Goal: Task Accomplishment & Management: Manage account settings

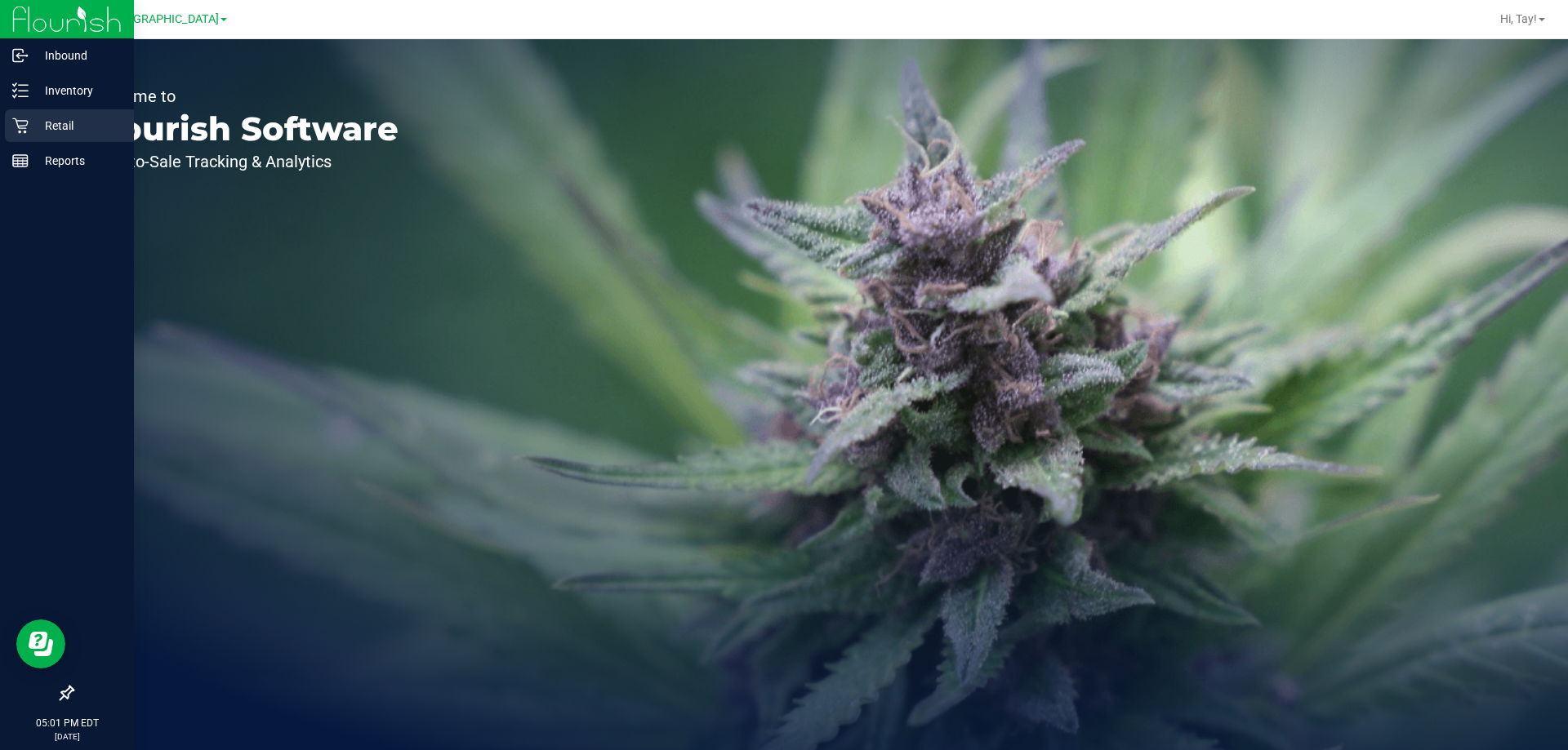
click at [18, 131] on icon at bounding box center [20, 125] width 17 height 17
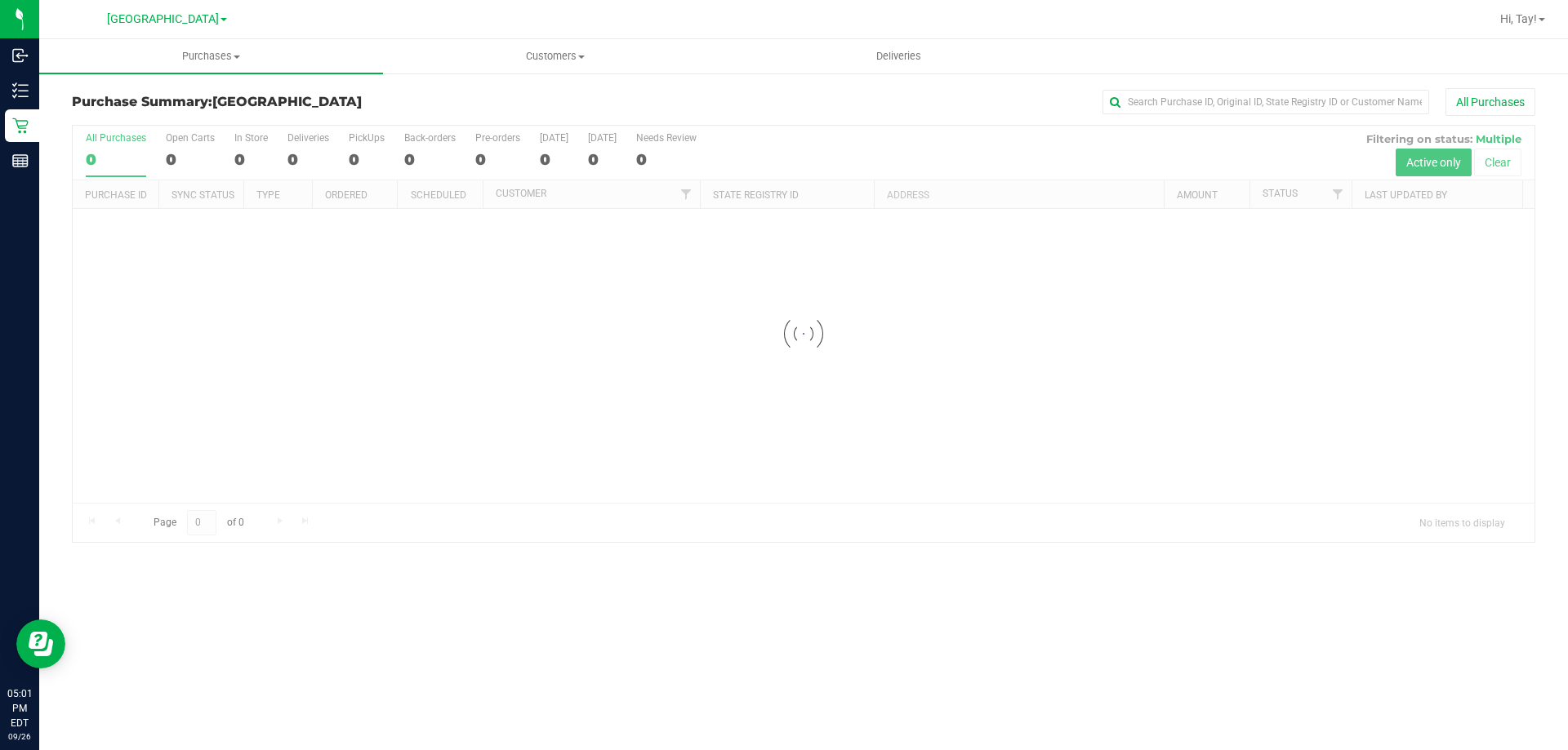
click at [283, 240] on div at bounding box center [804, 333] width 1462 height 416
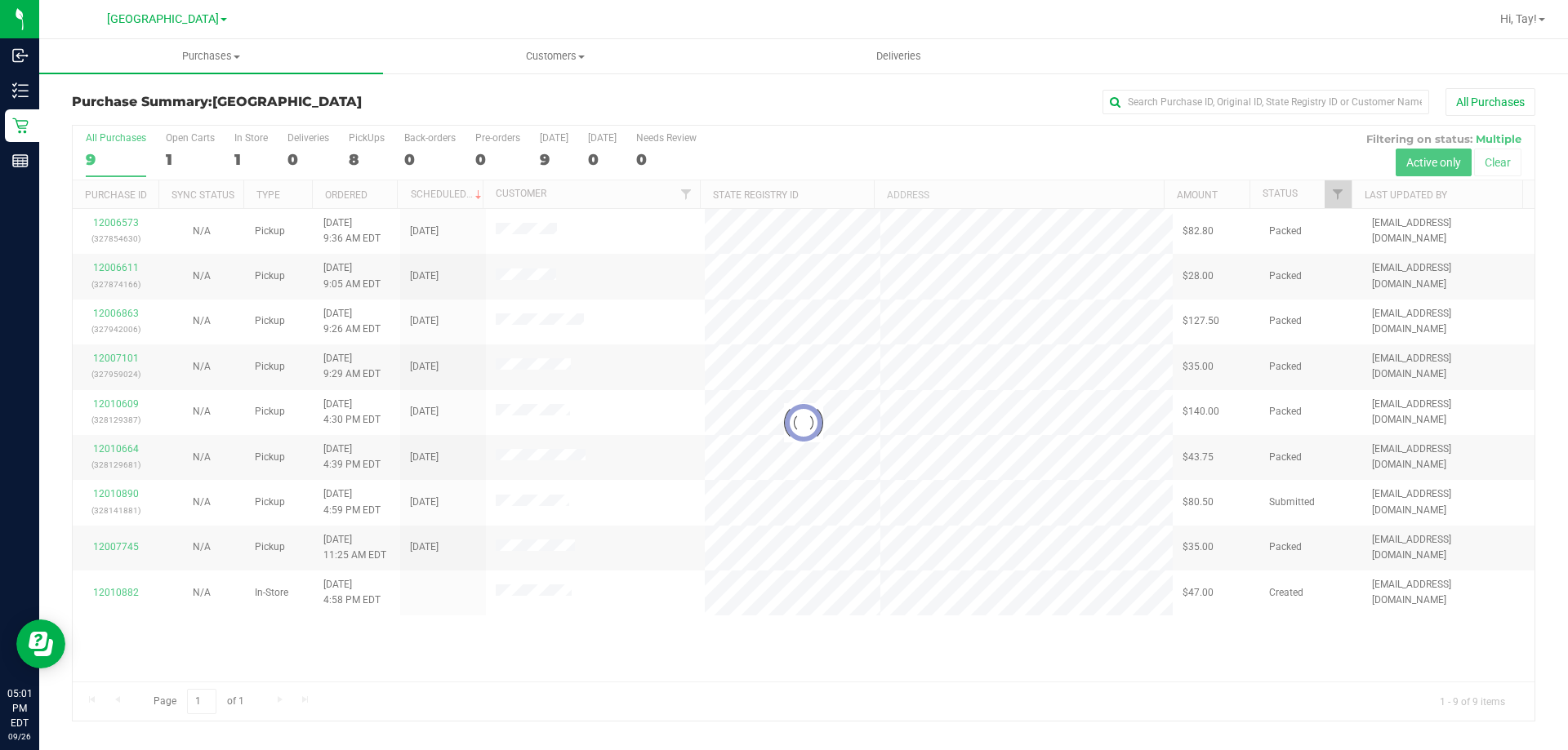
click at [755, 648] on div at bounding box center [804, 422] width 1462 height 595
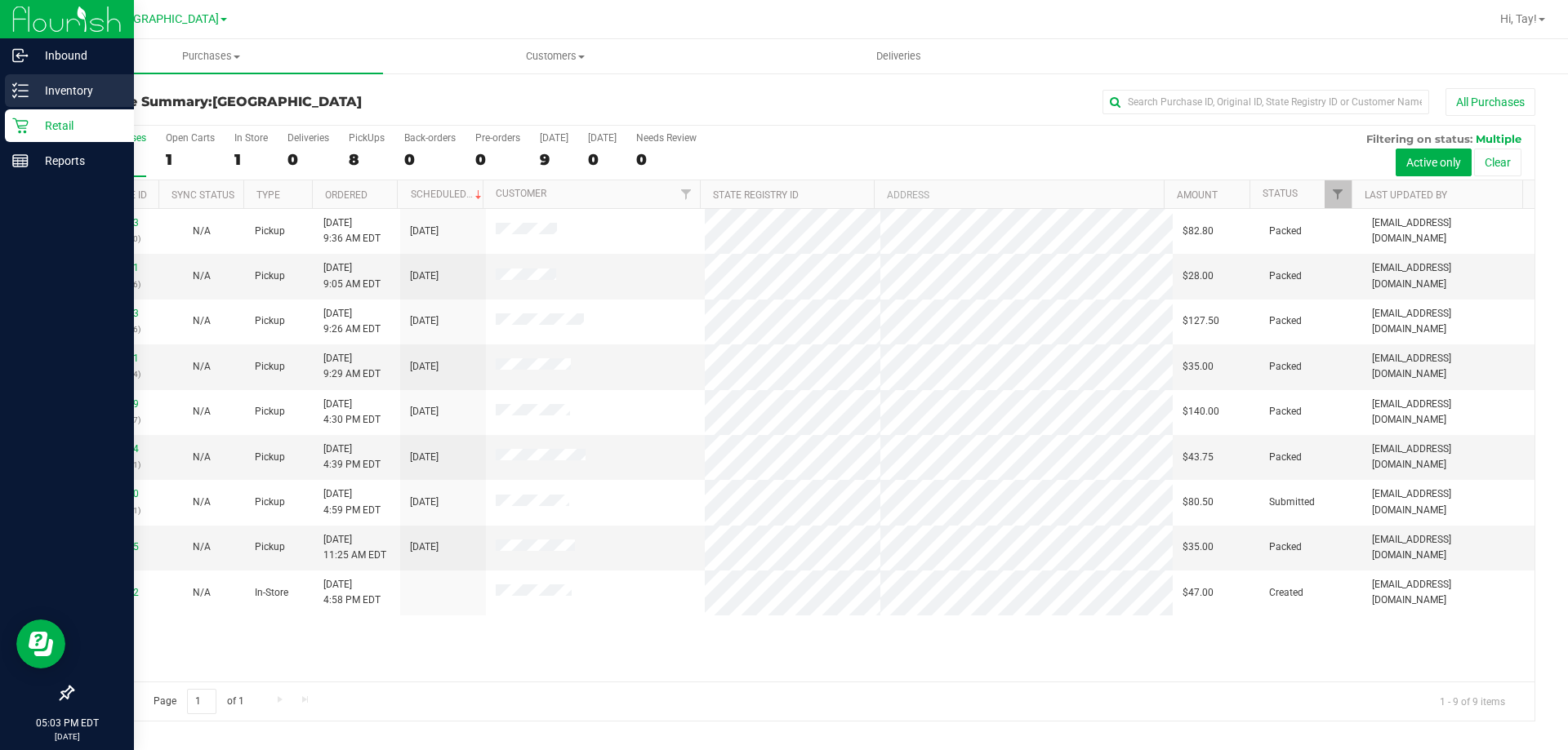
click at [27, 96] on line at bounding box center [23, 96] width 9 height 0
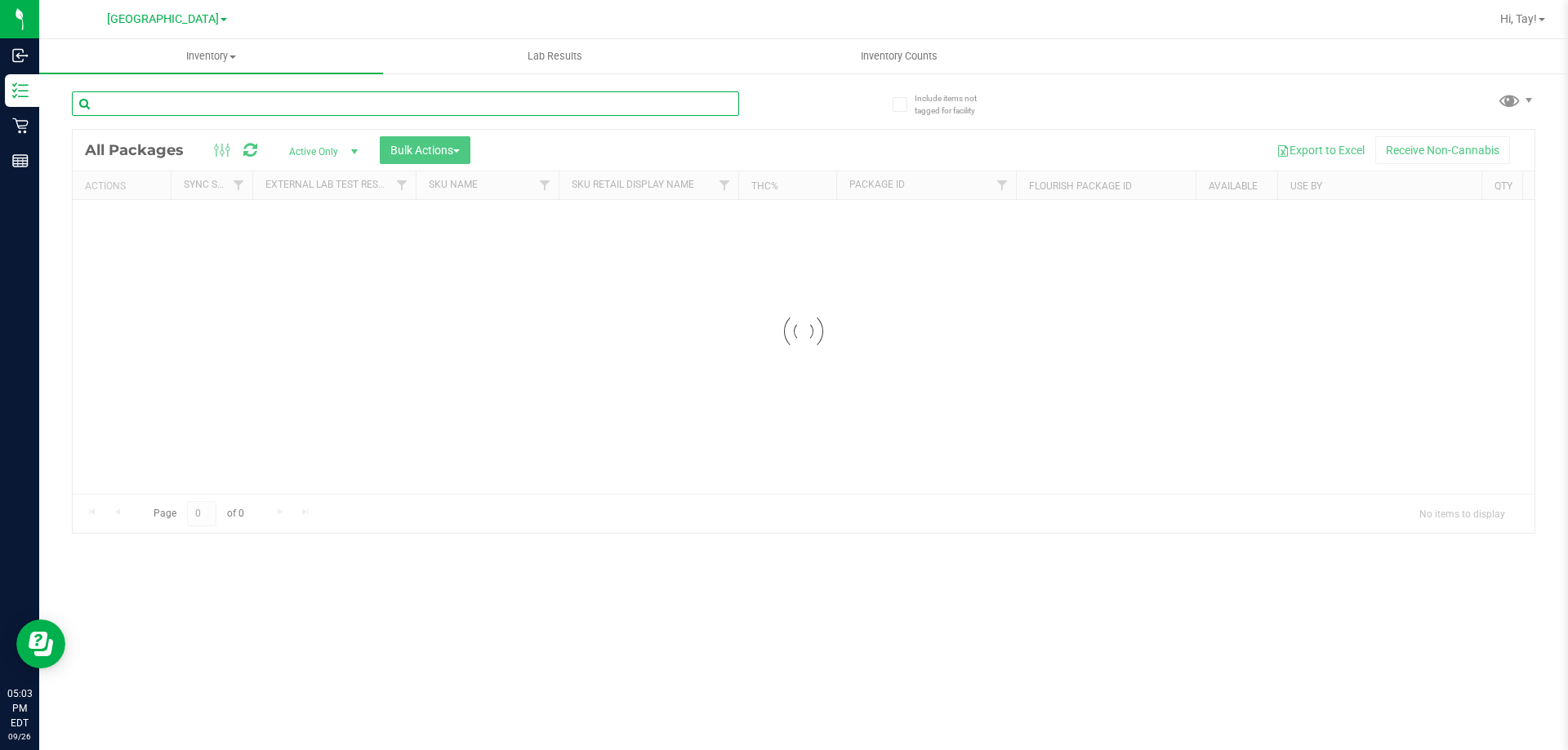
click at [239, 112] on input "text" at bounding box center [405, 103] width 667 height 25
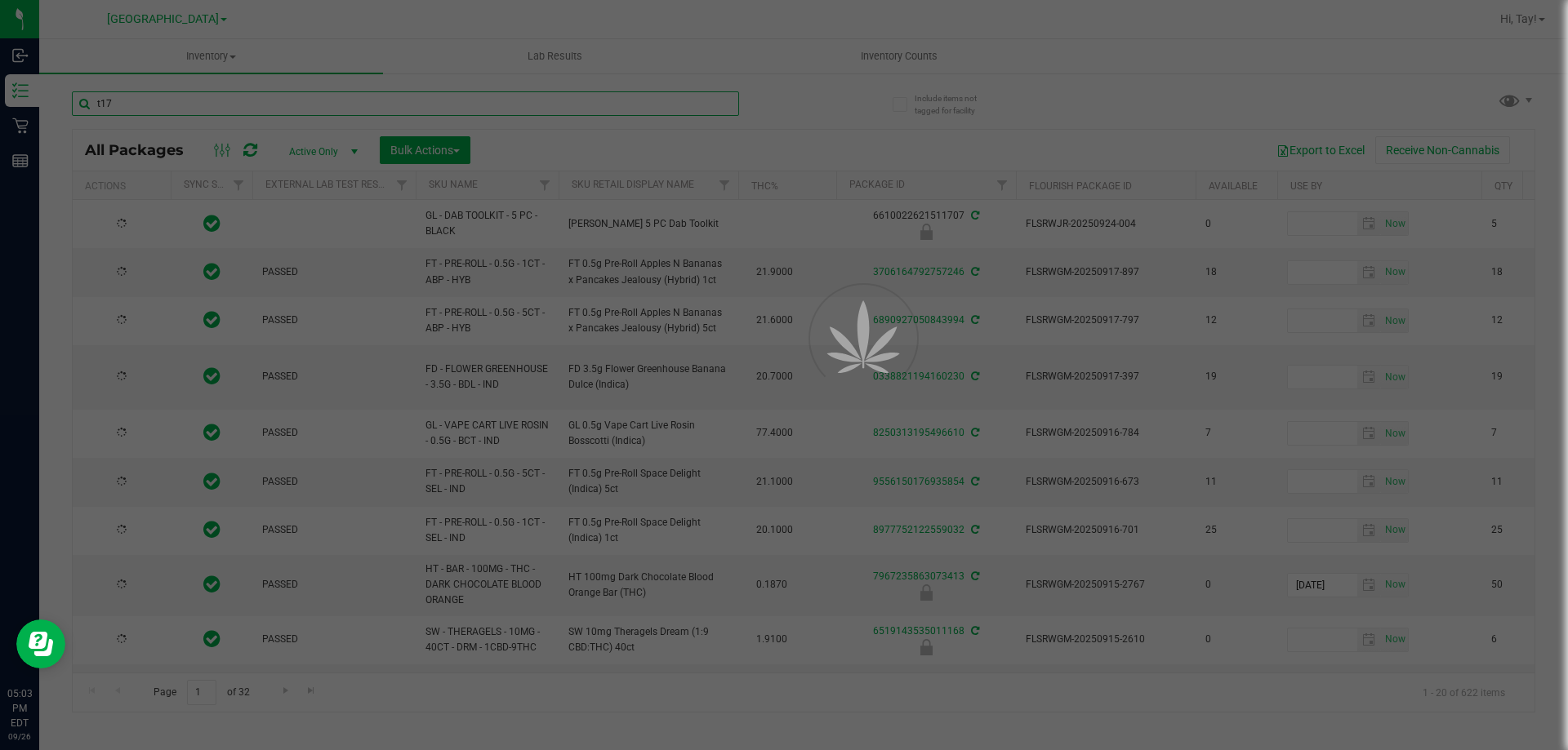
type input "t17"
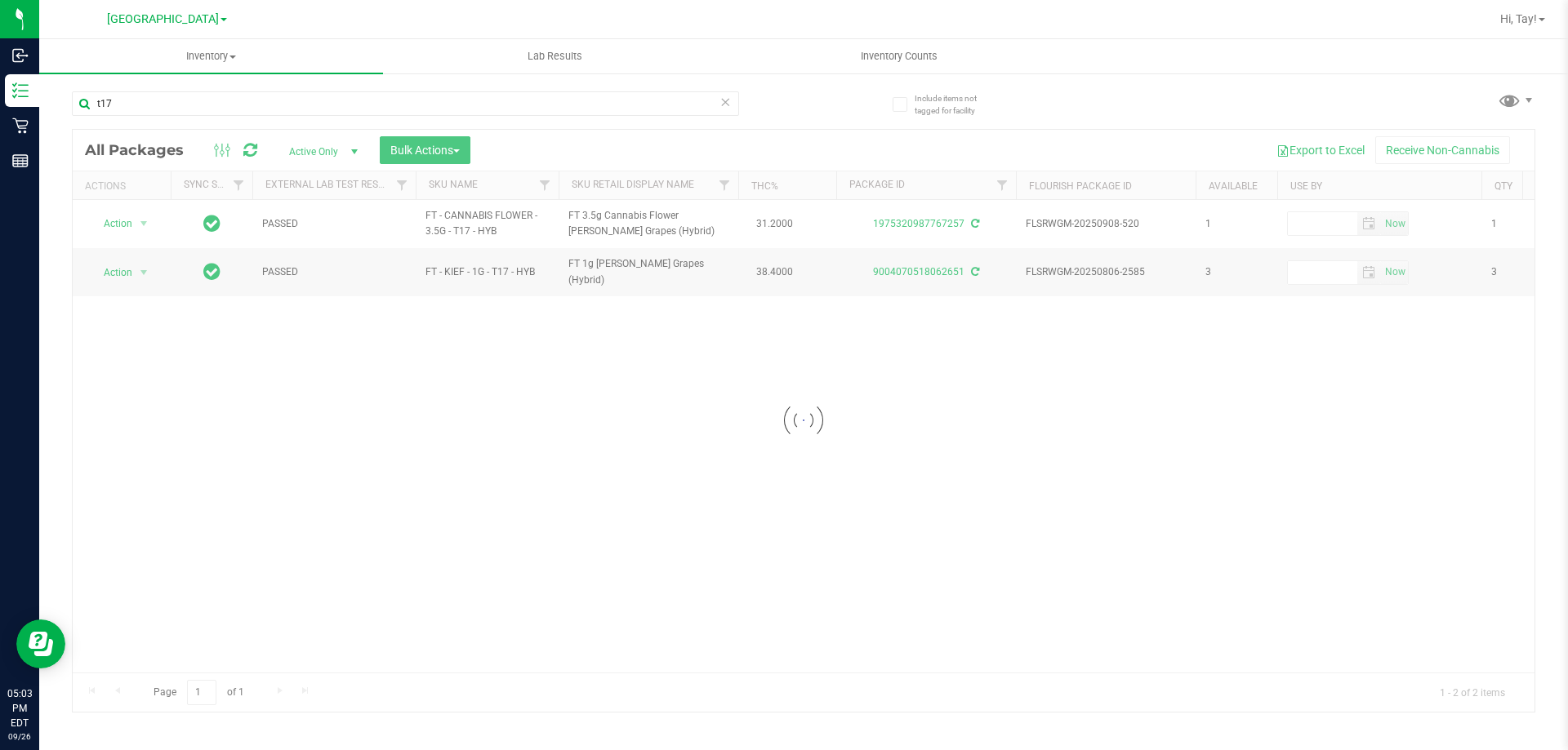
click at [796, 139] on div at bounding box center [804, 421] width 1462 height 582
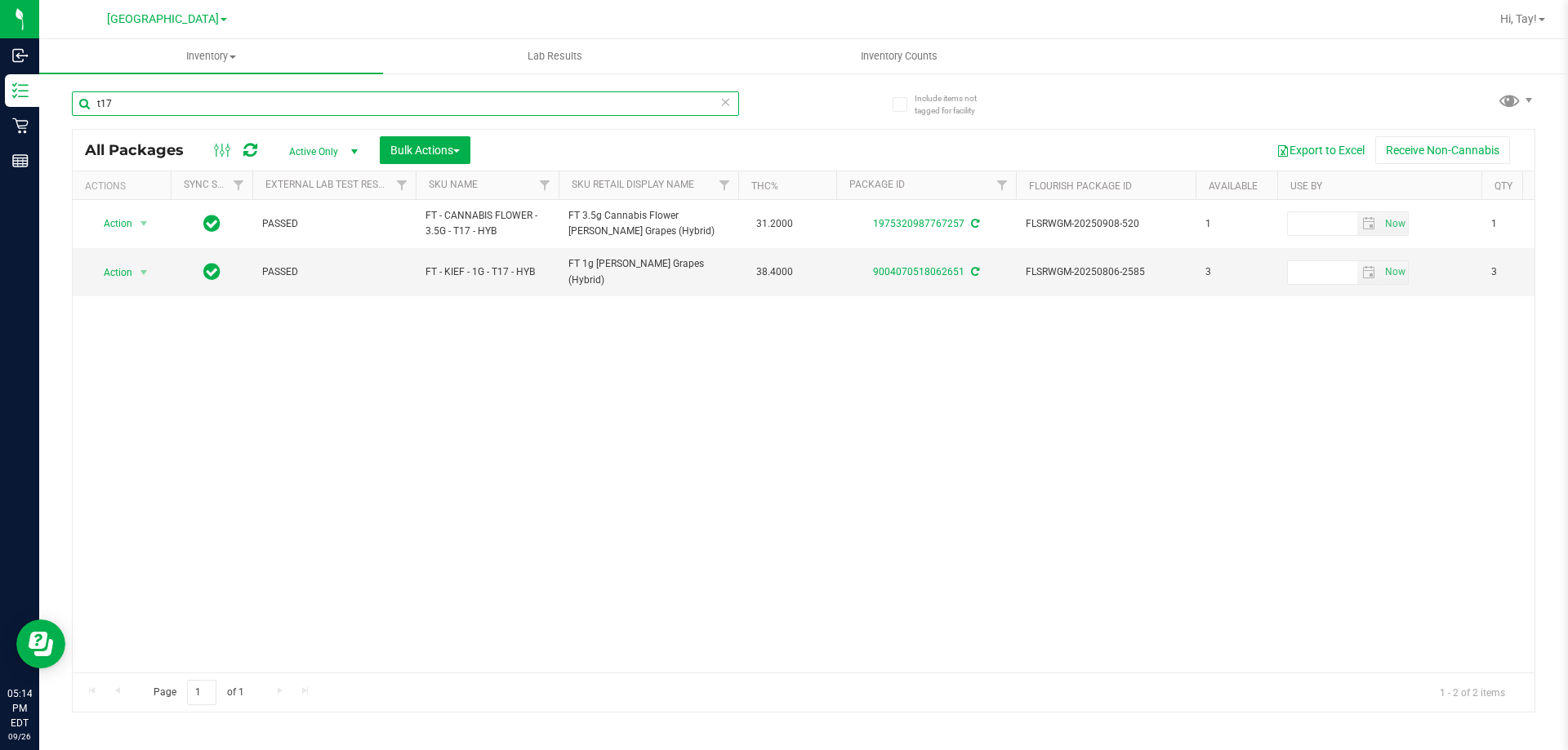
click at [259, 102] on input "t17" at bounding box center [405, 103] width 667 height 25
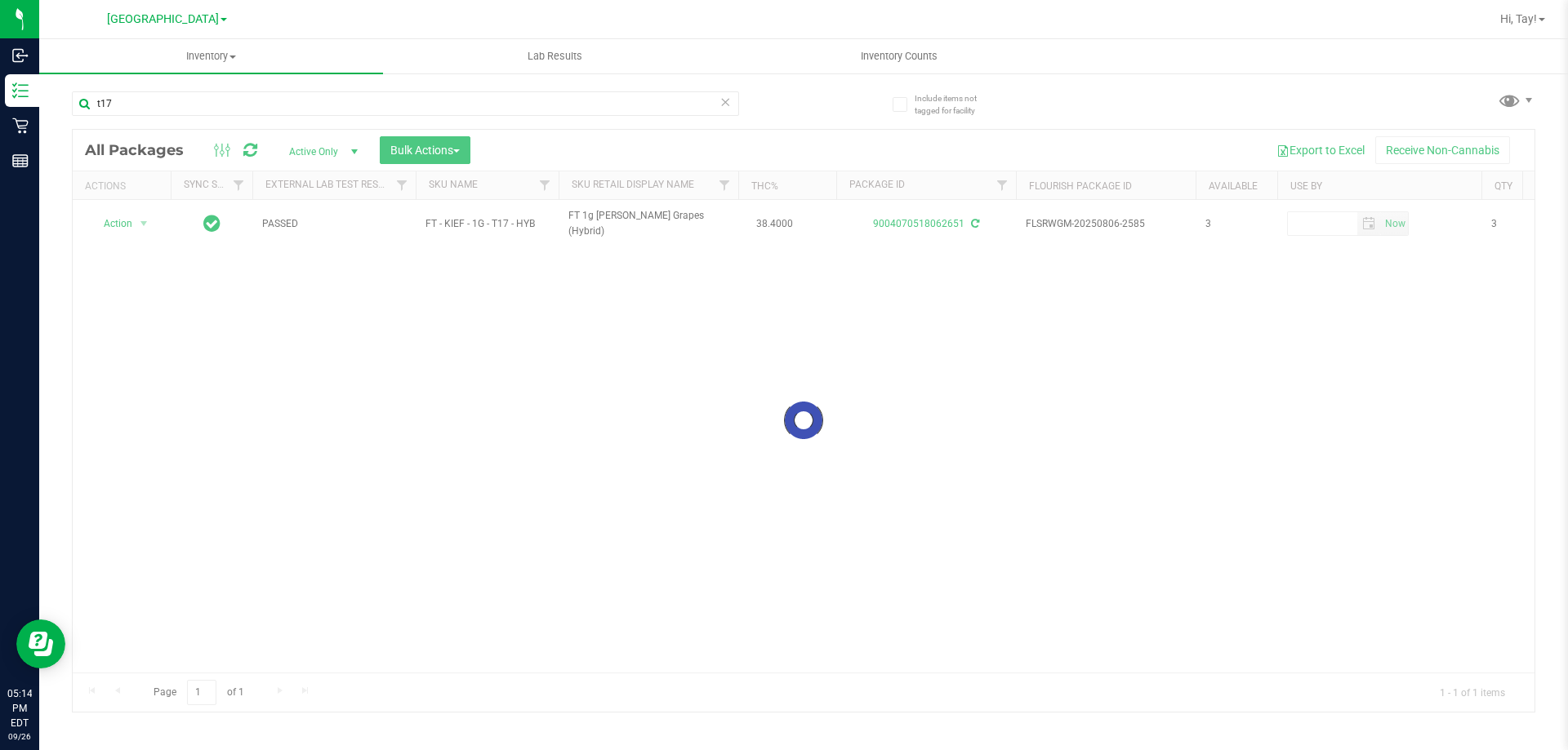
click at [601, 338] on div at bounding box center [804, 421] width 1462 height 582
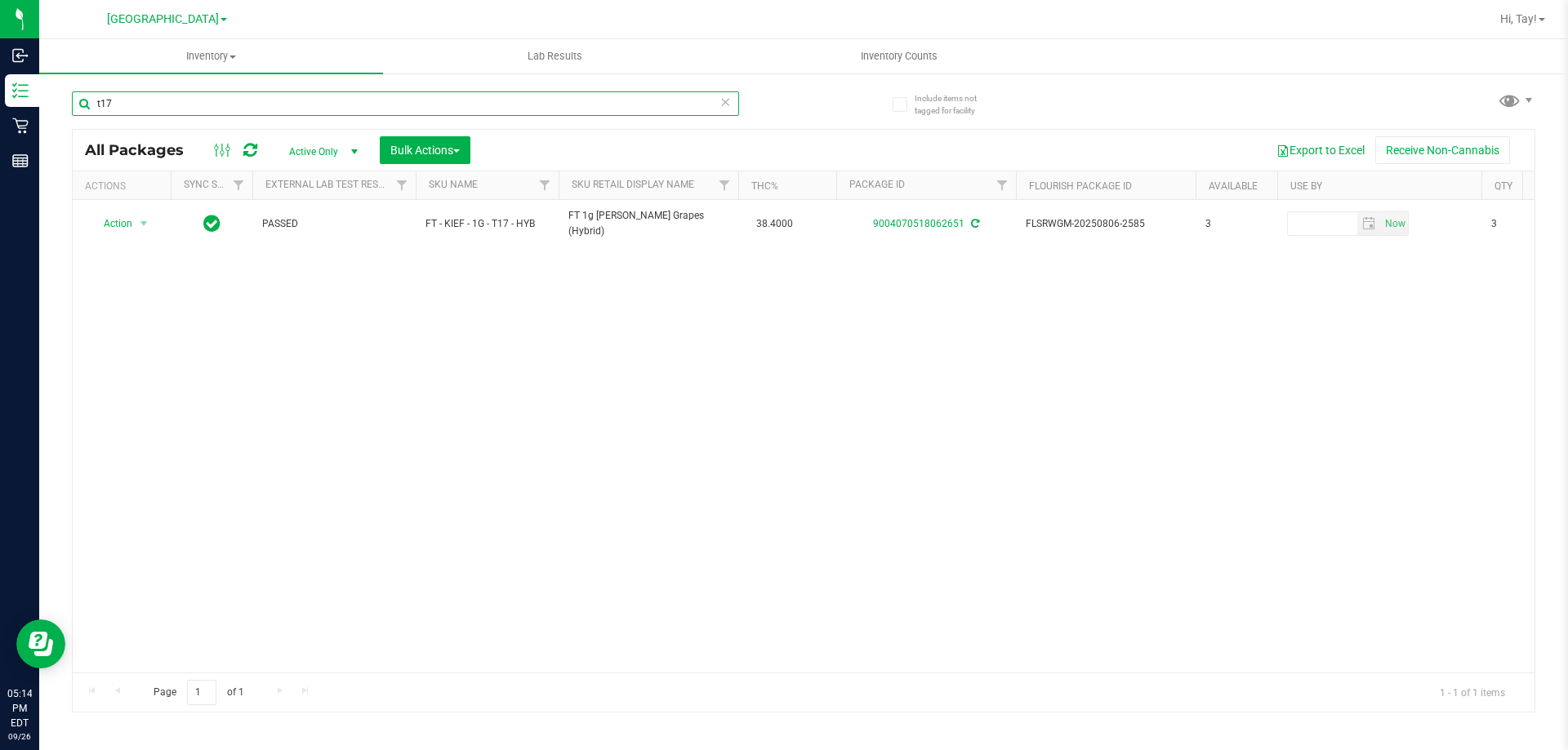
click at [368, 105] on input "t17" at bounding box center [405, 103] width 667 height 25
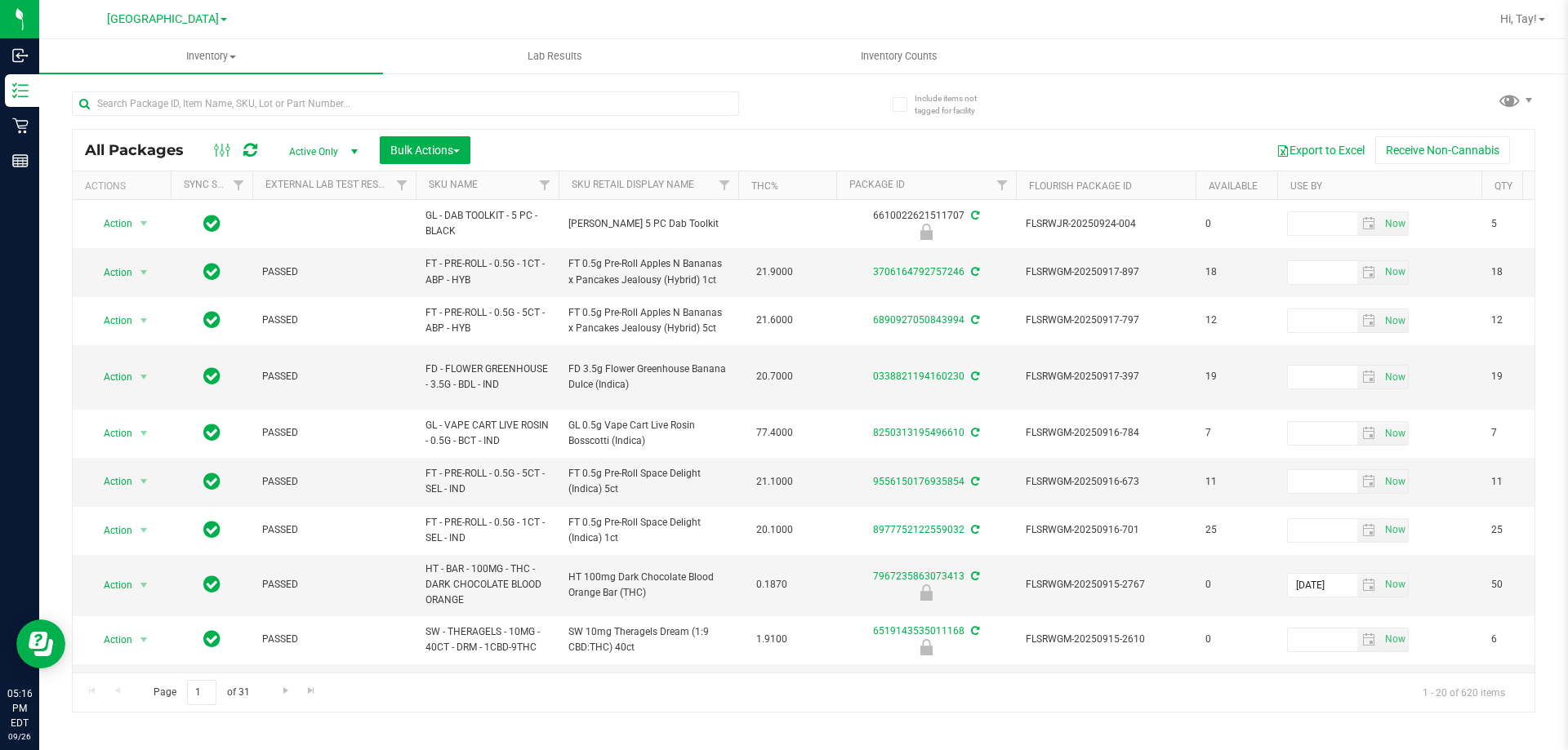
click at [794, 98] on div at bounding box center [437, 103] width 732 height 53
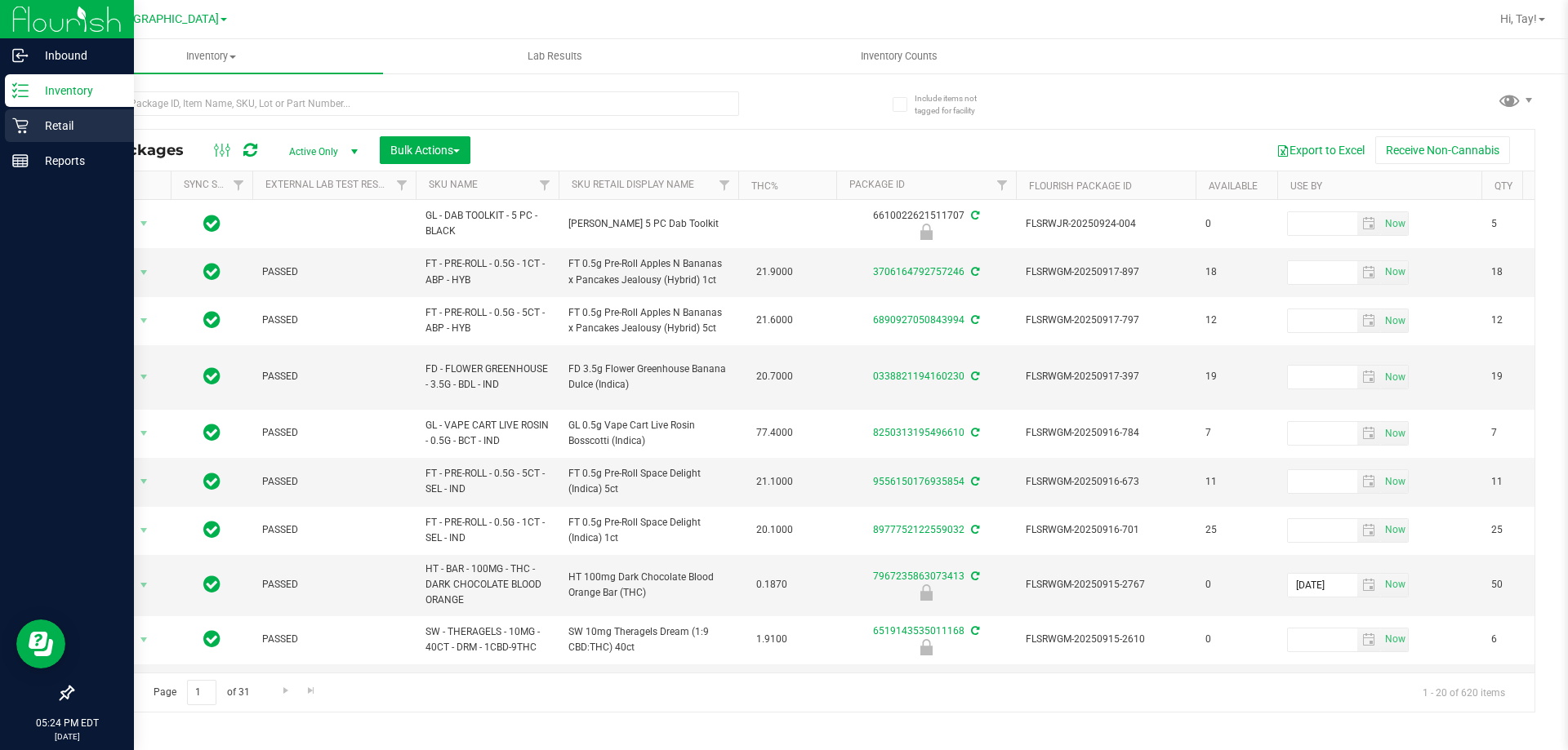
click at [33, 137] on div "Retail" at bounding box center [69, 125] width 129 height 32
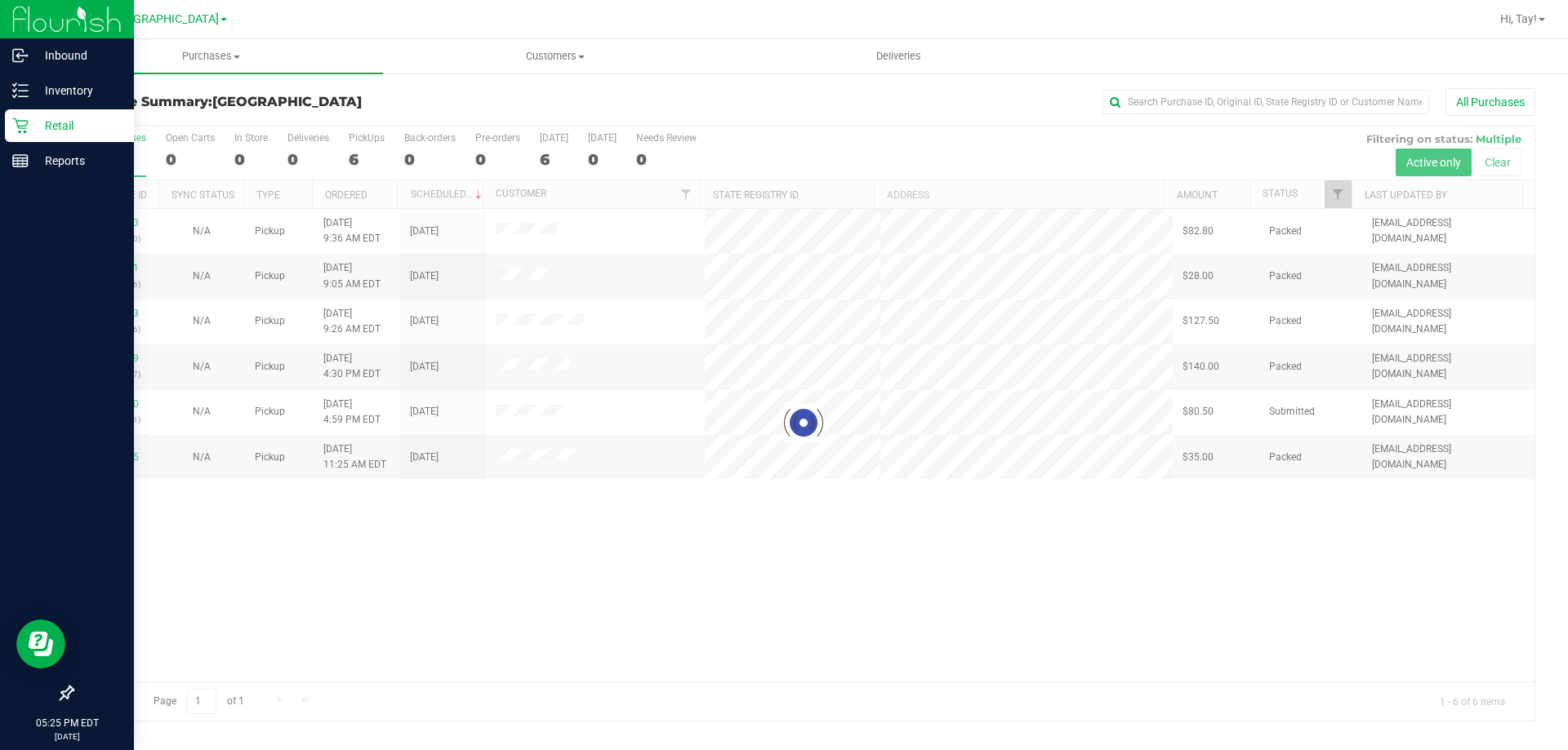
click at [133, 404] on div at bounding box center [804, 422] width 1462 height 595
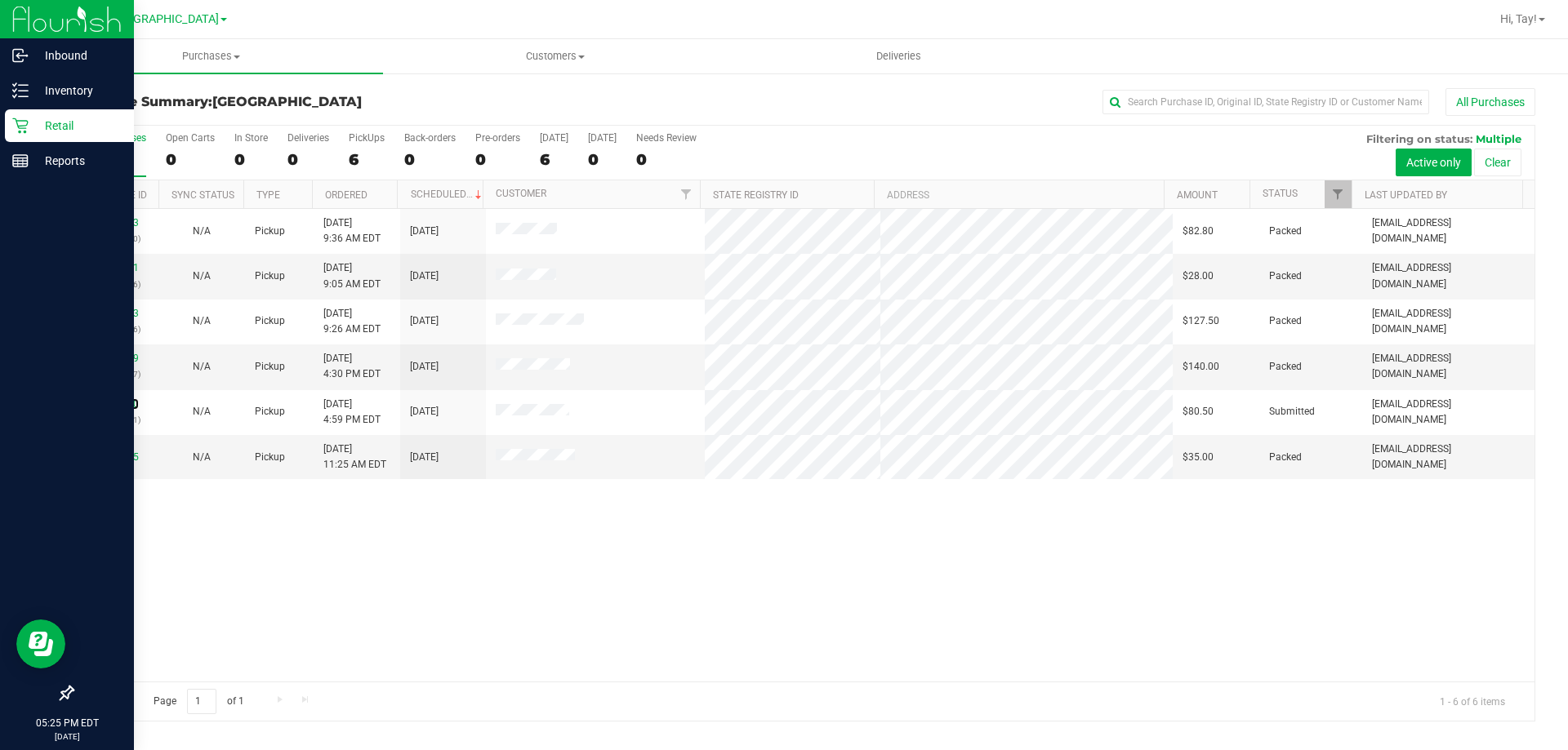
click at [133, 404] on link "12010890" at bounding box center [116, 404] width 46 height 11
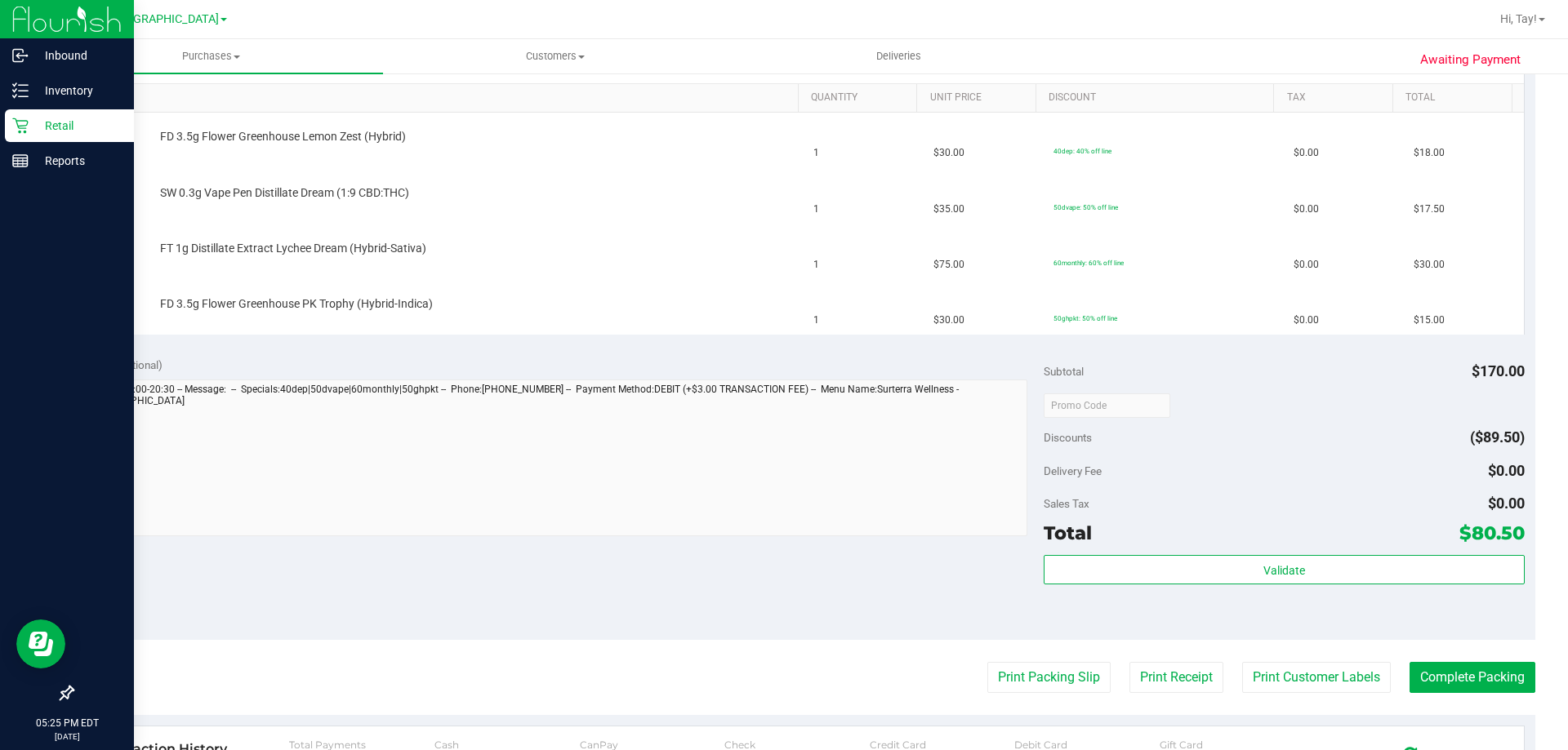
scroll to position [571, 0]
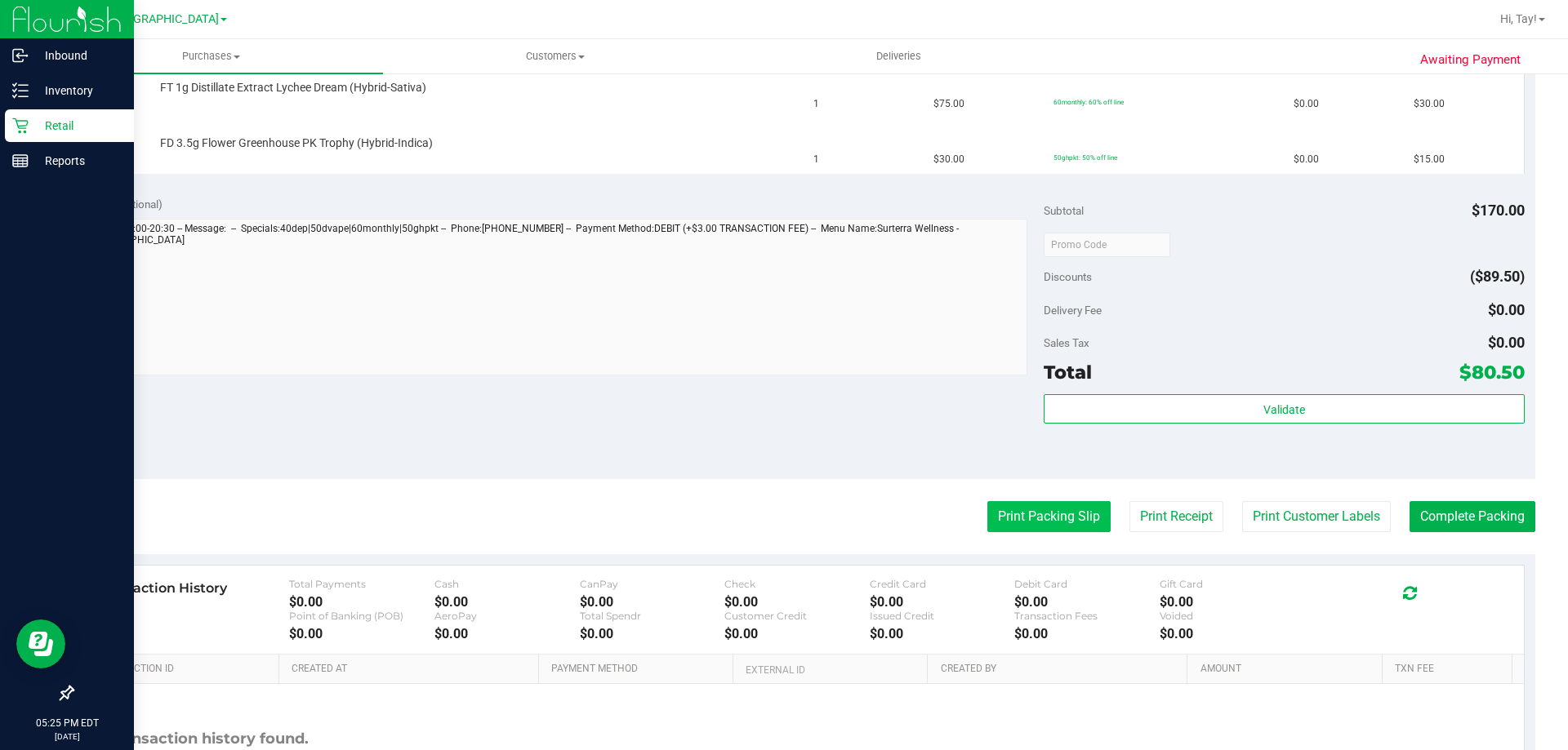
click at [1016, 529] on button "Print Packing Slip" at bounding box center [1048, 516] width 124 height 31
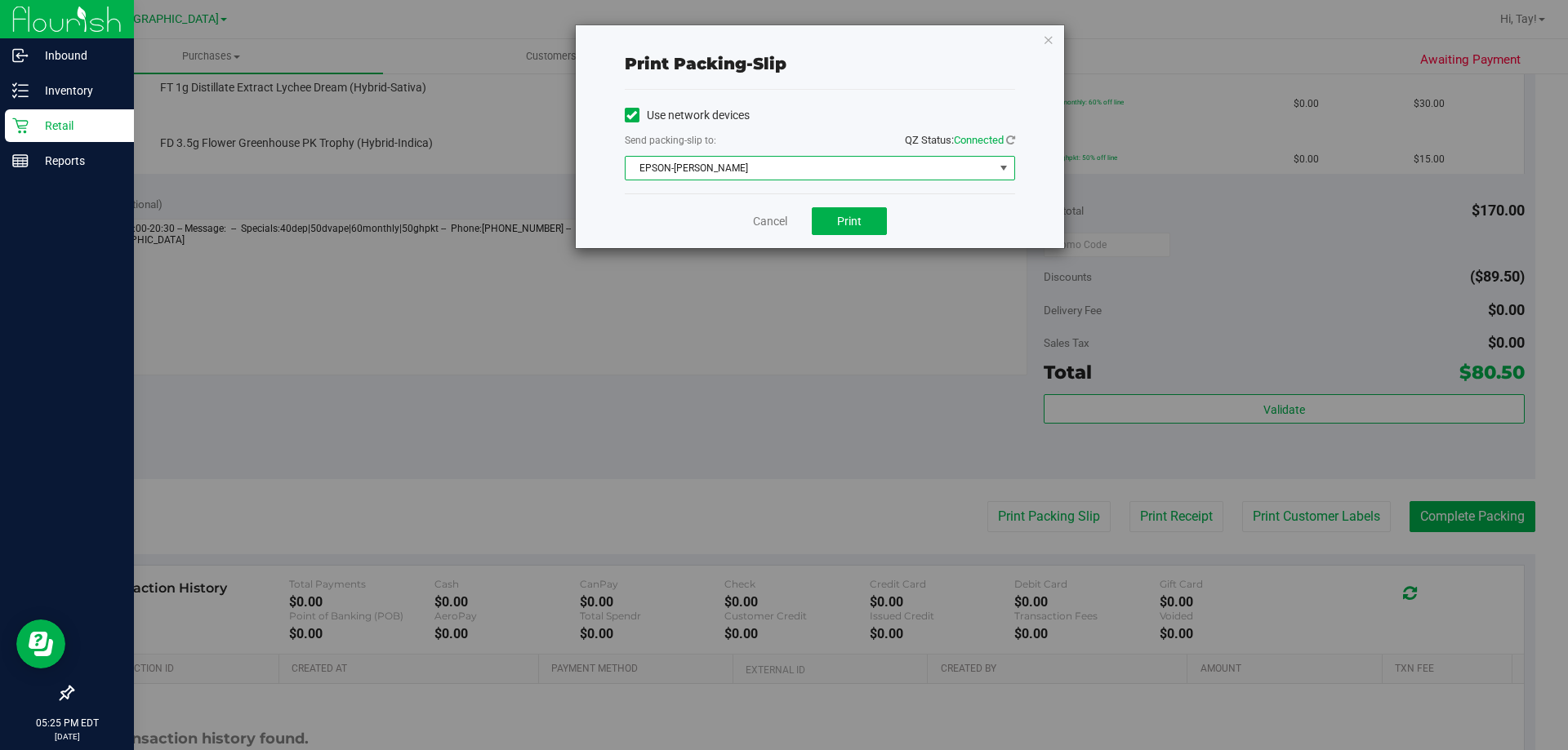
click at [770, 179] on span "EPSON-[PERSON_NAME]" at bounding box center [810, 168] width 368 height 23
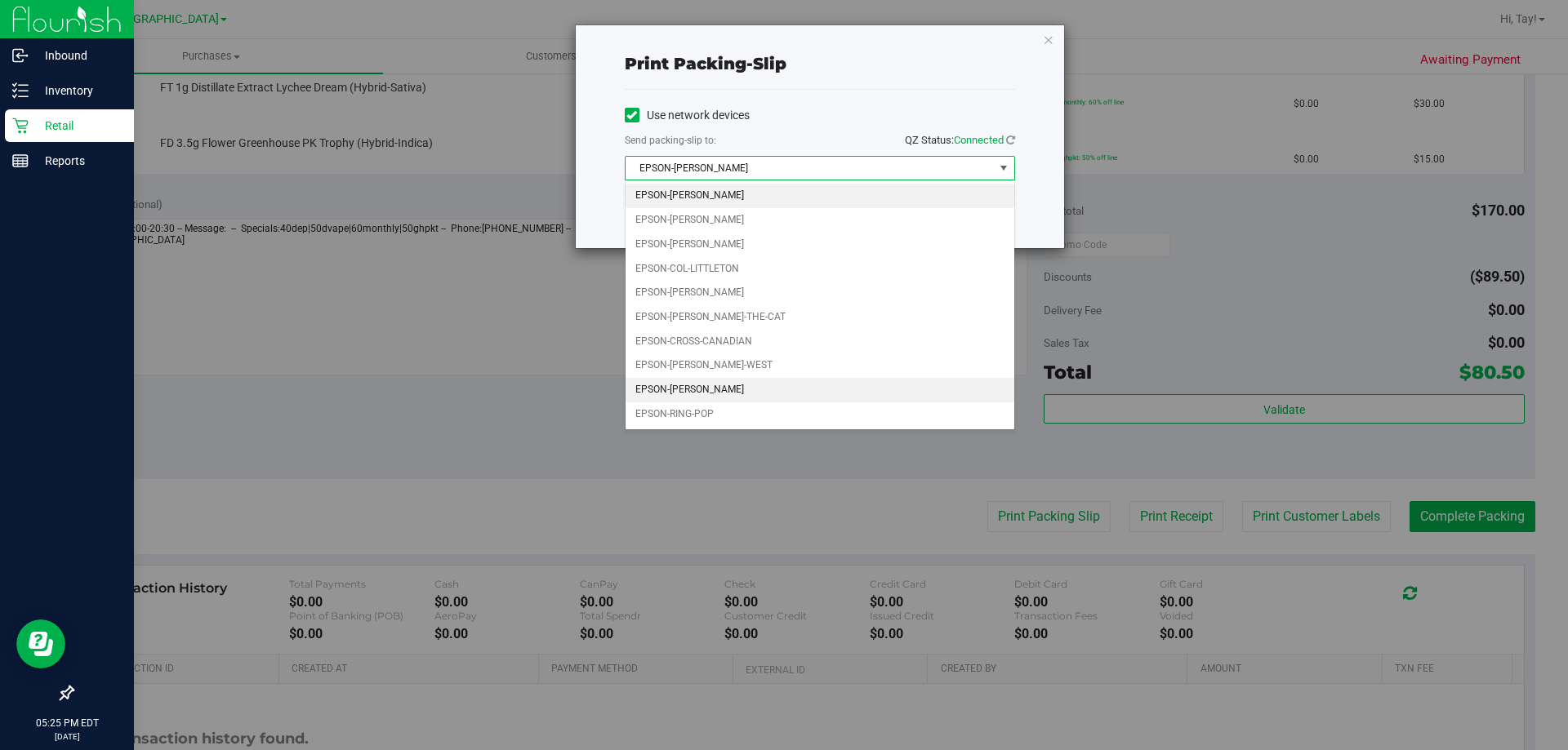
click at [724, 388] on li "EPSON-[PERSON_NAME]" at bounding box center [819, 390] width 388 height 25
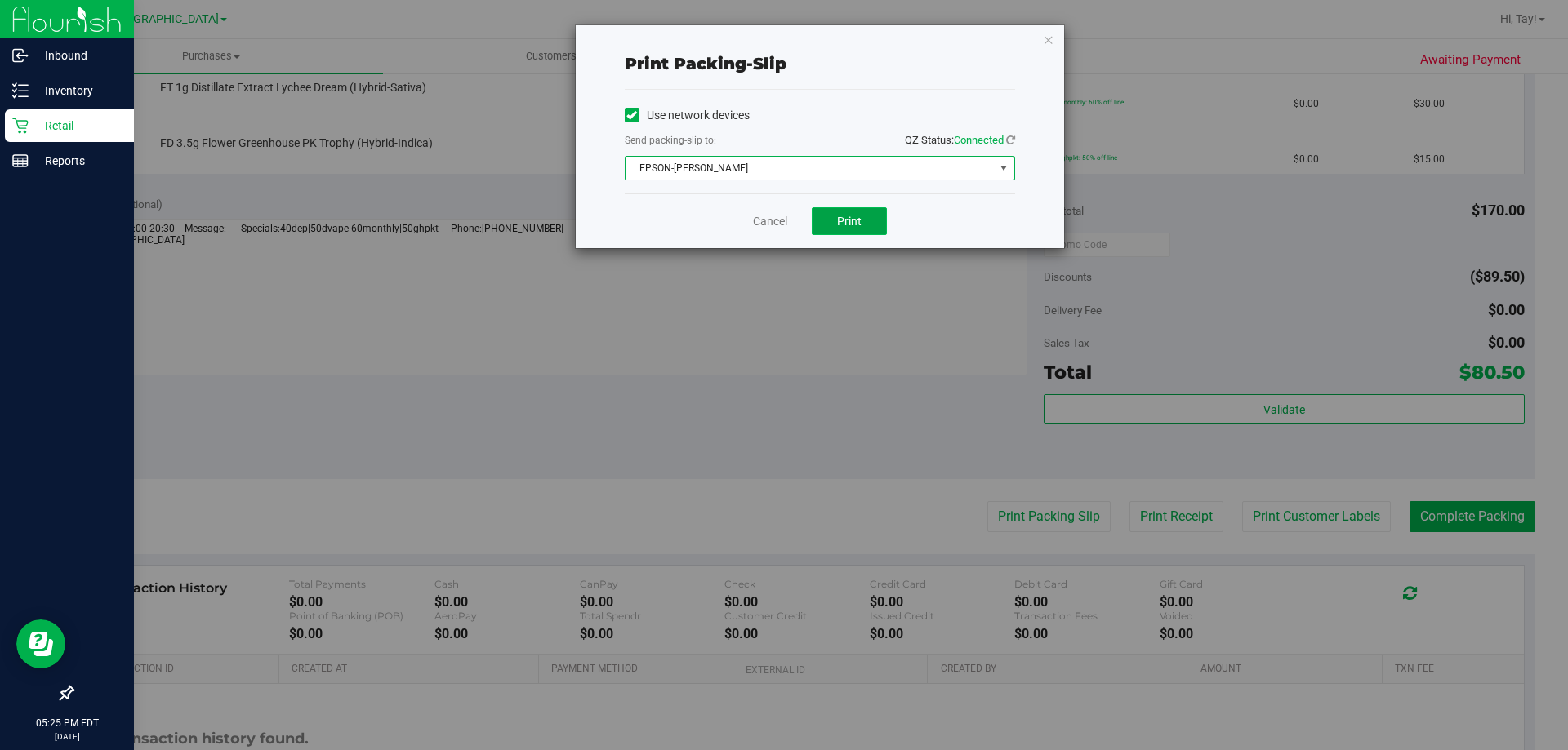
click at [849, 223] on span "Print" at bounding box center [849, 221] width 25 height 13
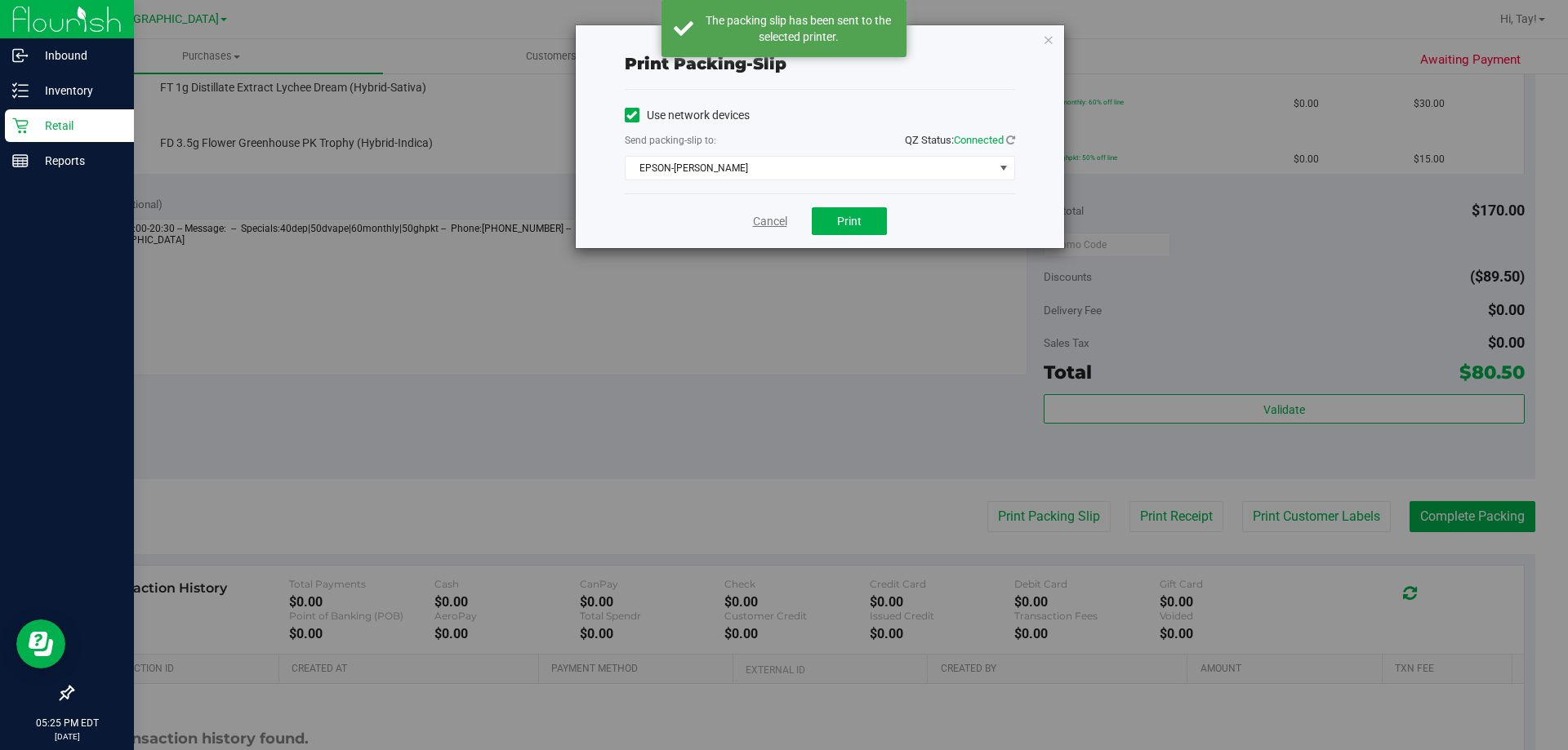
click at [769, 221] on link "Cancel" at bounding box center [770, 222] width 34 height 18
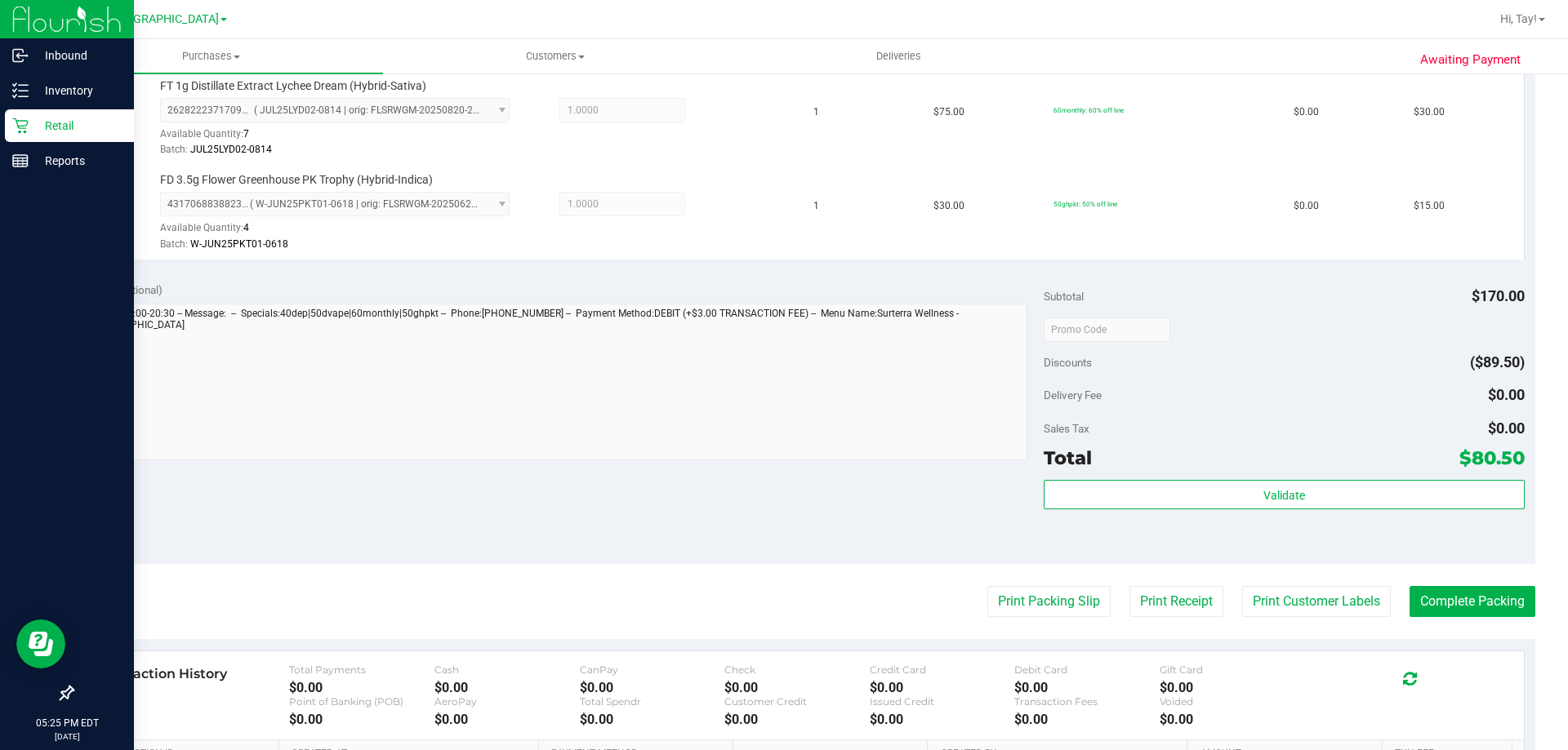
scroll to position [734, 0]
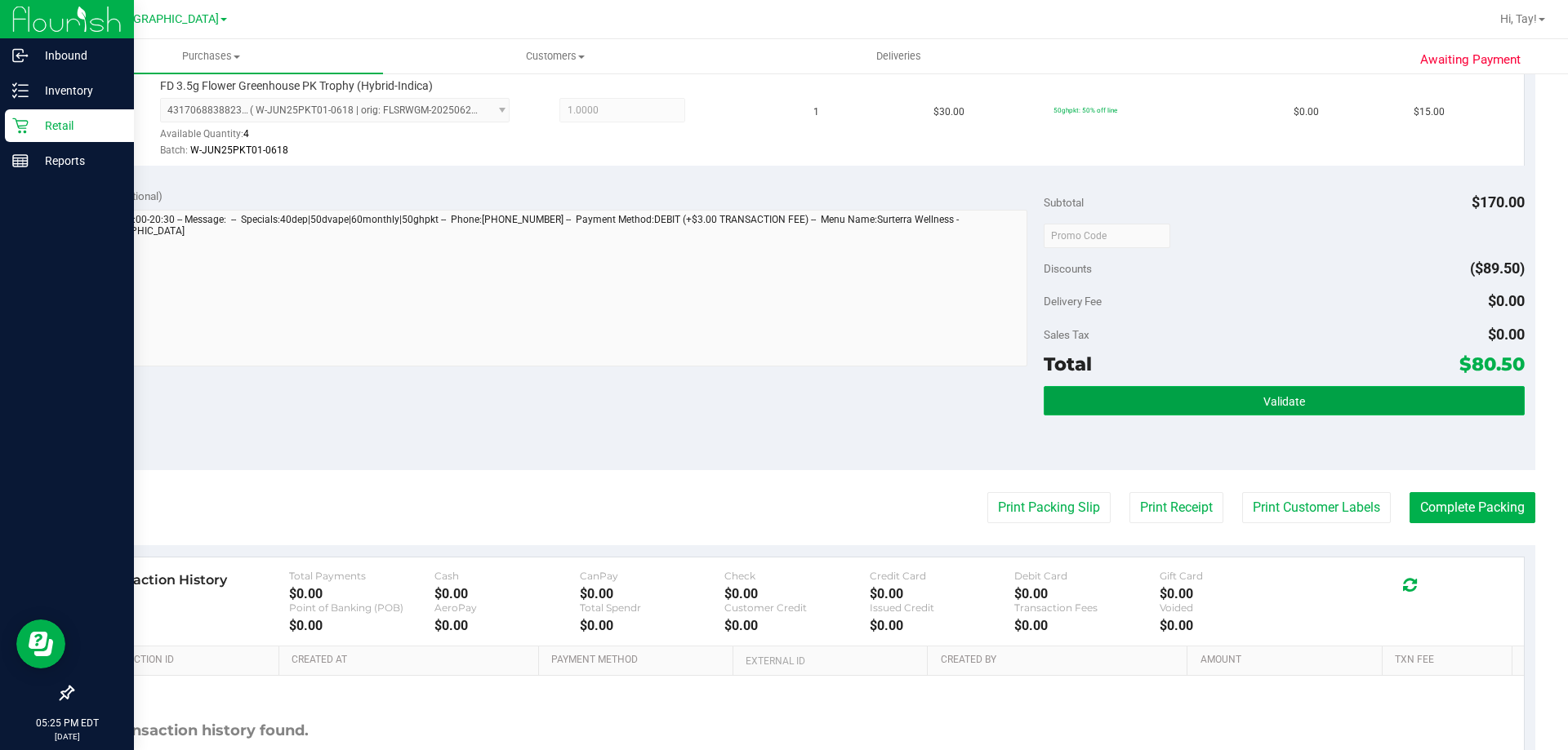
click at [1210, 407] on button "Validate" at bounding box center [1284, 401] width 480 height 30
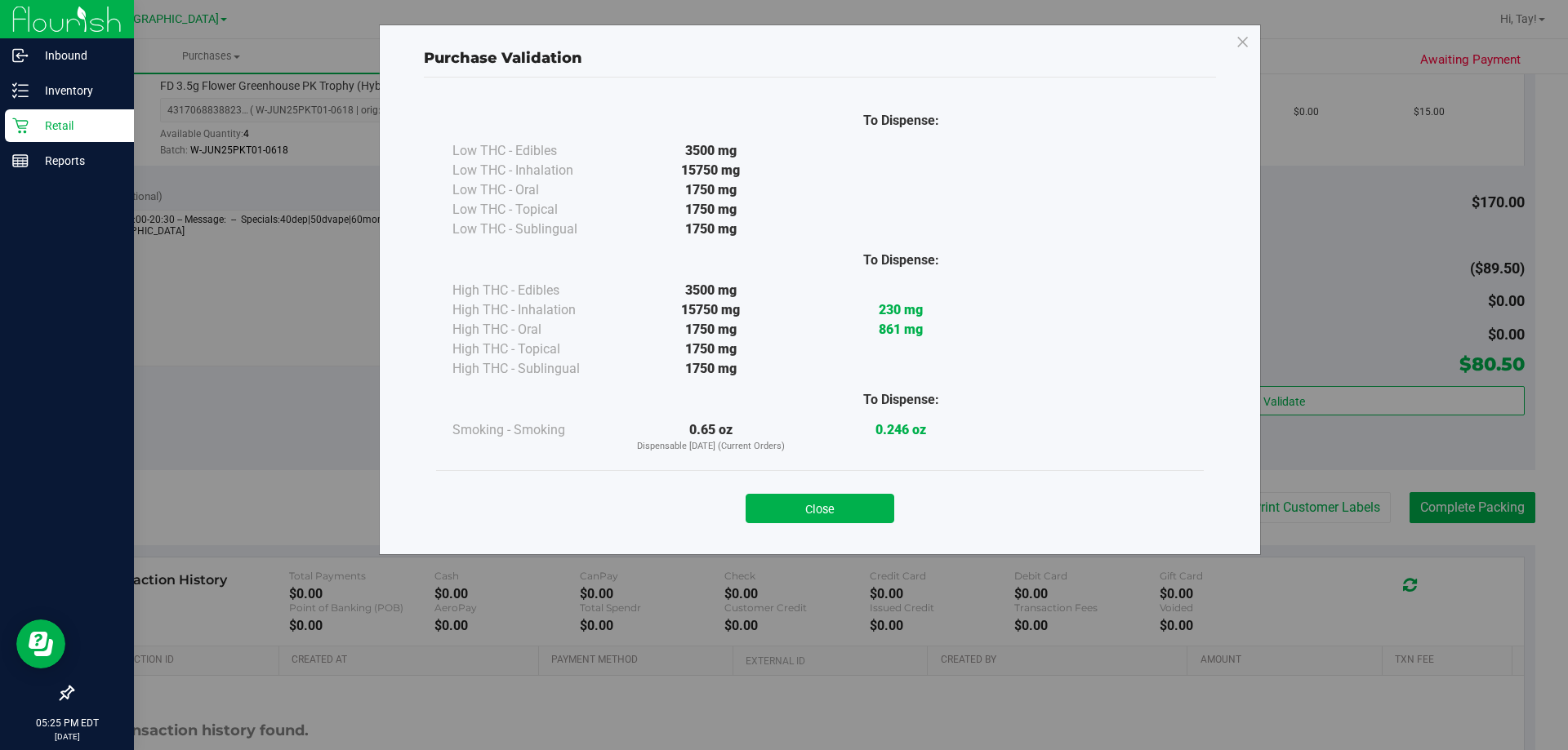
drag, startPoint x: 798, startPoint y: 501, endPoint x: 917, endPoint y: 516, distance: 119.9
click at [807, 501] on button "Close" at bounding box center [820, 509] width 149 height 30
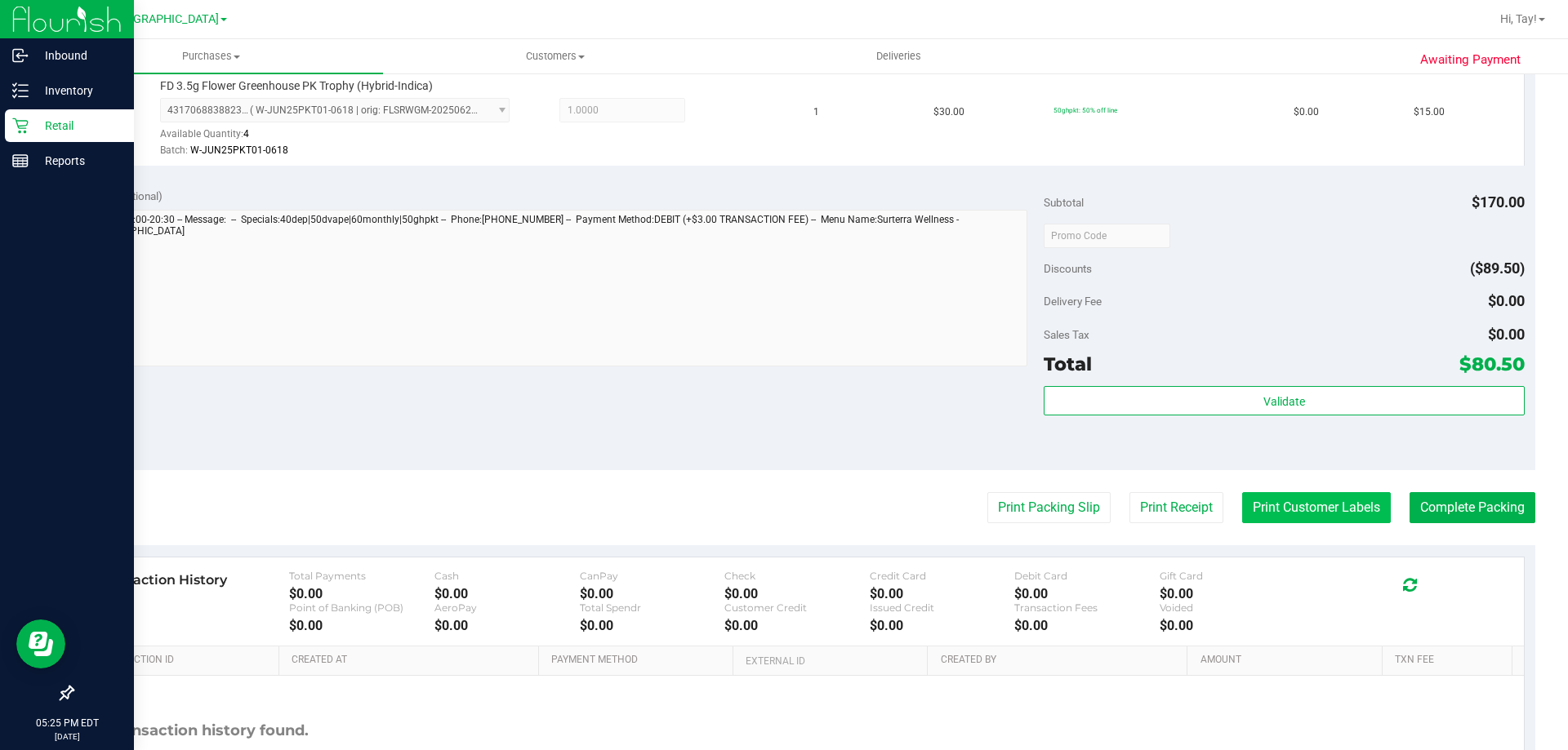
click at [1283, 507] on button "Print Customer Labels" at bounding box center [1316, 507] width 149 height 31
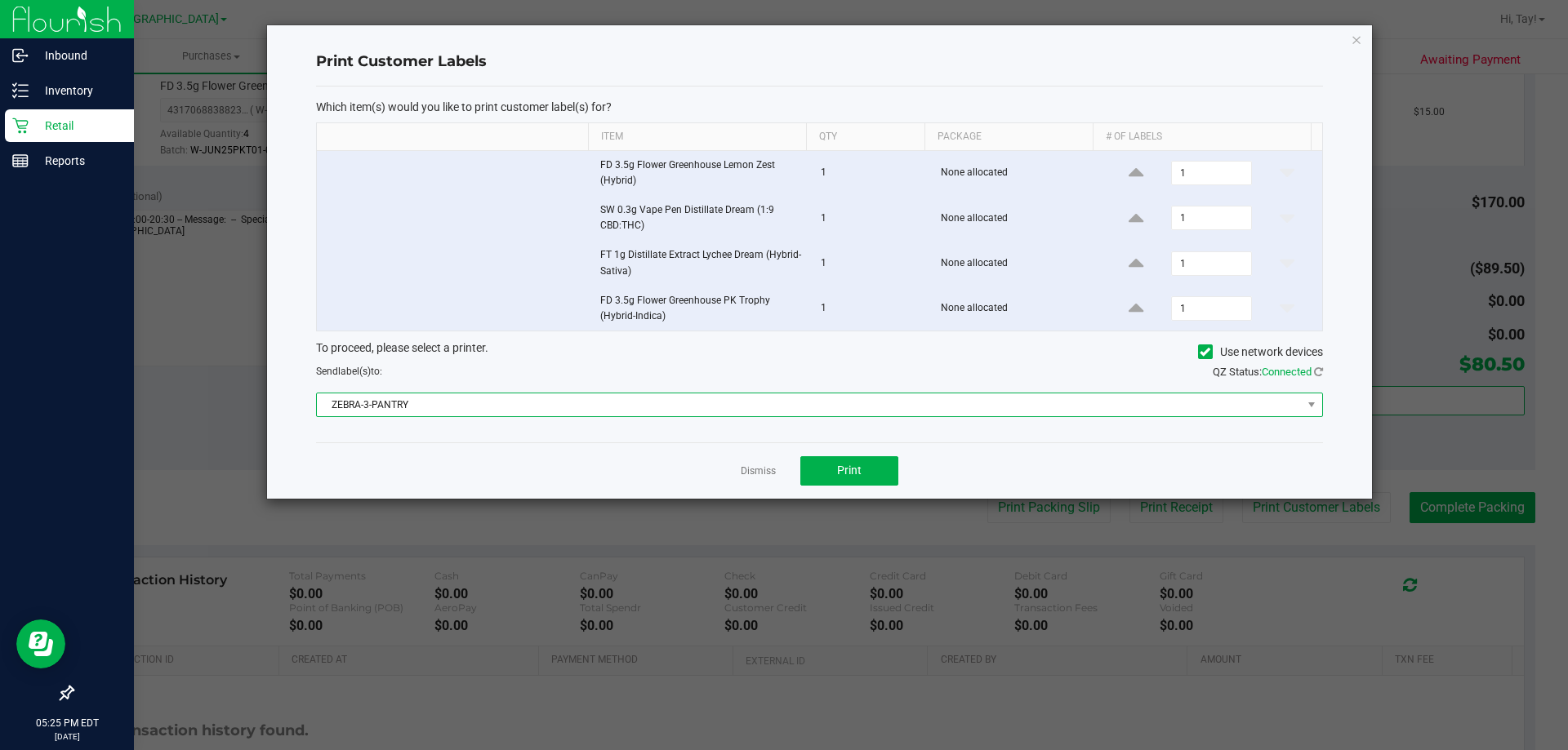
click at [663, 397] on span "ZEBRA-3-PANTRY" at bounding box center [808, 405] width 984 height 23
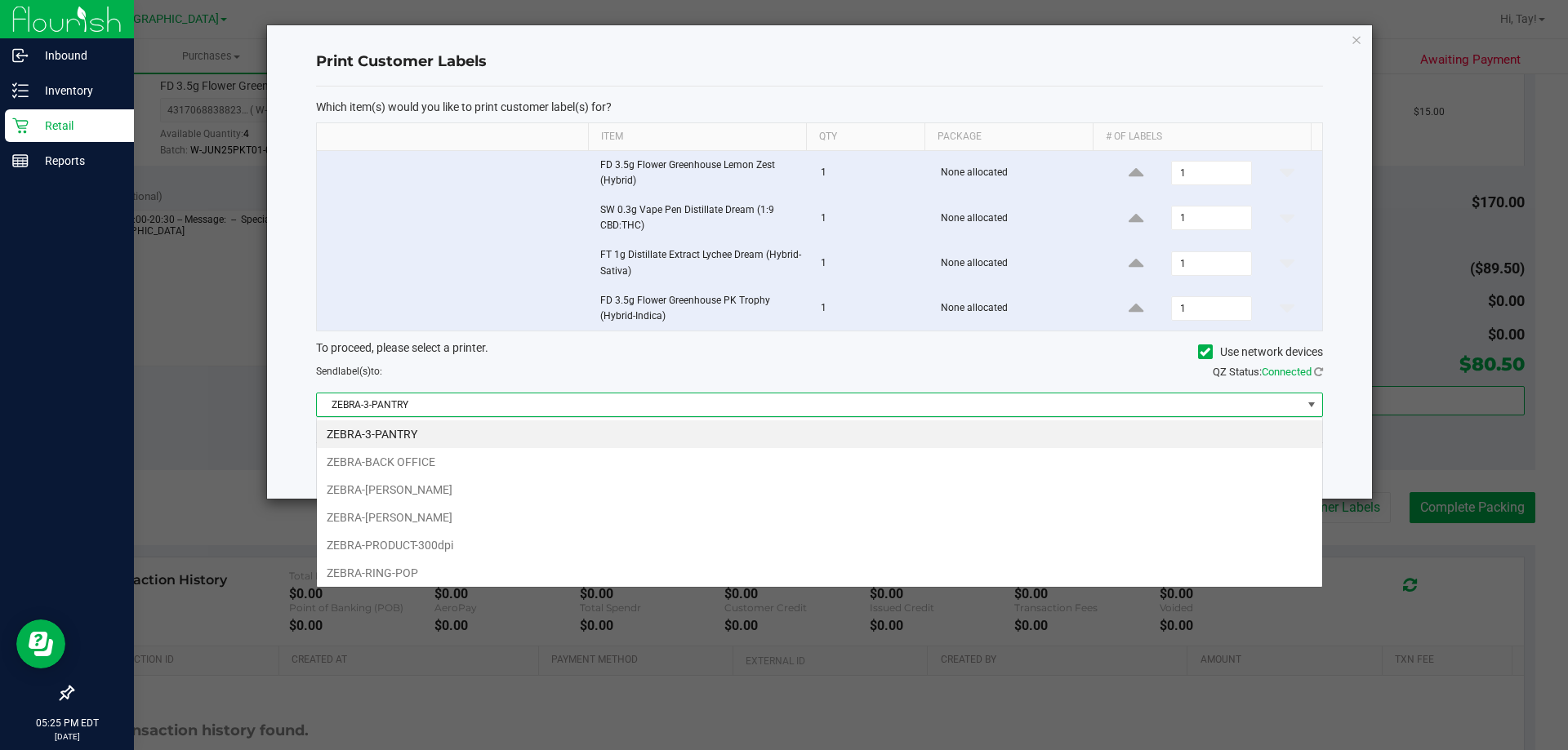
scroll to position [25, 1006]
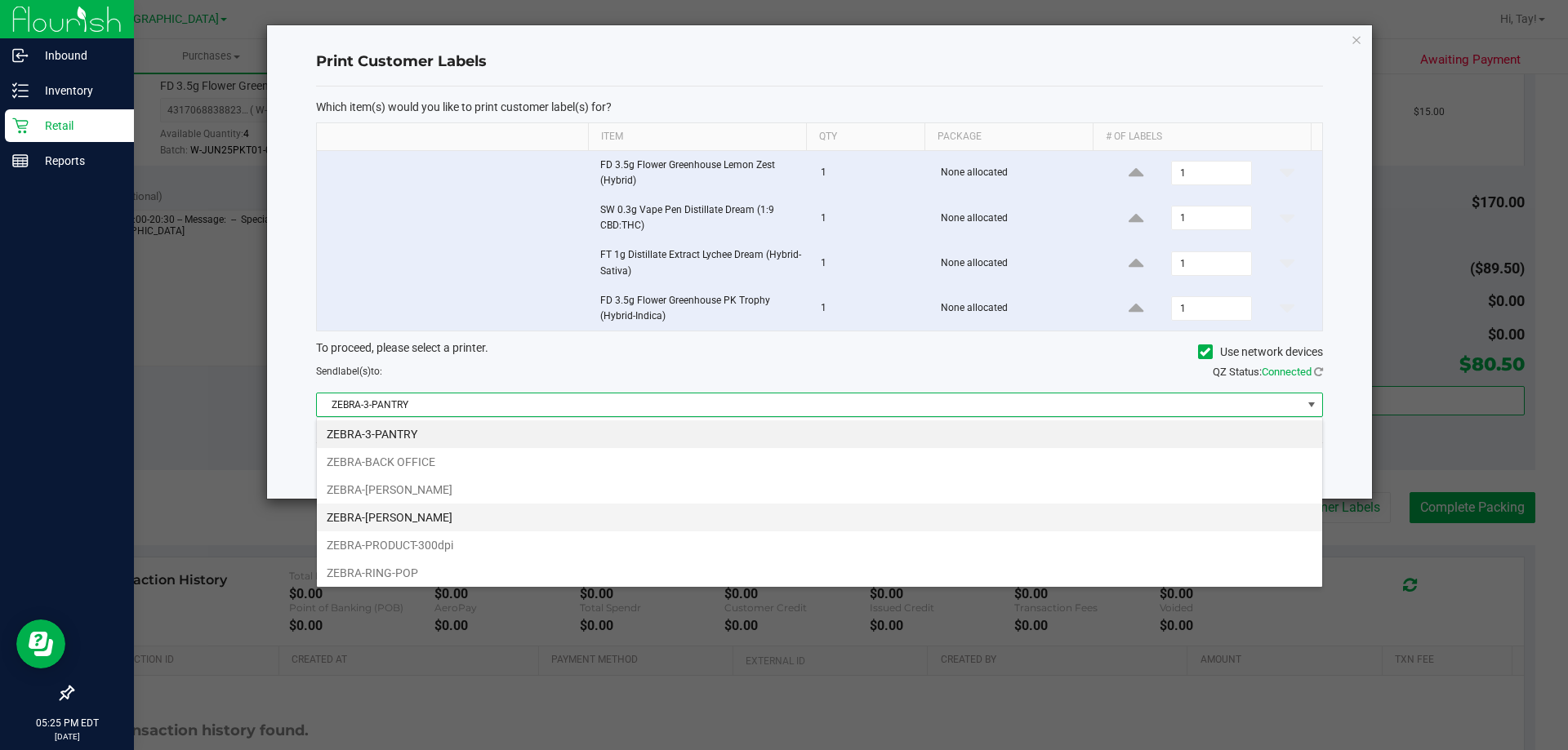
click at [369, 527] on li "ZEBRA-LIONEL-RICHIE" at bounding box center [819, 518] width 1005 height 28
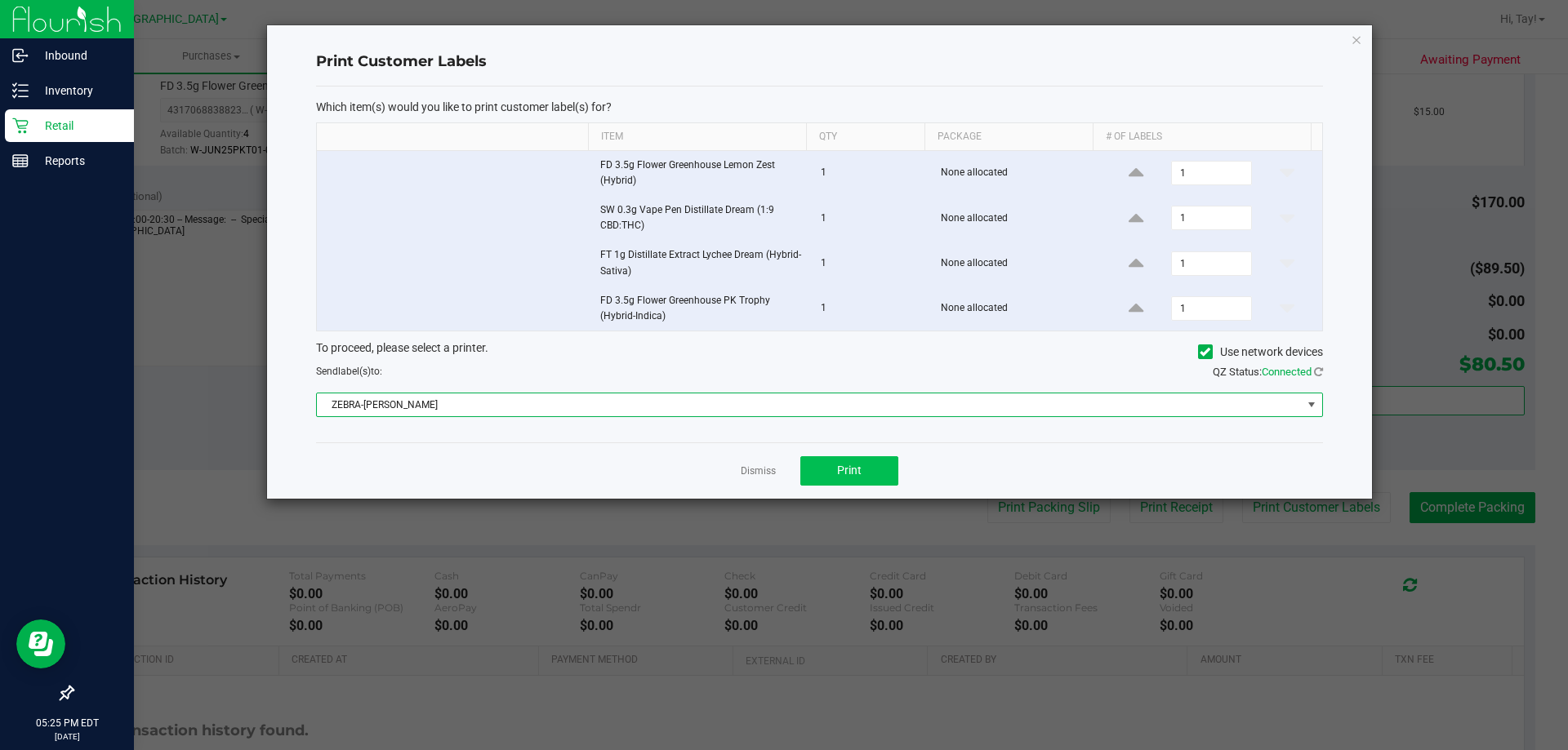
drag, startPoint x: 899, startPoint y: 473, endPoint x: 890, endPoint y: 476, distance: 9.5
click at [898, 475] on div "Dismiss Print" at bounding box center [819, 471] width 1007 height 56
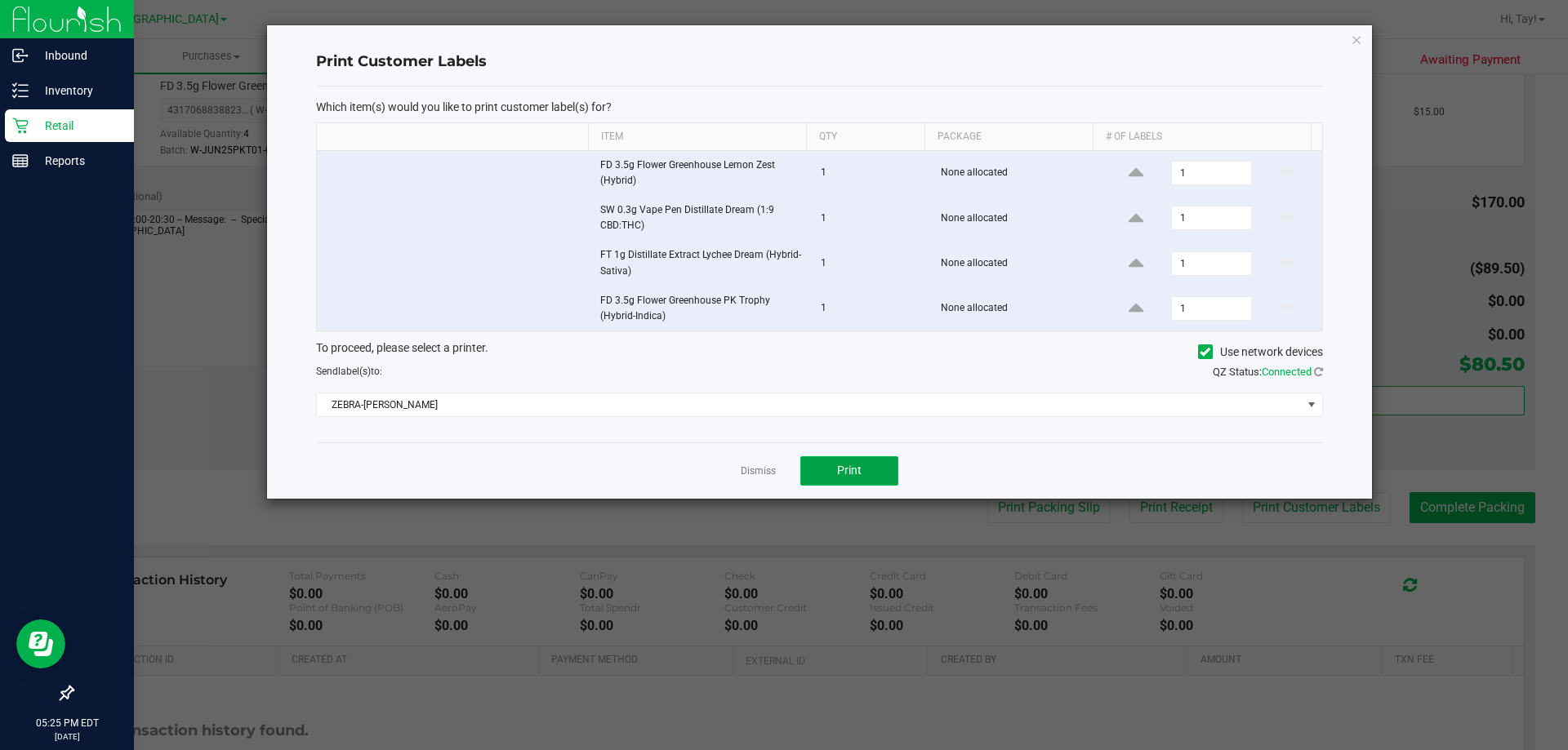
click at [888, 476] on button "Print" at bounding box center [849, 471] width 98 height 30
click at [757, 467] on link "Dismiss" at bounding box center [758, 471] width 35 height 14
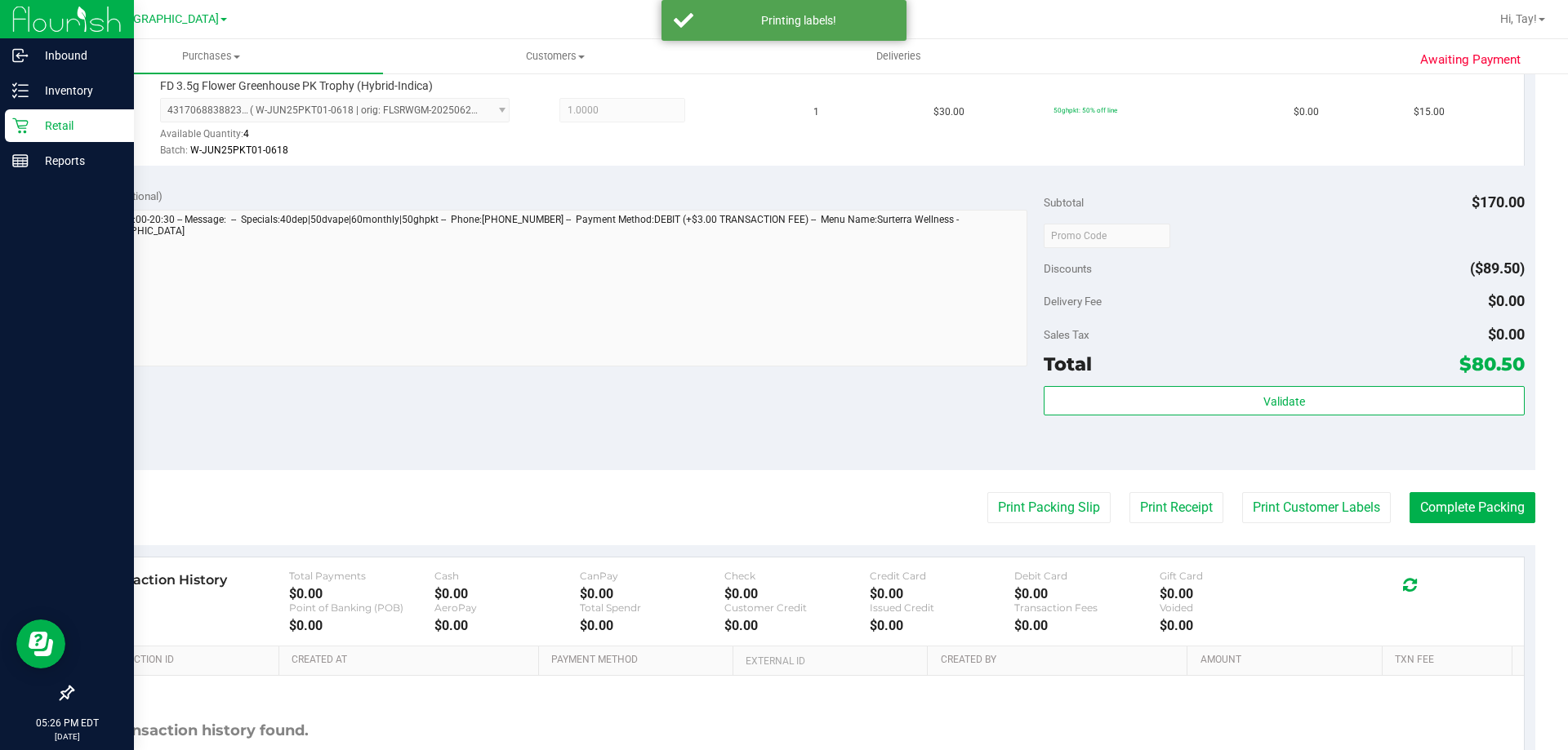
click at [1429, 492] on purchase-details "Back Edit Purchase Cancel Purchase View Profile # 12010890 BioTrack ID: - Submi…" at bounding box center [803, 102] width 1463 height 1497
click at [1432, 501] on button "Complete Packing" at bounding box center [1472, 507] width 125 height 31
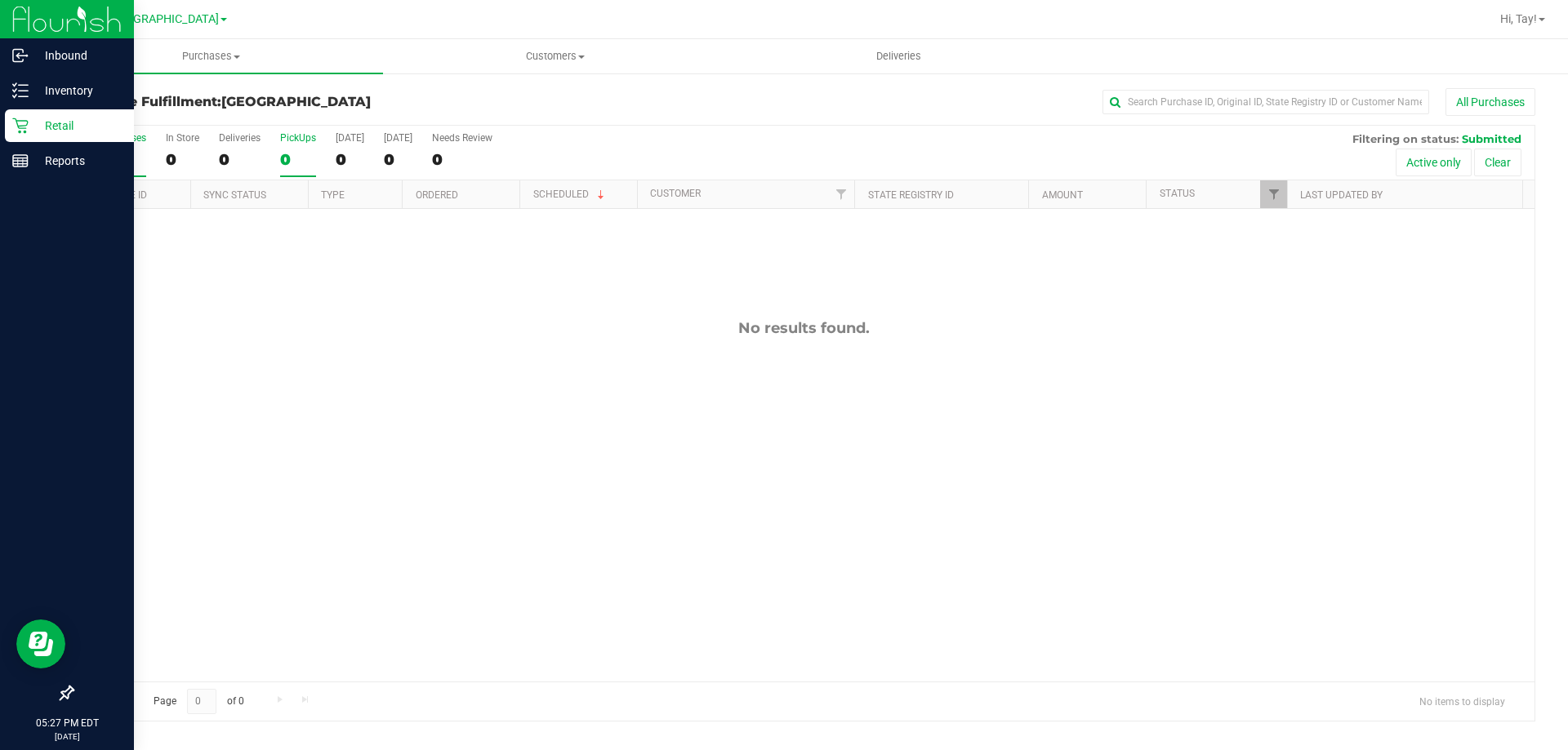
click at [280, 159] on div "0" at bounding box center [298, 159] width 36 height 18
click at [0, 0] on input "PickUps 0" at bounding box center [0, 0] width 0 height 0
click at [565, 144] on div "All Purchases 0 In Store 0 Deliveries 0 PickUps 0 Today 0 Tomorrow 0 Needs Revi…" at bounding box center [804, 152] width 1462 height 54
click at [568, 158] on div "All Purchases 0 In Store 0 Deliveries 0 PickUps 0 Today 0 Tomorrow 0 Needs Revi…" at bounding box center [804, 152] width 1462 height 54
click at [108, 93] on p "Inventory" at bounding box center [78, 90] width 98 height 19
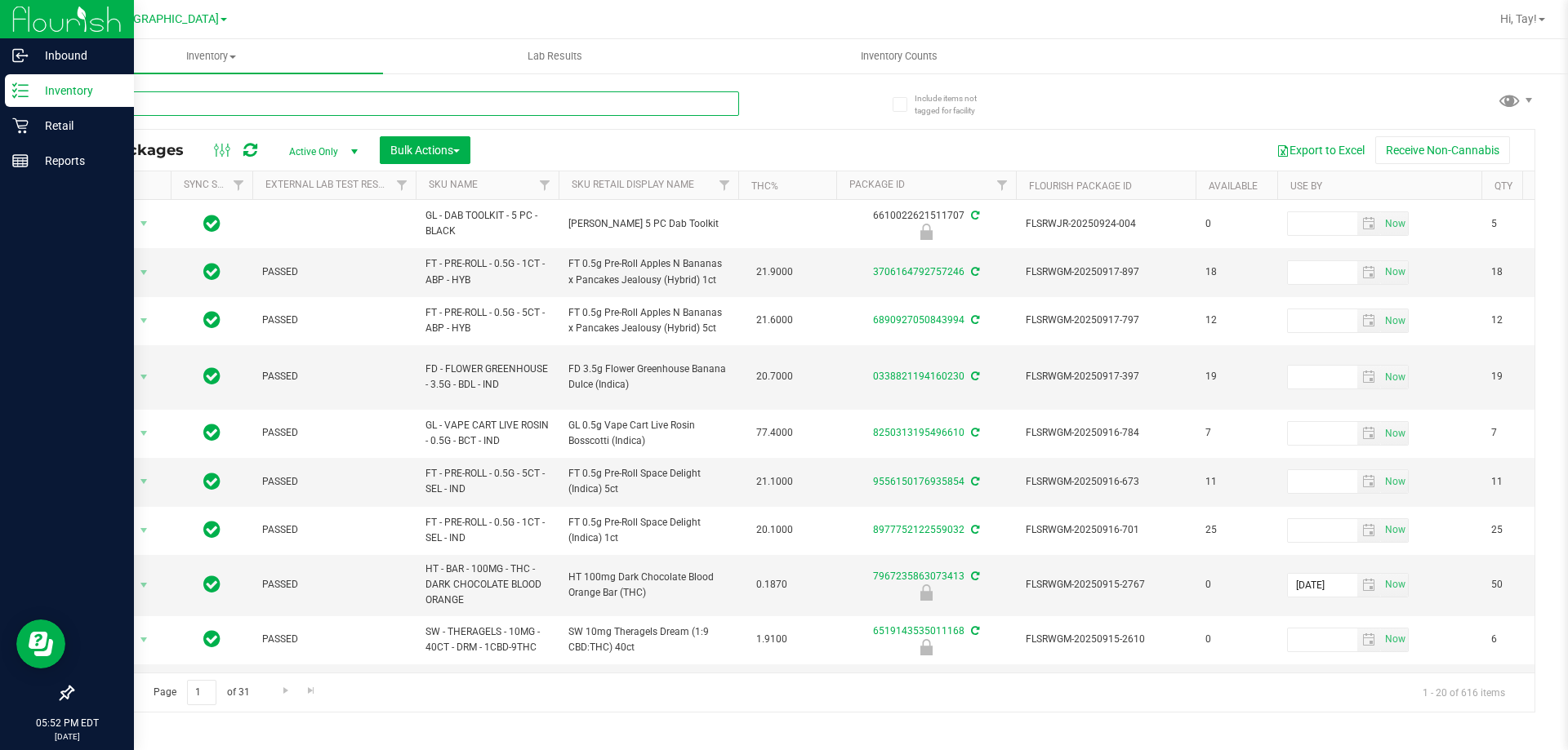
click at [174, 102] on input "text" at bounding box center [405, 103] width 667 height 25
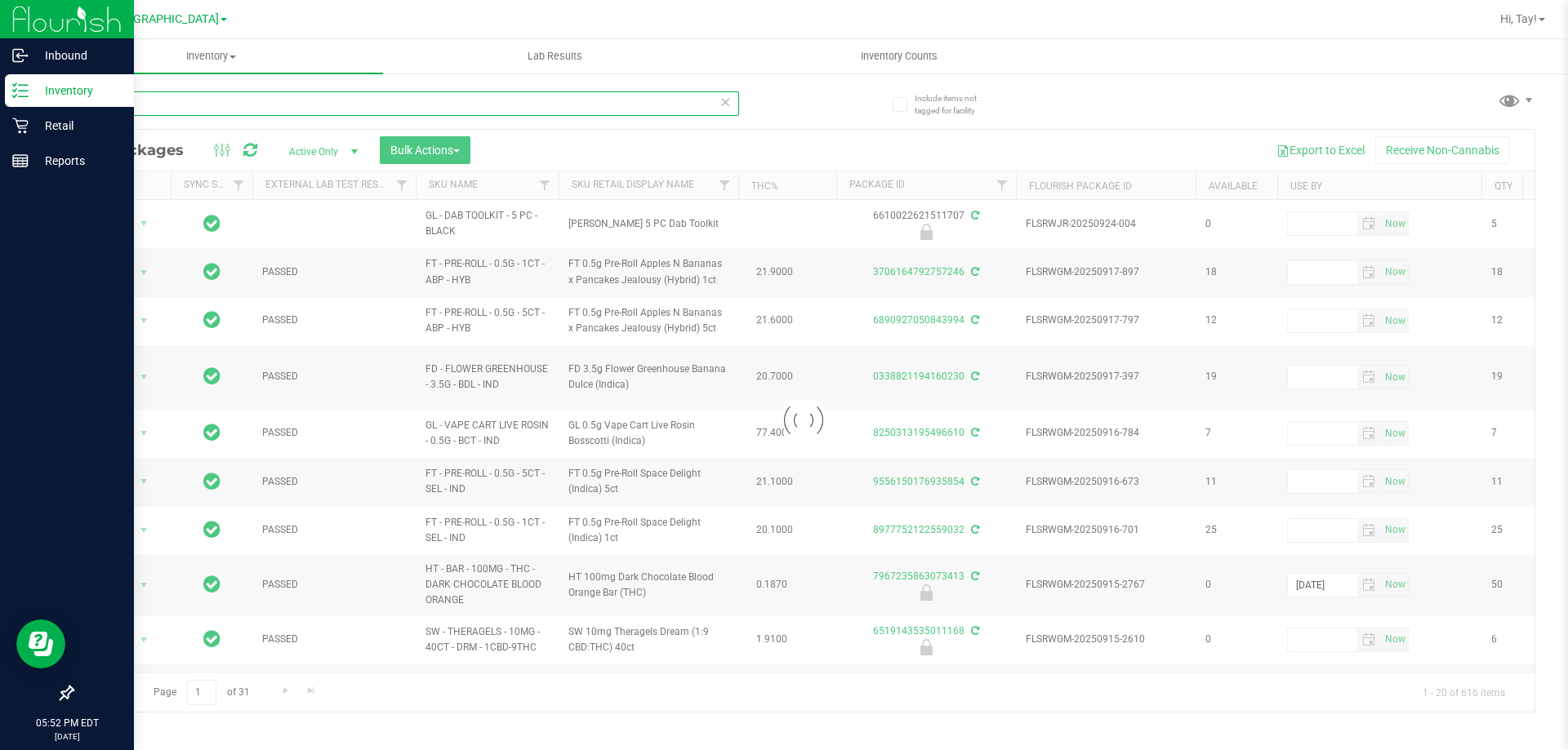
type input "abp"
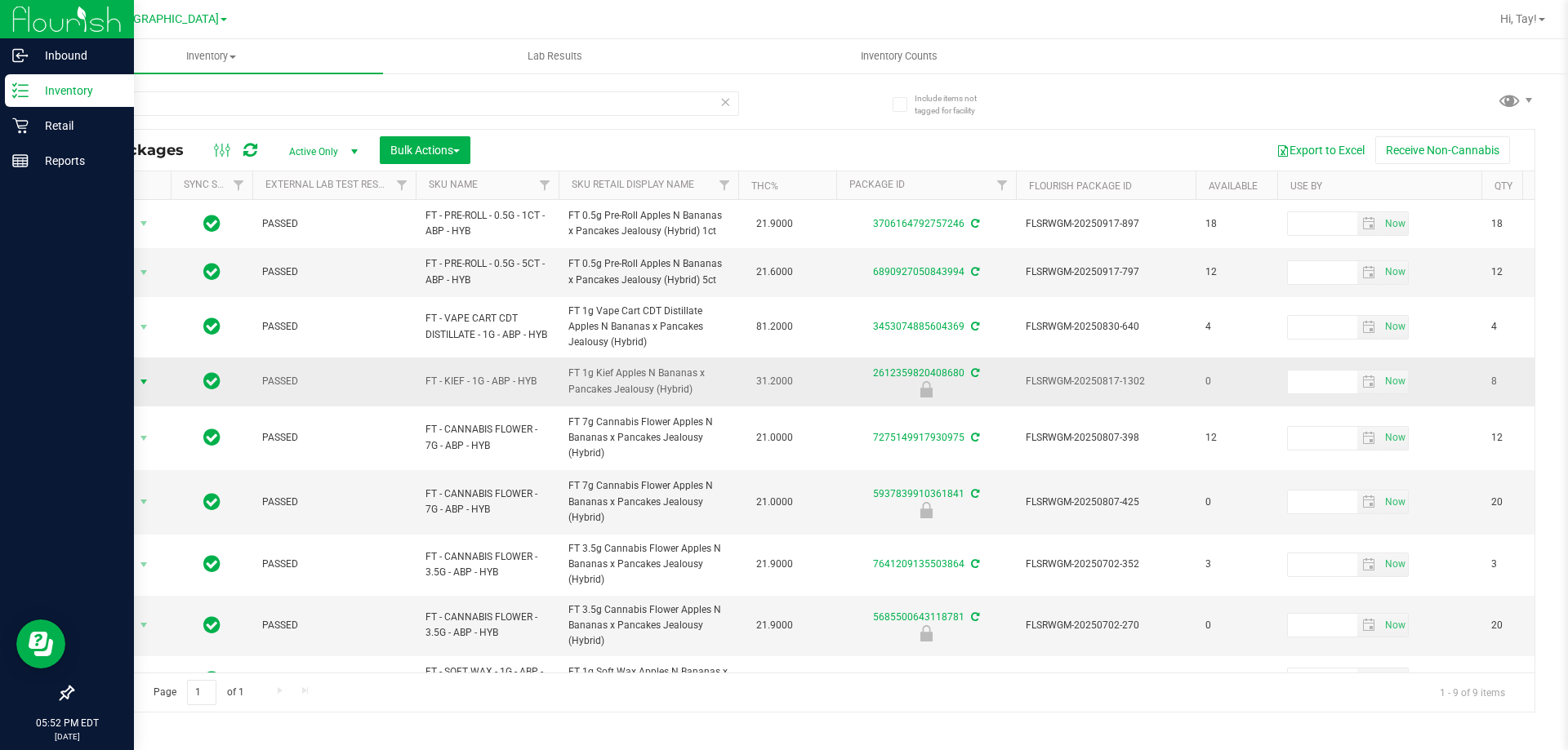
click at [145, 376] on span "select" at bounding box center [144, 382] width 13 height 13
click at [137, 563] on li "Unlock package" at bounding box center [141, 576] width 104 height 25
click at [257, 108] on input "abp" at bounding box center [405, 103] width 667 height 25
type input "fic"
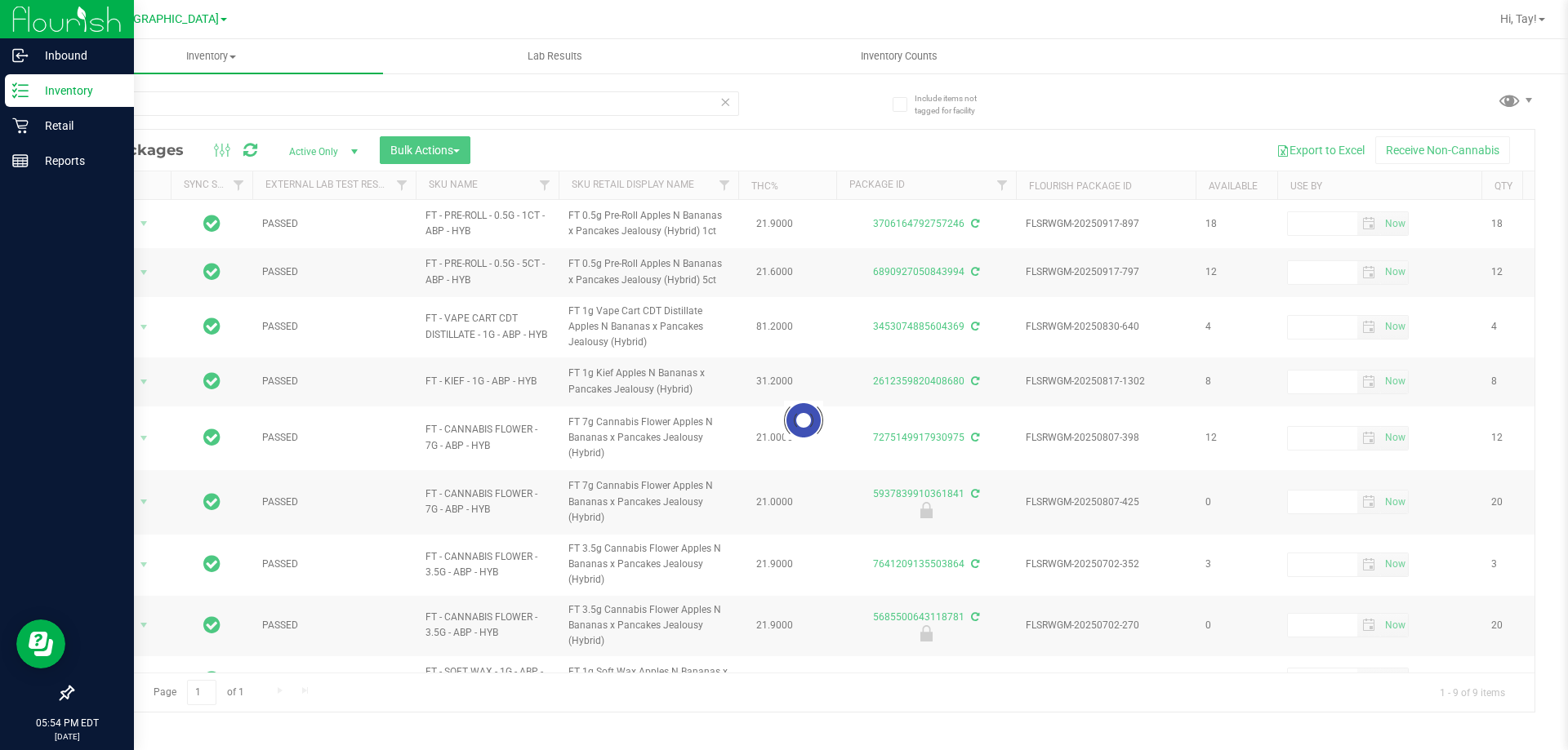
click at [702, 186] on div at bounding box center [804, 421] width 1462 height 582
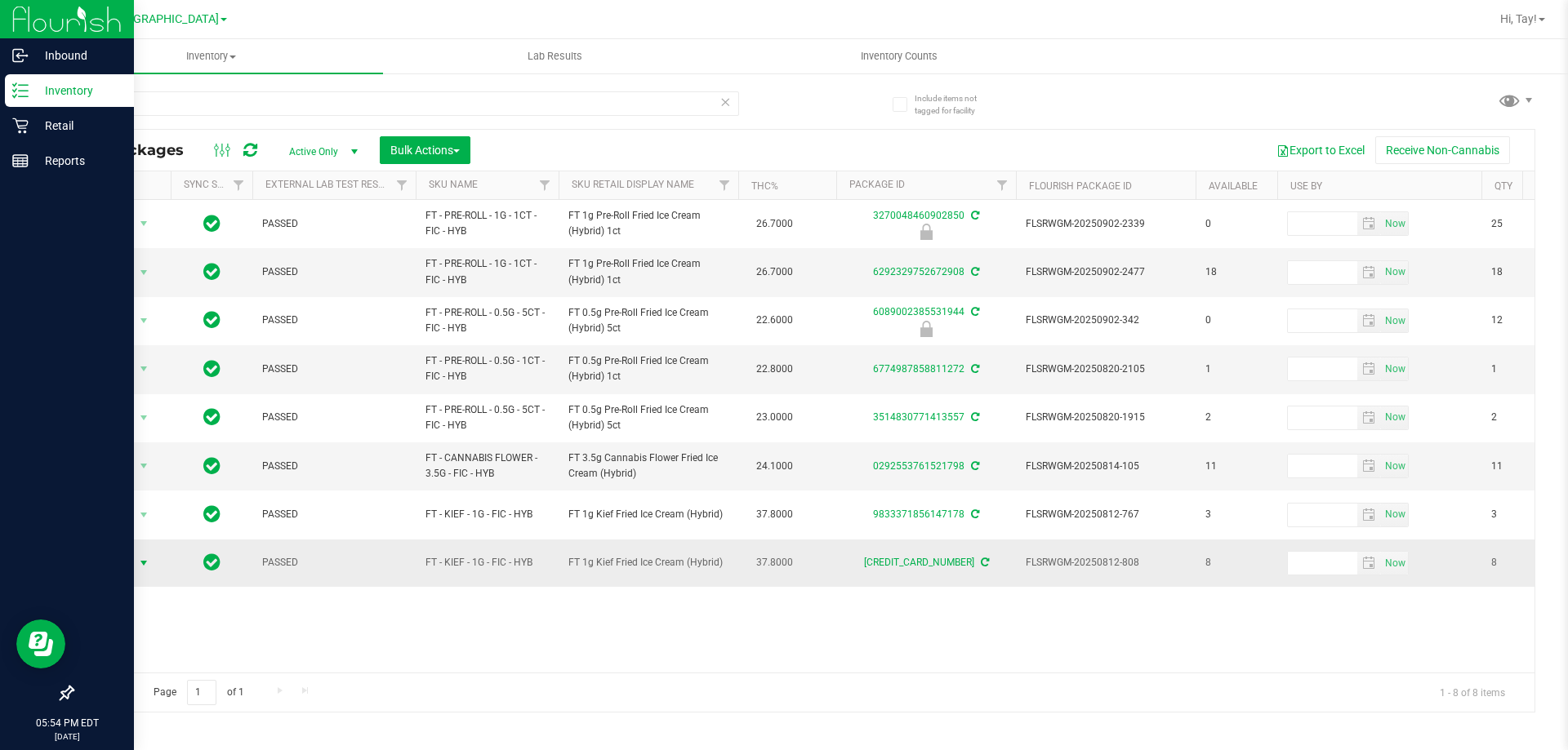
click at [104, 559] on span "Action" at bounding box center [111, 563] width 44 height 23
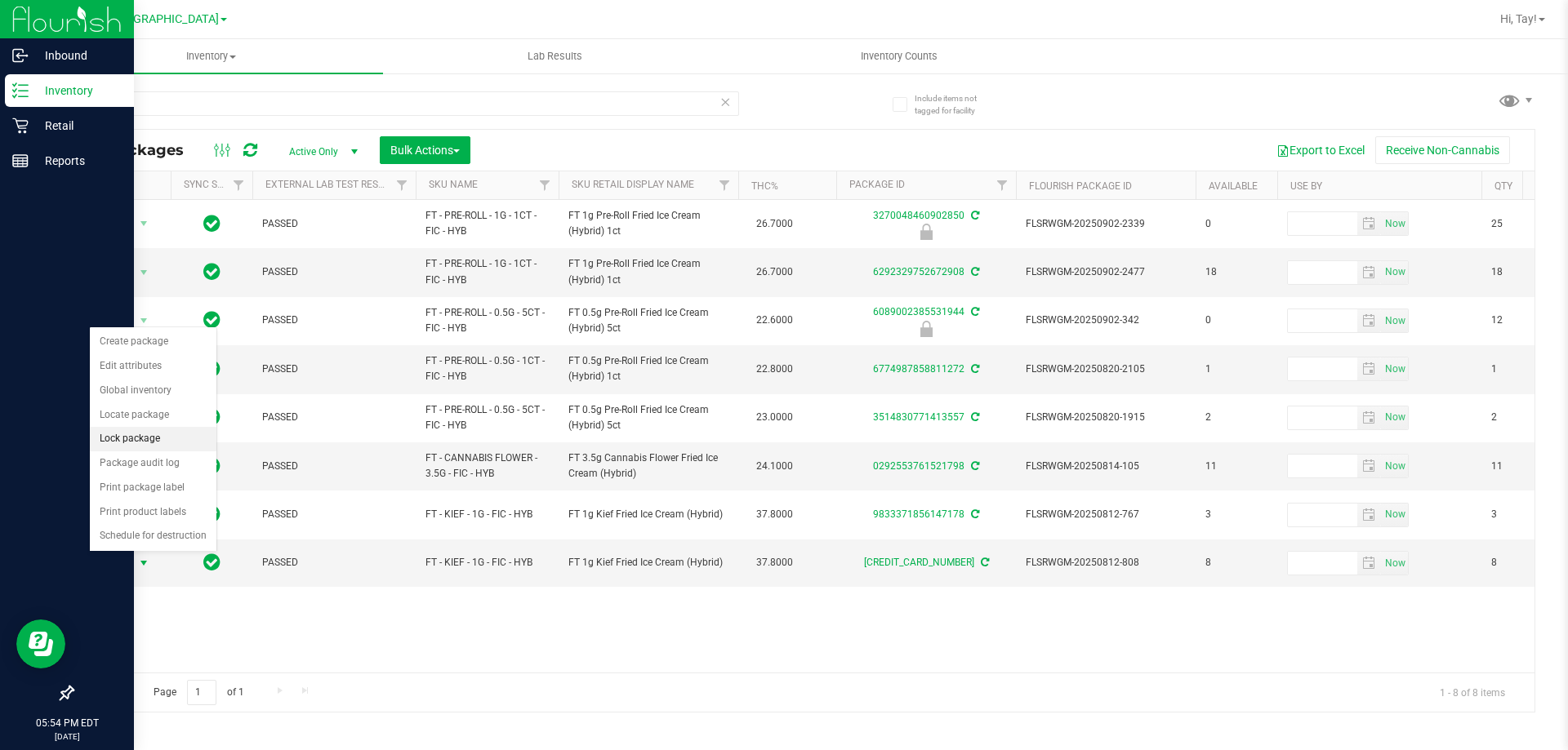
click at [142, 434] on li "Lock package" at bounding box center [153, 439] width 126 height 25
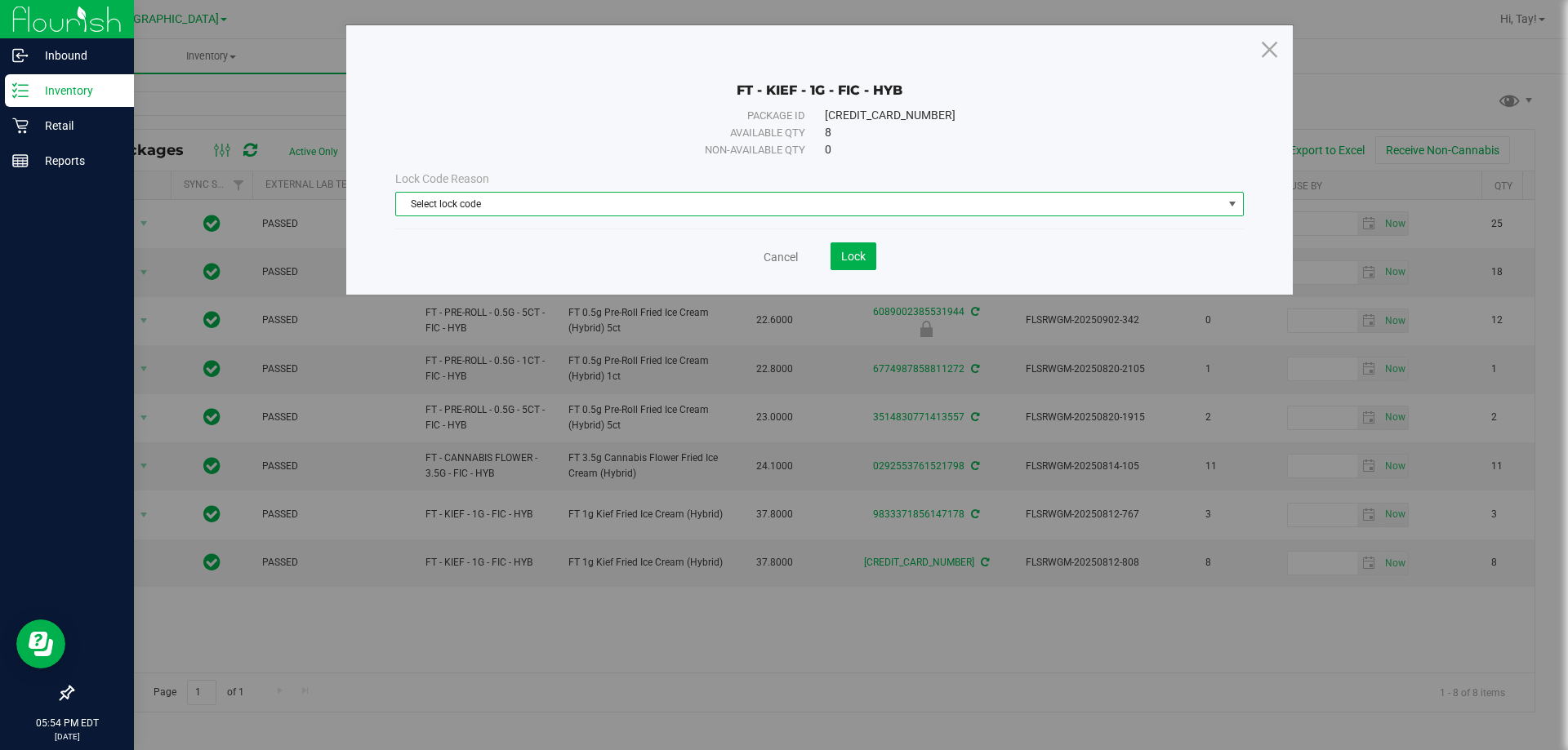
click at [451, 204] on span "Select lock code" at bounding box center [809, 204] width 827 height 23
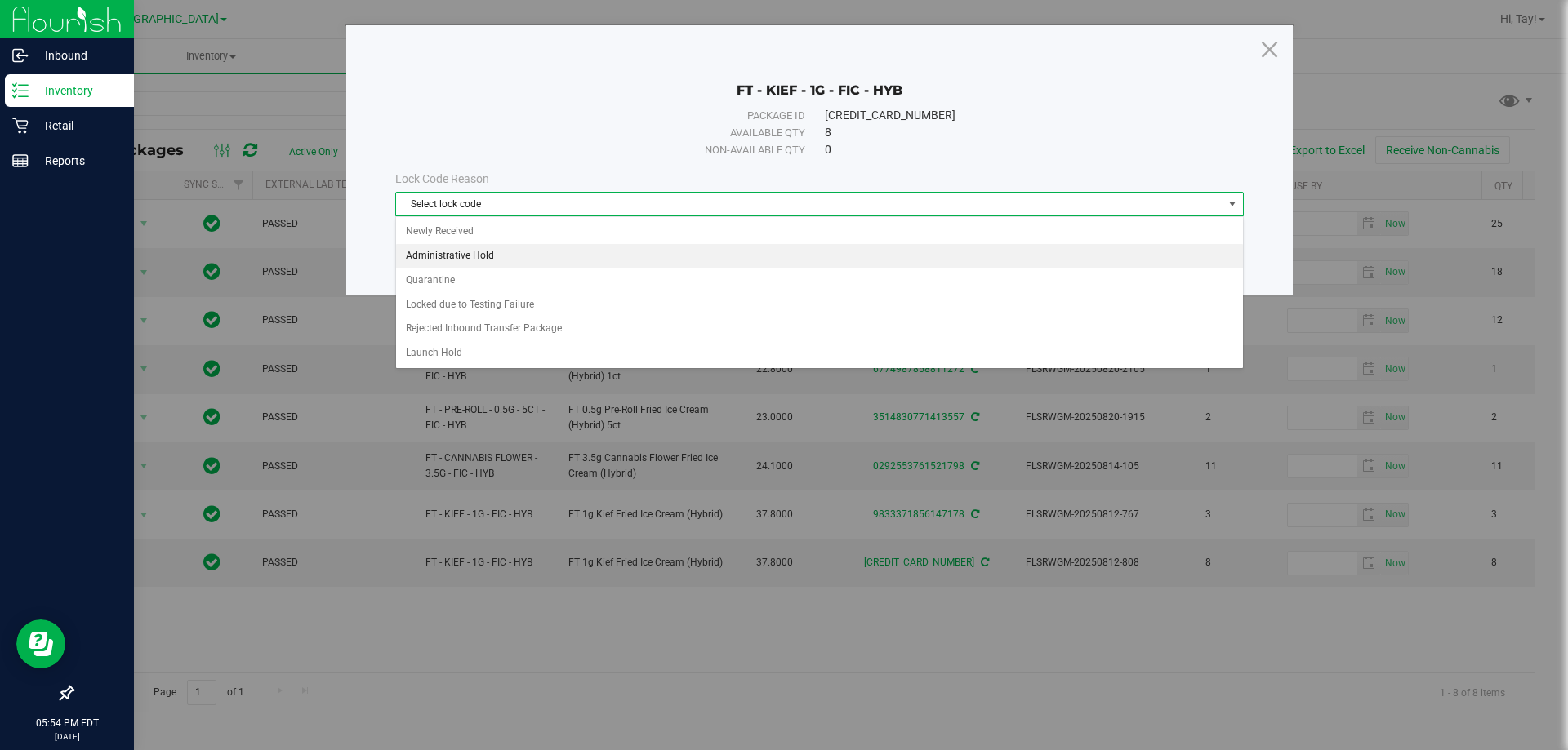
click at [490, 262] on li "Administrative Hold" at bounding box center [819, 257] width 847 height 25
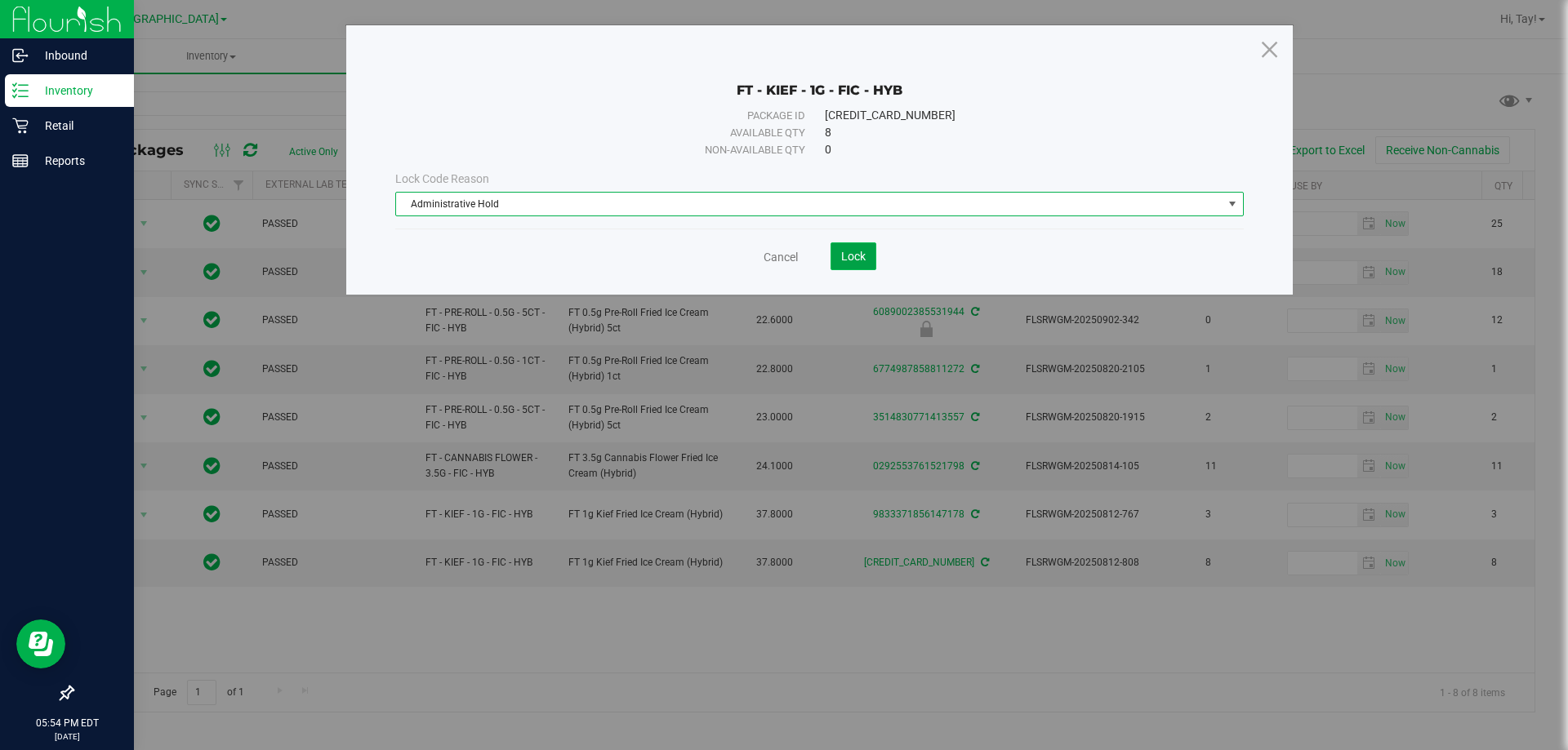
click at [840, 264] on button "Lock" at bounding box center [853, 257] width 46 height 28
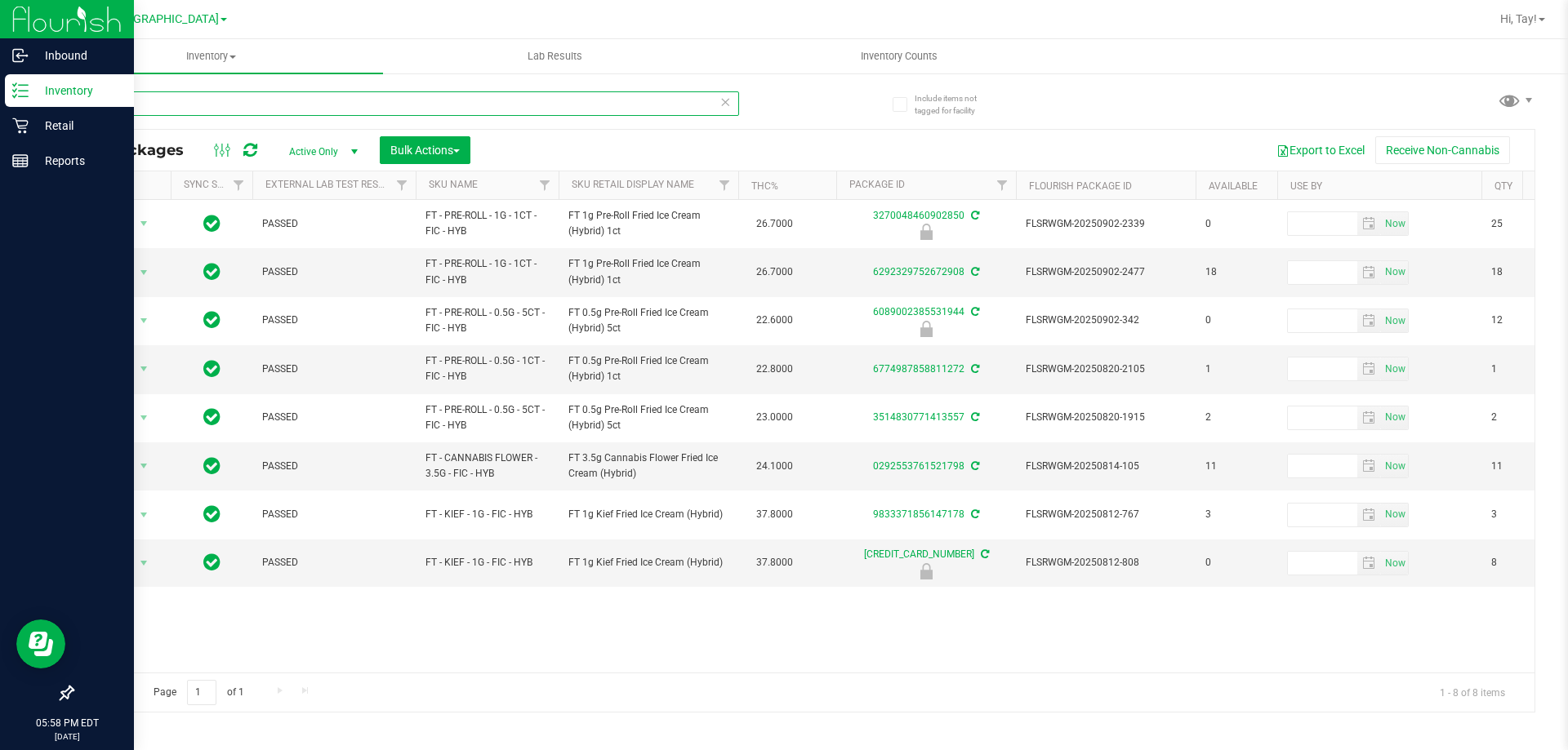
click at [136, 104] on input "fic" at bounding box center [405, 103] width 667 height 25
click at [803, 90] on div at bounding box center [437, 103] width 732 height 53
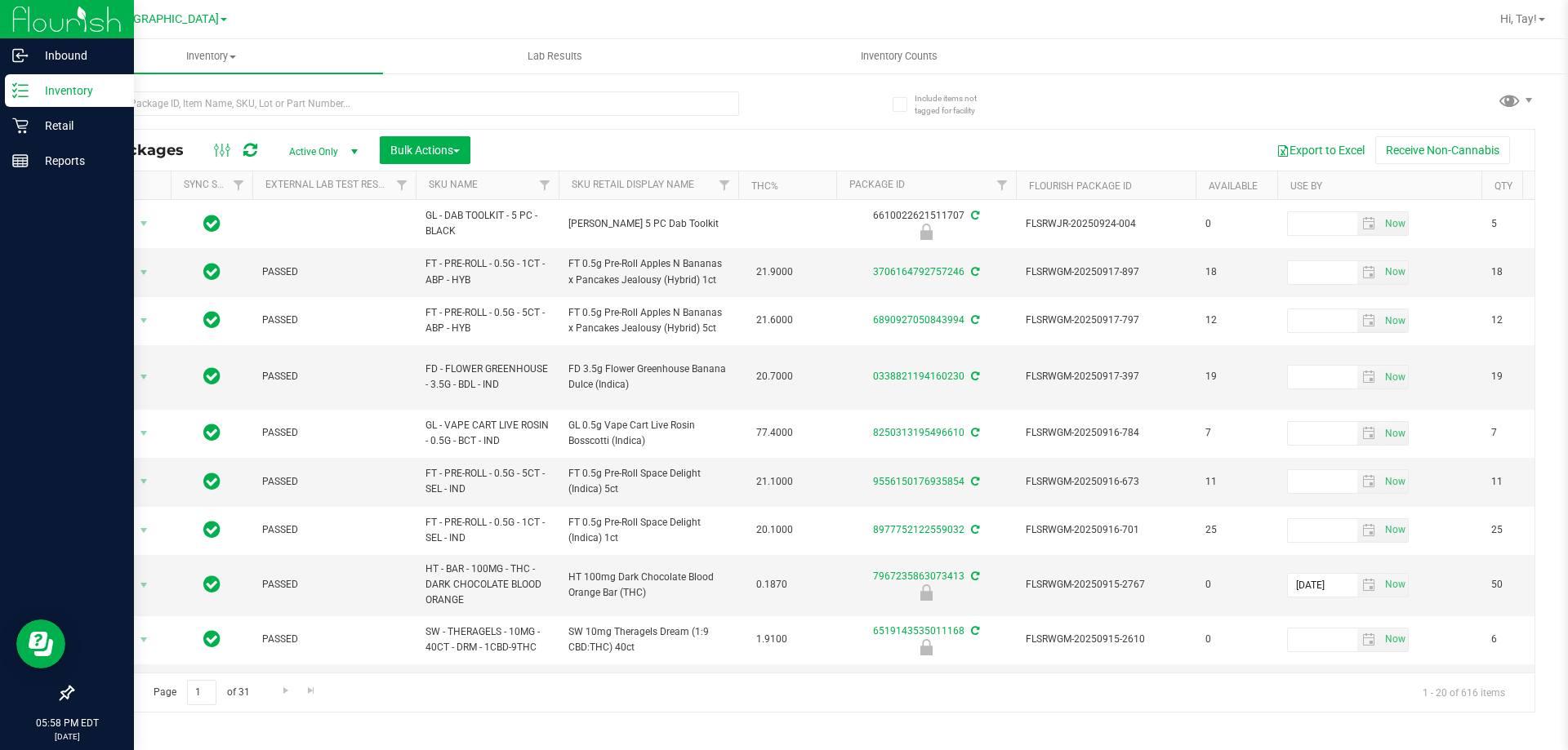
click at [530, 130] on div "All Packages Active Only Active Only Lab Samples Locked All External Internal B…" at bounding box center [804, 150] width 1462 height 41
click at [316, 102] on input "text" at bounding box center [405, 103] width 667 height 25
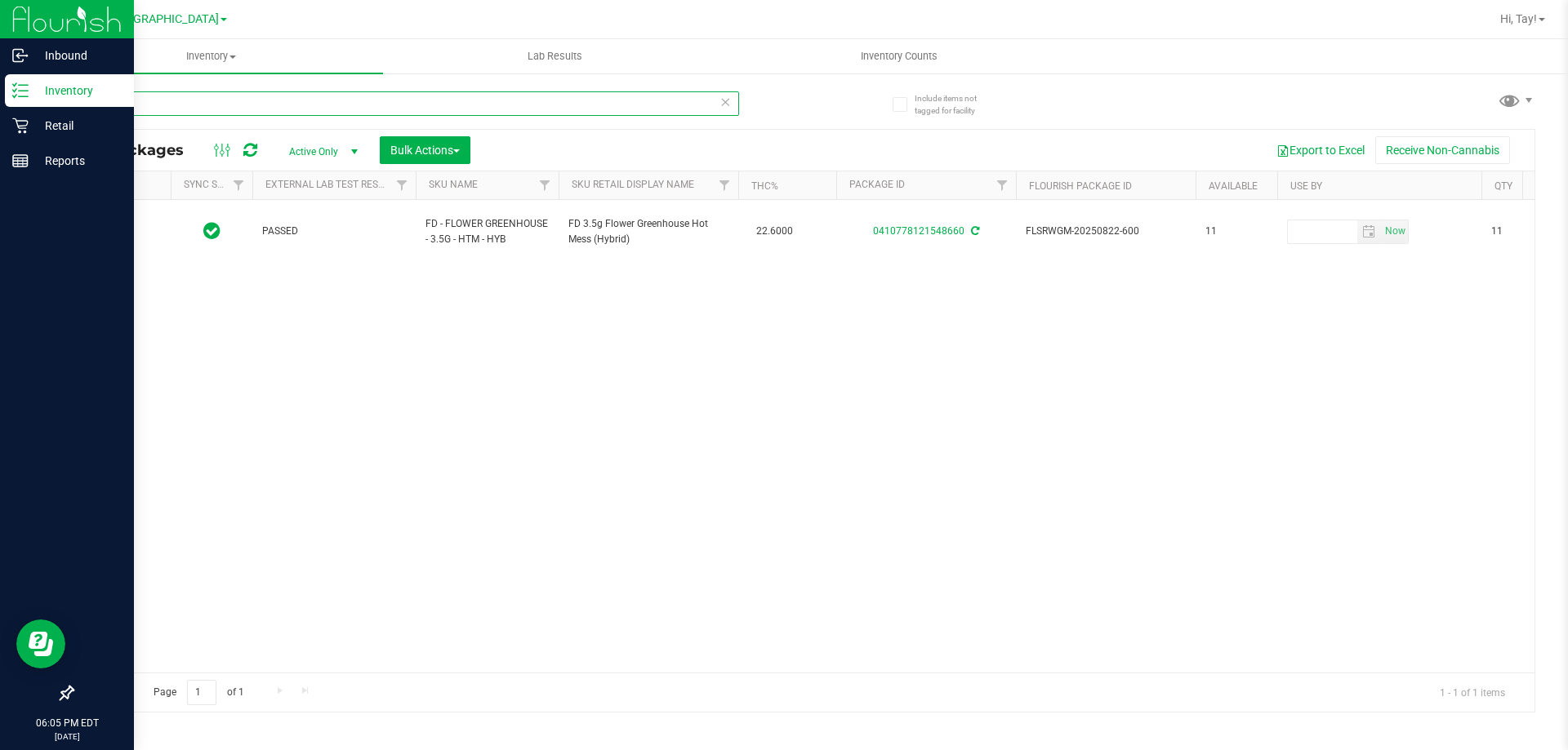
click at [507, 102] on input "htm" at bounding box center [405, 103] width 667 height 25
type input "pkt"
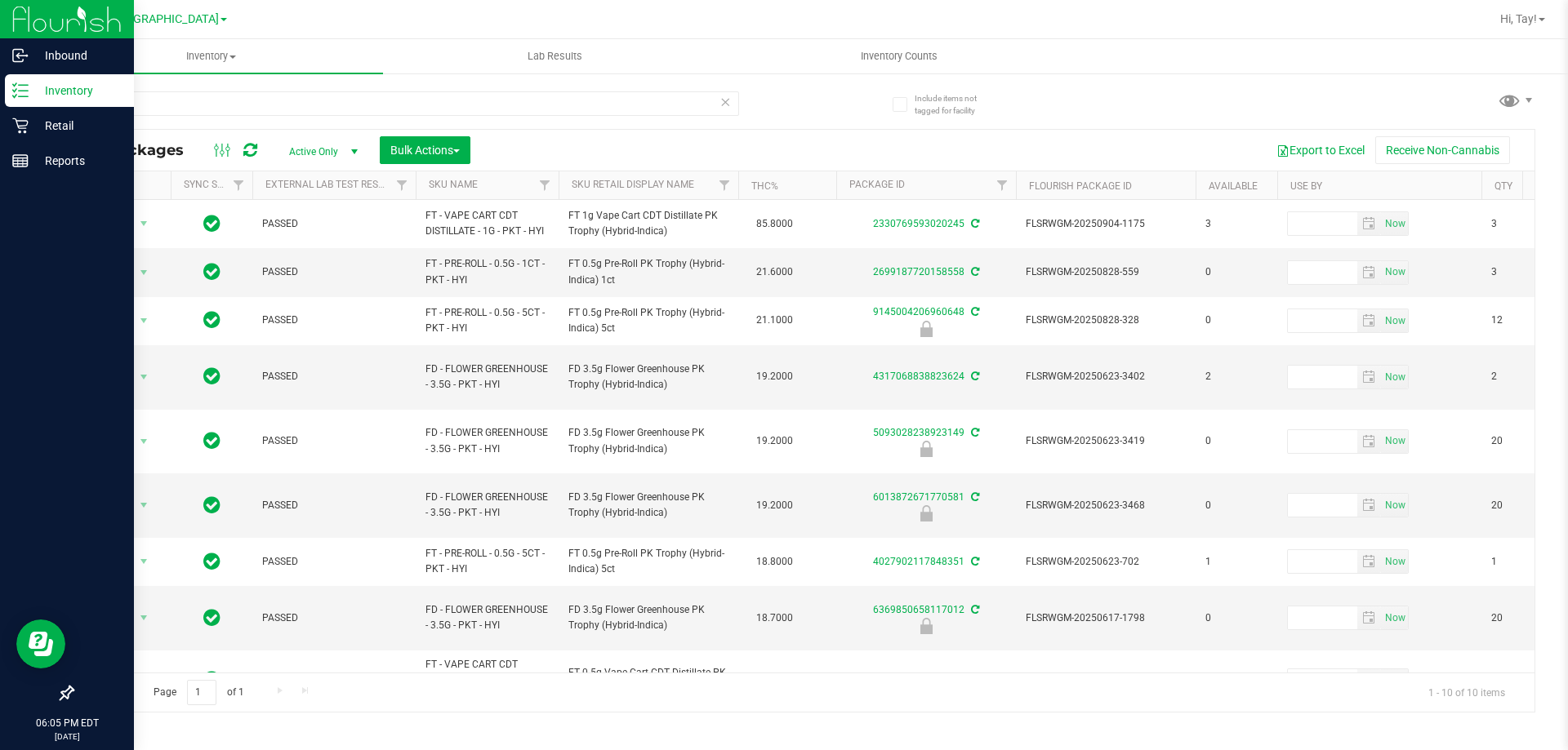
click at [697, 193] on th "Sku Retail Display Name" at bounding box center [648, 186] width 180 height 29
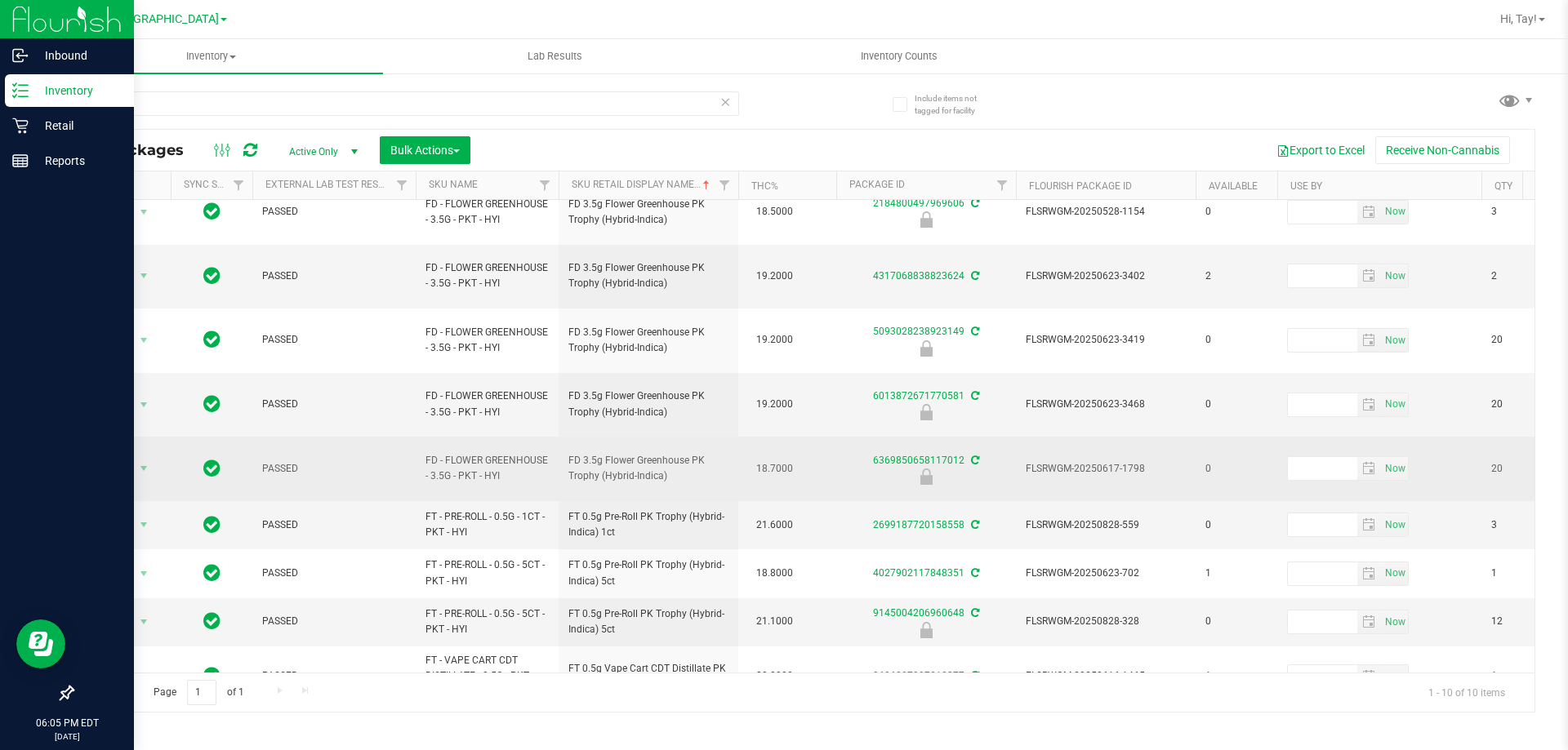
scroll to position [36, 0]
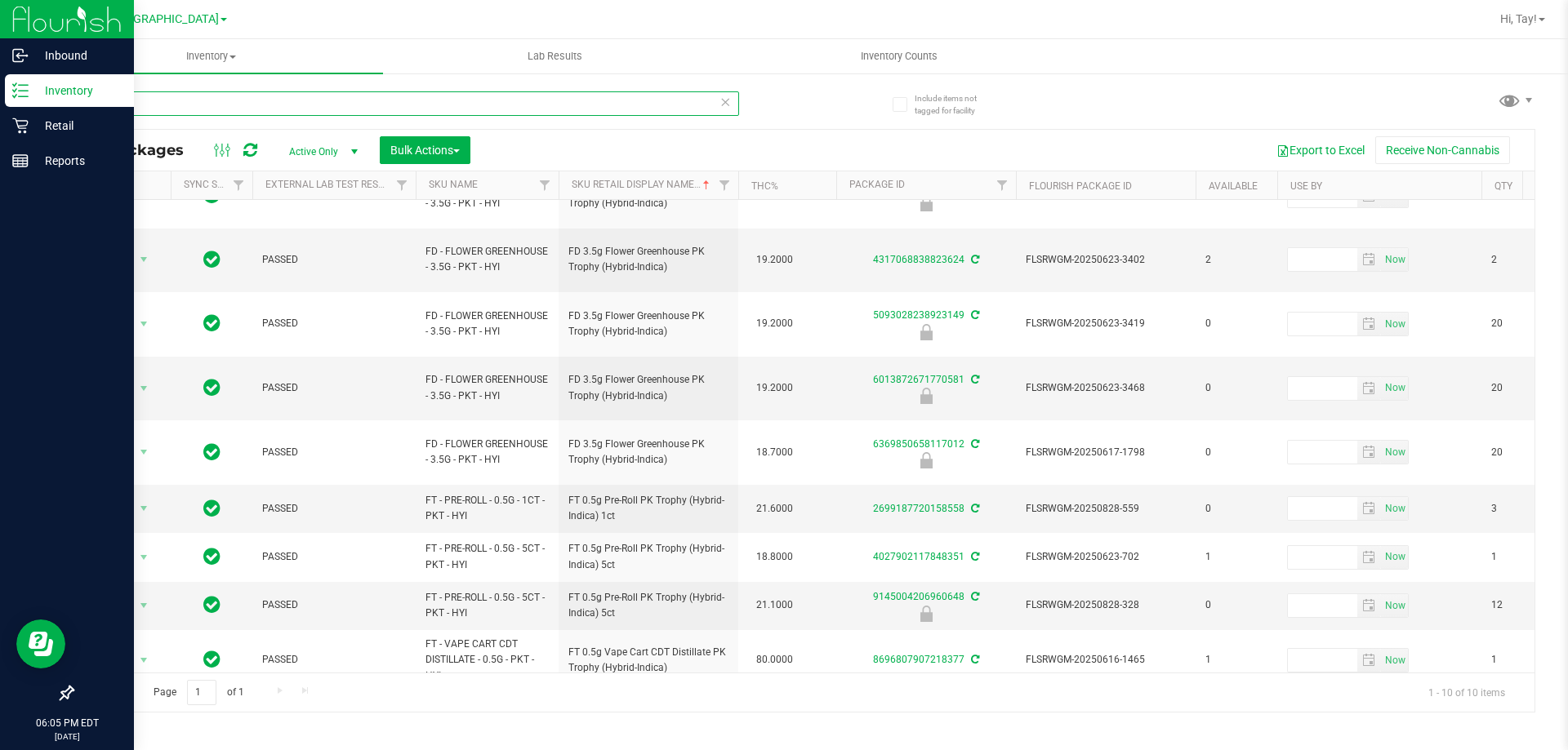
click at [301, 100] on input "pkt" at bounding box center [405, 103] width 667 height 25
click at [299, 100] on input "pkt" at bounding box center [405, 103] width 667 height 25
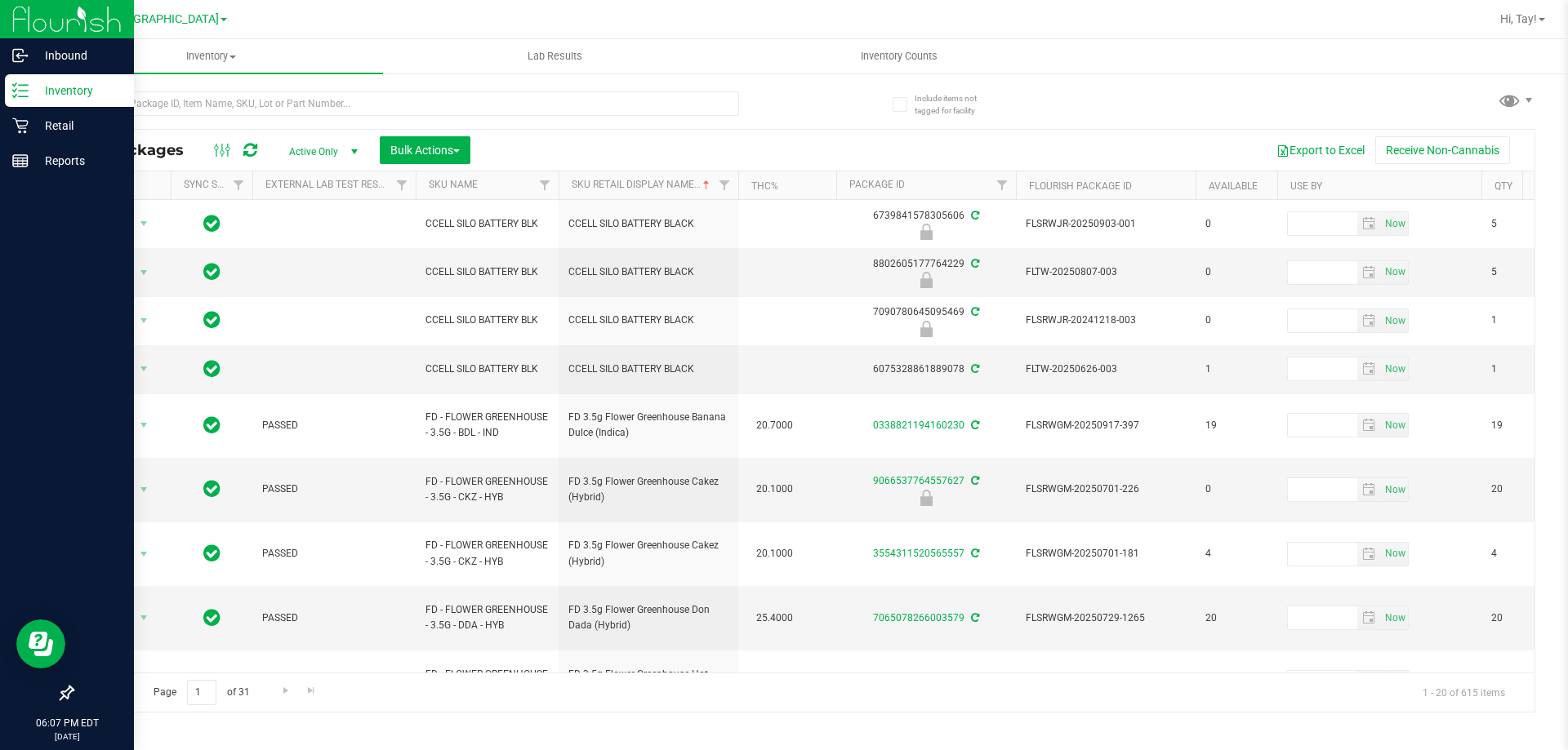
click at [822, 117] on div "All Packages Active Only Active Only Lab Samples Locked All External Internal B…" at bounding box center [803, 394] width 1463 height 637
click at [781, 149] on div "Export to Excel Receive Non-Cannabis" at bounding box center [1003, 151] width 1039 height 28
click at [424, 85] on div at bounding box center [437, 103] width 732 height 53
click at [401, 107] on input "text" at bounding box center [405, 103] width 667 height 25
type input "wbv"
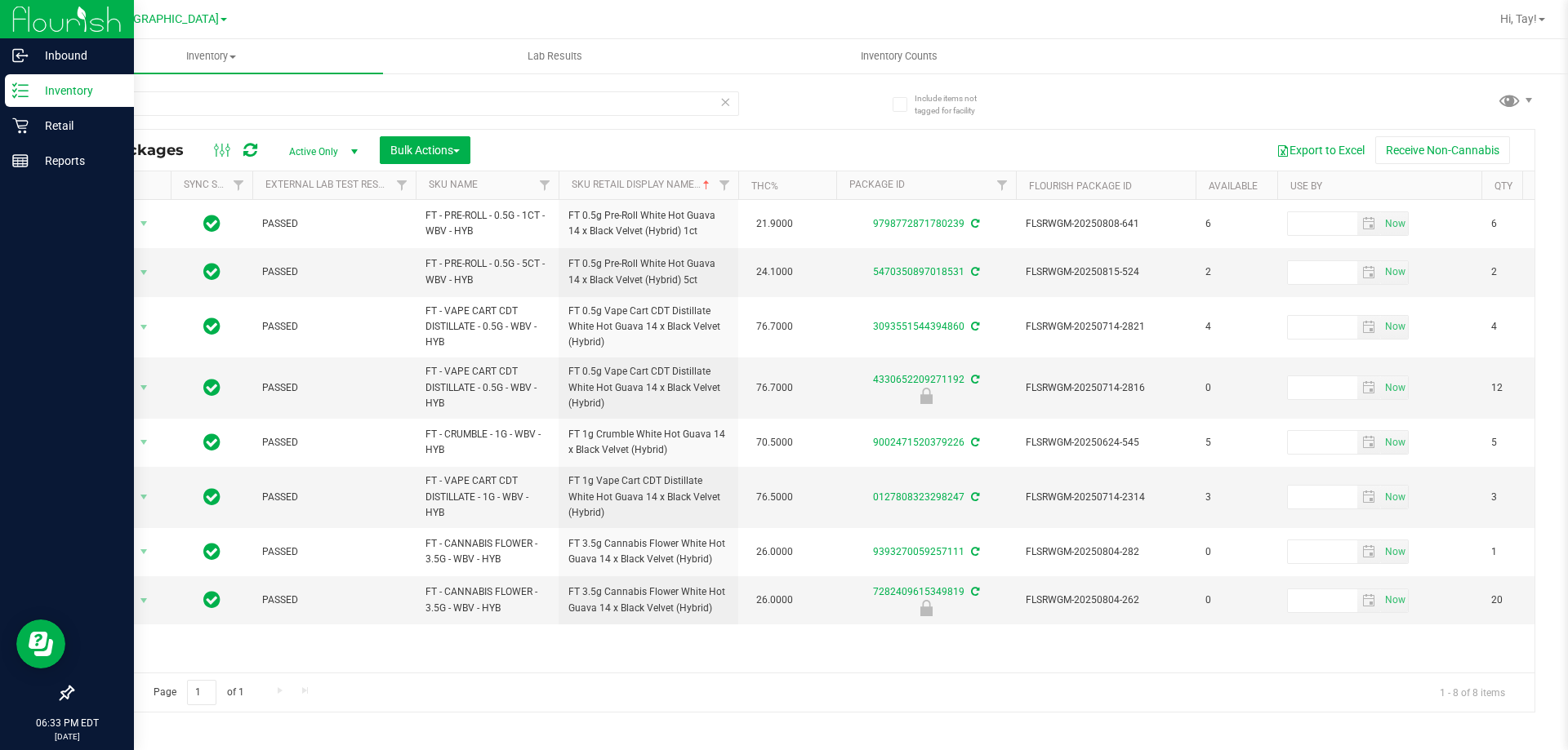
click at [963, 647] on div "Action Action Create package Edit attributes Global inventory Locate package Lo…" at bounding box center [804, 435] width 1462 height 472
click at [188, 91] on input "wbv" at bounding box center [405, 103] width 667 height 25
click at [188, 91] on input "wbv" at bounding box center [405, 103] width 667 height 25
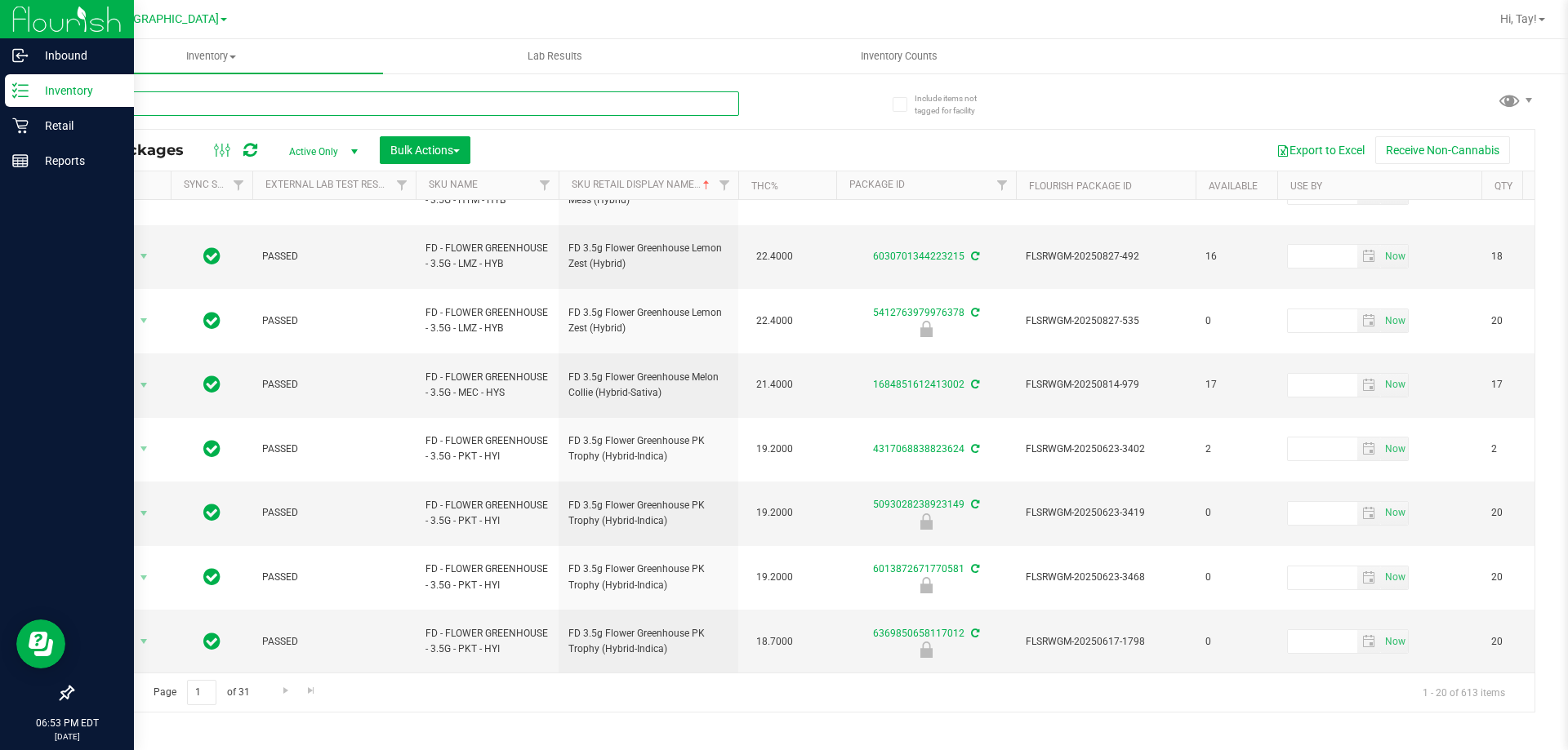
scroll to position [508, 0]
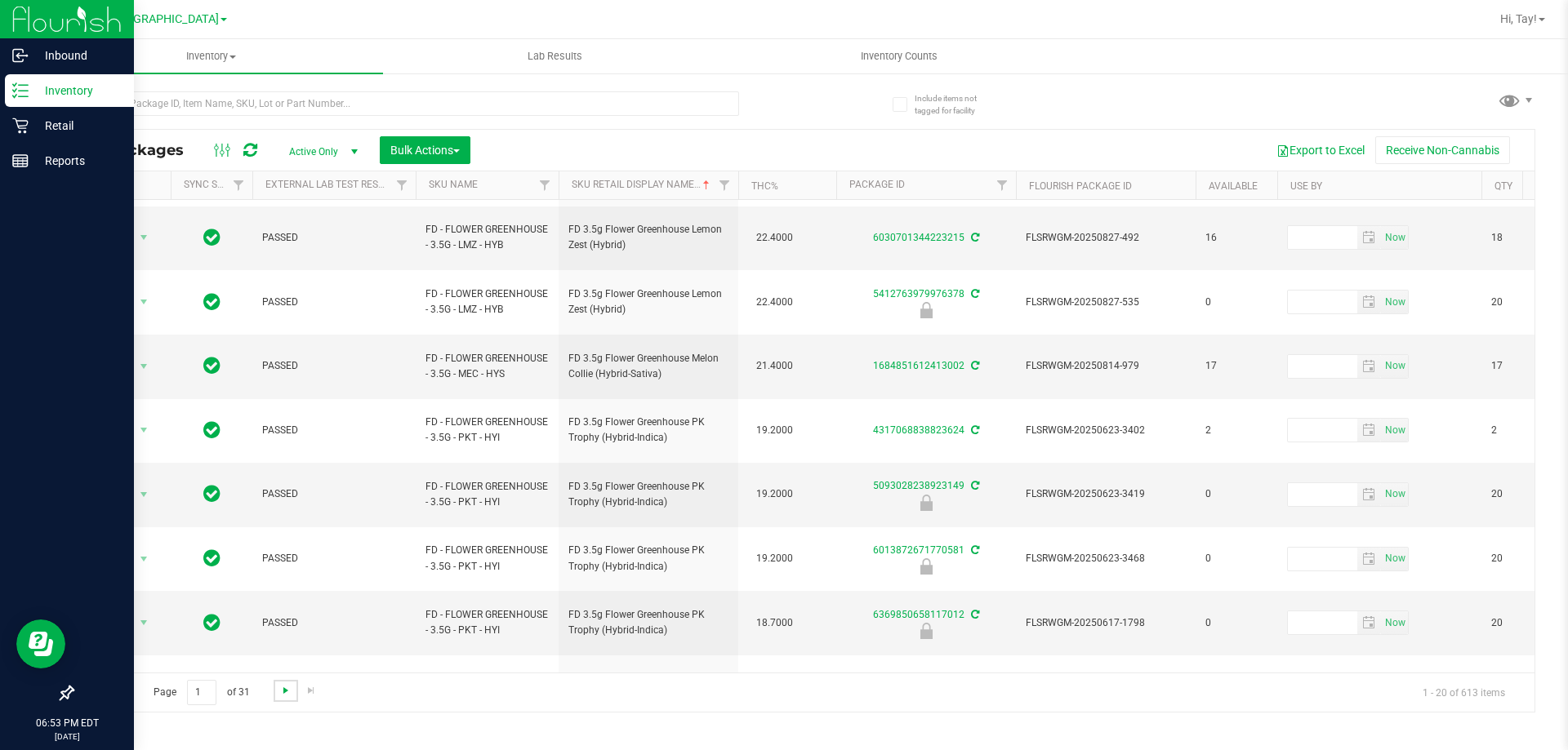
click at [280, 690] on span "Go to the next page" at bounding box center [286, 690] width 13 height 13
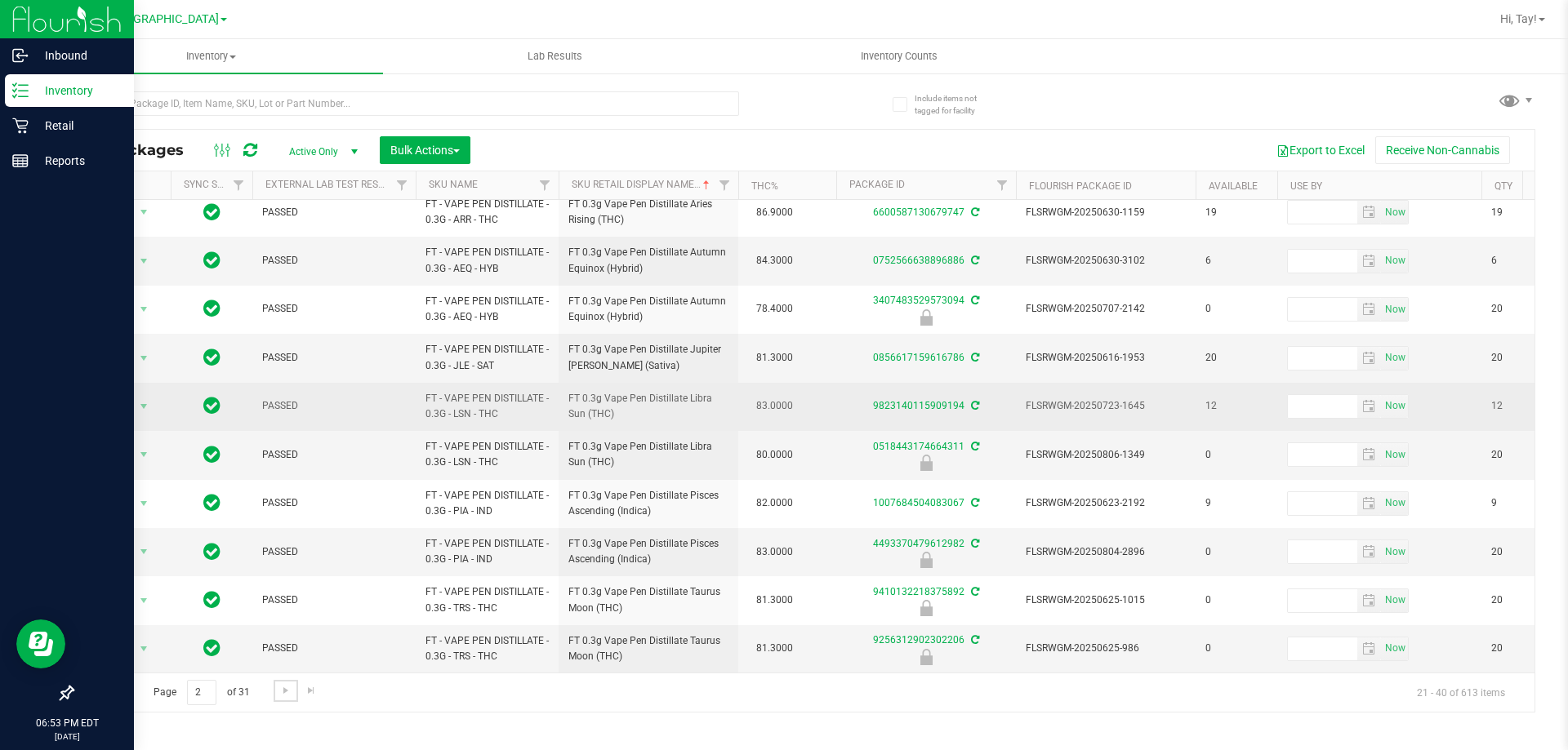
scroll to position [508, 0]
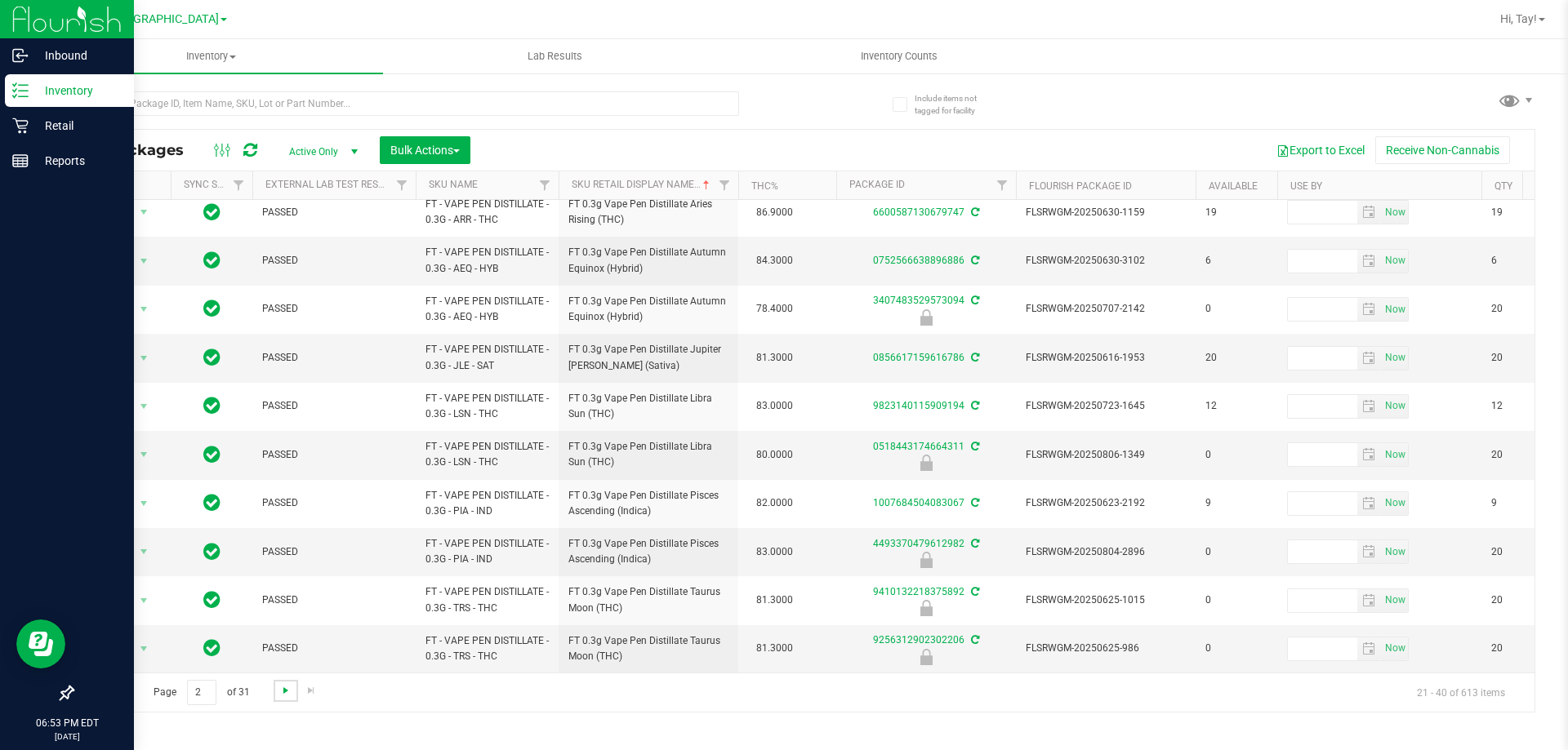
click at [280, 697] on span "Go to the next page" at bounding box center [286, 690] width 13 height 13
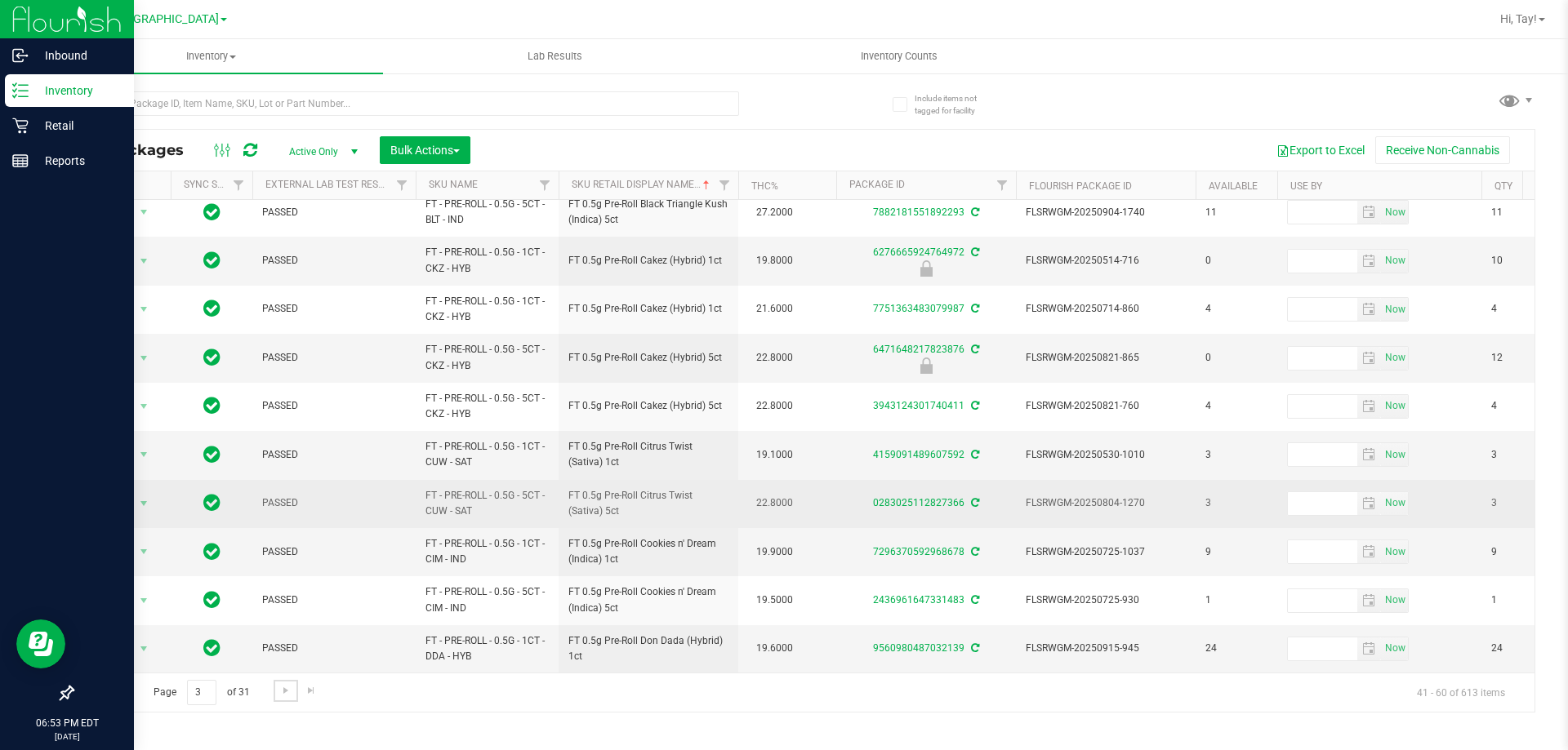
scroll to position [508, 0]
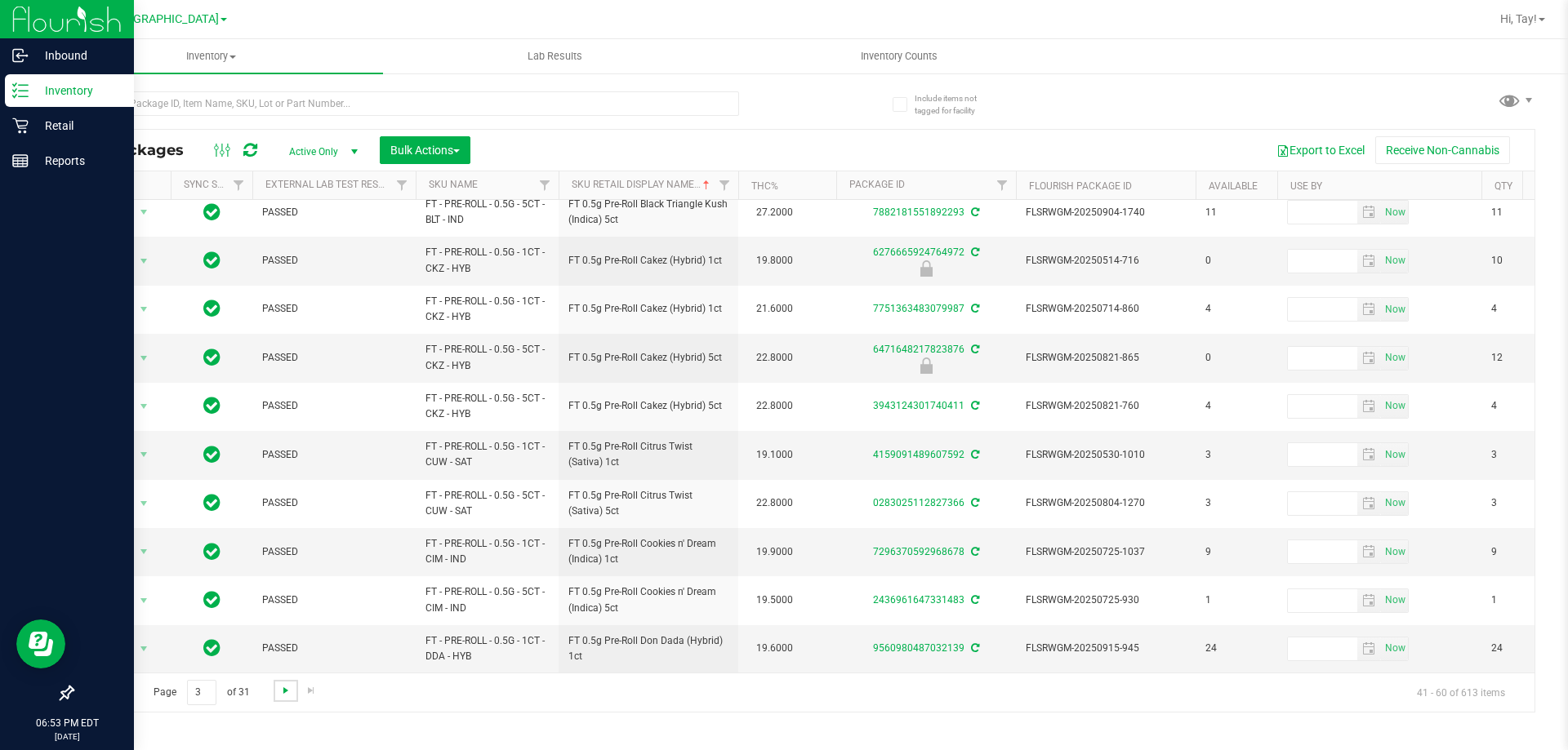
click at [287, 692] on span "Go to the next page" at bounding box center [286, 690] width 13 height 13
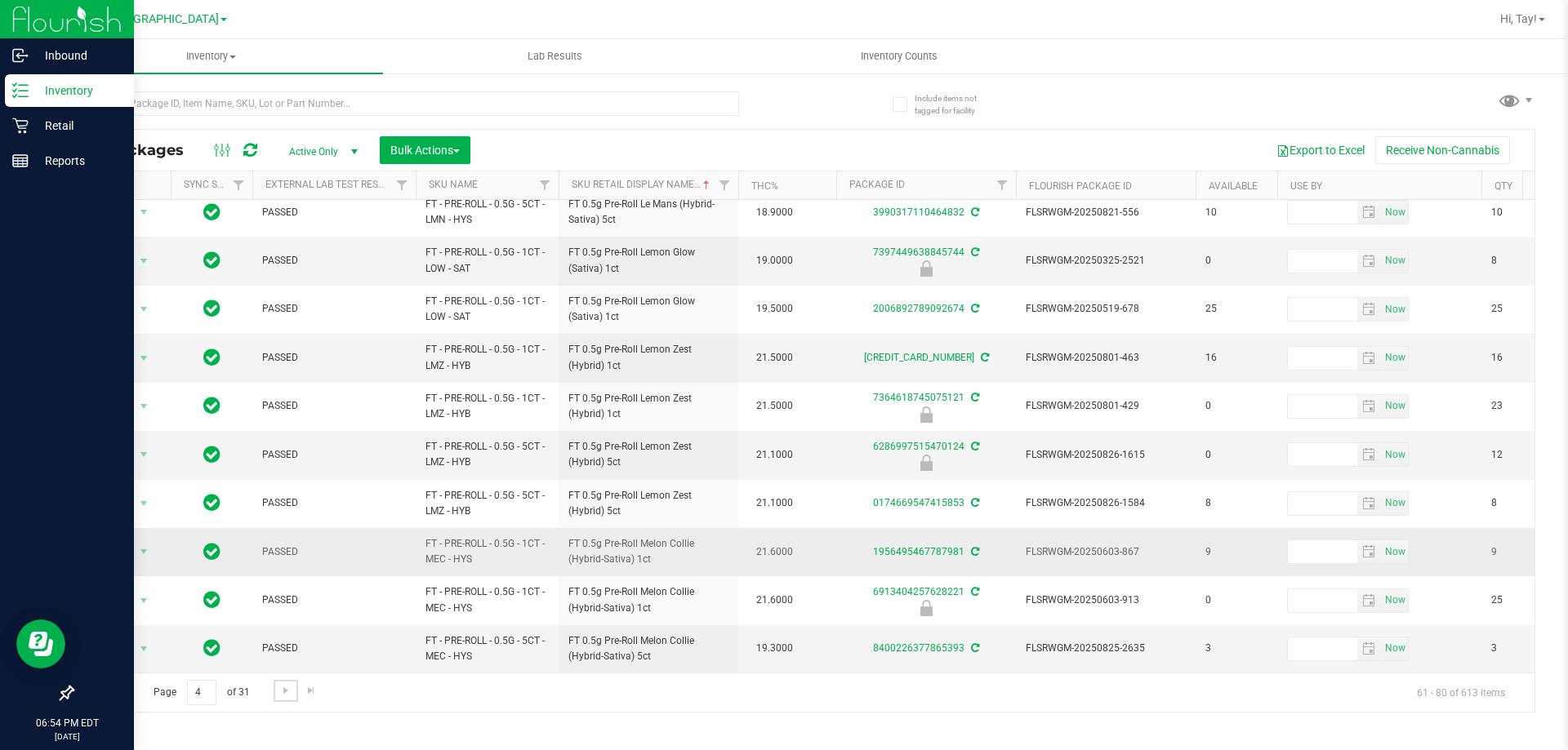
scroll to position [508, 0]
click at [285, 684] on span "Go to the next page" at bounding box center [286, 690] width 13 height 13
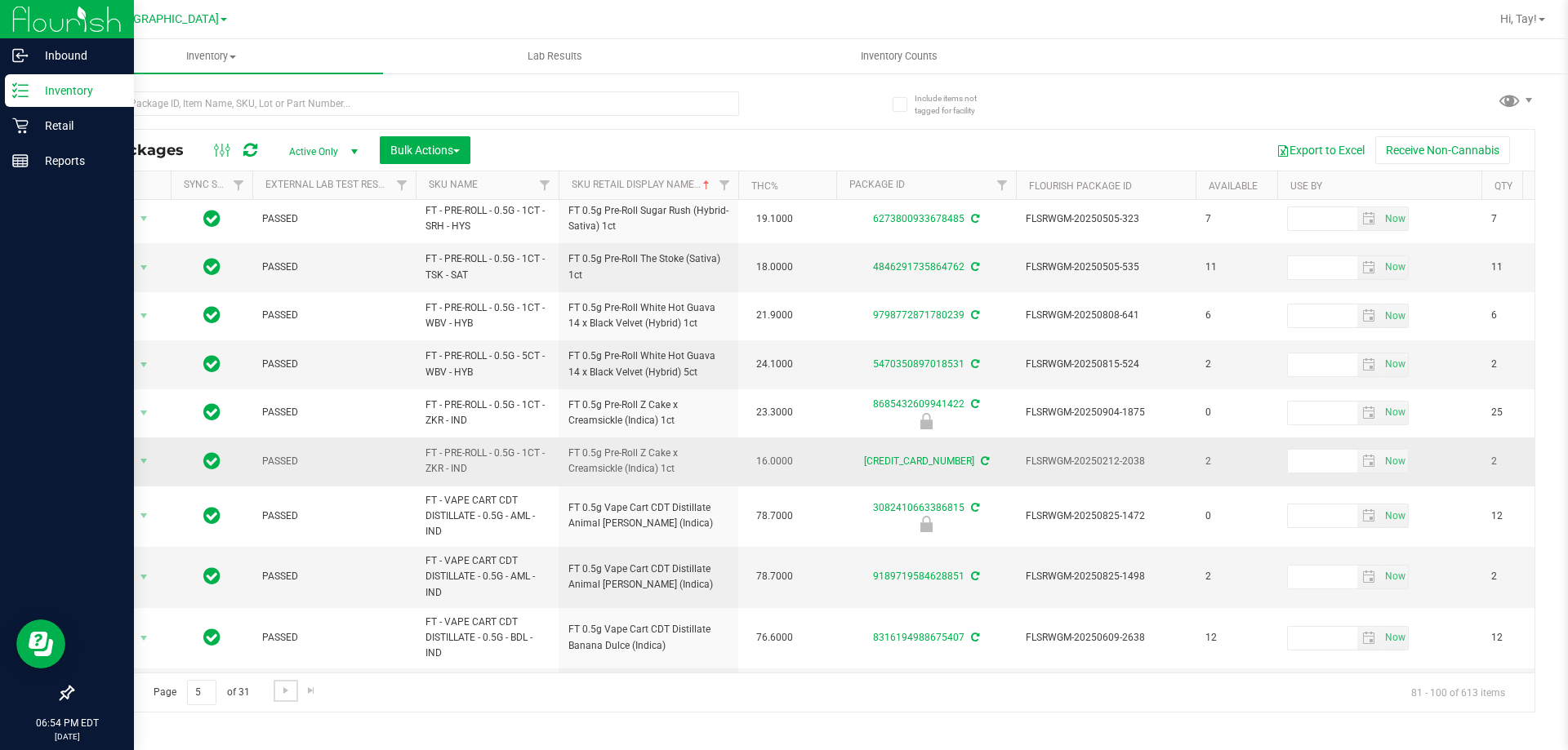
scroll to position [558, 0]
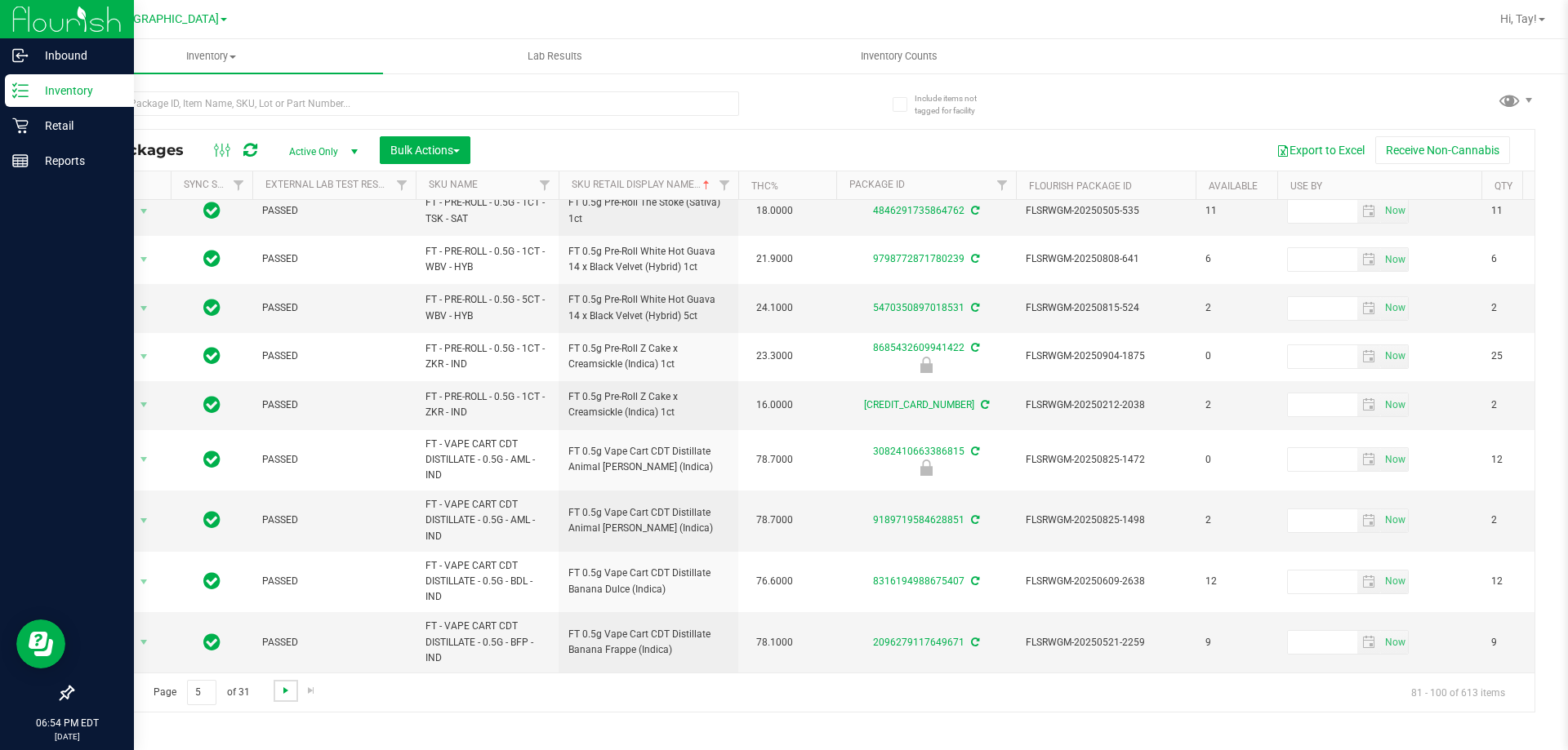
click at [286, 688] on span "Go to the next page" at bounding box center [286, 690] width 13 height 13
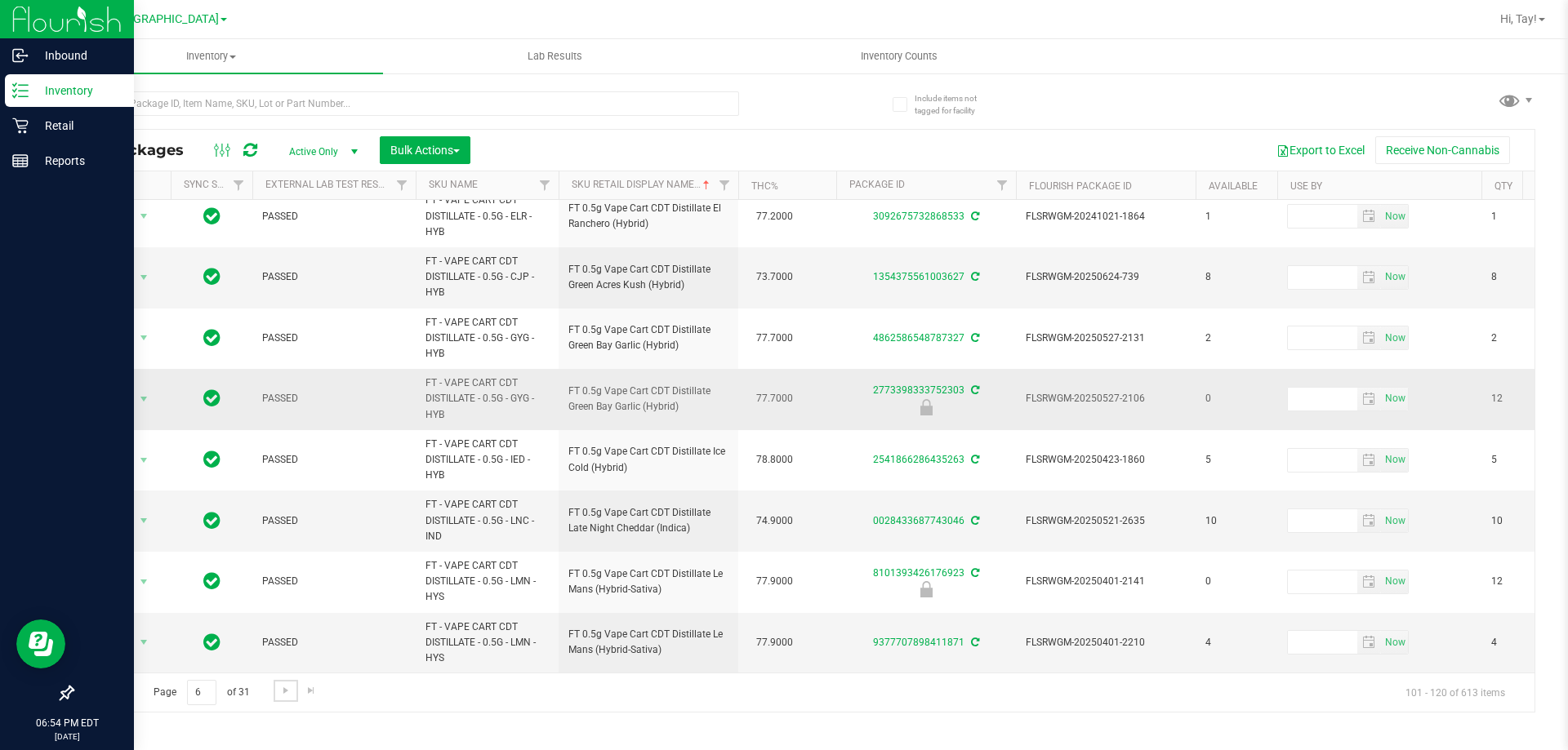
scroll to position [757, 0]
click at [280, 689] on span "Go to the next page" at bounding box center [286, 690] width 13 height 13
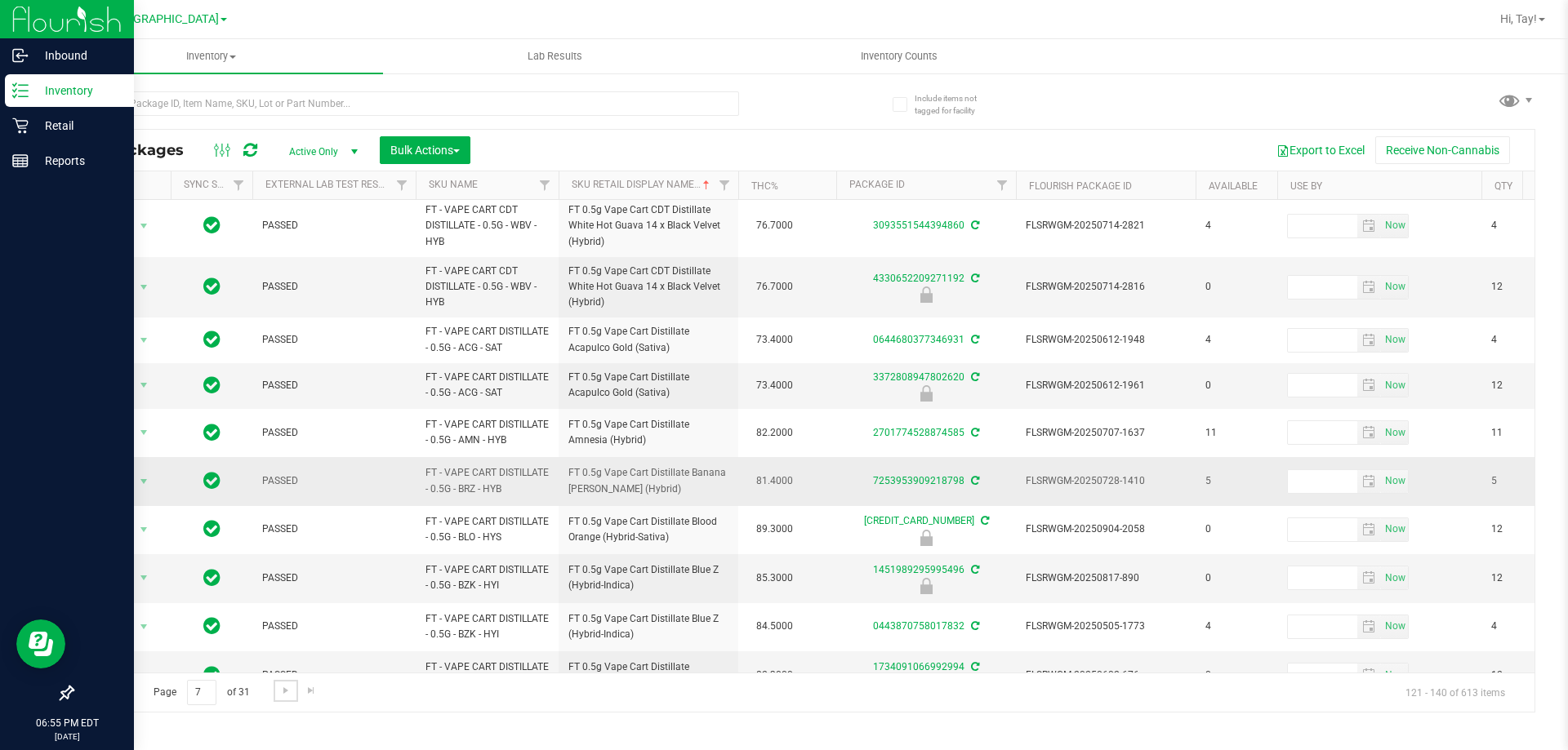
scroll to position [651, 0]
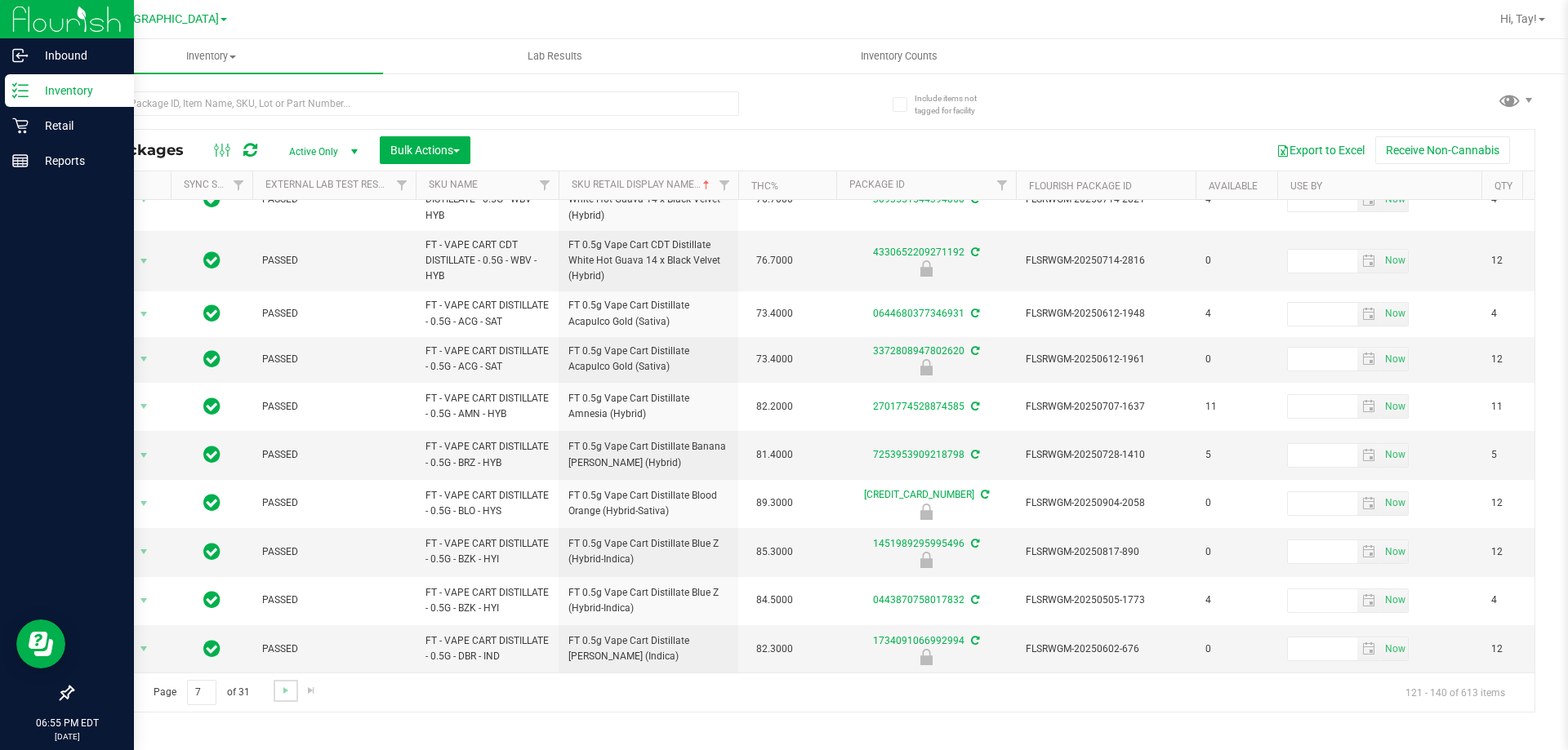
click at [275, 692] on link "Go to the next page" at bounding box center [285, 690] width 24 height 22
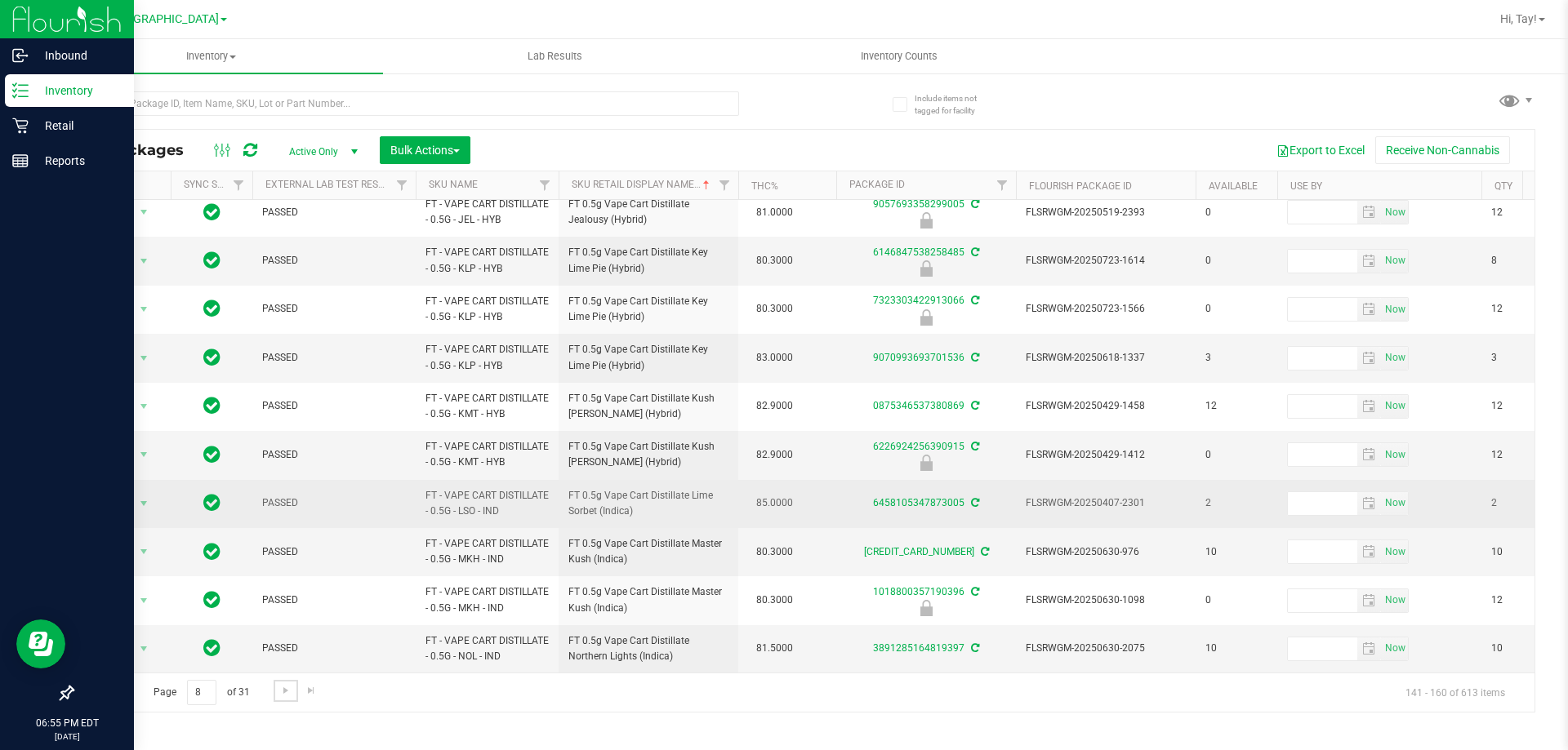
scroll to position [508, 0]
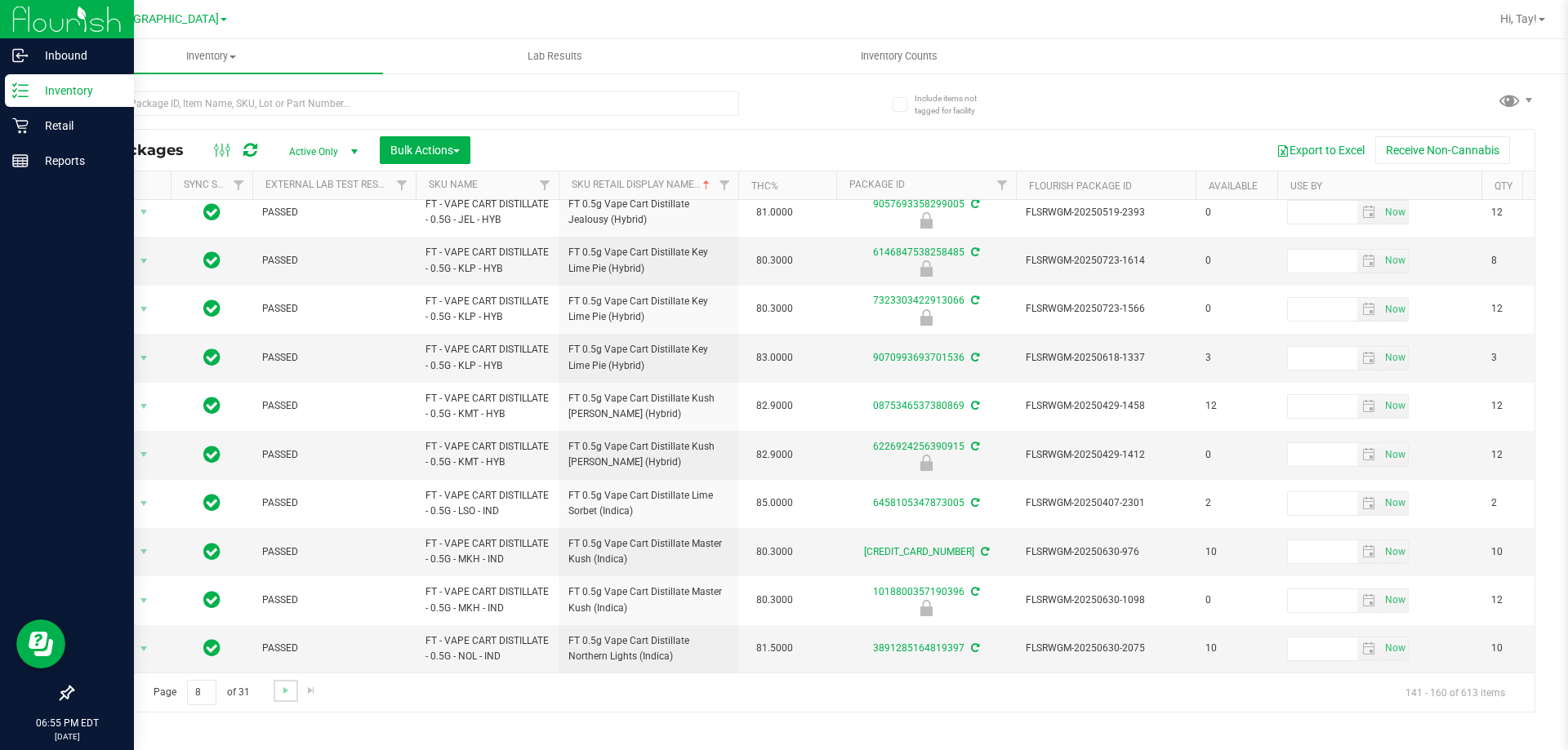
click at [288, 697] on link "Go to the next page" at bounding box center [285, 690] width 24 height 22
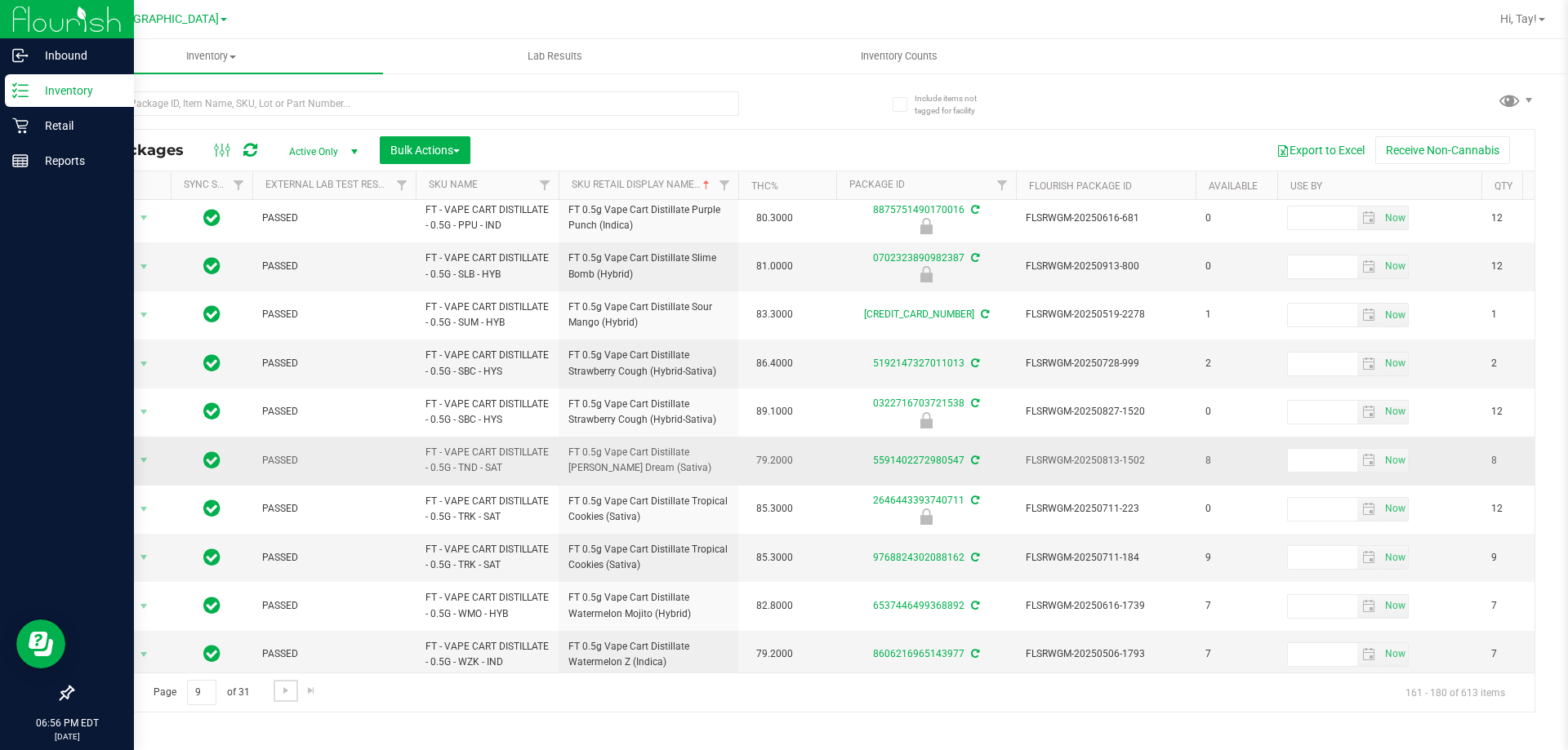
scroll to position [524, 0]
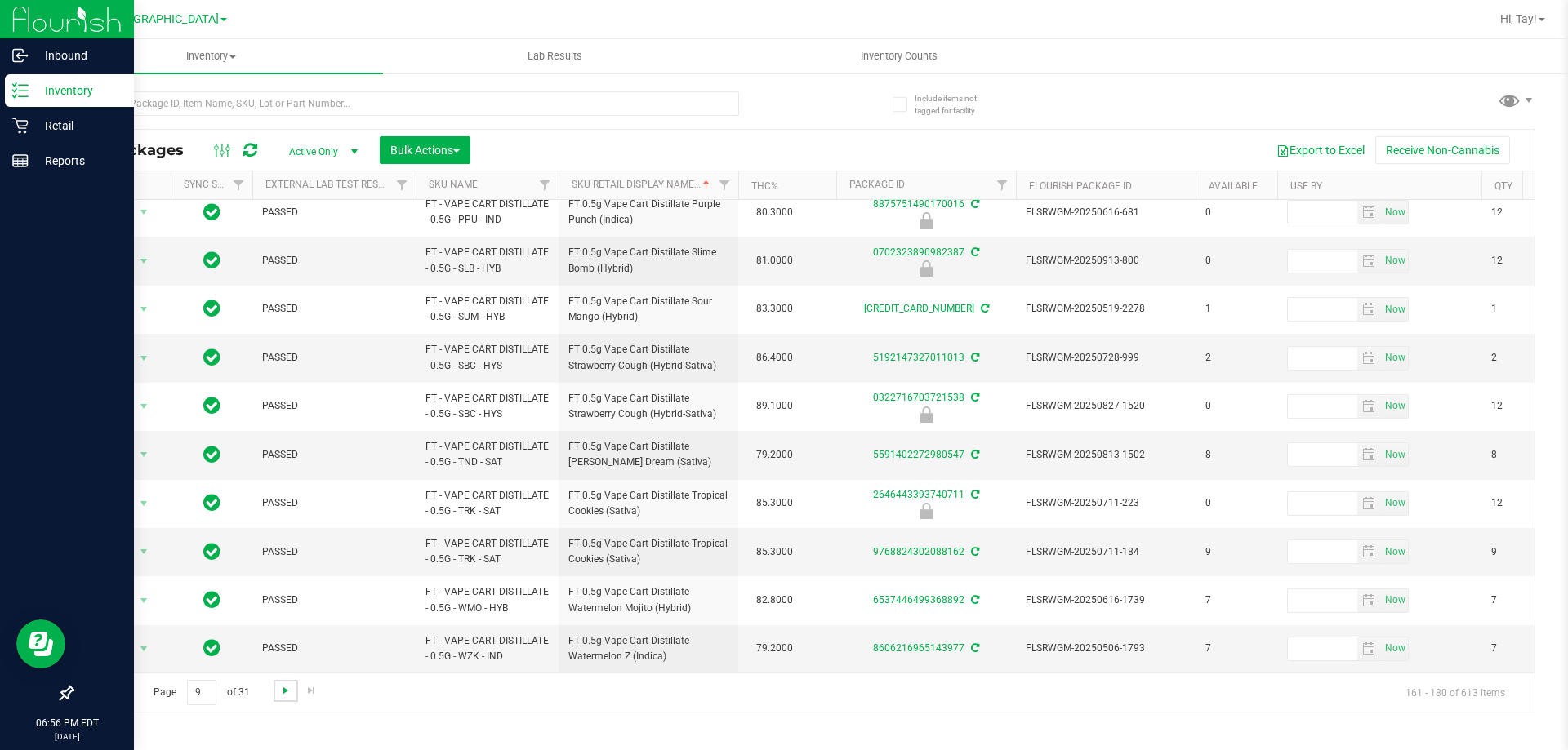
click at [285, 695] on span "Go to the next page" at bounding box center [286, 690] width 13 height 13
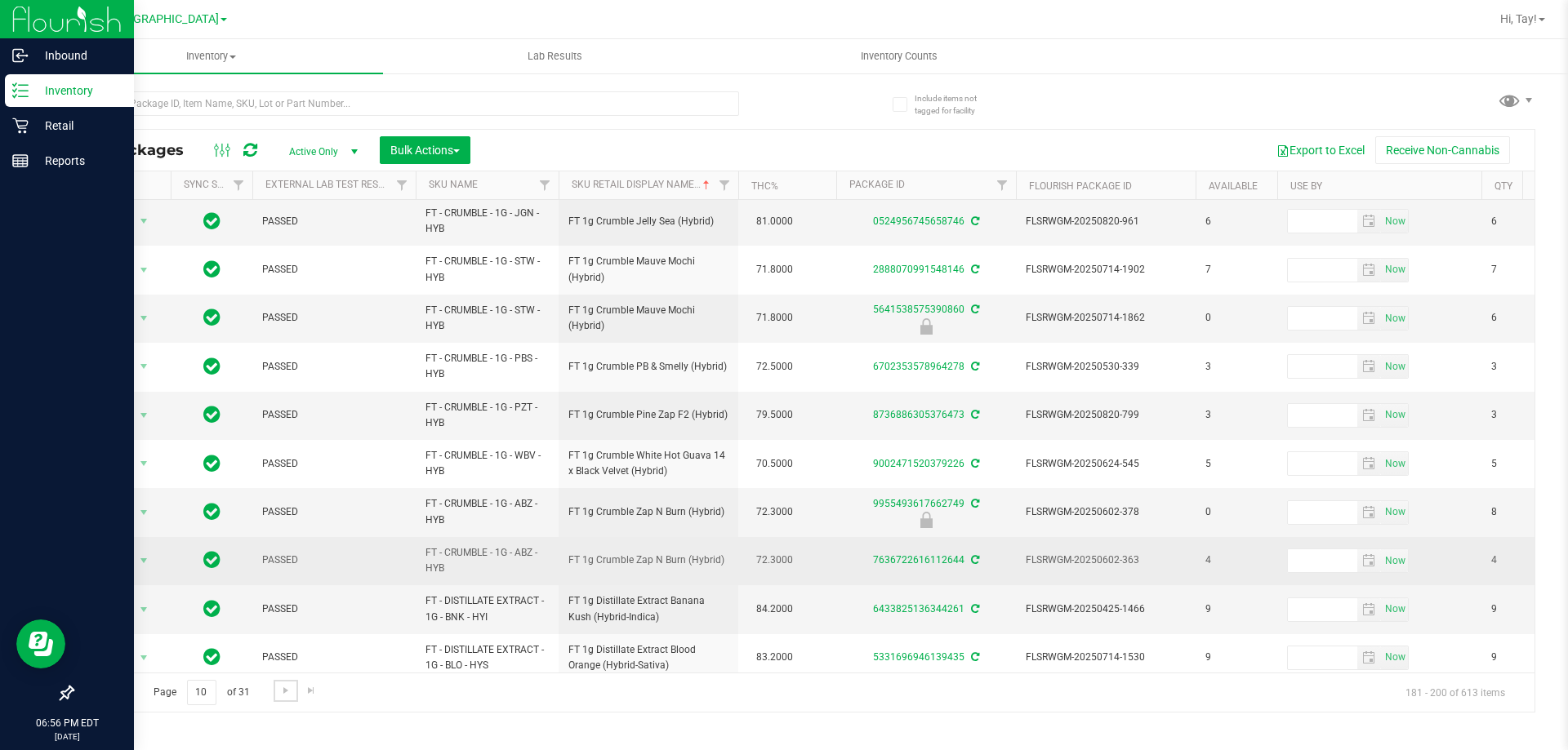
scroll to position [327, 0]
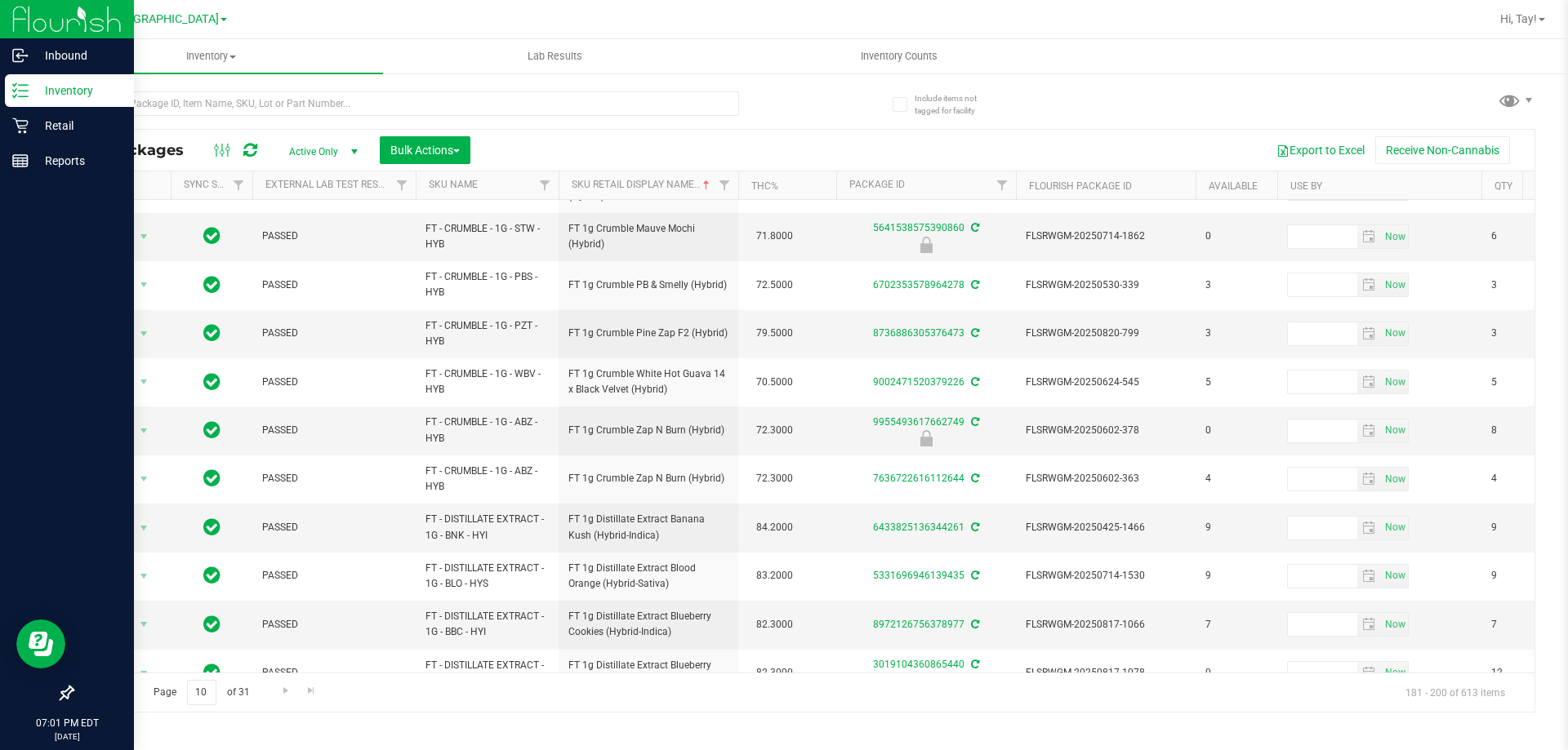
drag, startPoint x: 699, startPoint y: 140, endPoint x: 428, endPoint y: 14, distance: 298.9
click at [693, 129] on div "All Packages Active Only Active Only Lab Samples Locked All External Internal B…" at bounding box center [803, 421] width 1463 height 584
click at [311, 103] on input "text" at bounding box center [405, 103] width 667 height 25
type input "ssw"
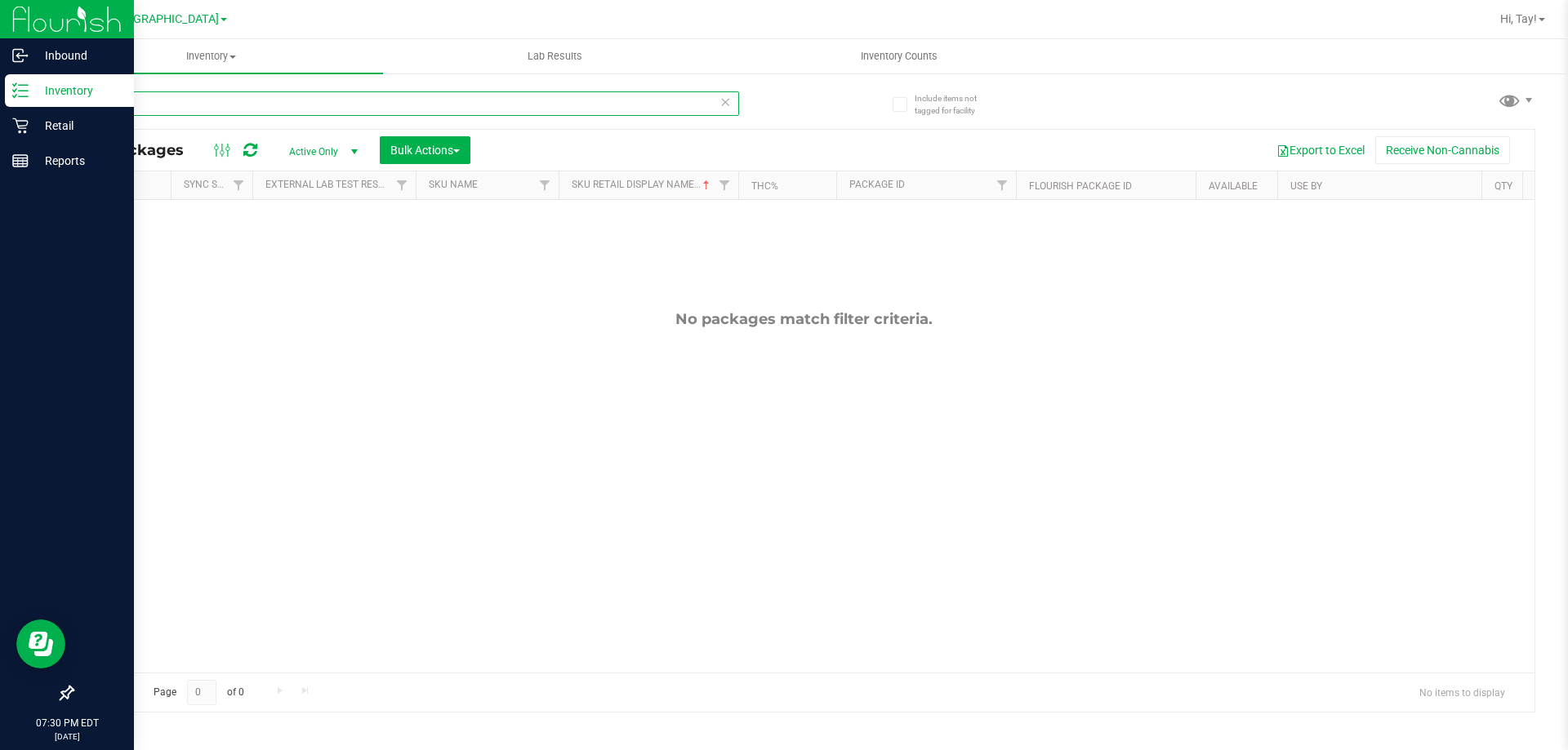
click at [596, 100] on input "ssw" at bounding box center [405, 103] width 667 height 25
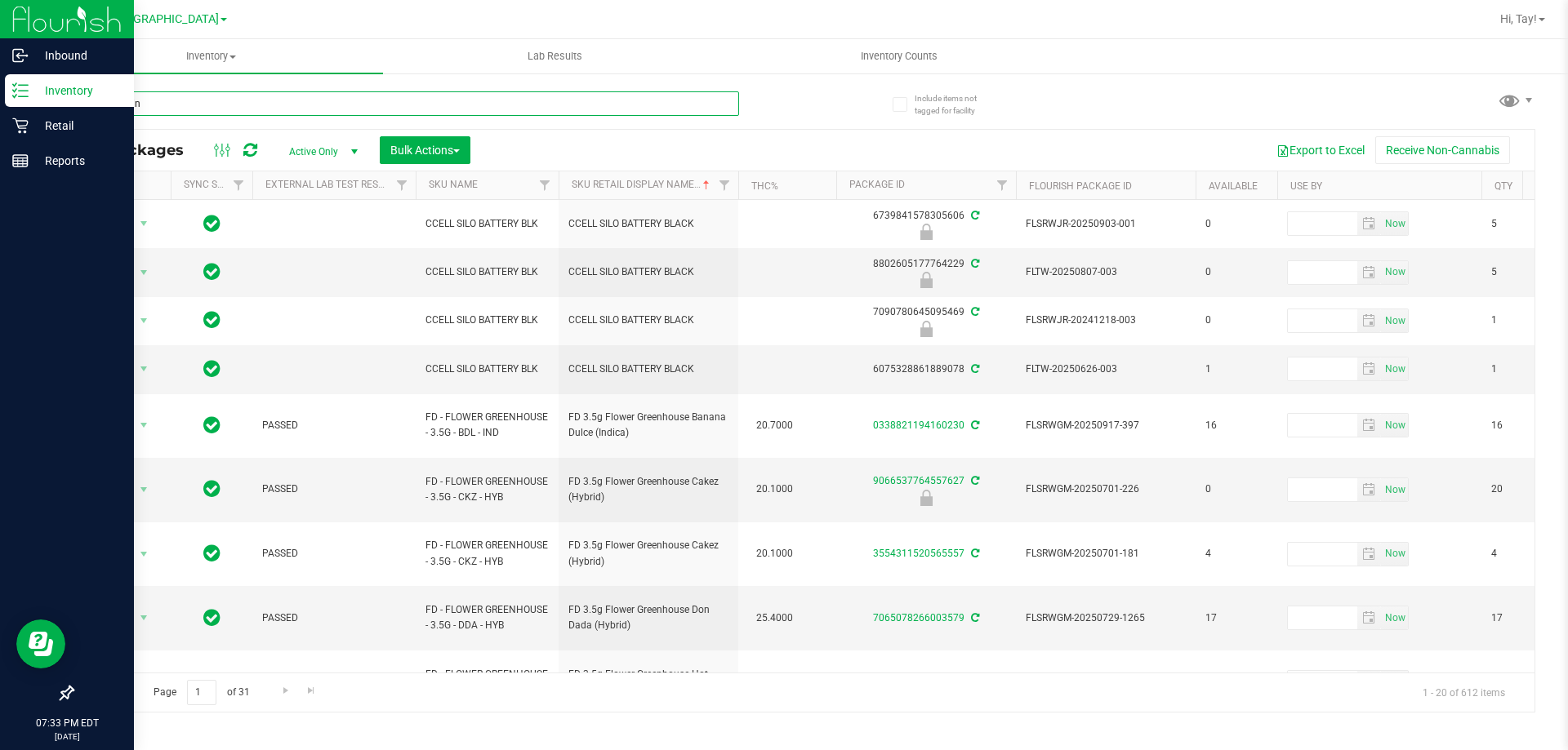
type input "hash coin"
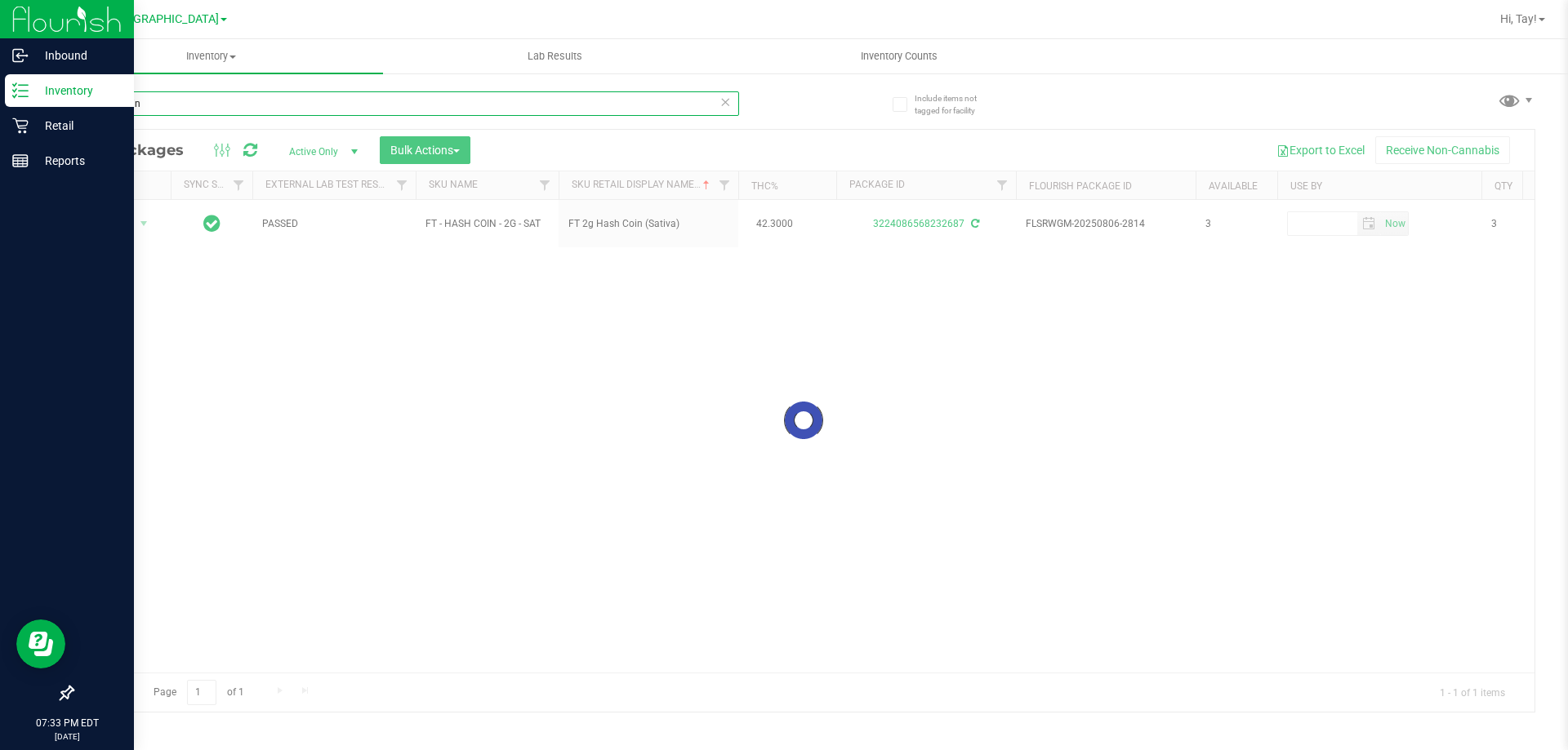
click at [361, 109] on input "hash coin" at bounding box center [405, 103] width 667 height 25
click at [362, 109] on input "hash coin" at bounding box center [405, 103] width 667 height 25
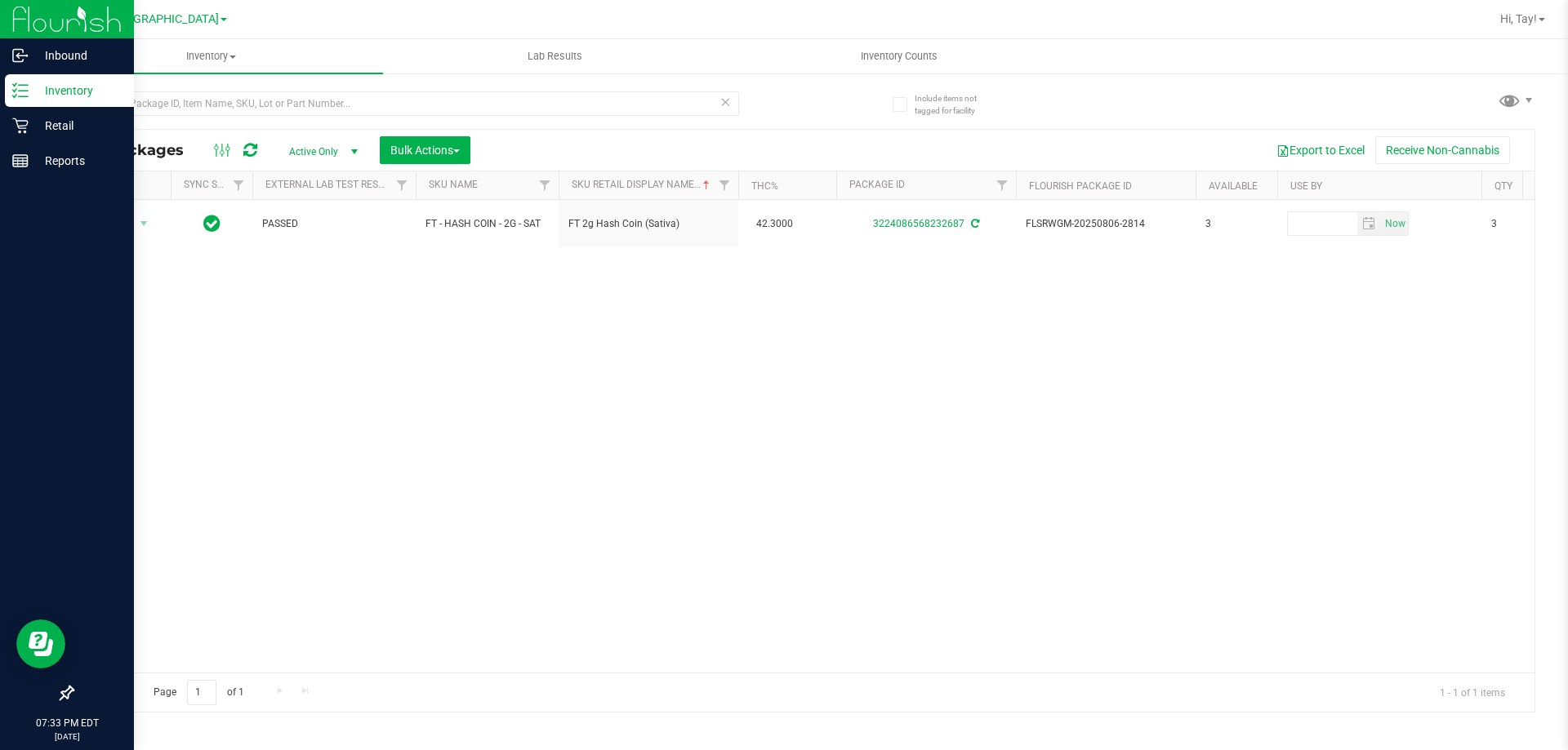
click at [827, 125] on div "All Packages Active Only Active Only Lab Samples Locked All External Internal B…" at bounding box center [803, 394] width 1463 height 637
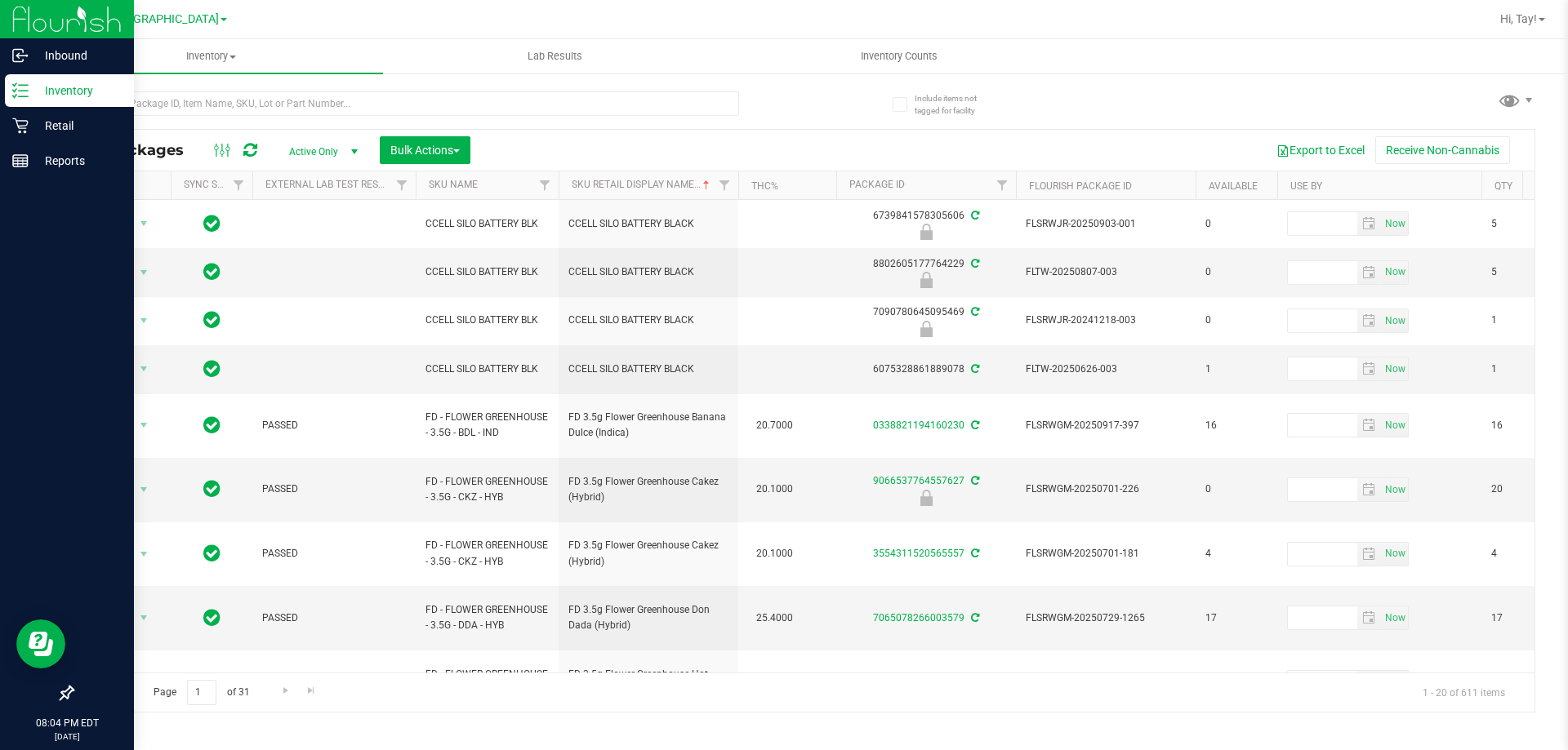
click at [130, 102] on div "Inventory" at bounding box center [69, 90] width 129 height 32
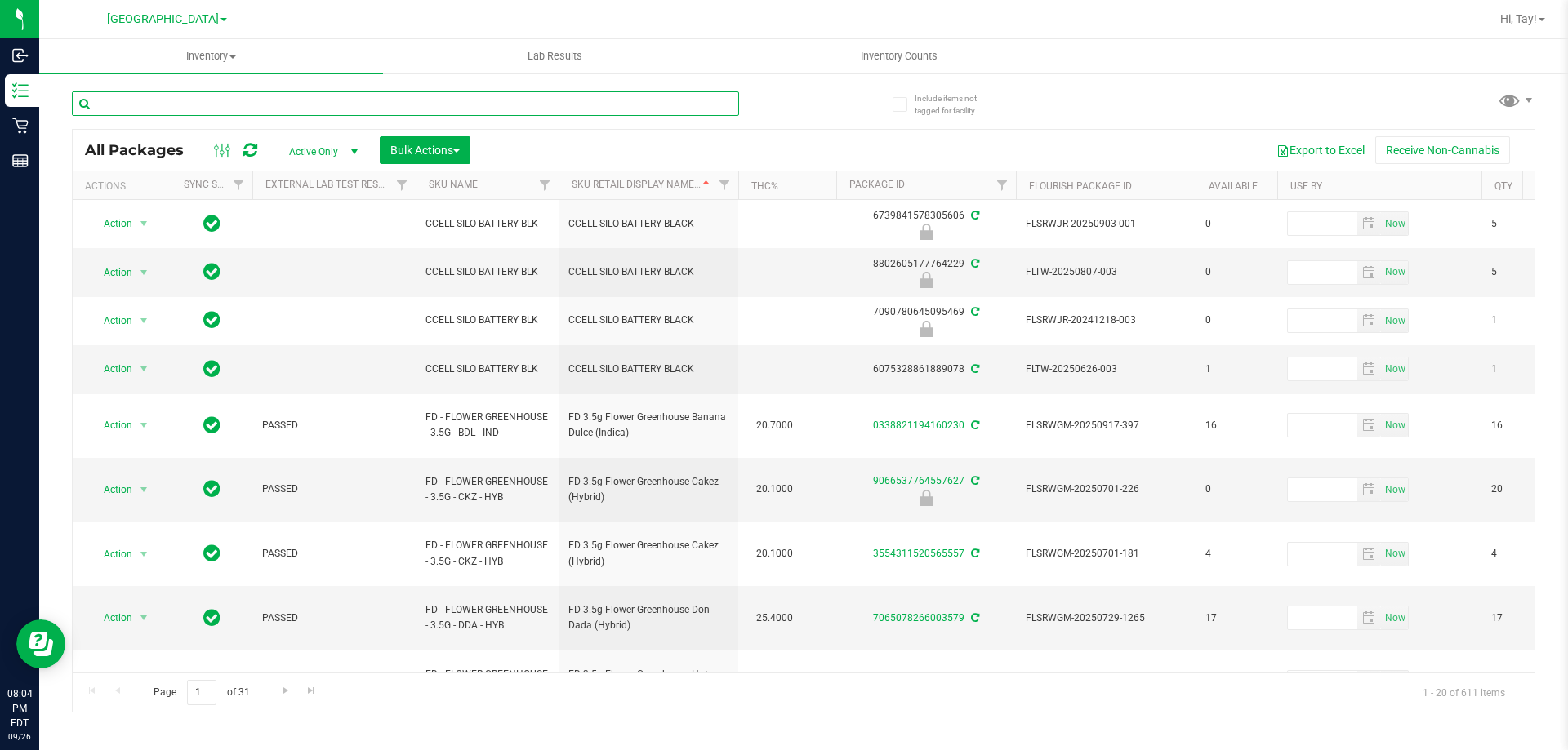
click at [144, 105] on input "text" at bounding box center [405, 103] width 667 height 25
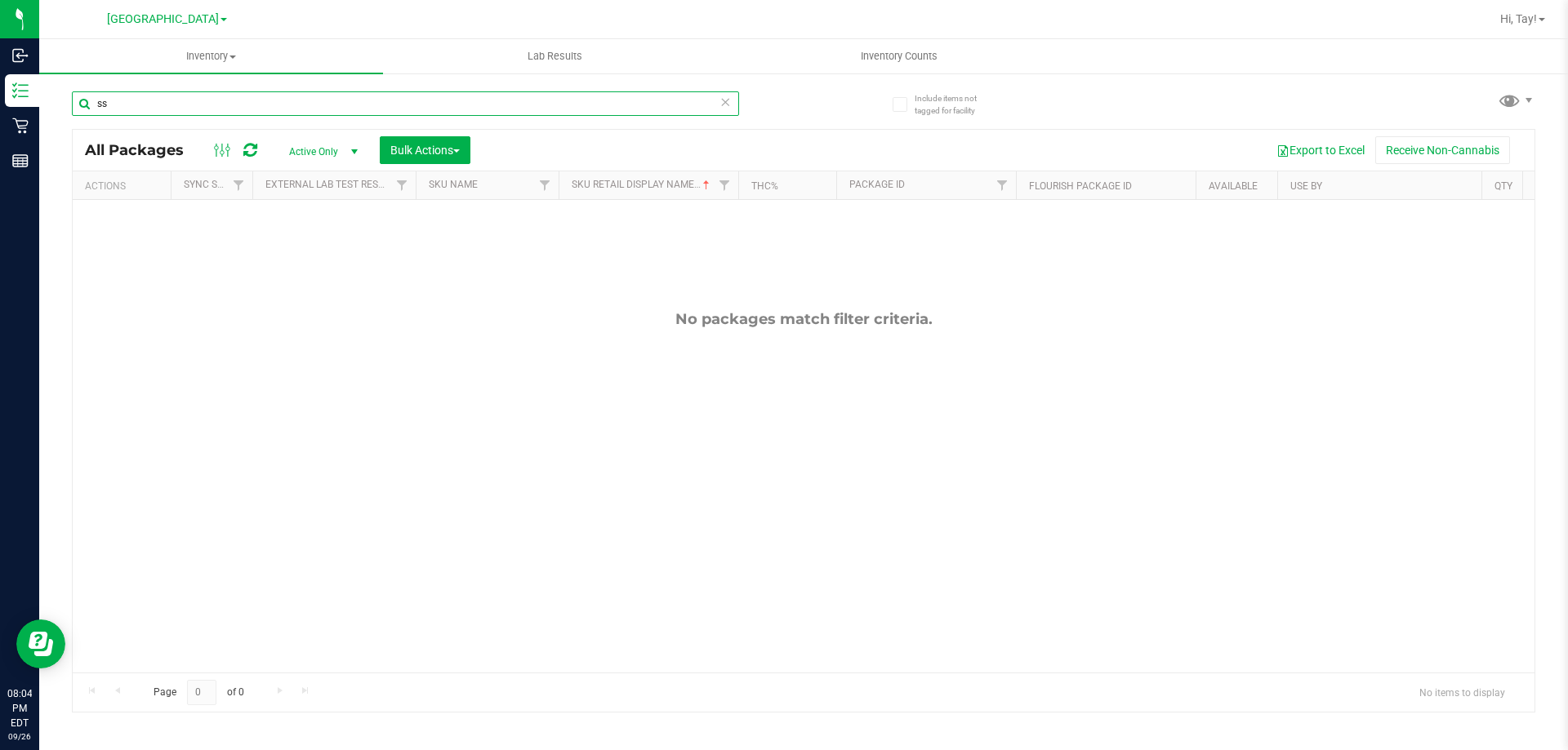
type input "s"
type input "pj1"
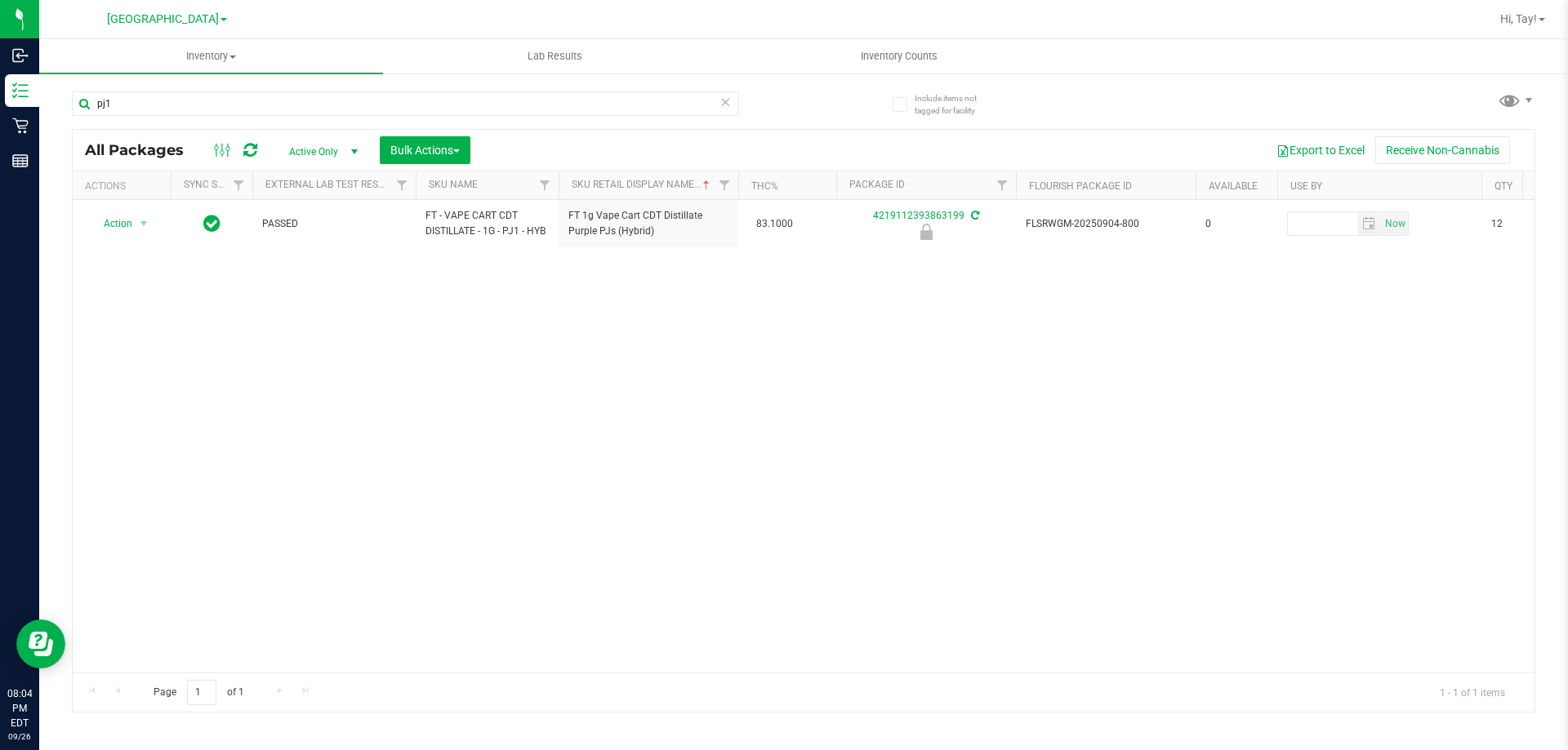
click at [398, 350] on div "Action Action Edit attributes Global inventory Locate package Package audit log…" at bounding box center [804, 435] width 1462 height 472
click at [190, 107] on input "pj1" at bounding box center [405, 103] width 667 height 25
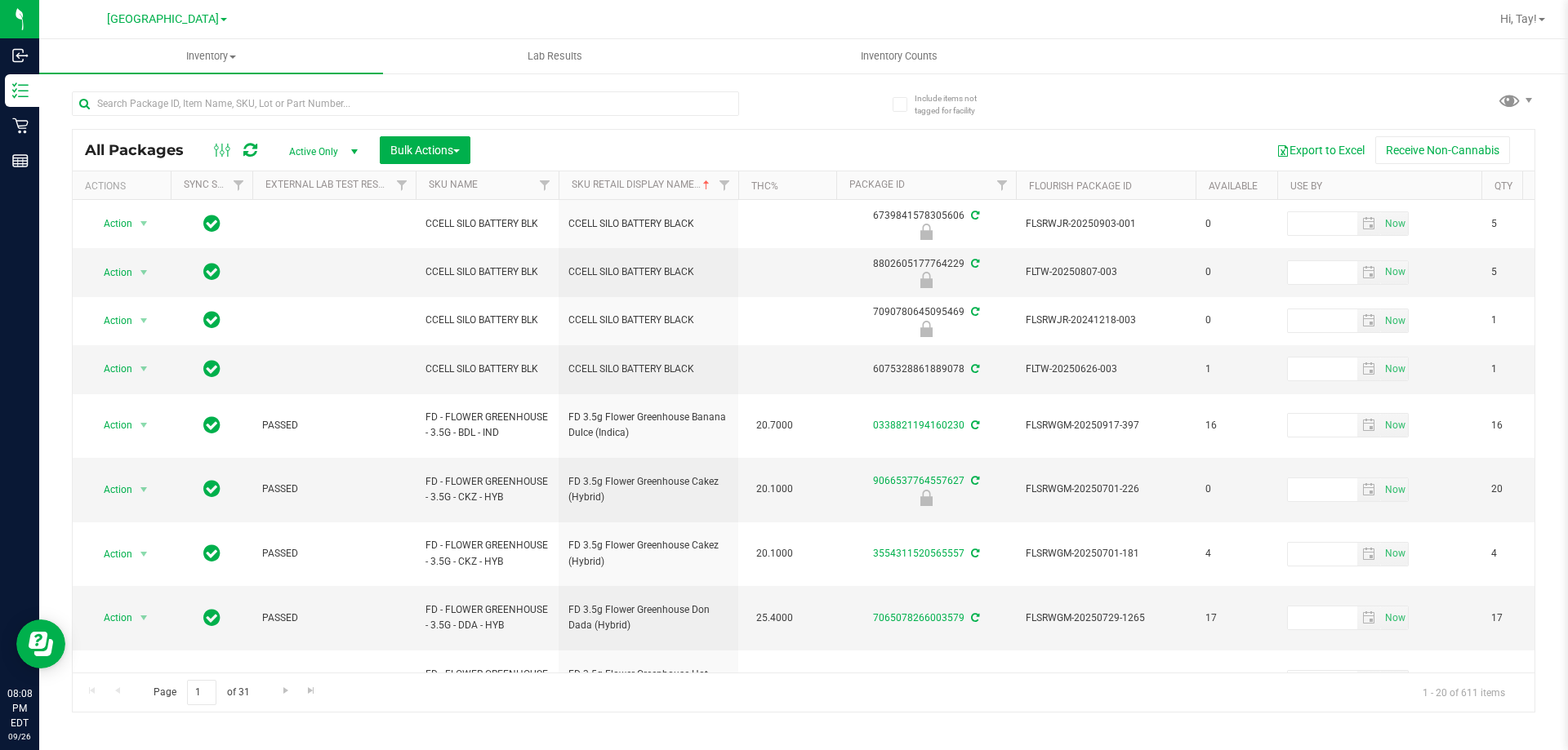
click at [1125, 54] on ul "Inventory All packages All inventory Waste log Create inventory Lab Results Inv…" at bounding box center [823, 57] width 1568 height 35
click at [674, 105] on input "text" at bounding box center [405, 103] width 667 height 25
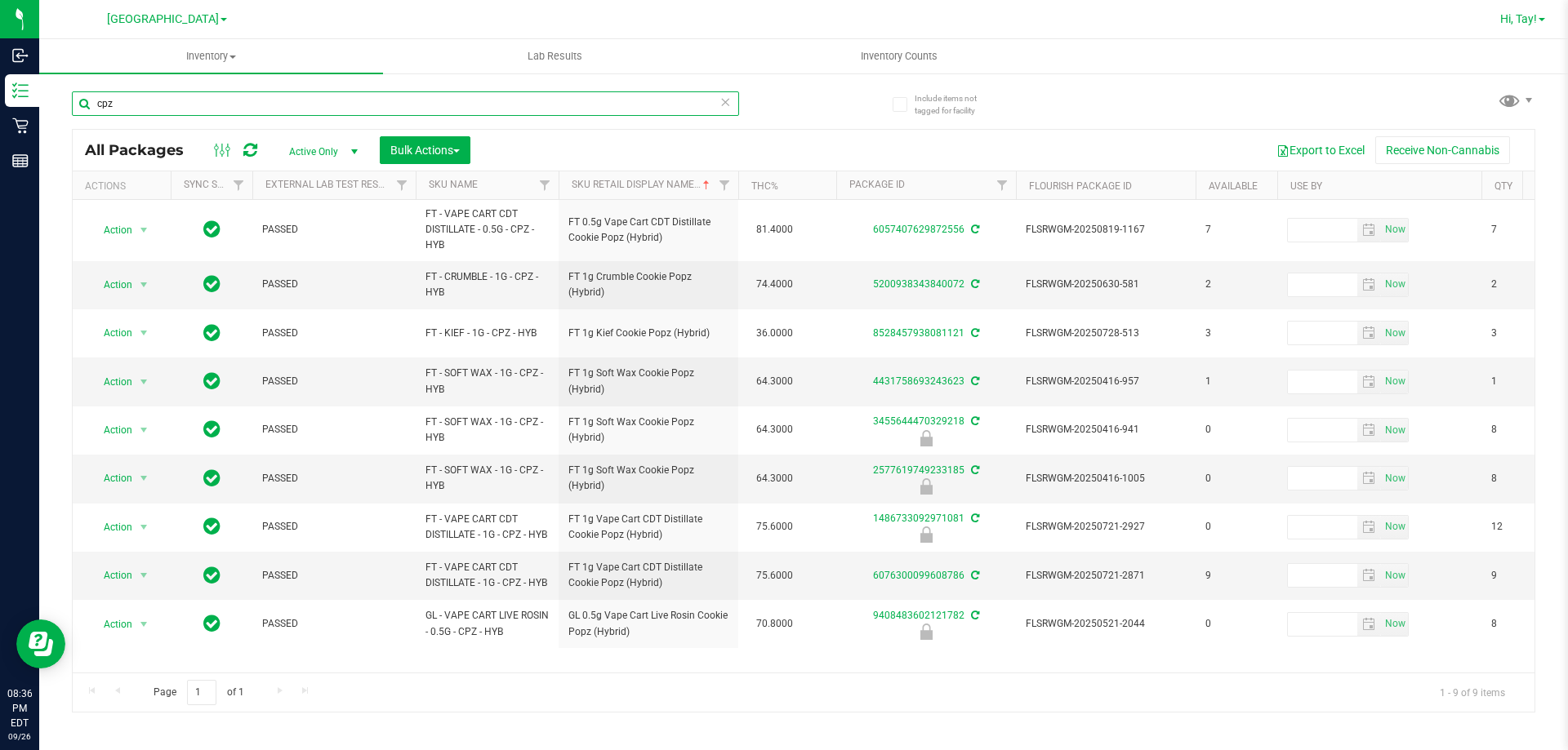
type input "cpz"
click at [1520, 18] on span "Hi, Tay!" at bounding box center [1518, 18] width 37 height 13
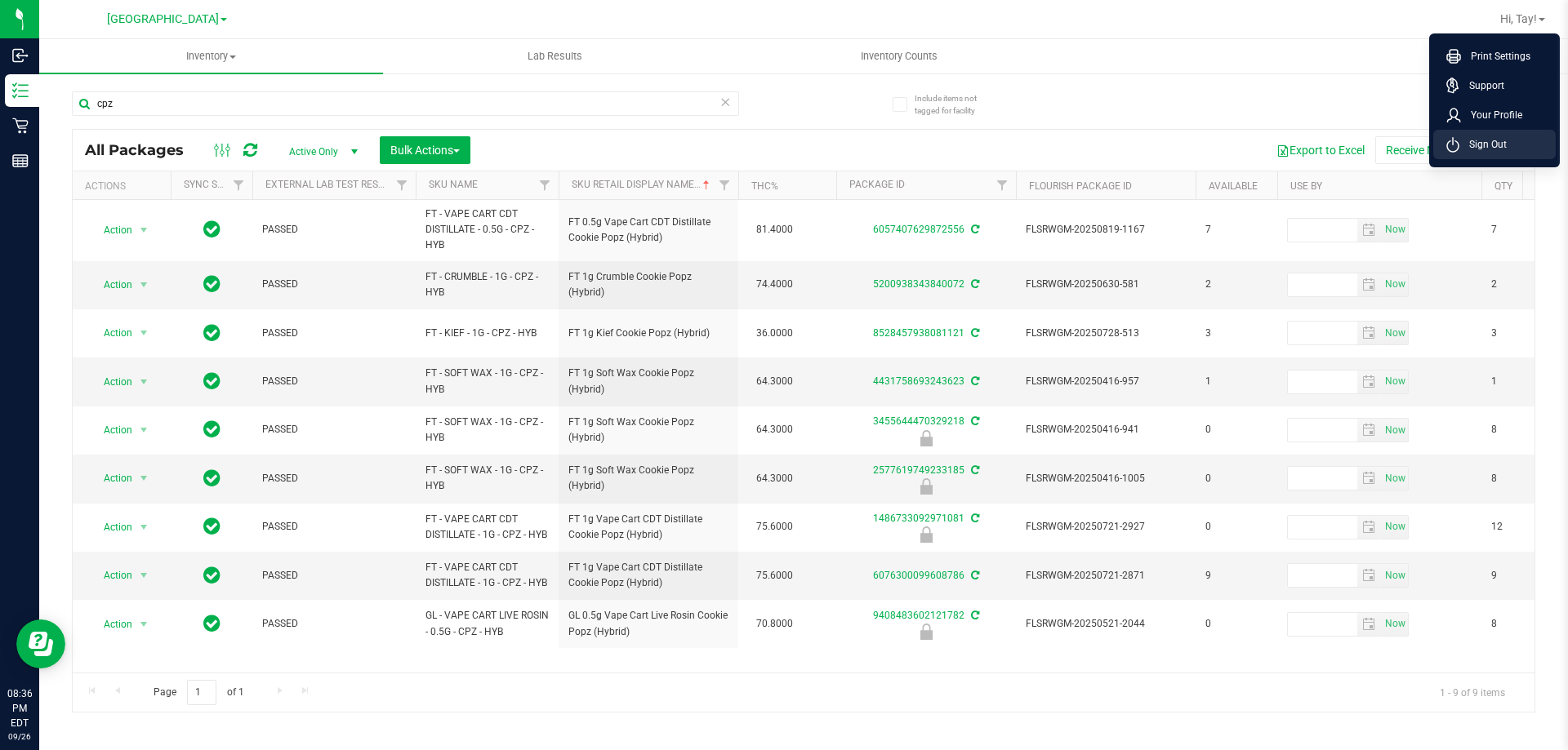
click at [1483, 146] on span "Sign Out" at bounding box center [1483, 145] width 47 height 17
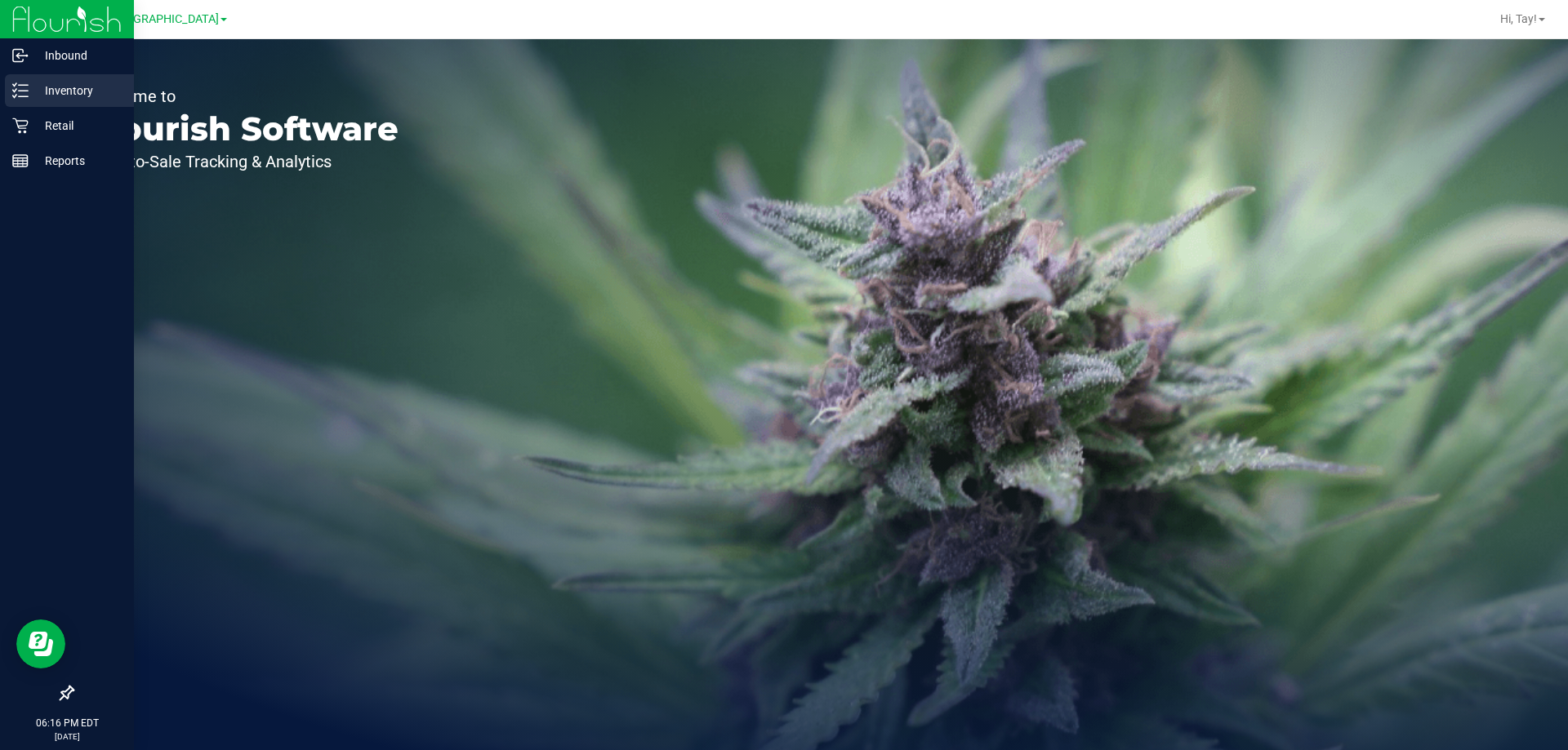
click at [35, 88] on p "Inventory" at bounding box center [78, 90] width 98 height 19
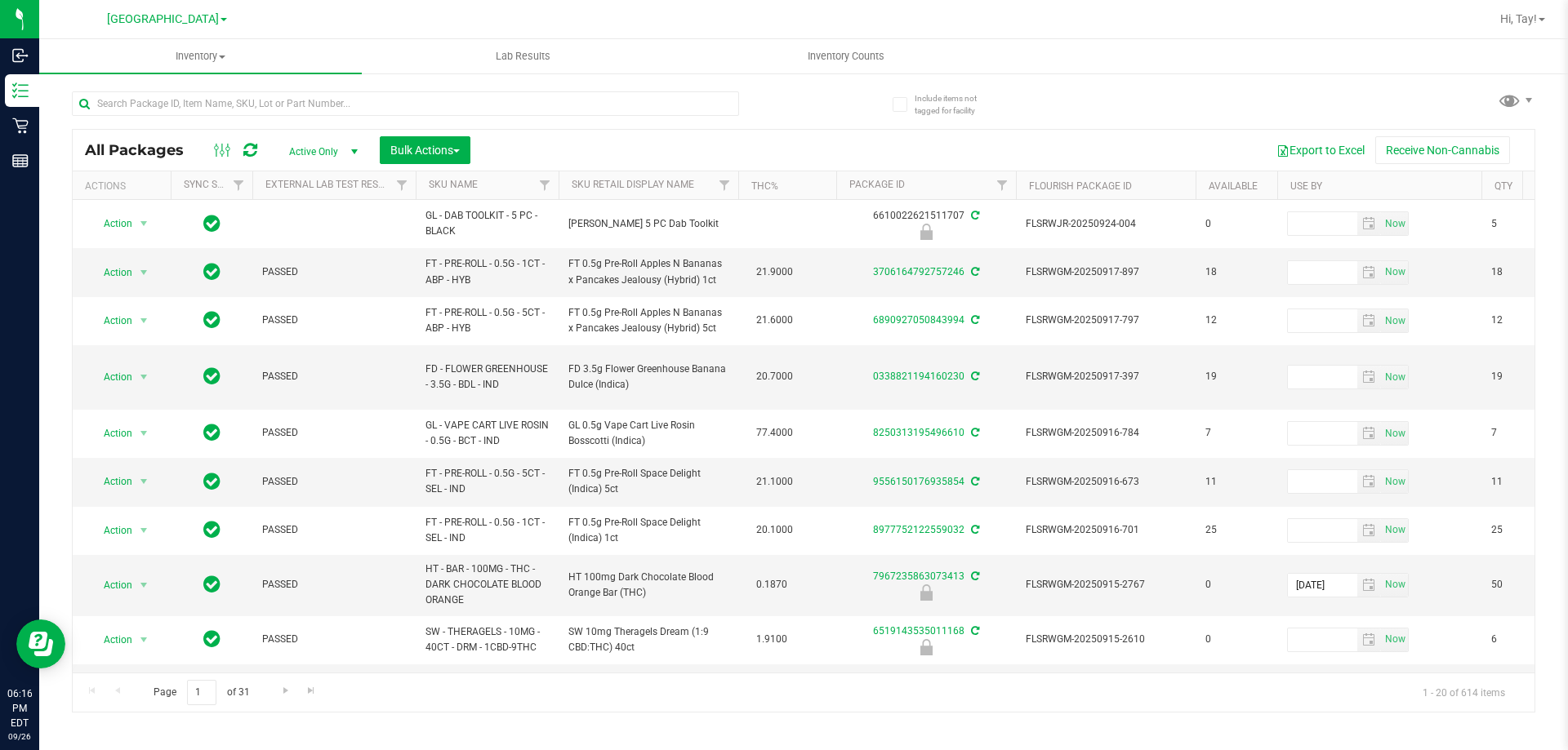
click at [699, 189] on th "Sku Retail Display Name" at bounding box center [648, 186] width 180 height 29
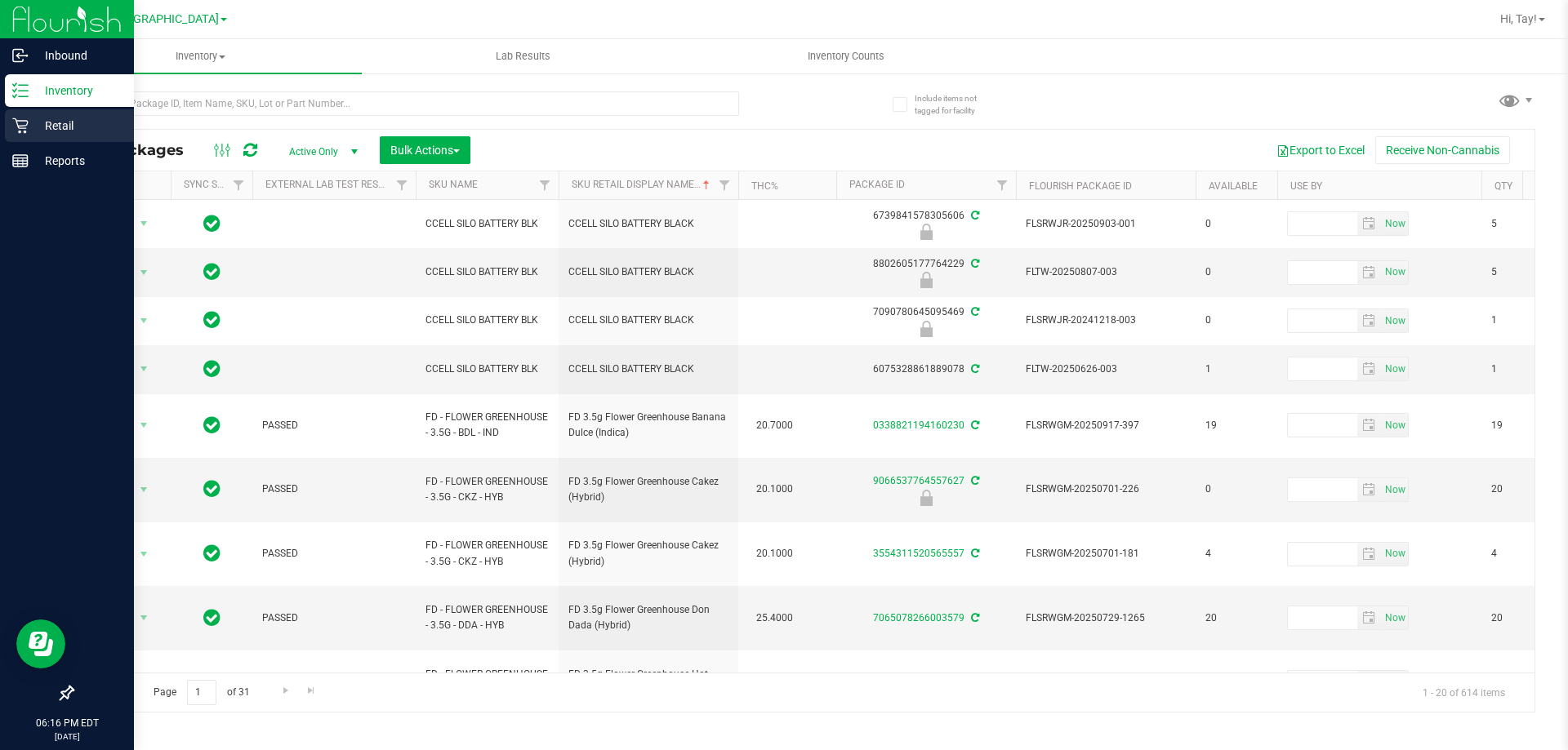
click at [11, 128] on div "Retail" at bounding box center [69, 125] width 129 height 32
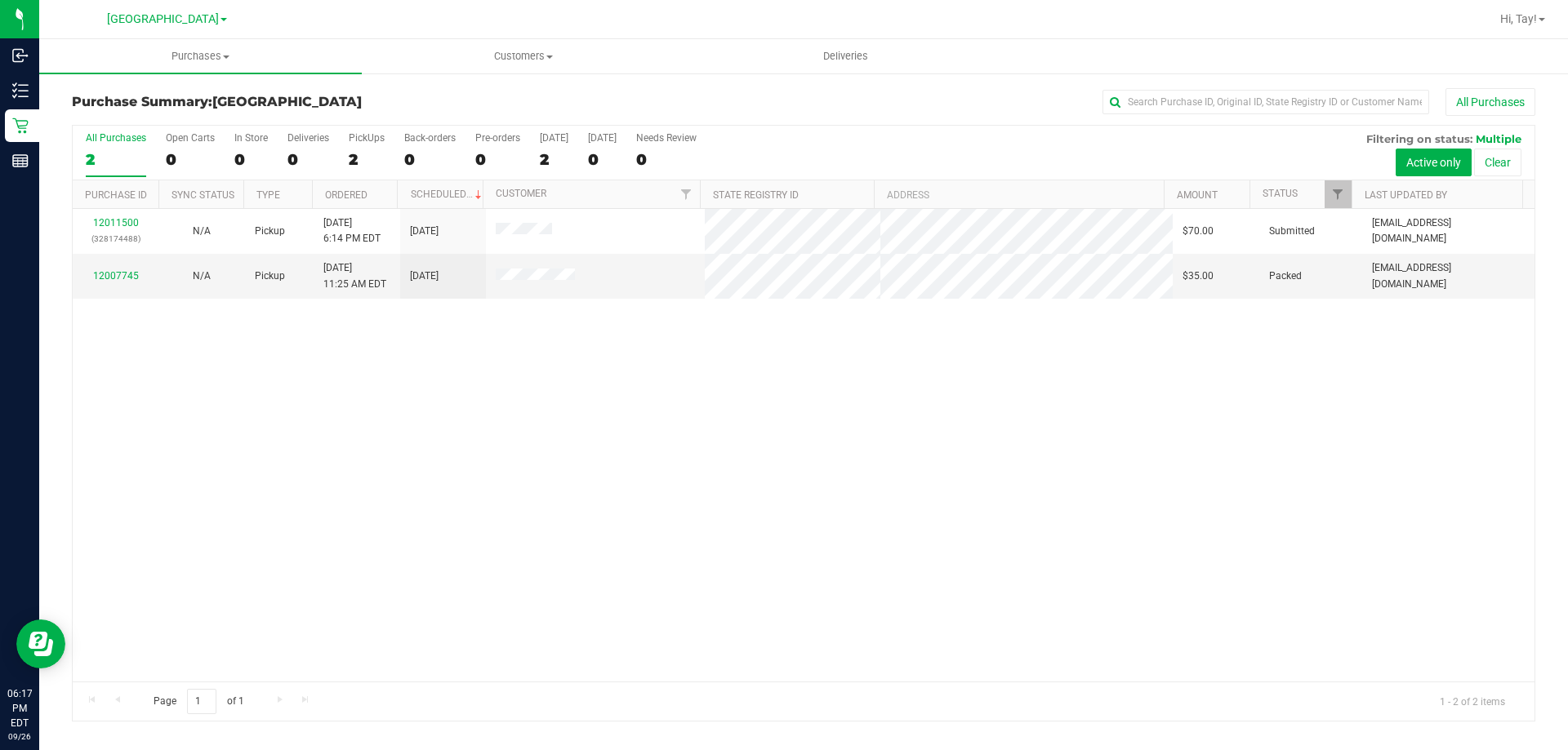
drag, startPoint x: 591, startPoint y: 401, endPoint x: 388, endPoint y: 291, distance: 230.9
click at [590, 401] on div "12011500 (328174488) N/A Pickup [DATE] 6:14 PM EDT 9/26/2025 $70.00 Submitted […" at bounding box center [804, 444] width 1462 height 472
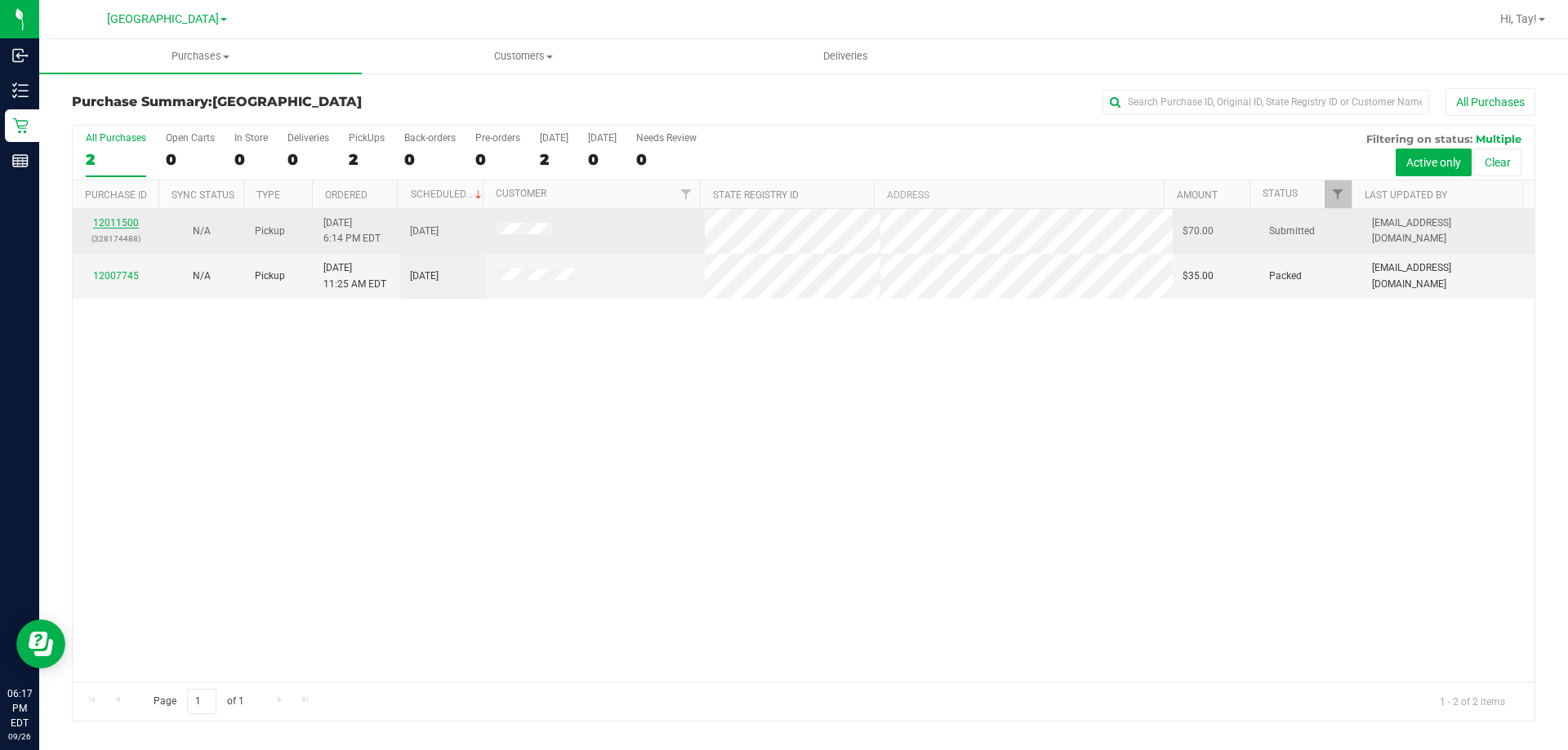
click at [110, 217] on link "12011500" at bounding box center [116, 223] width 46 height 11
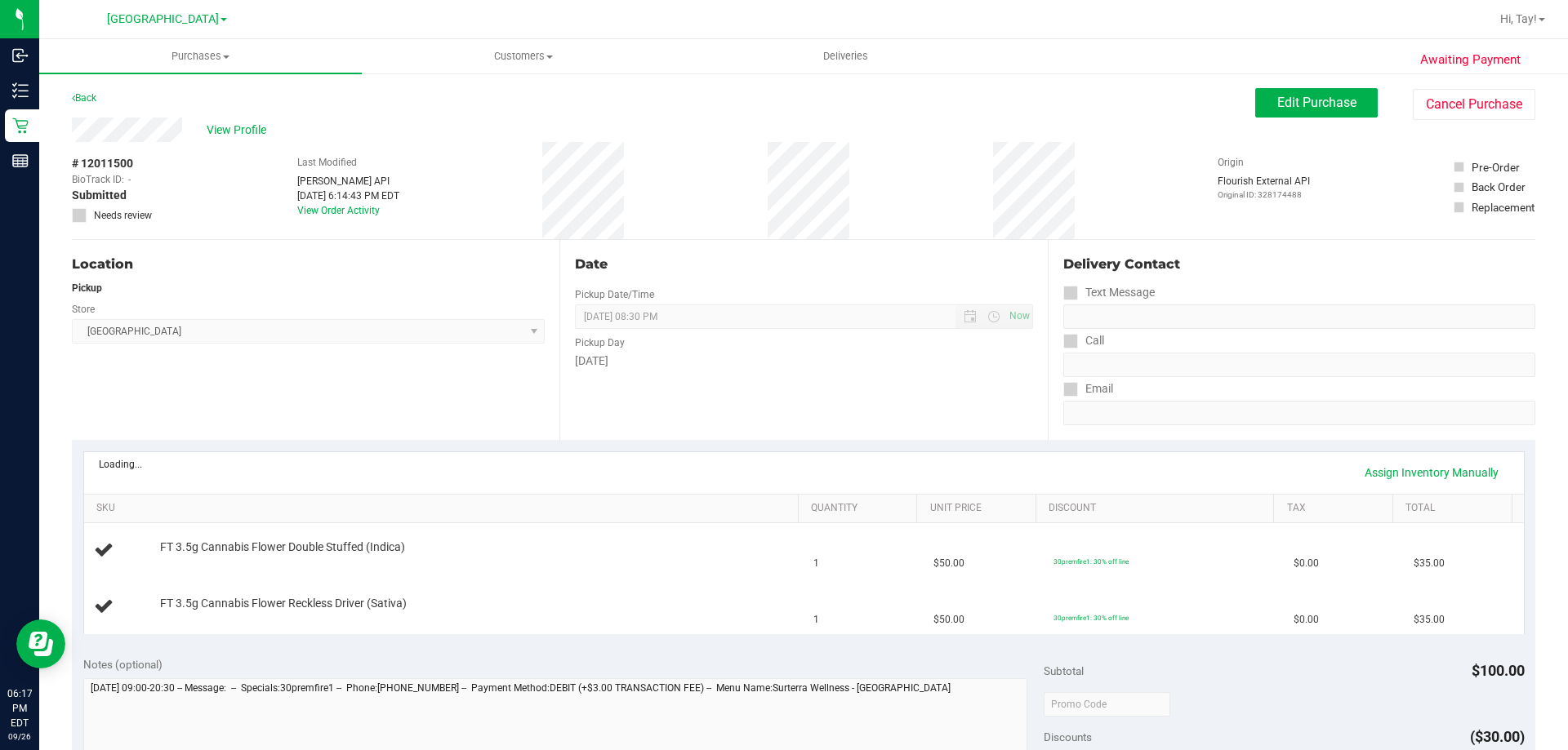
click at [342, 380] on div "Location Pickup Store [GEOGRAPHIC_DATA] WC Select Store [PERSON_NAME][GEOGRAPHI…" at bounding box center [316, 340] width 487 height 200
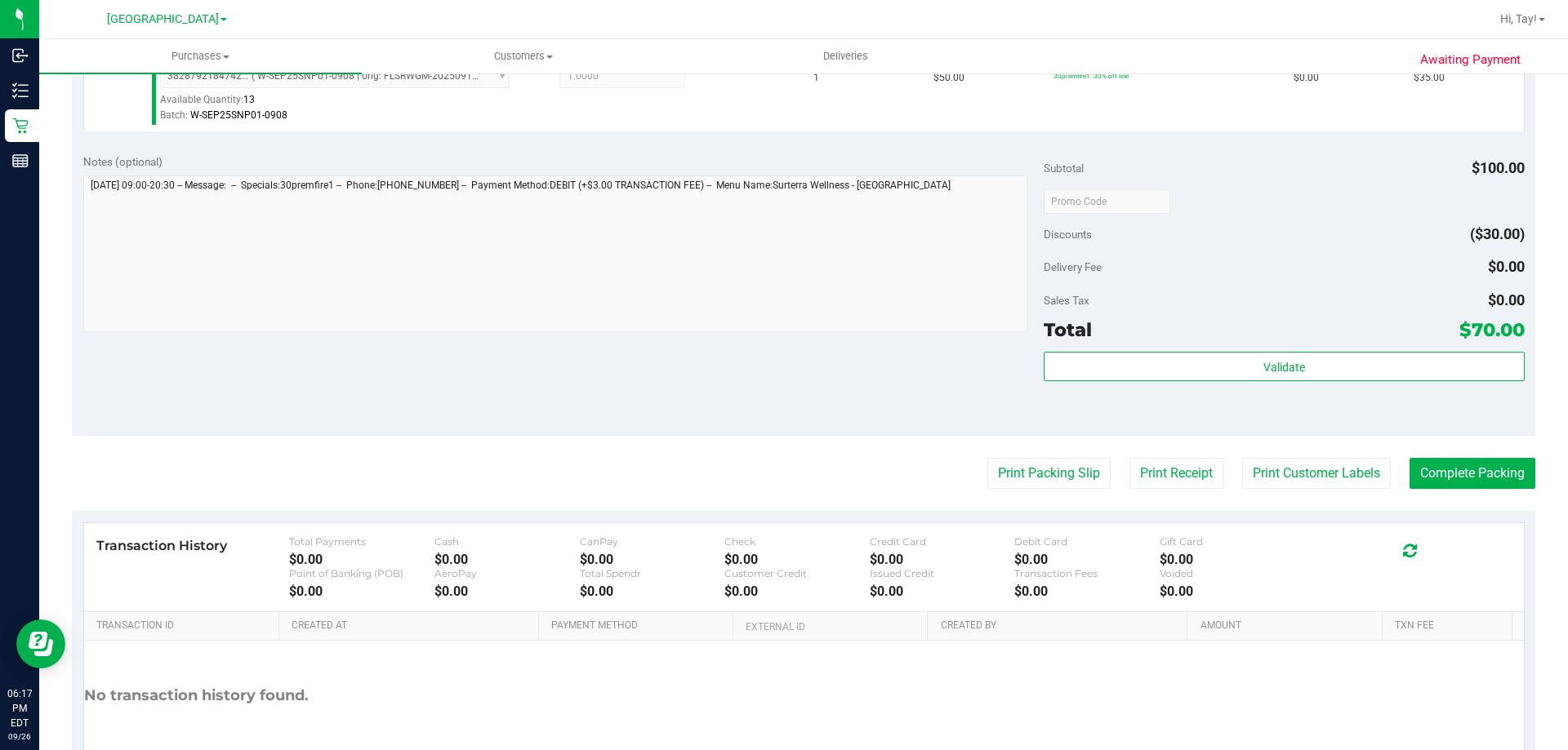
scroll to position [653, 0]
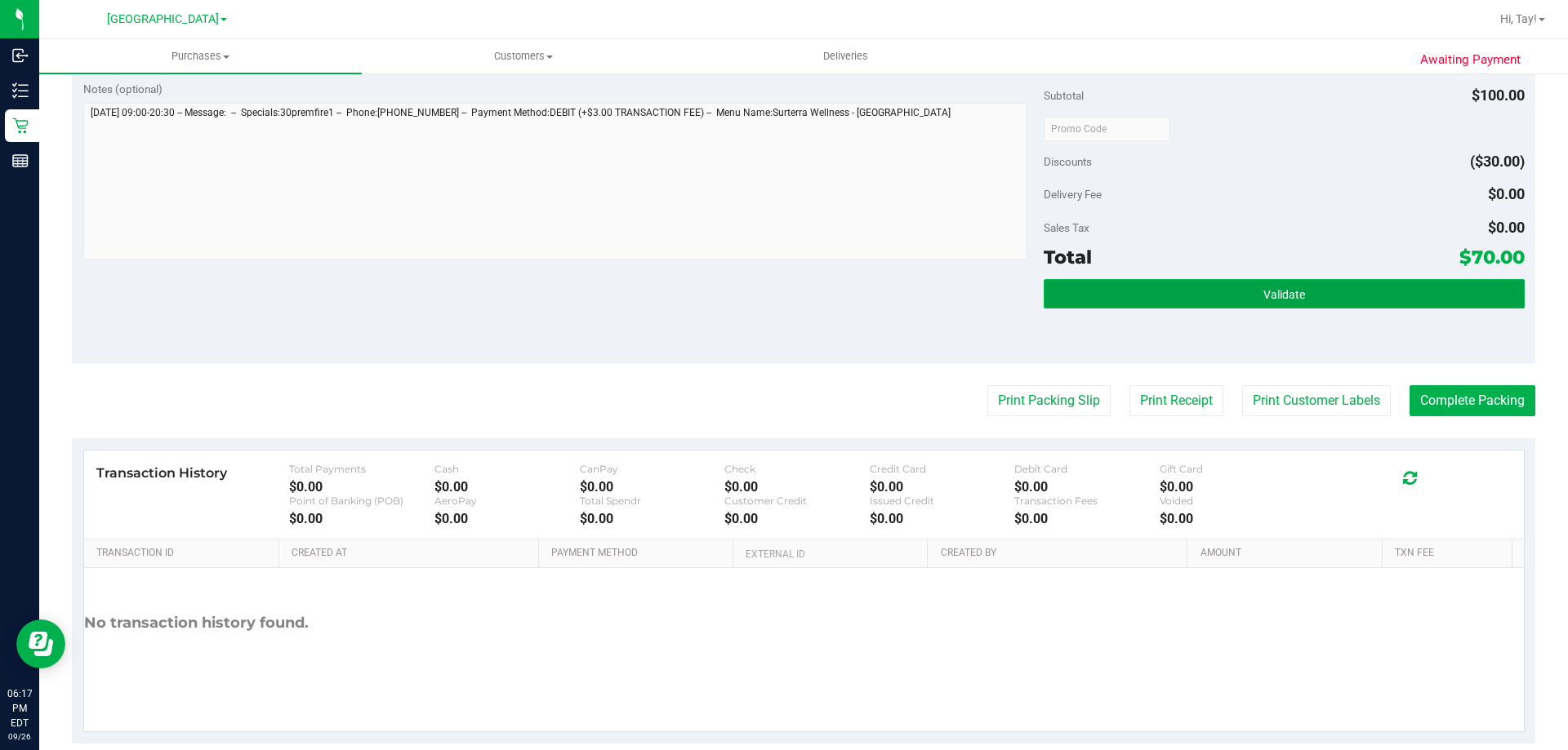
click at [1105, 281] on button "Validate" at bounding box center [1284, 294] width 480 height 30
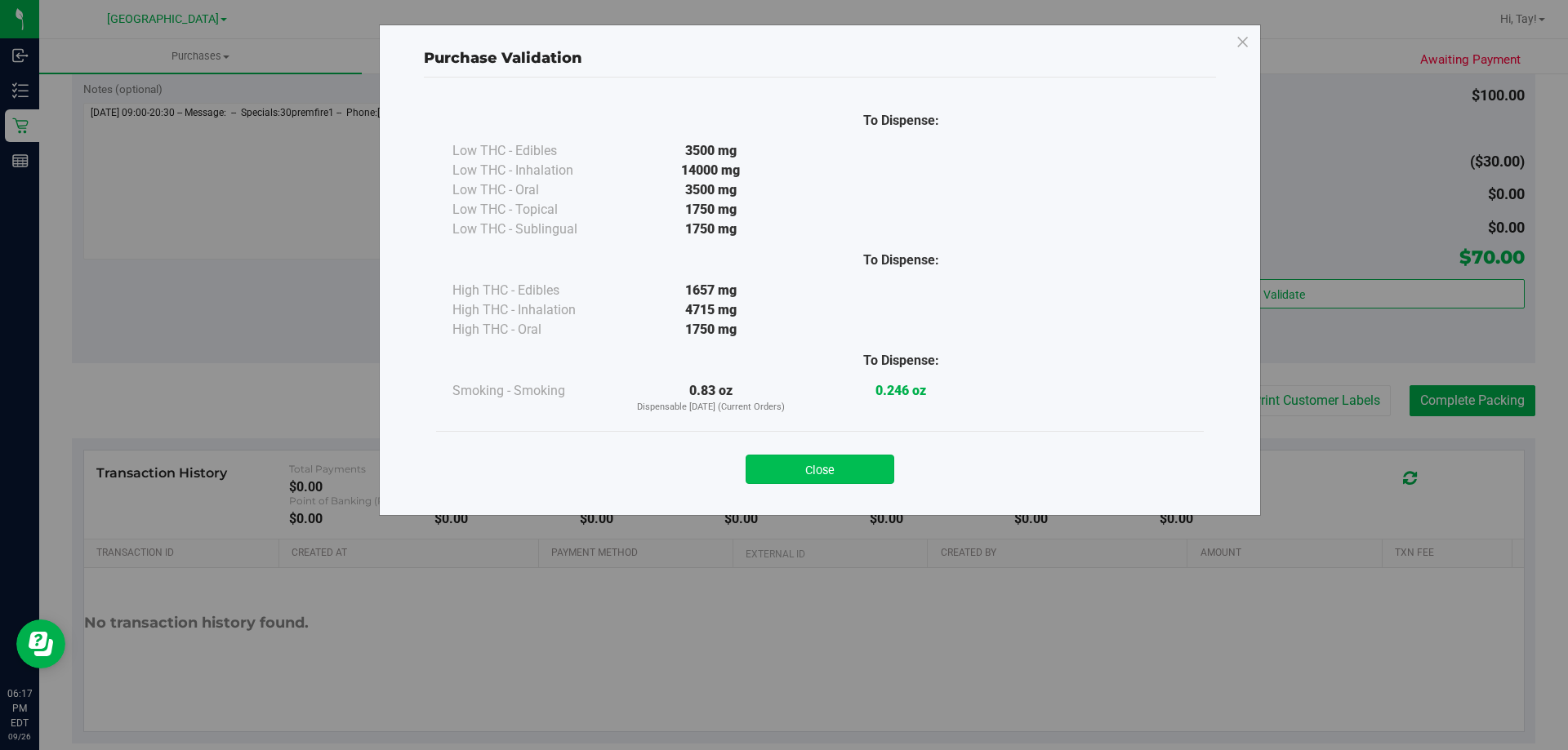
click at [827, 469] on button "Close" at bounding box center [820, 470] width 149 height 30
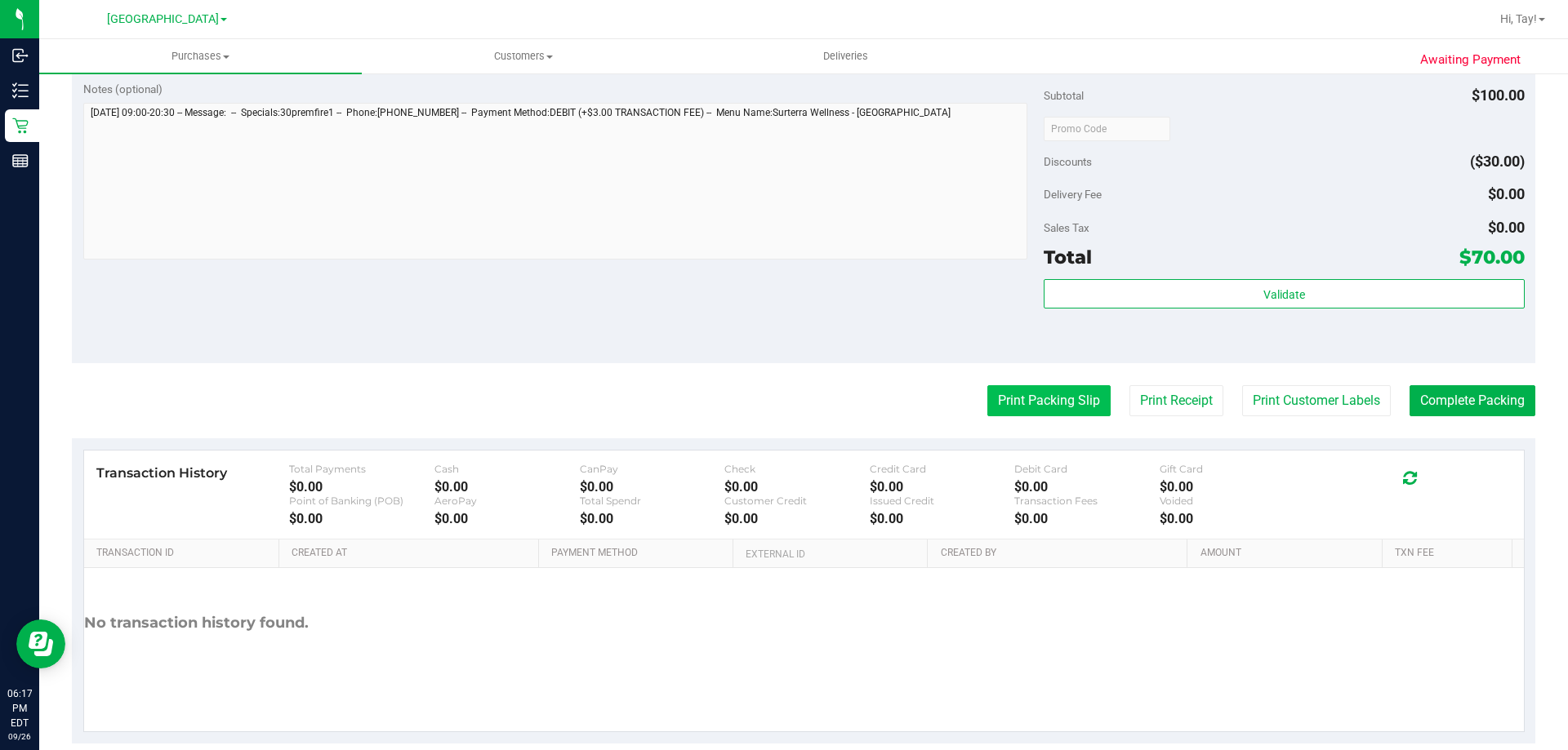
click at [987, 400] on button "Print Packing Slip" at bounding box center [1048, 400] width 124 height 31
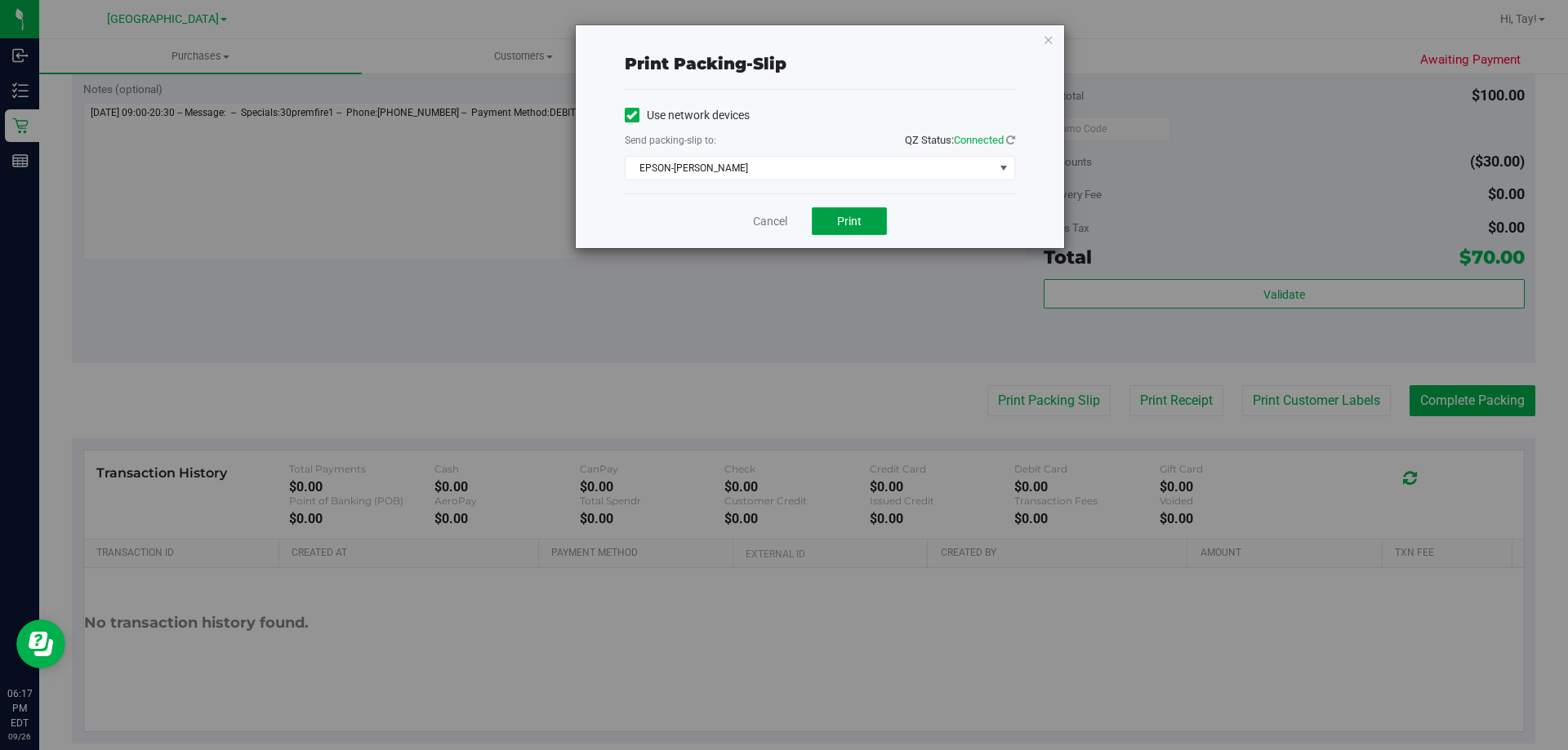
click at [862, 213] on button "Print" at bounding box center [849, 222] width 75 height 28
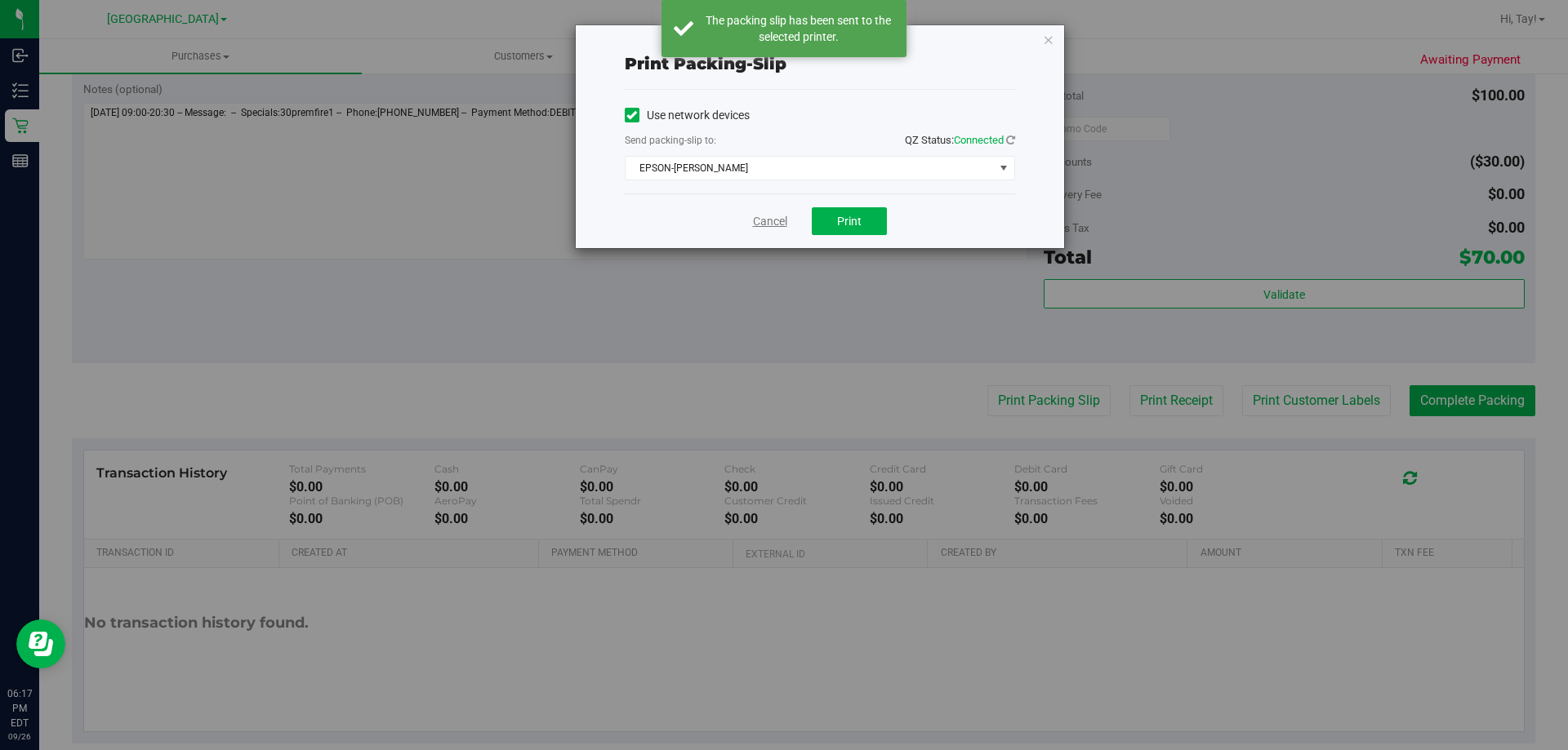
click at [760, 220] on link "Cancel" at bounding box center [770, 222] width 34 height 18
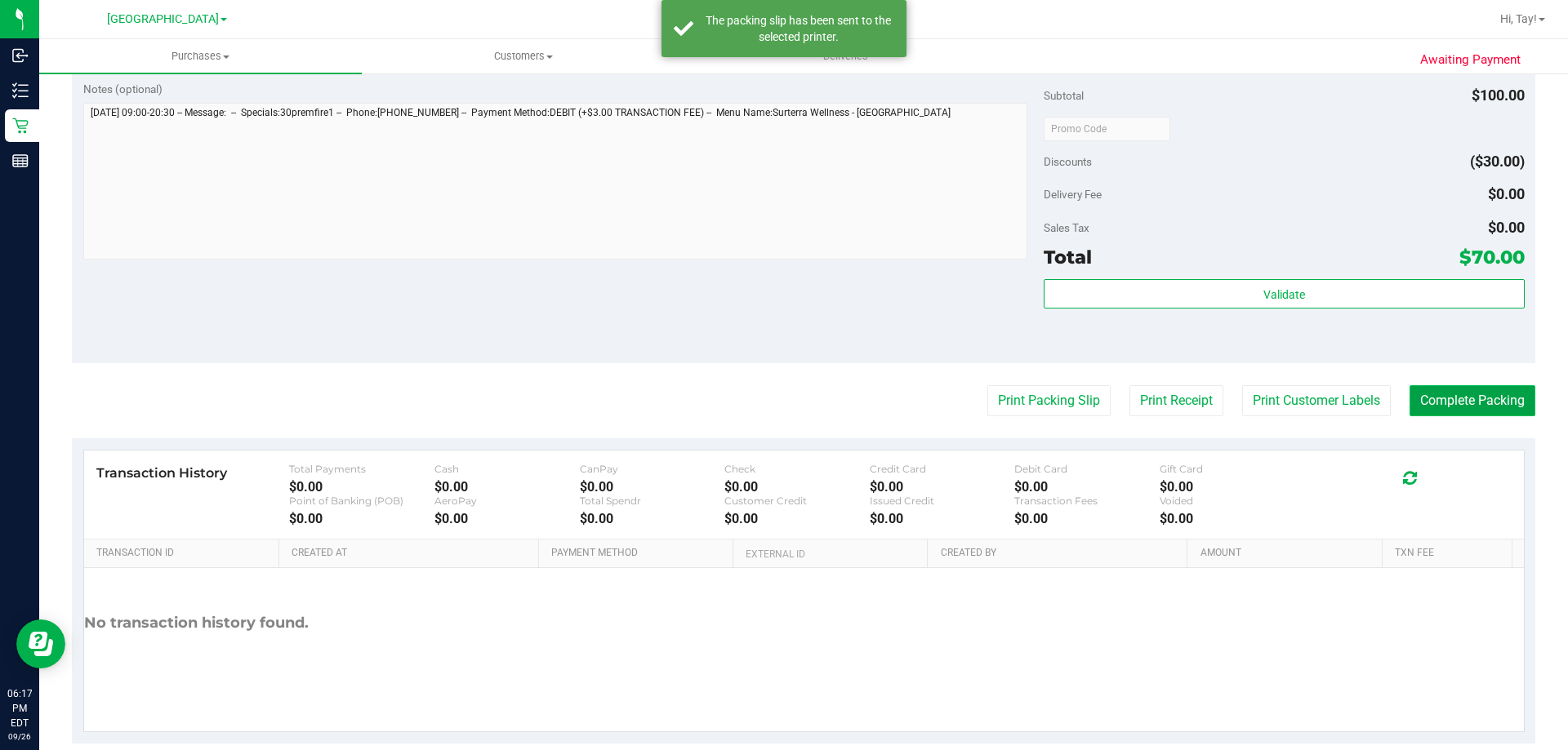
click at [1438, 408] on button "Complete Packing" at bounding box center [1472, 400] width 125 height 31
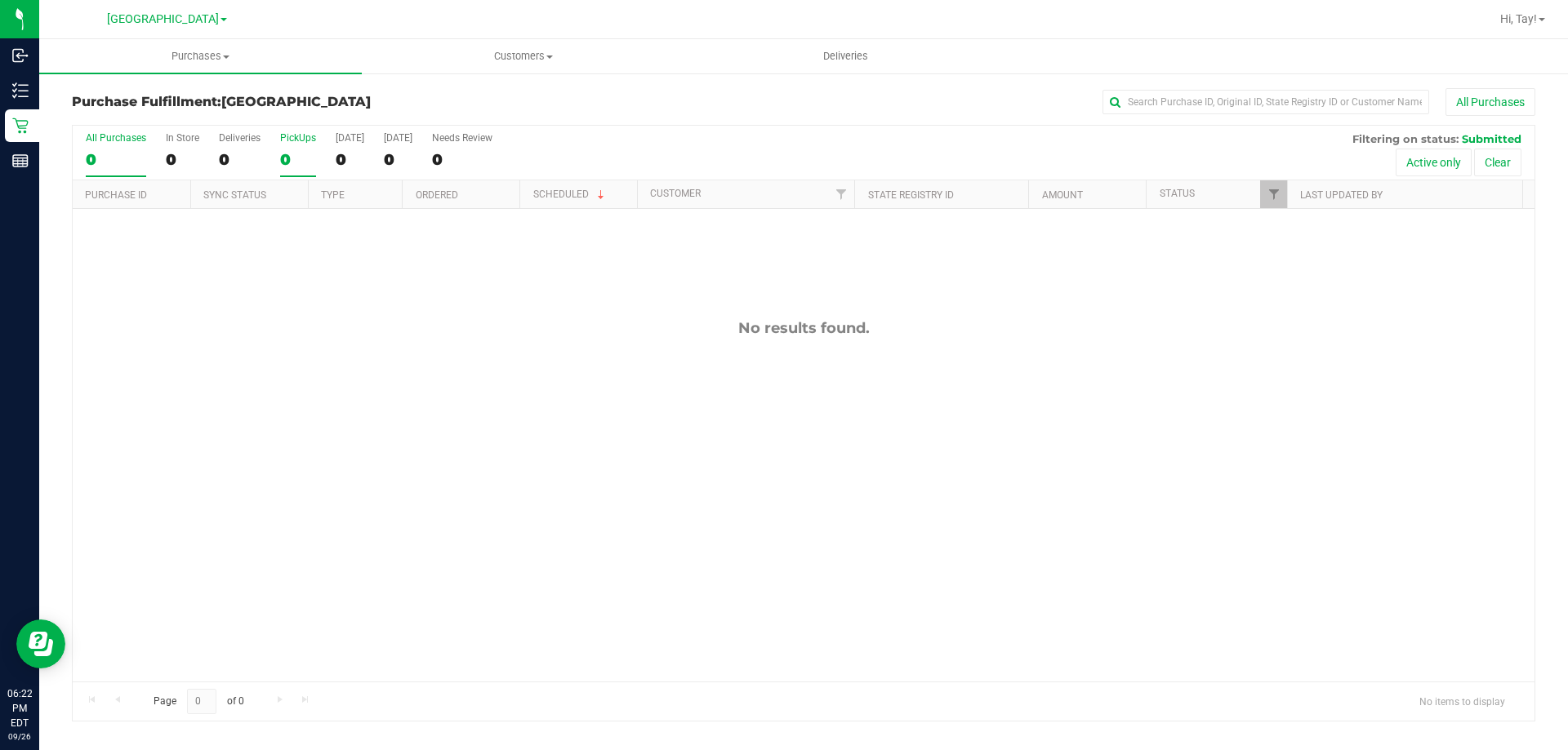
click at [302, 135] on div "PickUps" at bounding box center [298, 138] width 36 height 11
click at [0, 0] on input "PickUps 0" at bounding box center [0, 0] width 0 height 0
click at [1276, 209] on link "Filter" at bounding box center [1273, 195] width 27 height 28
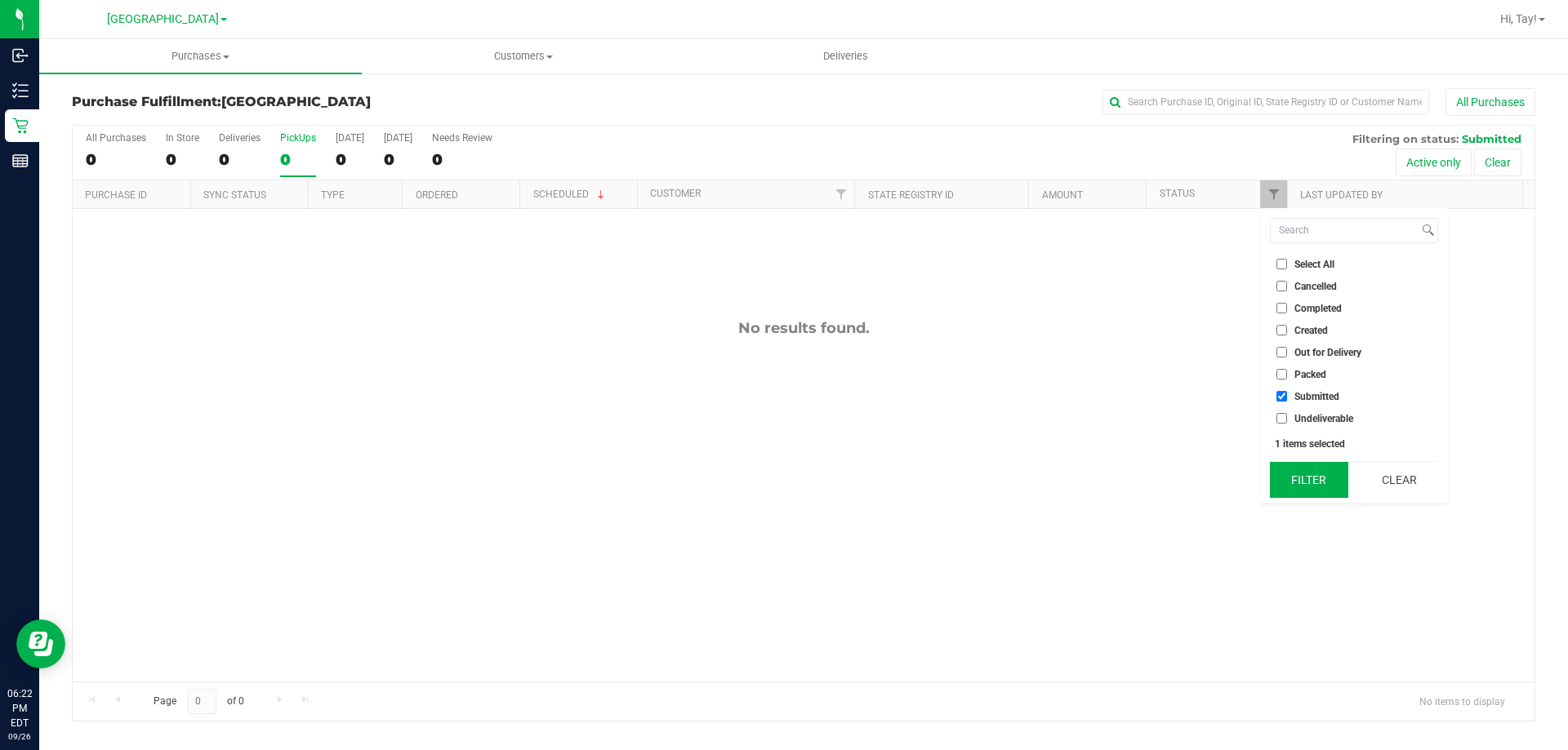
click at [1318, 470] on button "Filter" at bounding box center [1309, 479] width 78 height 36
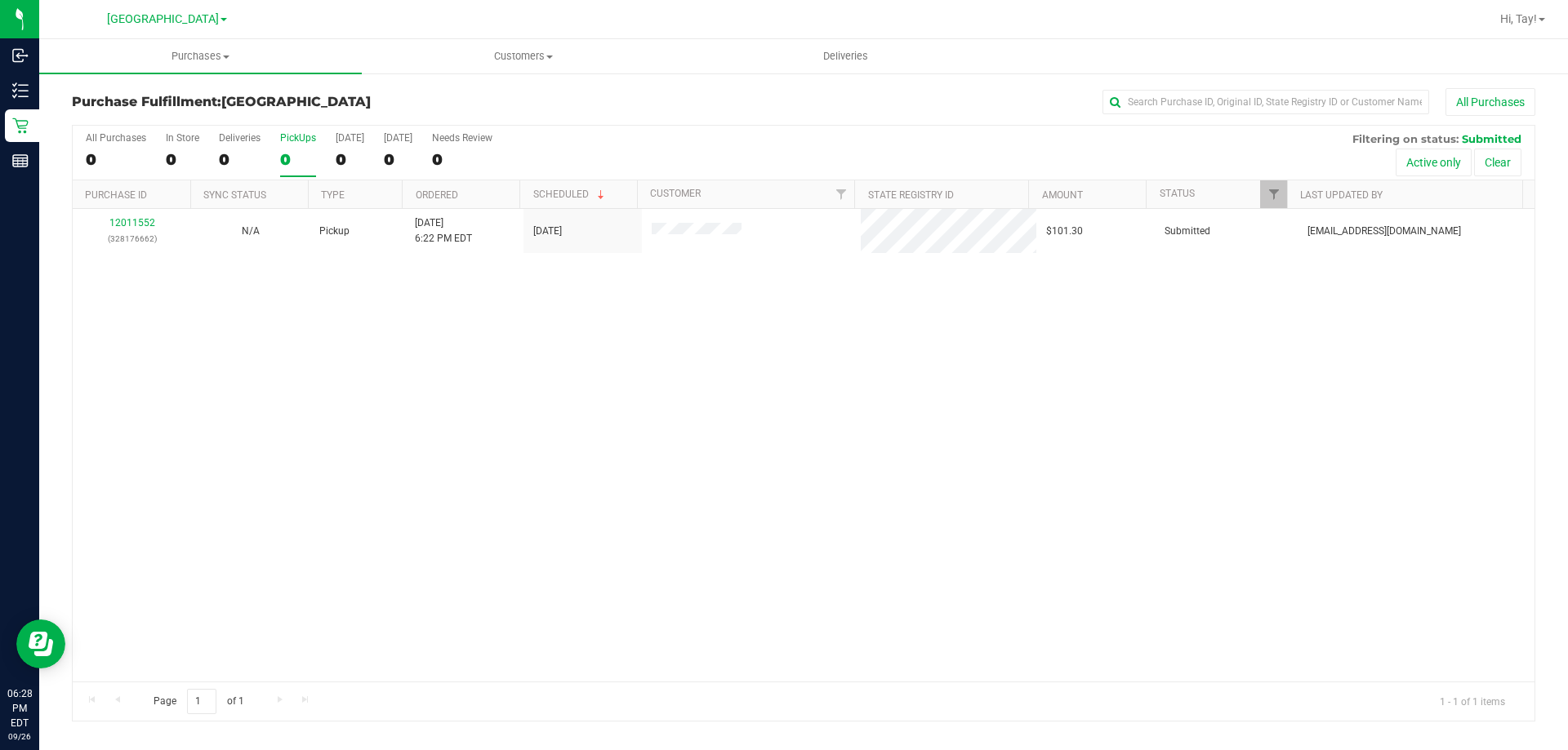
click at [993, 337] on div "12011552 (328176662) N/A Pickup [DATE] 6:22 PM EDT 9/26/2025 $101.30 Submitted …" at bounding box center [804, 444] width 1462 height 472
click at [484, 343] on div "12011552 (328176662) N/A Pickup [DATE] 6:22 PM EDT 9/26/2025 $101.30 Submitted …" at bounding box center [804, 444] width 1462 height 472
click at [604, 385] on div "12011552 (328176662) N/A Pickup [DATE] 6:22 PM EDT 9/26/2025 $101.30 Submitted …" at bounding box center [804, 444] width 1462 height 472
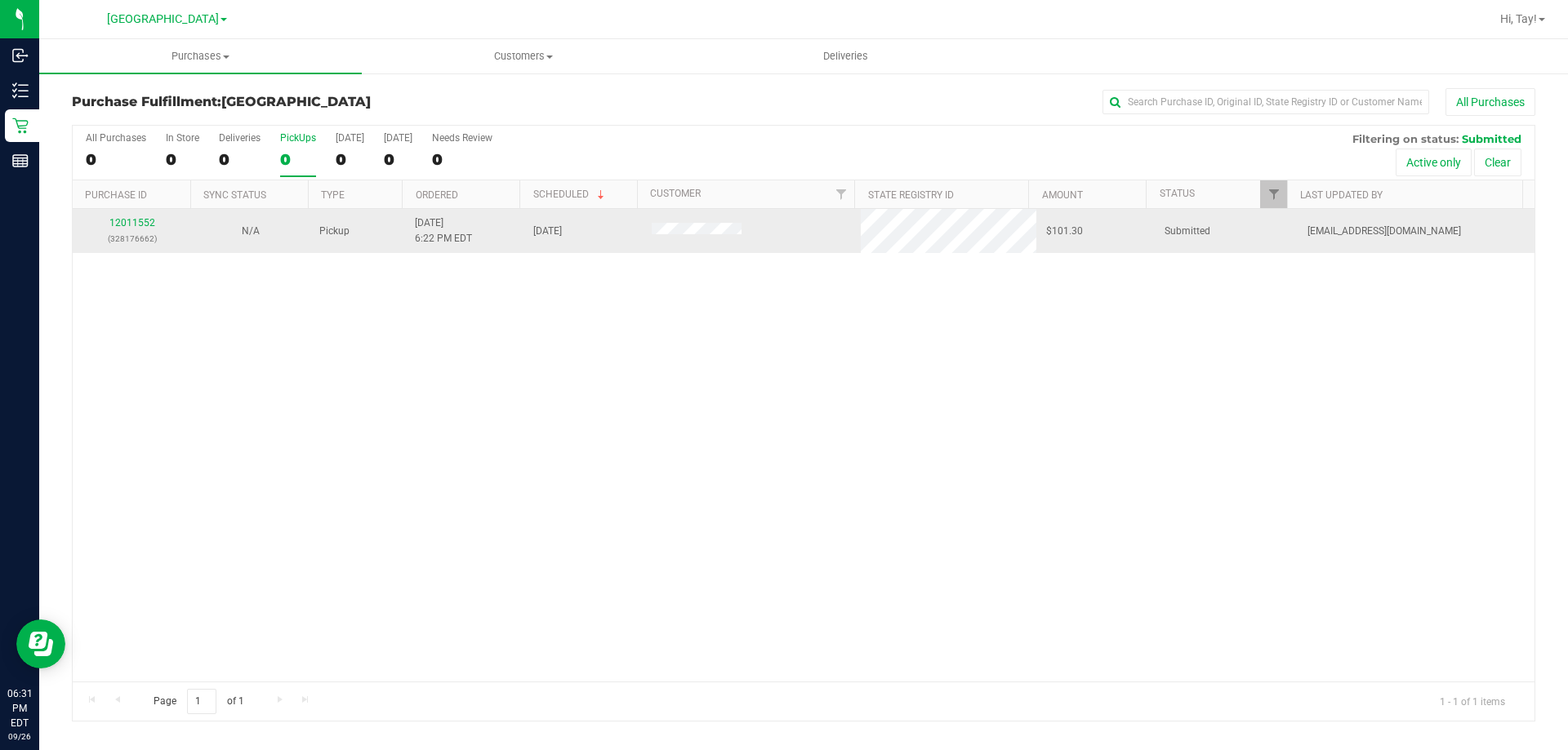
click at [127, 213] on td "12011552 (328176662)" at bounding box center [131, 230] width 118 height 44
click at [138, 228] on link "12011552" at bounding box center [132, 223] width 46 height 11
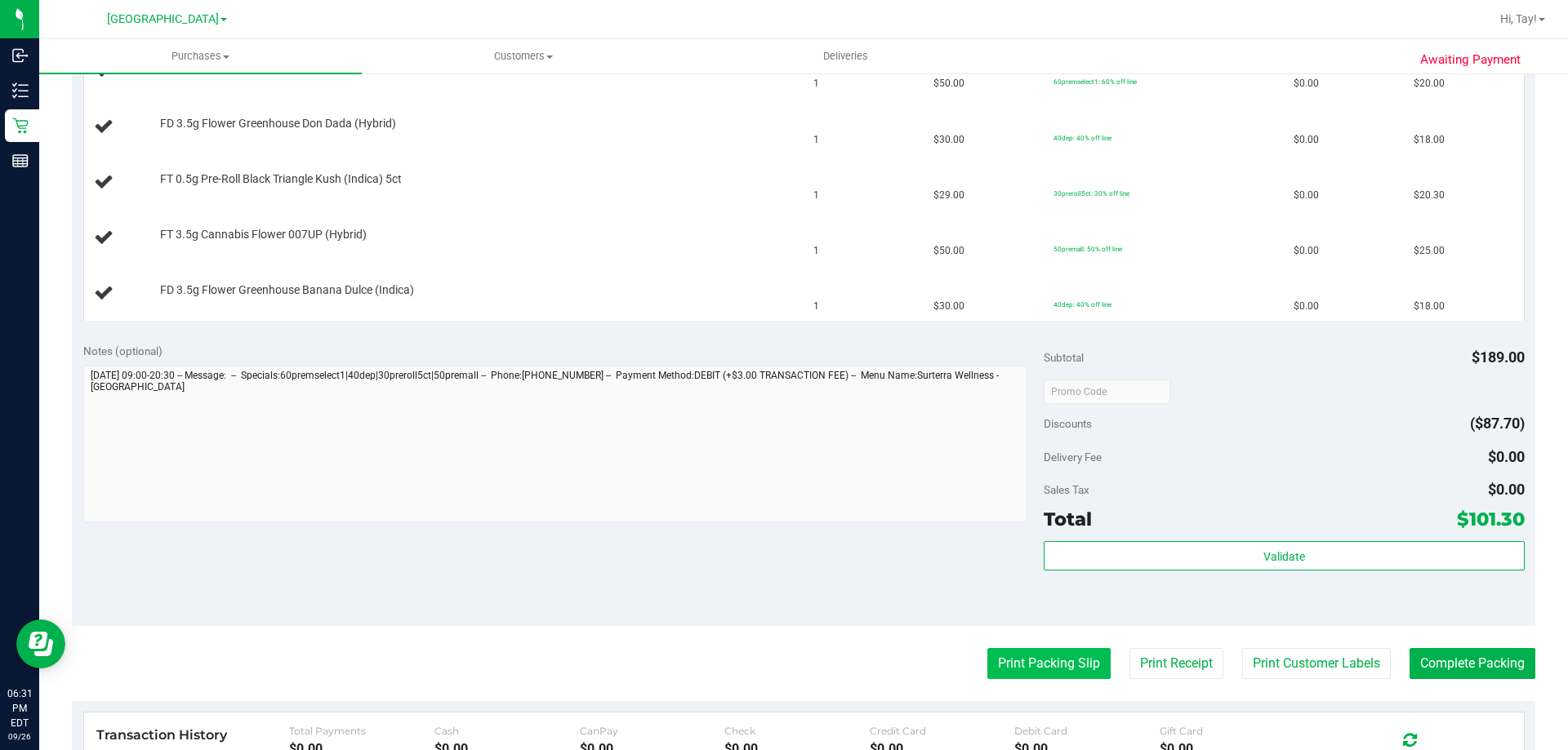
scroll to position [490, 0]
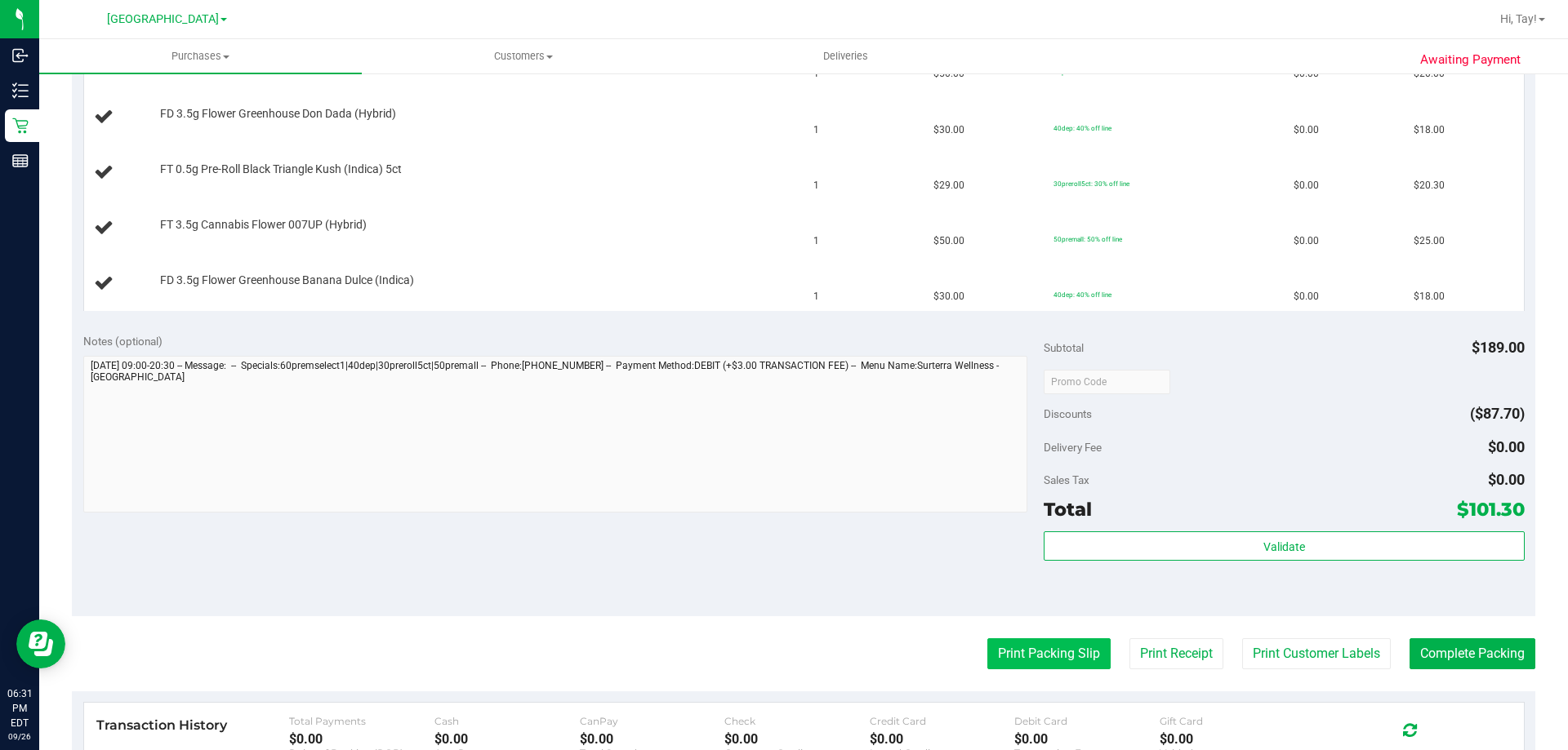
click at [1011, 661] on button "Print Packing Slip" at bounding box center [1048, 654] width 124 height 31
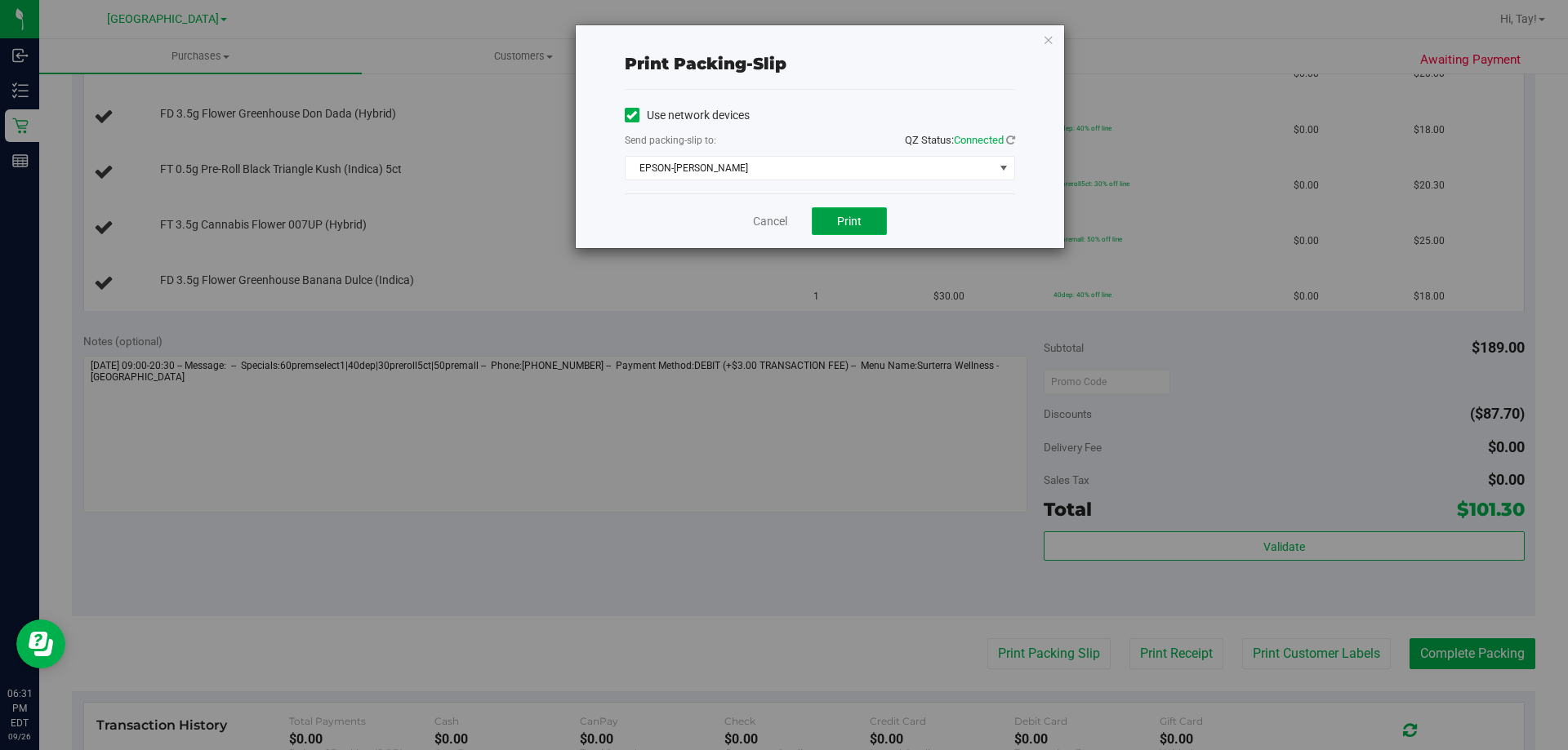
click at [820, 226] on button "Print" at bounding box center [849, 222] width 75 height 28
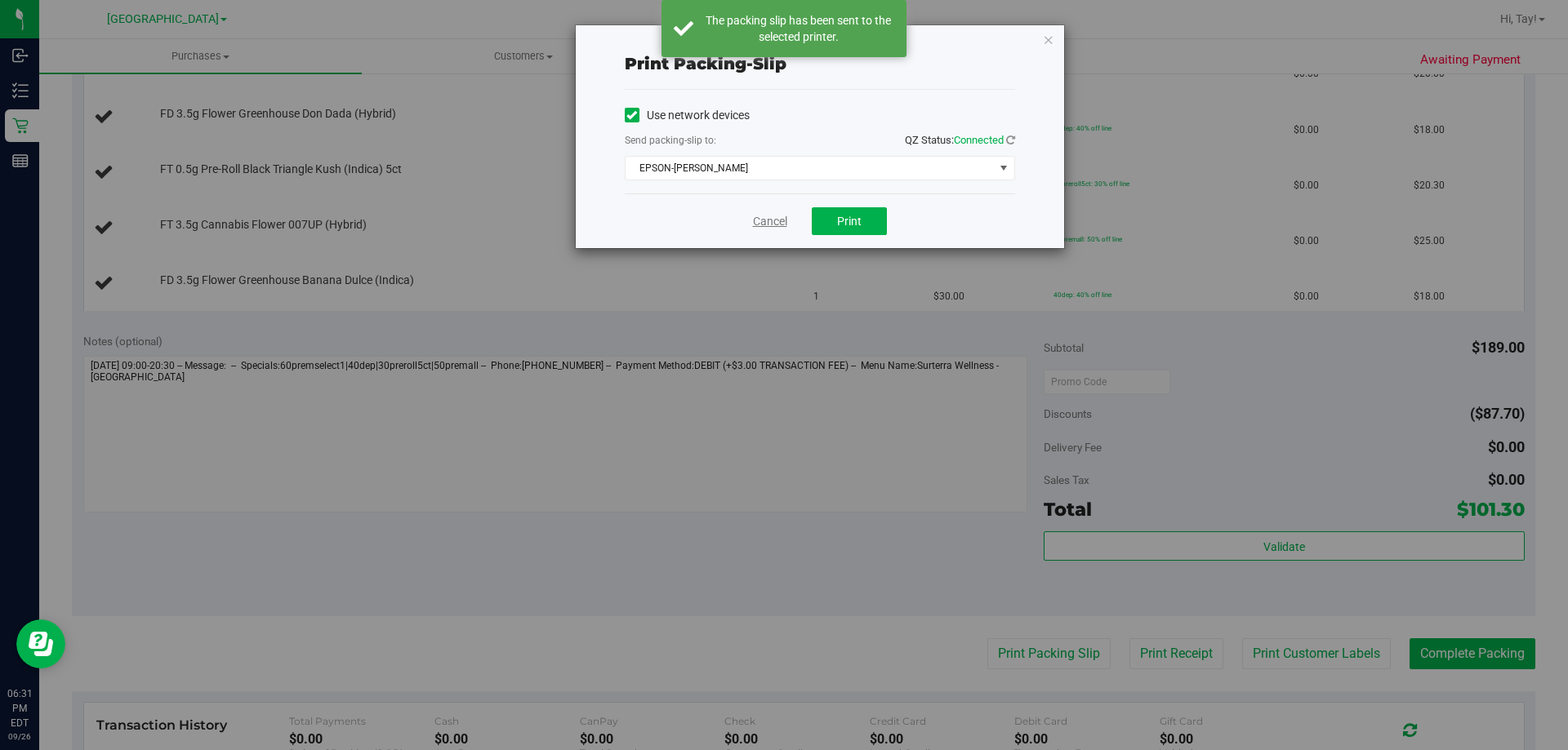
click at [758, 226] on link "Cancel" at bounding box center [770, 222] width 34 height 18
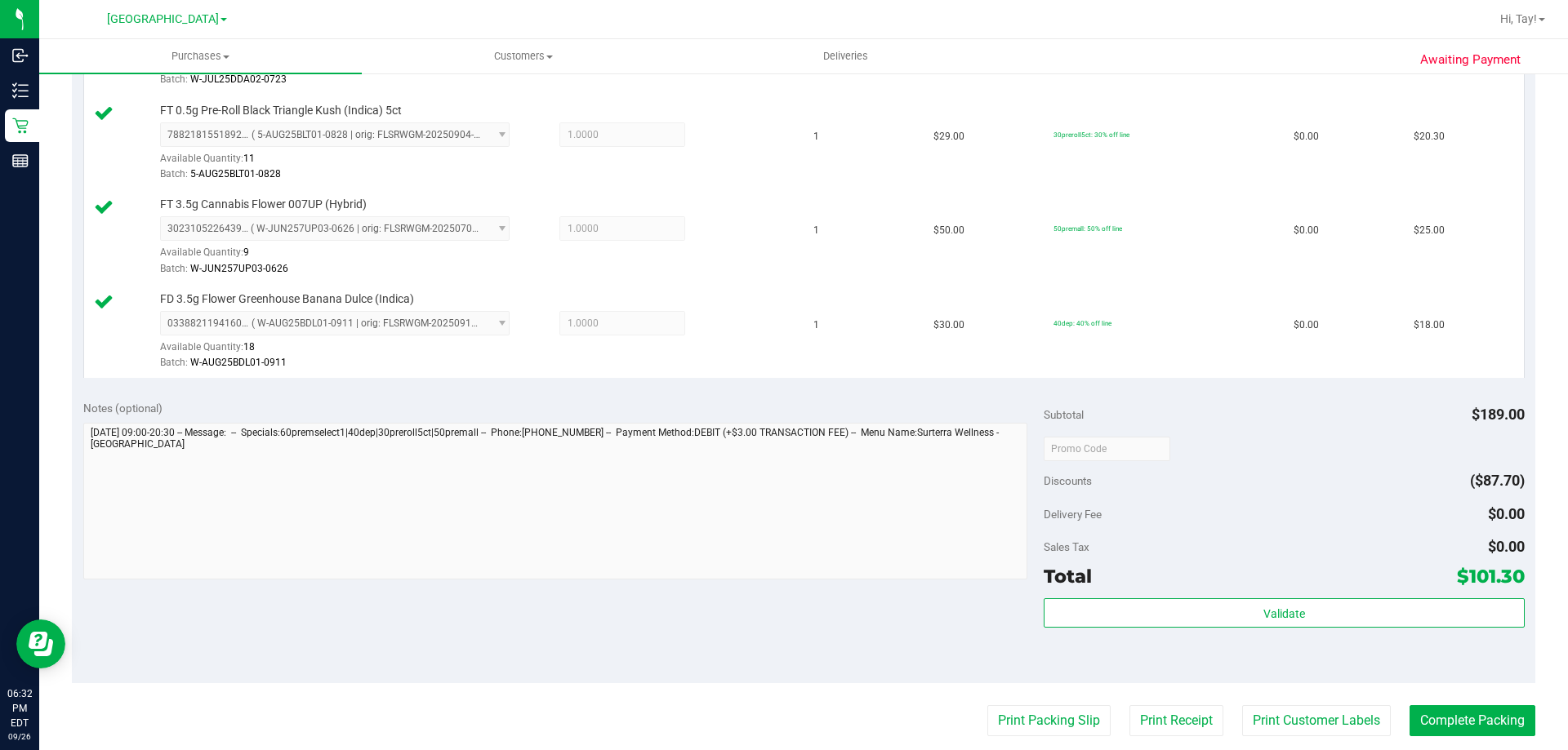
scroll to position [734, 0]
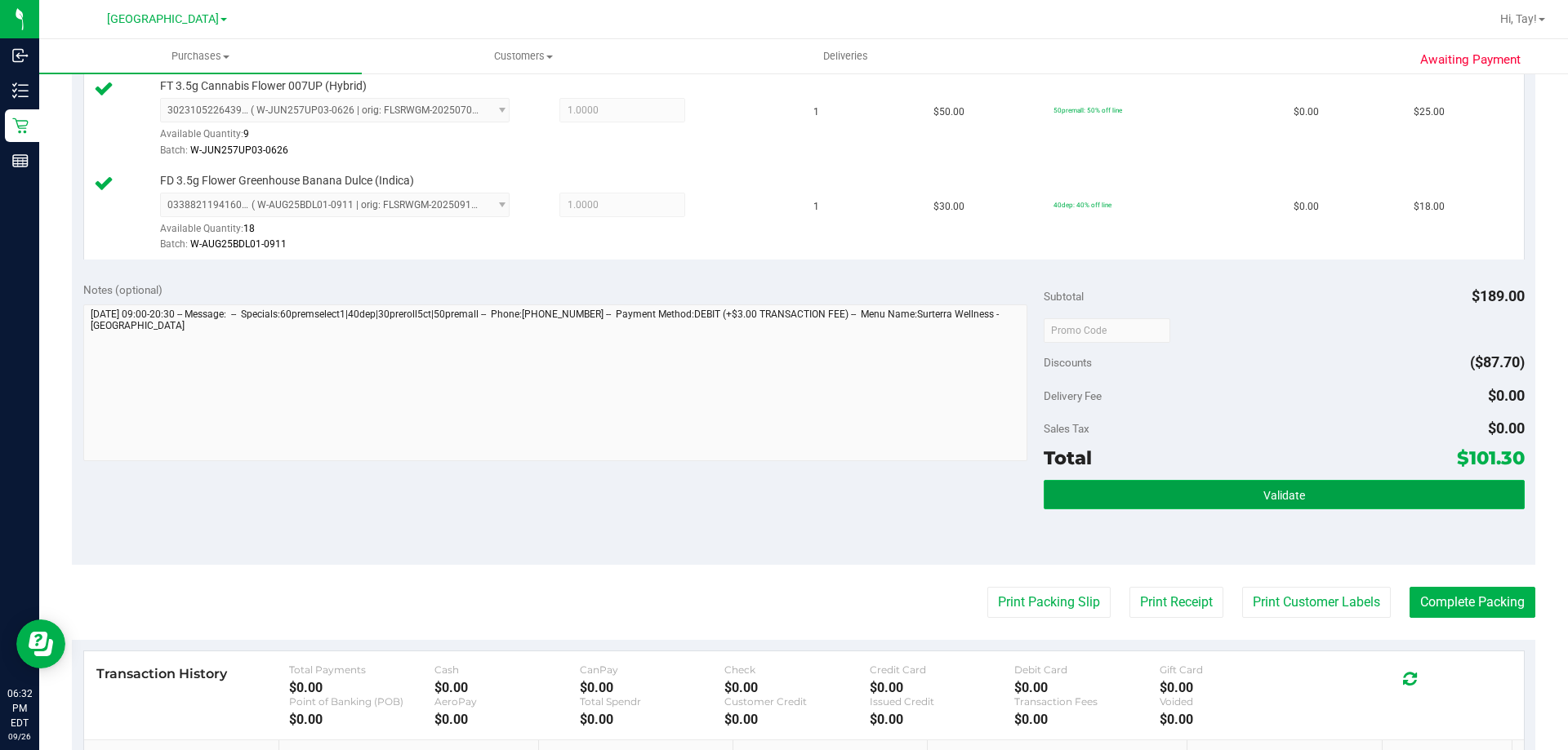
click at [1111, 497] on button "Validate" at bounding box center [1284, 495] width 480 height 30
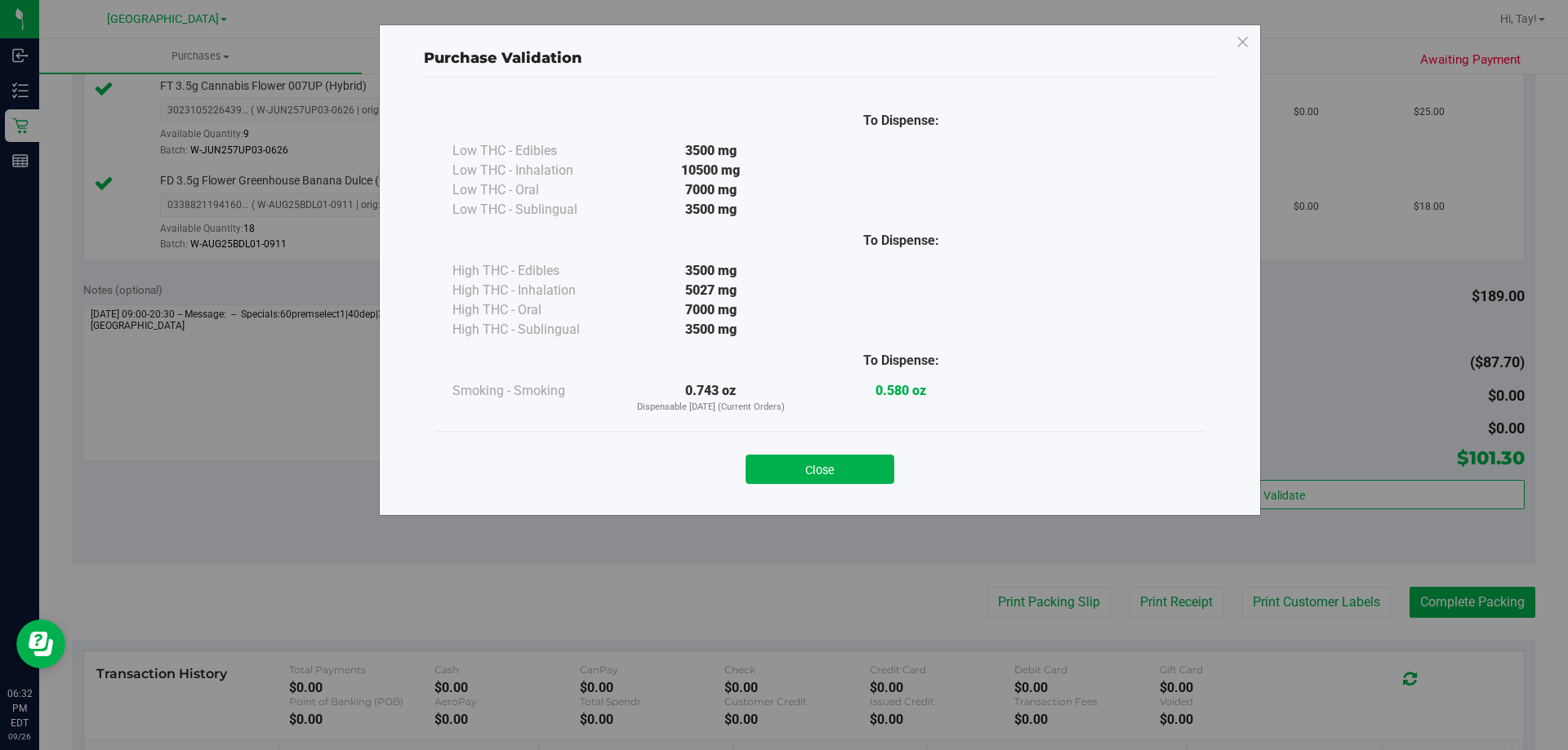
drag, startPoint x: 825, startPoint y: 471, endPoint x: 976, endPoint y: 515, distance: 157.3
click at [826, 470] on button "Close" at bounding box center [820, 470] width 149 height 30
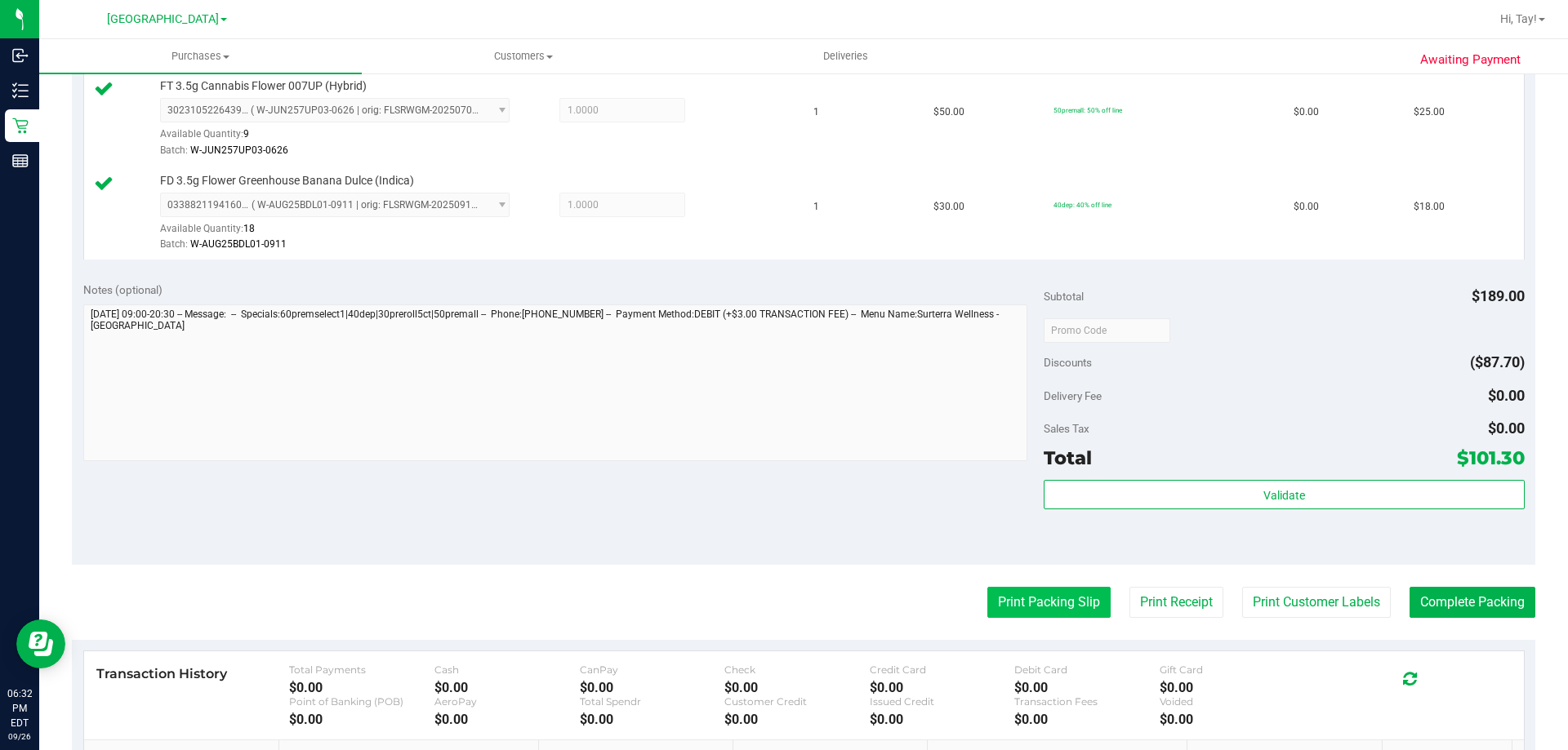
click at [1039, 609] on button "Print Packing Slip" at bounding box center [1048, 602] width 124 height 31
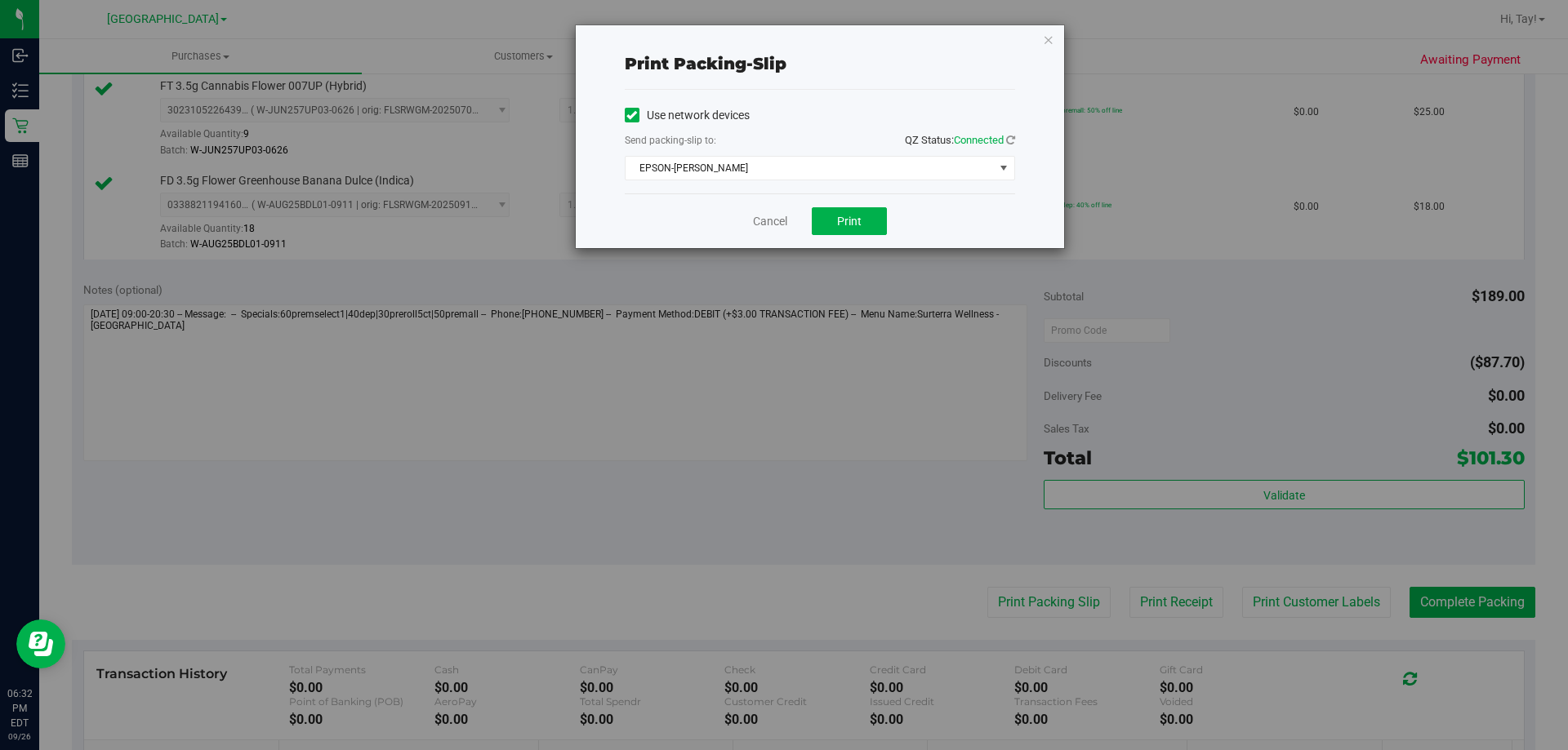
click at [844, 237] on div "Cancel Print" at bounding box center [819, 221] width 390 height 54
click at [842, 233] on button "Print" at bounding box center [849, 222] width 75 height 28
click at [770, 225] on link "Cancel" at bounding box center [770, 222] width 34 height 18
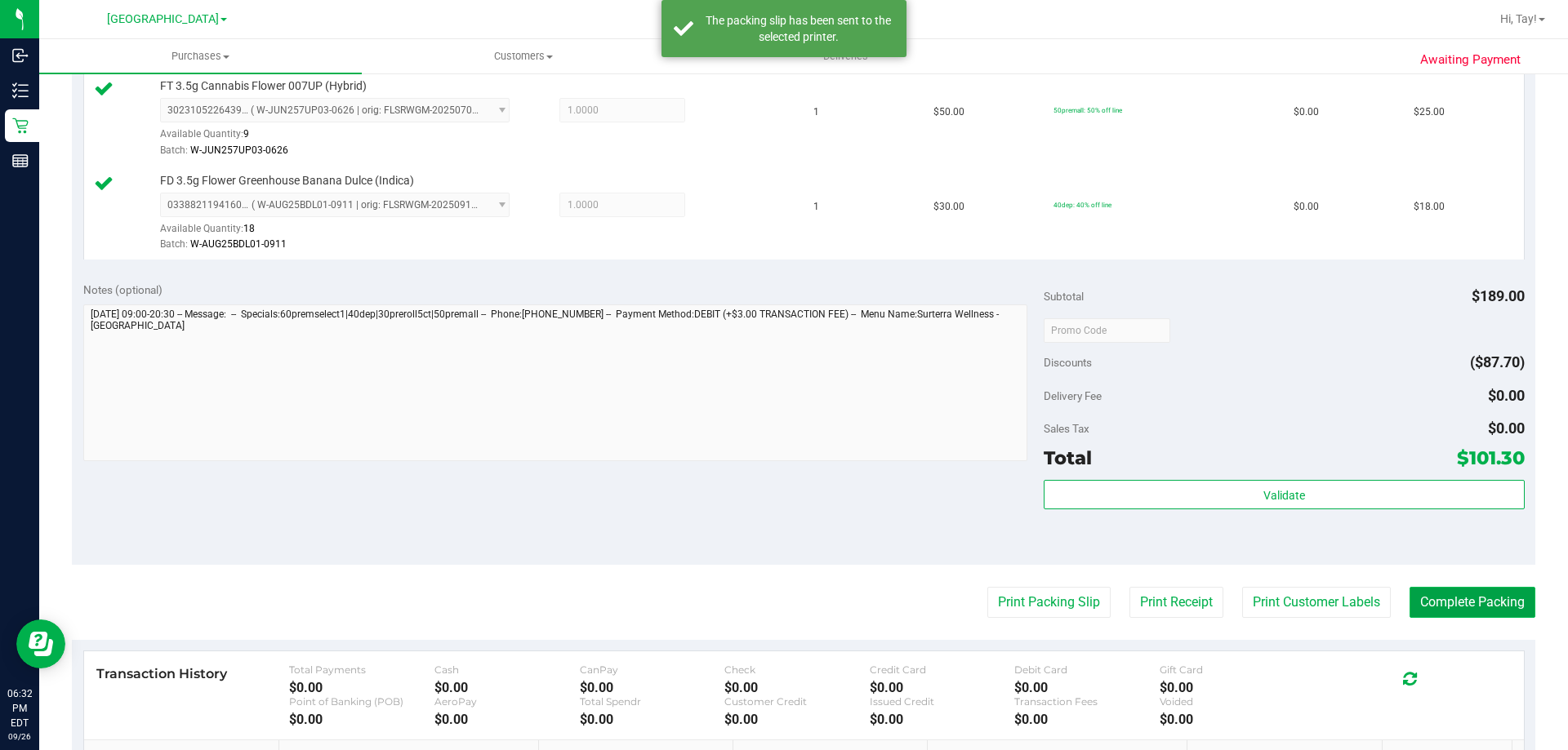
click at [1440, 589] on button "Complete Packing" at bounding box center [1472, 602] width 125 height 31
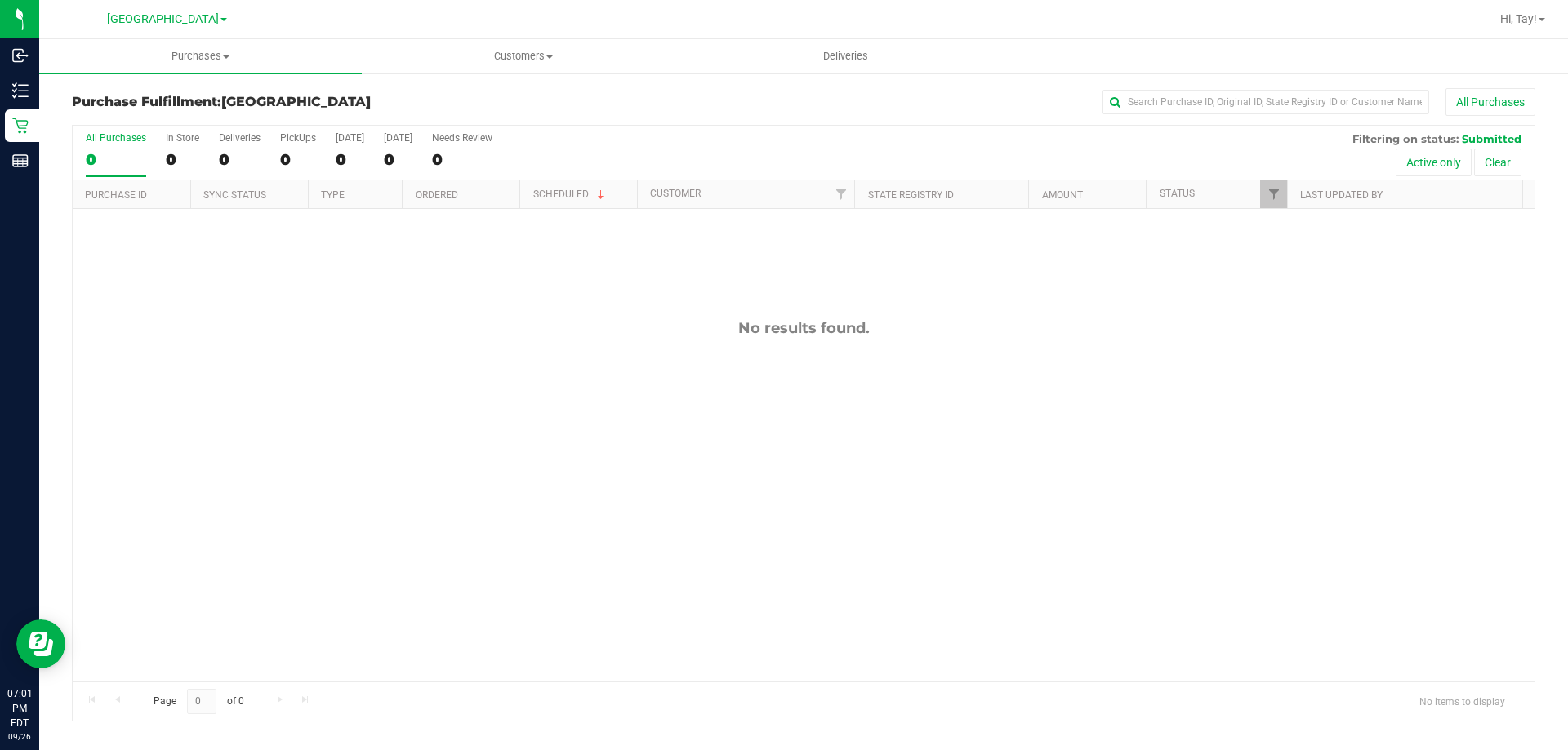
click at [600, 116] on div "Purchase Fulfillment: [GEOGRAPHIC_DATA] All Purchases" at bounding box center [803, 106] width 1463 height 36
click at [300, 136] on div "PickUps" at bounding box center [298, 138] width 36 height 11
click at [0, 0] on input "PickUps 0" at bounding box center [0, 0] width 0 height 0
click at [1275, 184] on link "Filter" at bounding box center [1273, 195] width 27 height 28
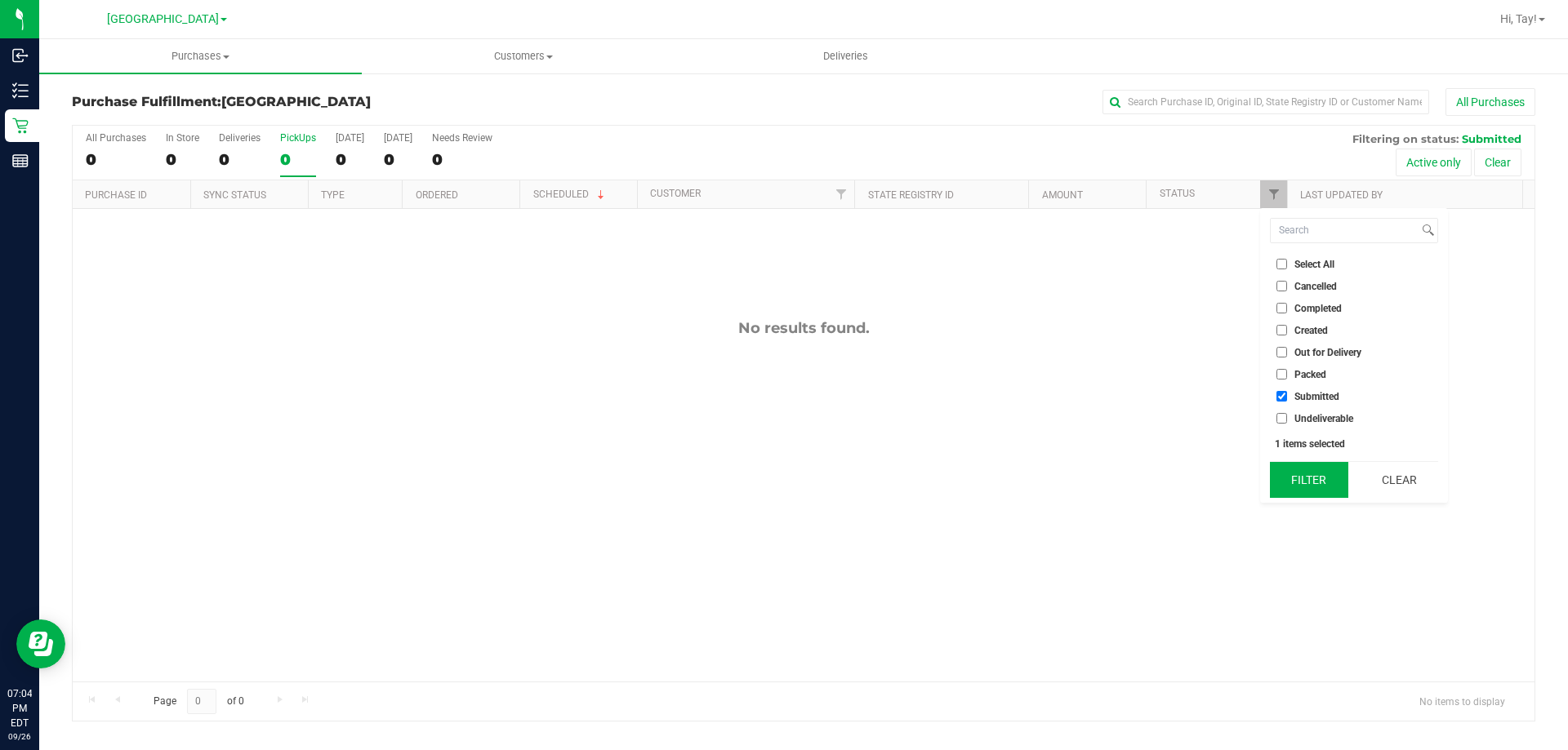
click at [1312, 475] on button "Filter" at bounding box center [1309, 479] width 78 height 36
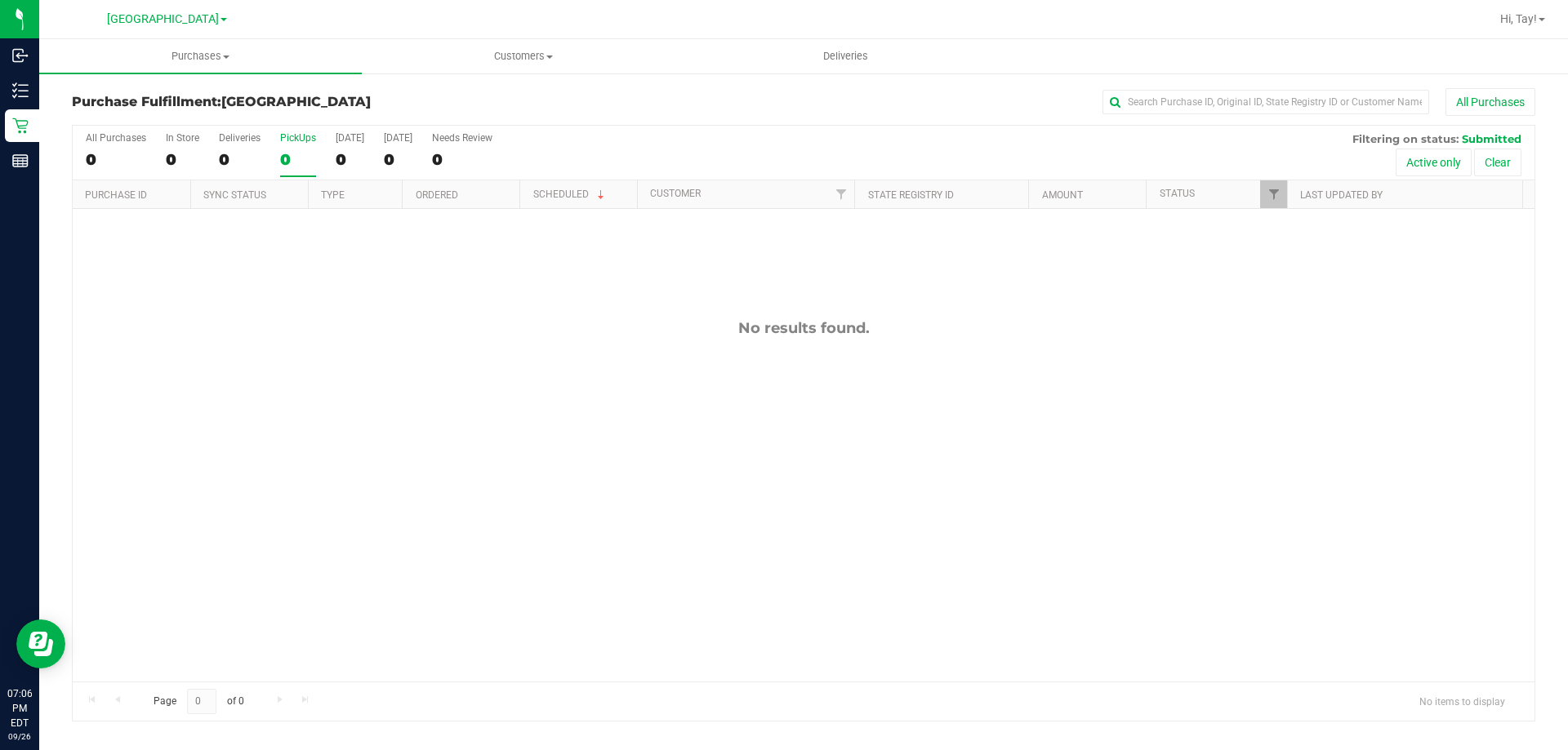
click at [335, 302] on div "No results found." at bounding box center [804, 499] width 1462 height 583
click at [1045, 427] on div "No results found." at bounding box center [804, 499] width 1462 height 583
click at [307, 150] on div "0" at bounding box center [298, 159] width 36 height 18
click at [0, 0] on input "PickUps 0" at bounding box center [0, 0] width 0 height 0
drag, startPoint x: 1265, startPoint y: 197, endPoint x: 1277, endPoint y: 187, distance: 15.6
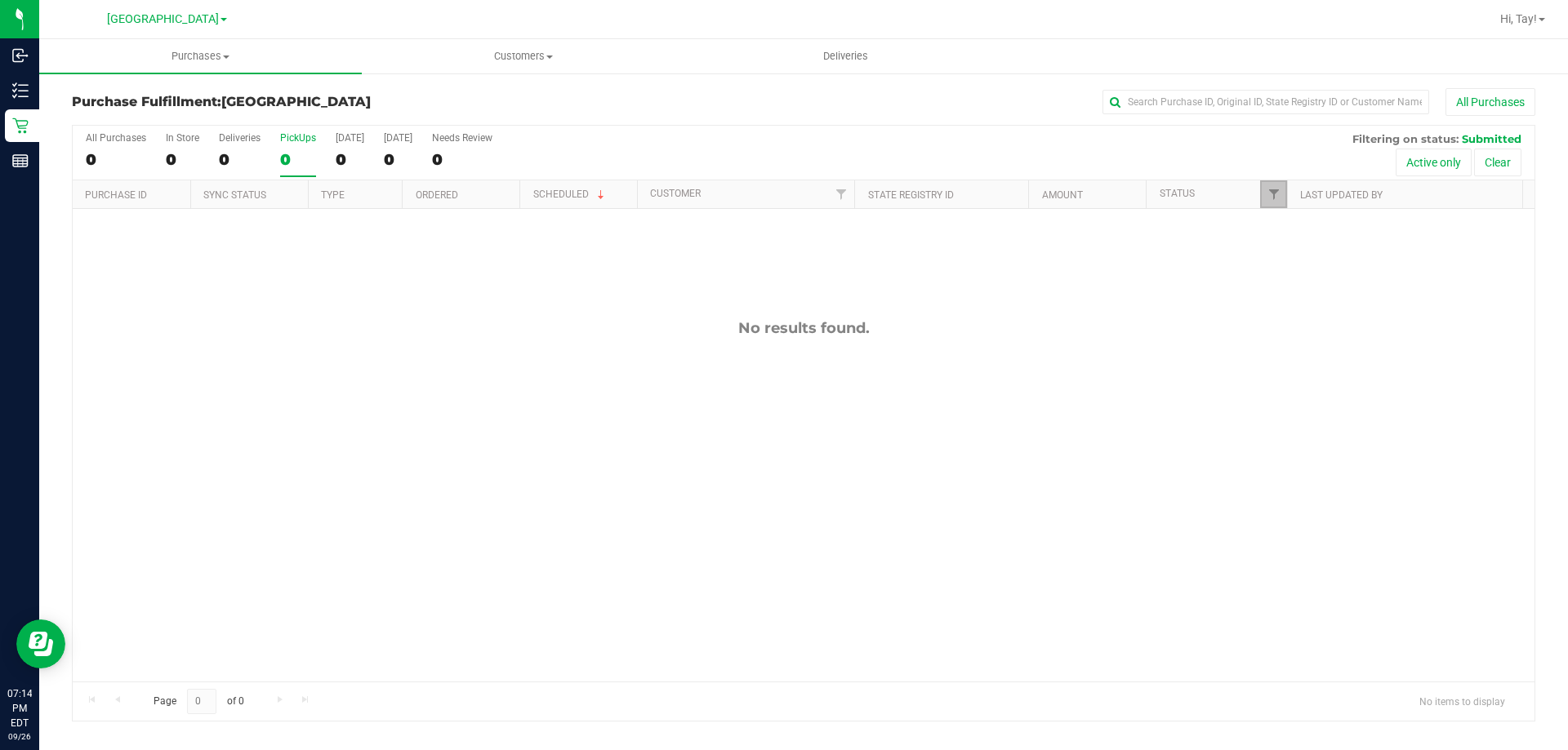
click at [1267, 196] on link "Filter" at bounding box center [1273, 195] width 27 height 28
click at [1328, 484] on button "Filter" at bounding box center [1309, 479] width 78 height 36
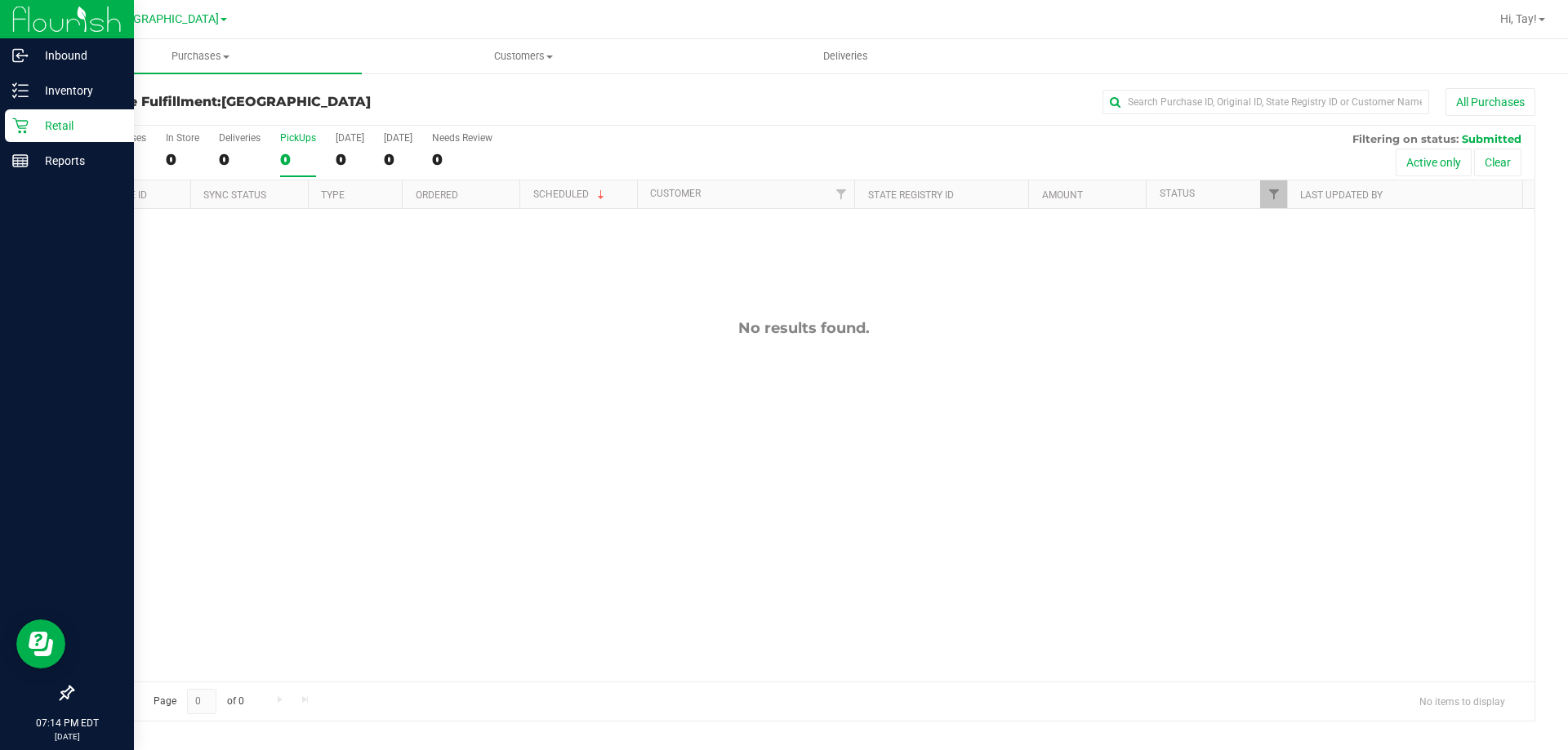
click at [28, 129] on icon at bounding box center [20, 125] width 17 height 17
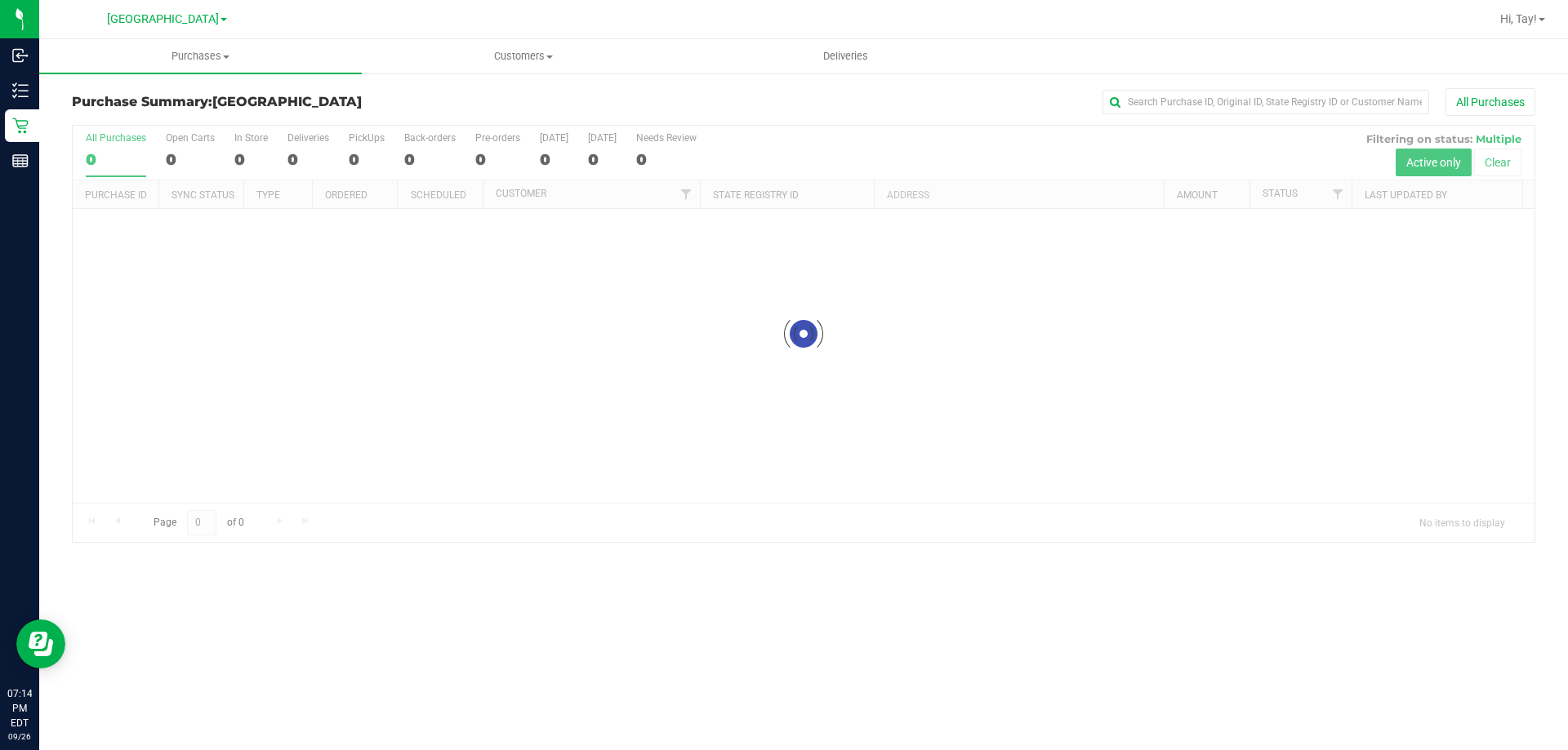
click at [885, 165] on div at bounding box center [804, 333] width 1462 height 416
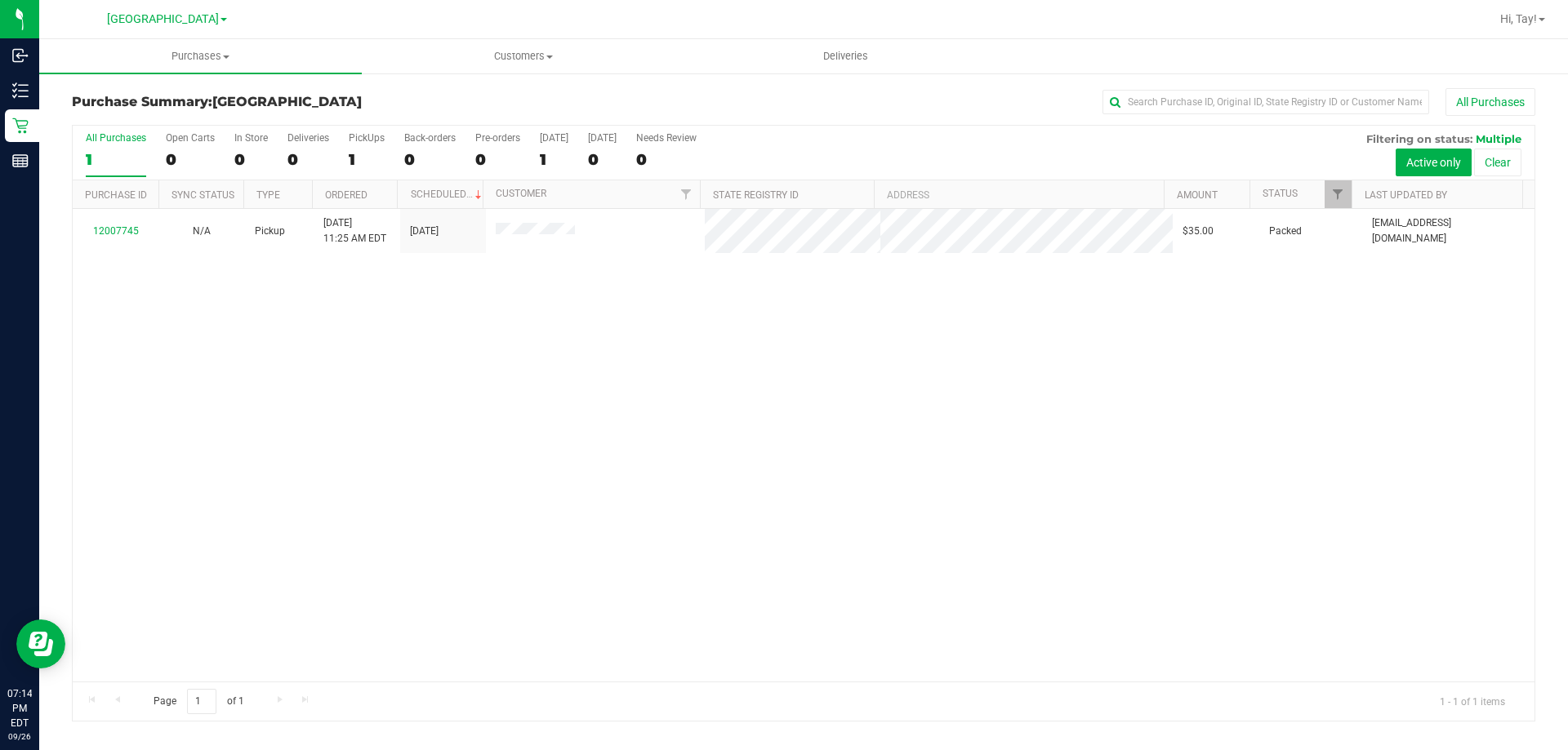
click at [448, 352] on div "12007745 N/A Pickup [DATE] 11:25 AM EDT 9/26/2025 $35.00 Packed [EMAIL_ADDRESS]…" at bounding box center [804, 444] width 1462 height 472
click at [353, 159] on div "1" at bounding box center [366, 159] width 36 height 18
click at [0, 0] on input "PickUps 1" at bounding box center [0, 0] width 0 height 0
click at [270, 493] on div at bounding box center [804, 422] width 1462 height 595
click at [442, 452] on div "12007745 N/A Pickup [DATE] 11:25 AM EDT 9/26/2025 $35.00 Packed [EMAIL_ADDRESS]…" at bounding box center [804, 444] width 1462 height 472
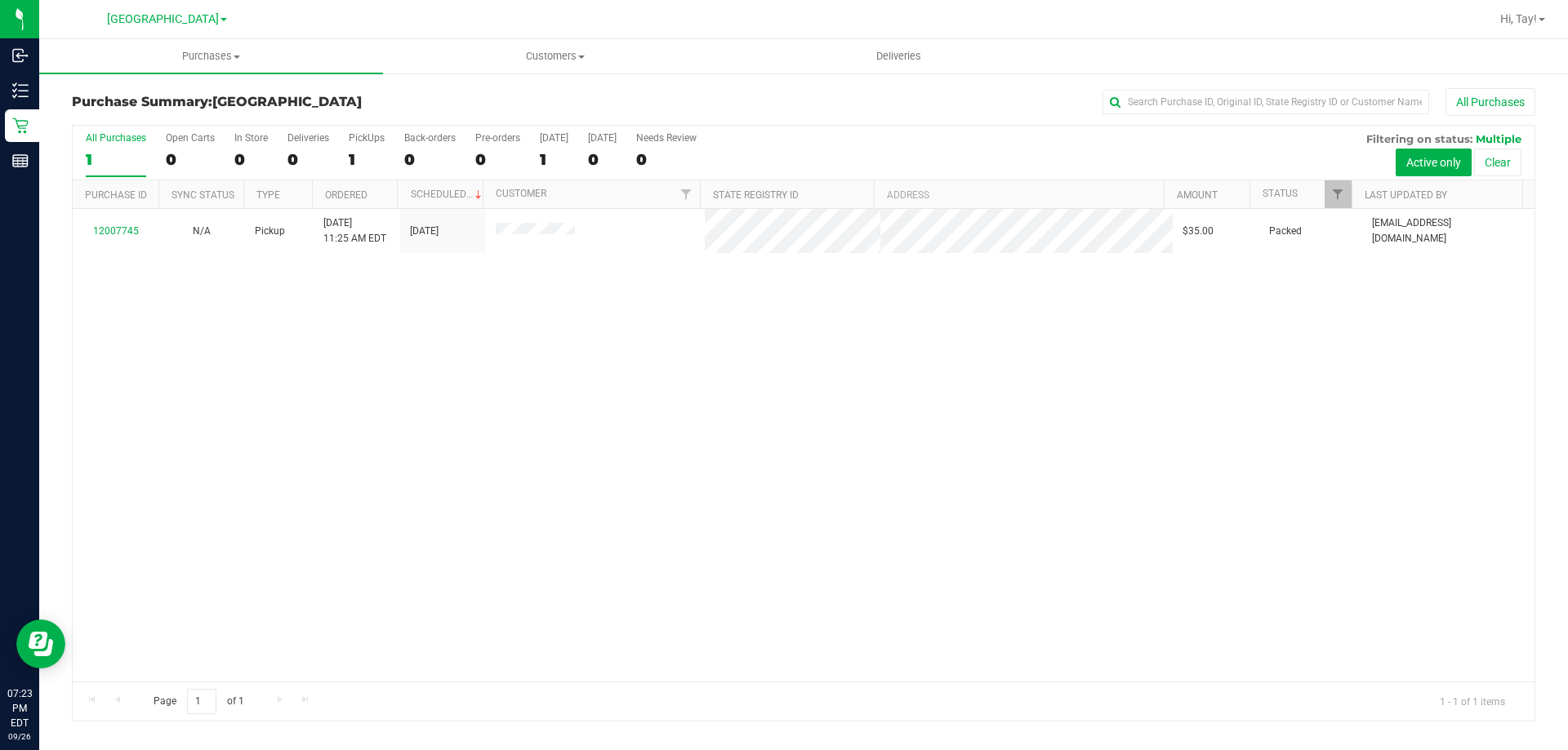
click at [144, 450] on div "Inbound Inventory Retail Reports 07:23 PM EDT 09/26/2025 09/26 Orange Park WC H…" at bounding box center [784, 375] width 1568 height 750
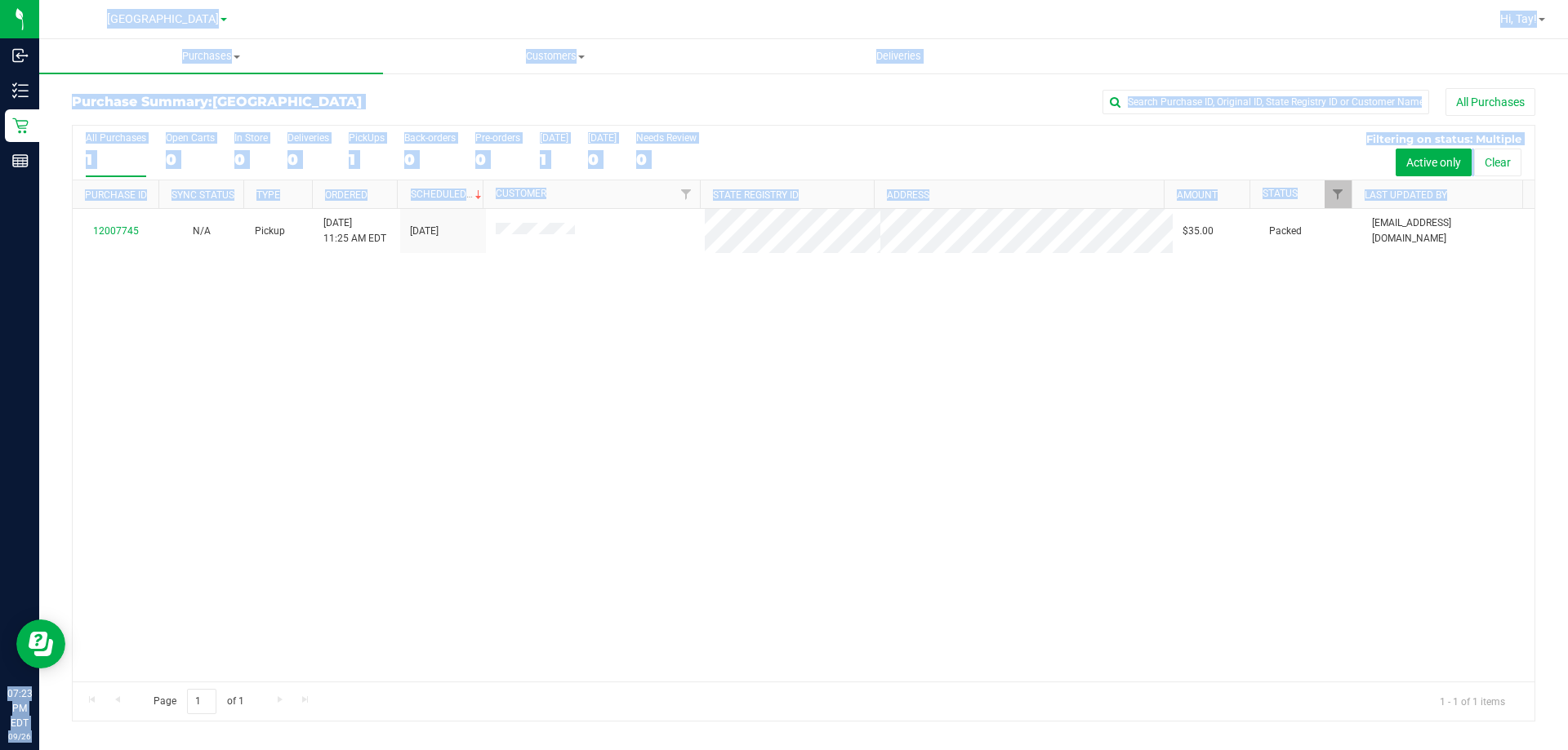
click at [252, 364] on div "12007745 N/A Pickup [DATE] 11:25 AM EDT 9/26/2025 $35.00 Packed [EMAIL_ADDRESS]…" at bounding box center [804, 444] width 1462 height 472
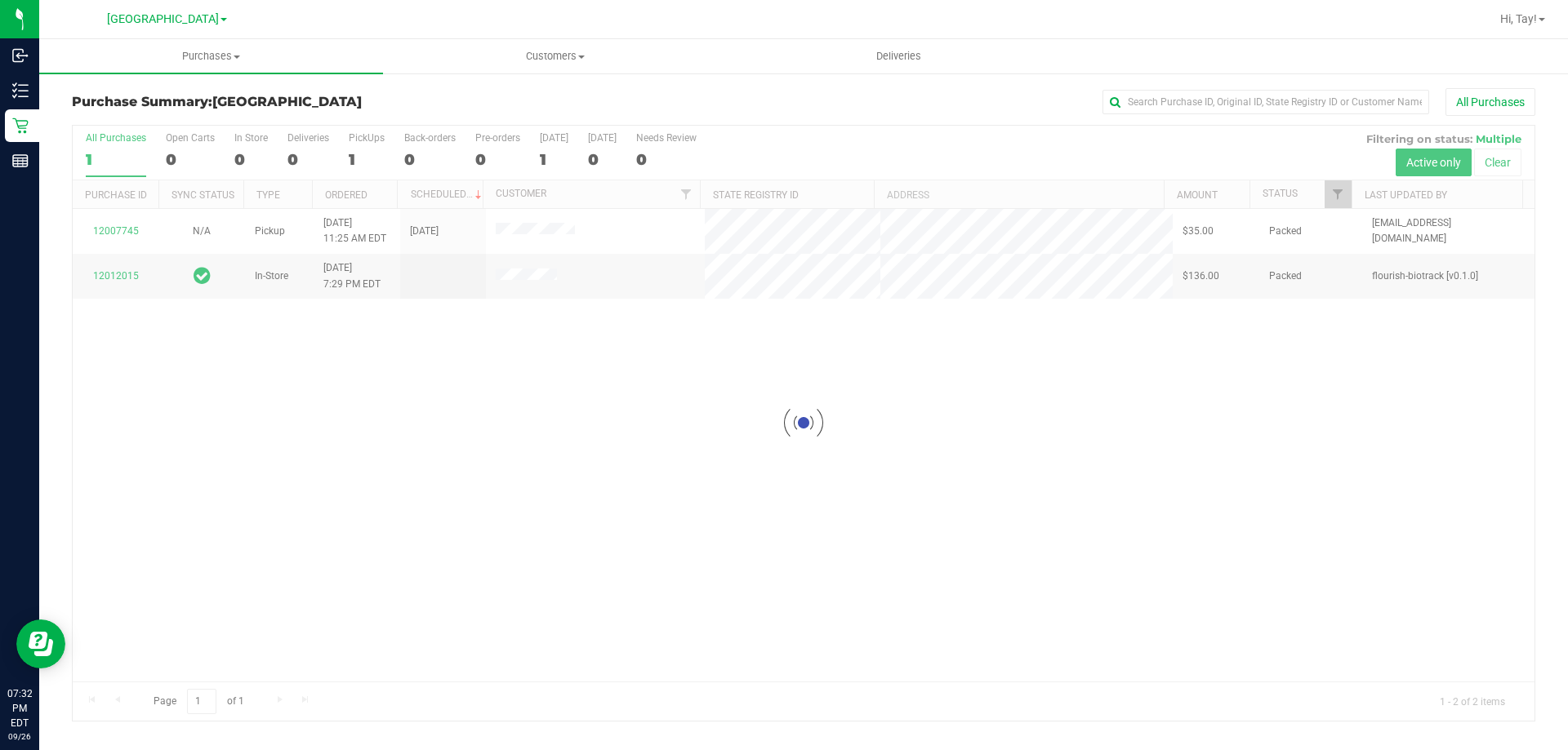
click at [867, 520] on div at bounding box center [804, 422] width 1462 height 595
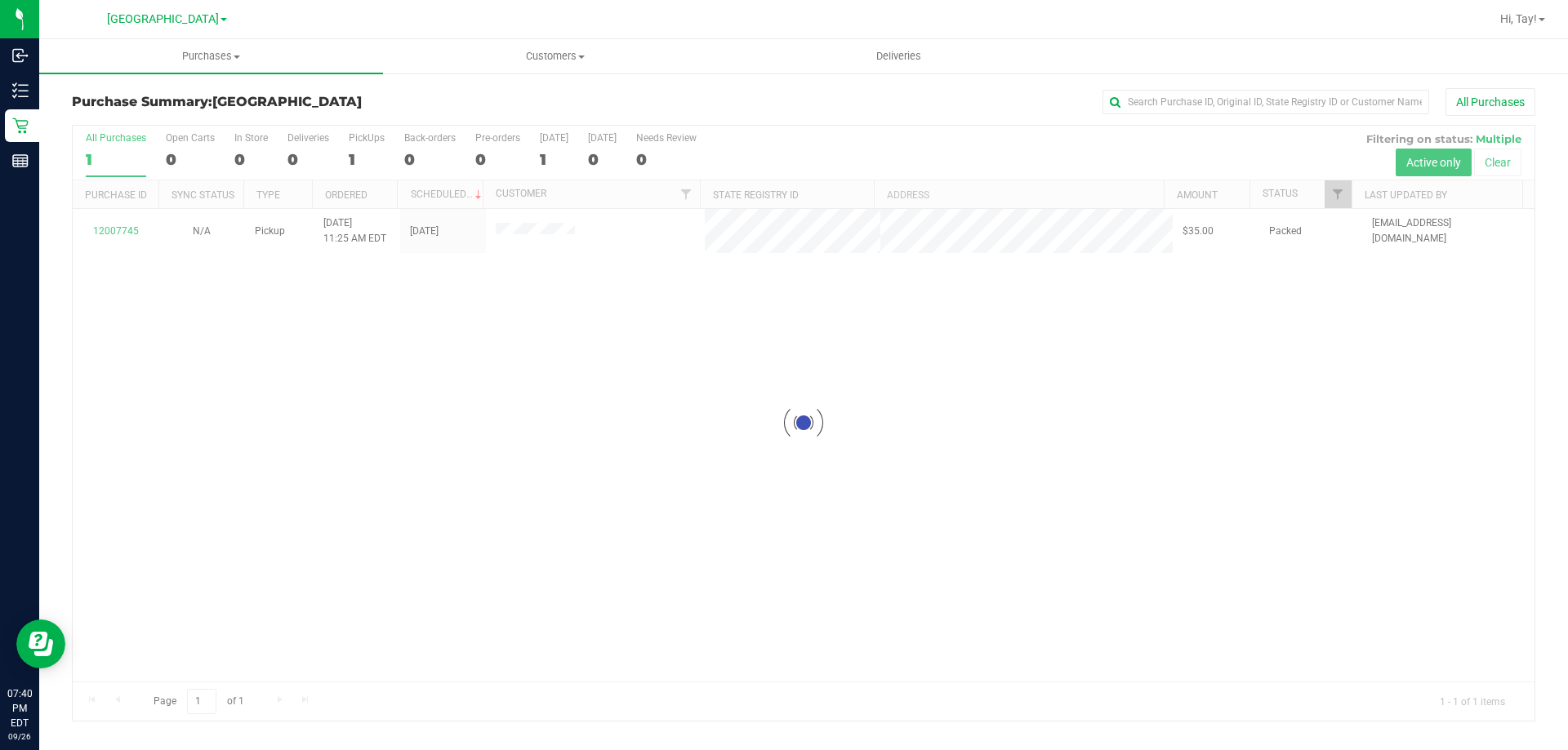
drag, startPoint x: 412, startPoint y: 390, endPoint x: 421, endPoint y: 391, distance: 9.1
click at [414, 391] on div at bounding box center [804, 422] width 1462 height 595
click at [495, 352] on div at bounding box center [804, 422] width 1462 height 595
click at [418, 317] on div "12007745 N/A Pickup [DATE] 11:25 AM EDT 9/26/2025 $35.00 Packed [EMAIL_ADDRESS]…" at bounding box center [804, 444] width 1462 height 472
click at [472, 417] on div "12007745 N/A Pickup [DATE] 11:25 AM EDT 9/26/2025 $35.00 Packed [EMAIL_ADDRESS]…" at bounding box center [804, 444] width 1462 height 472
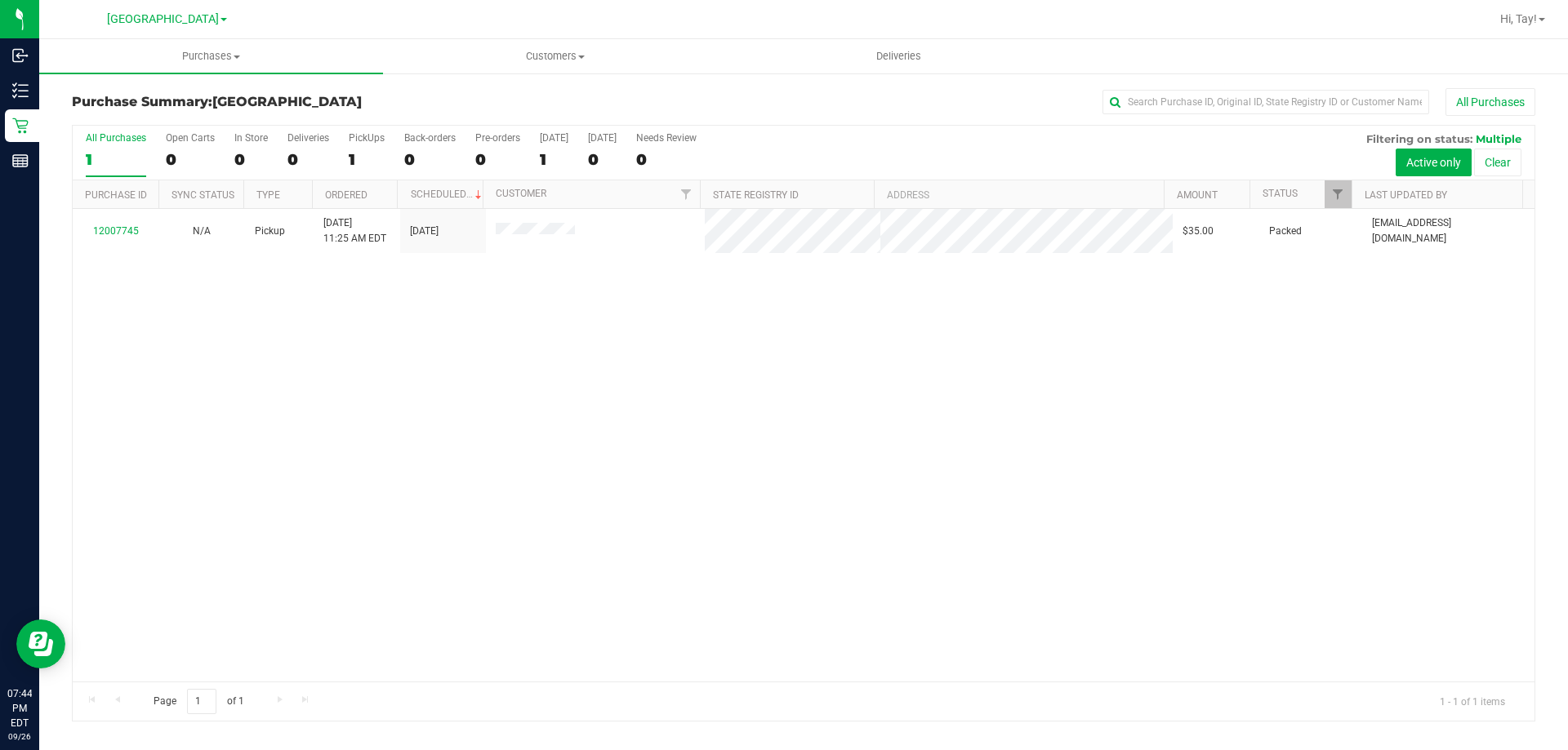
click at [365, 367] on div "12007745 N/A Pickup [DATE] 11:25 AM EDT 9/26/2025 $35.00 Packed [EMAIL_ADDRESS]…" at bounding box center [804, 444] width 1462 height 472
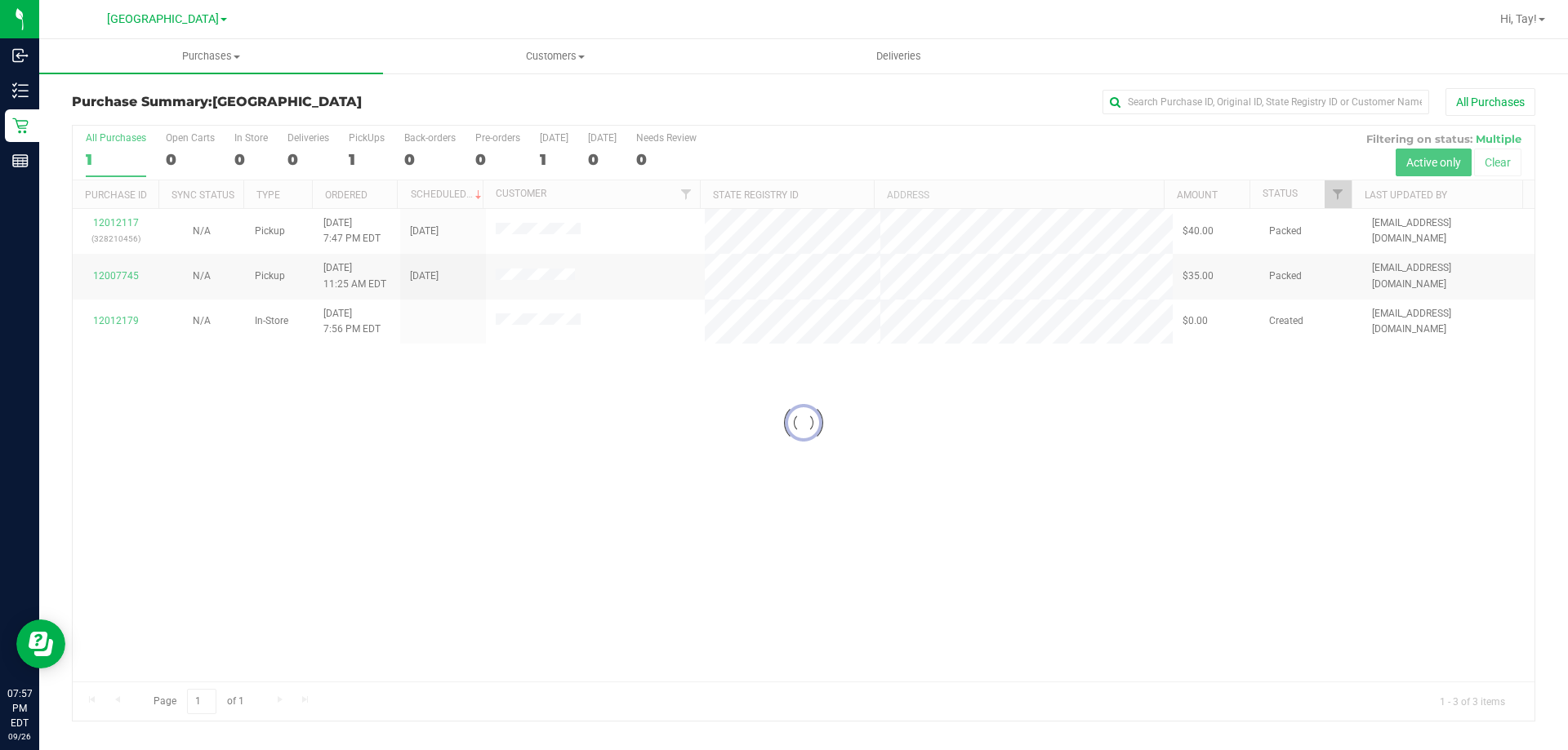
drag, startPoint x: 881, startPoint y: 545, endPoint x: 890, endPoint y: 525, distance: 21.9
click at [881, 546] on div at bounding box center [804, 422] width 1462 height 595
click at [524, 493] on div at bounding box center [804, 422] width 1462 height 595
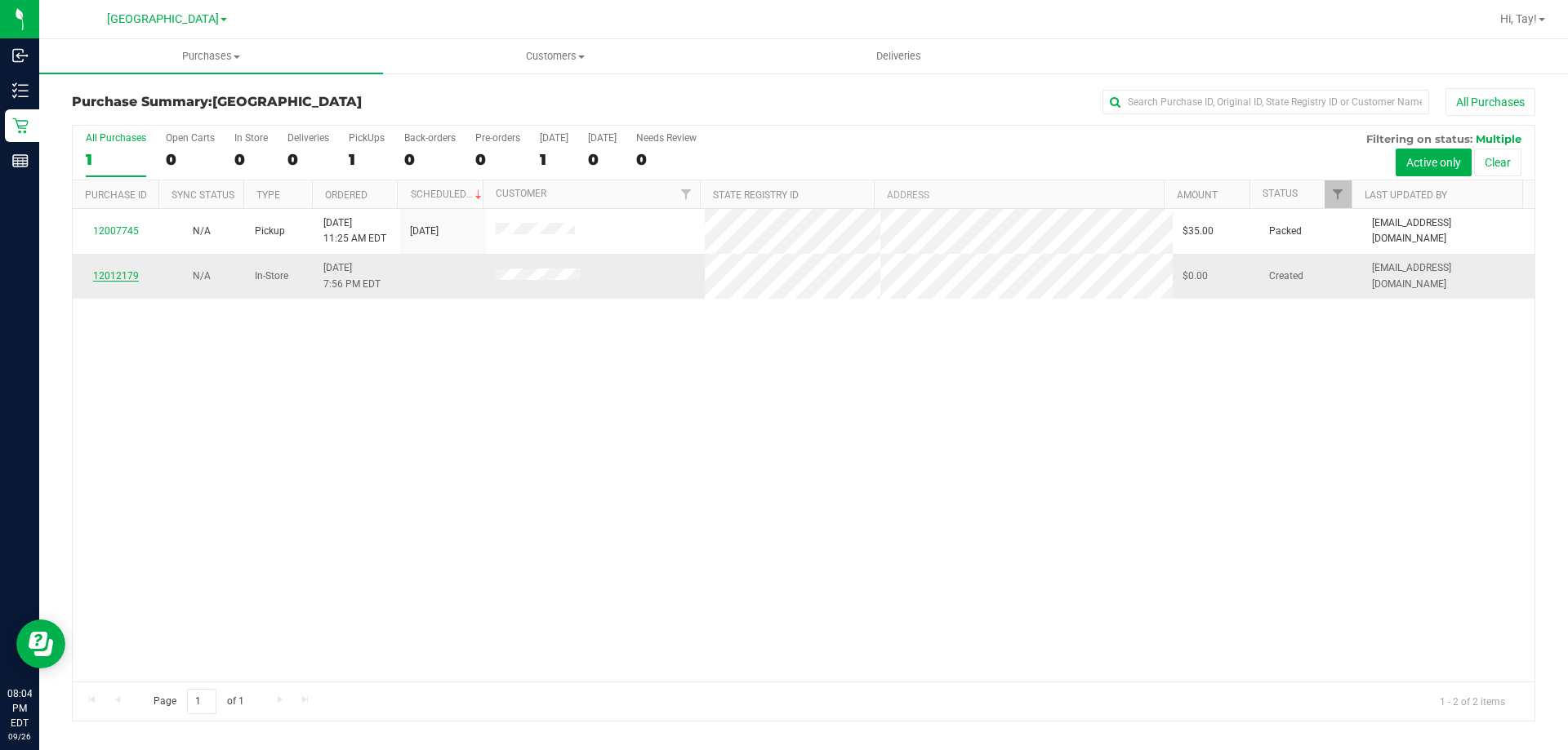
click at [118, 274] on link "12012179" at bounding box center [116, 275] width 46 height 11
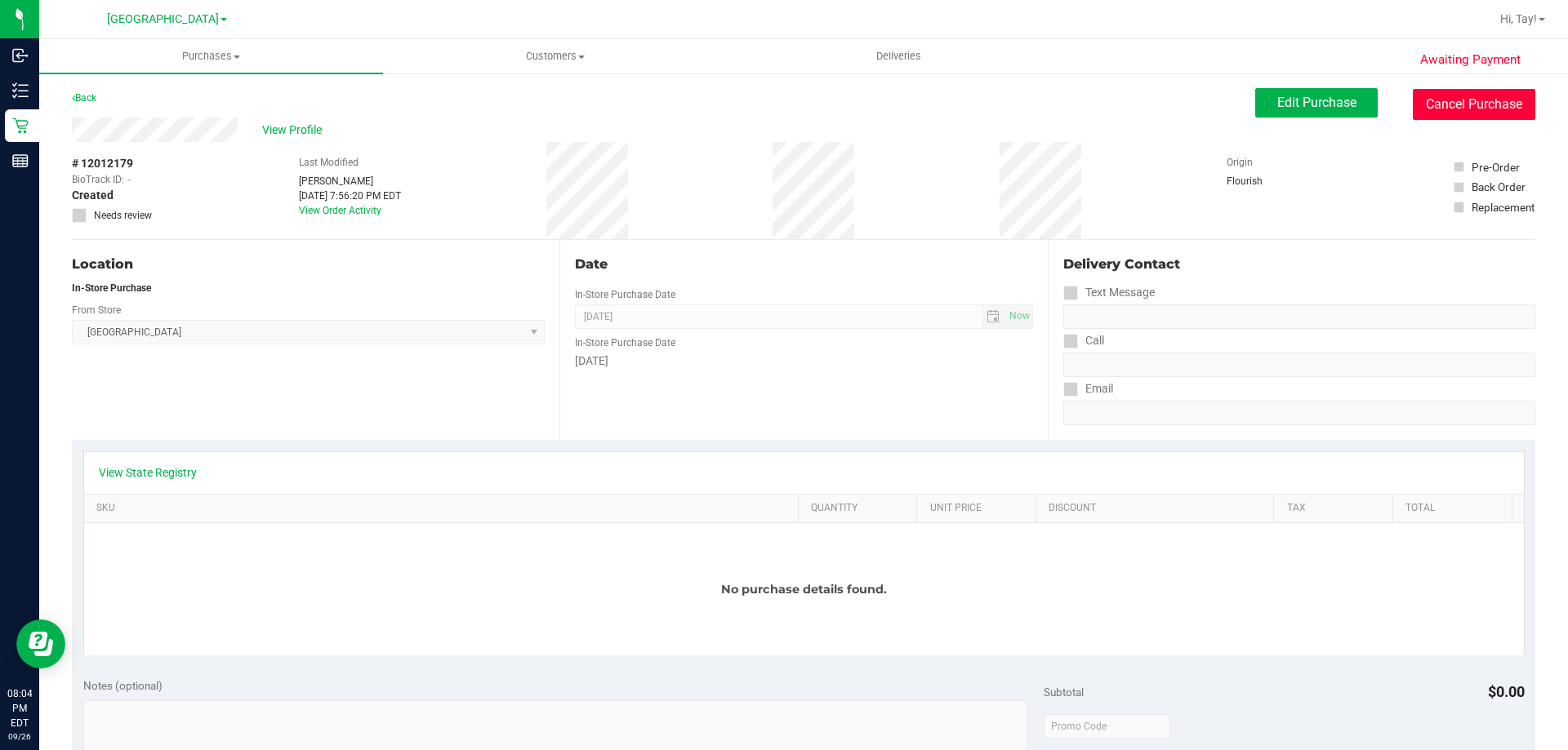
click at [1453, 108] on button "Cancel Purchase" at bounding box center [1474, 104] width 123 height 31
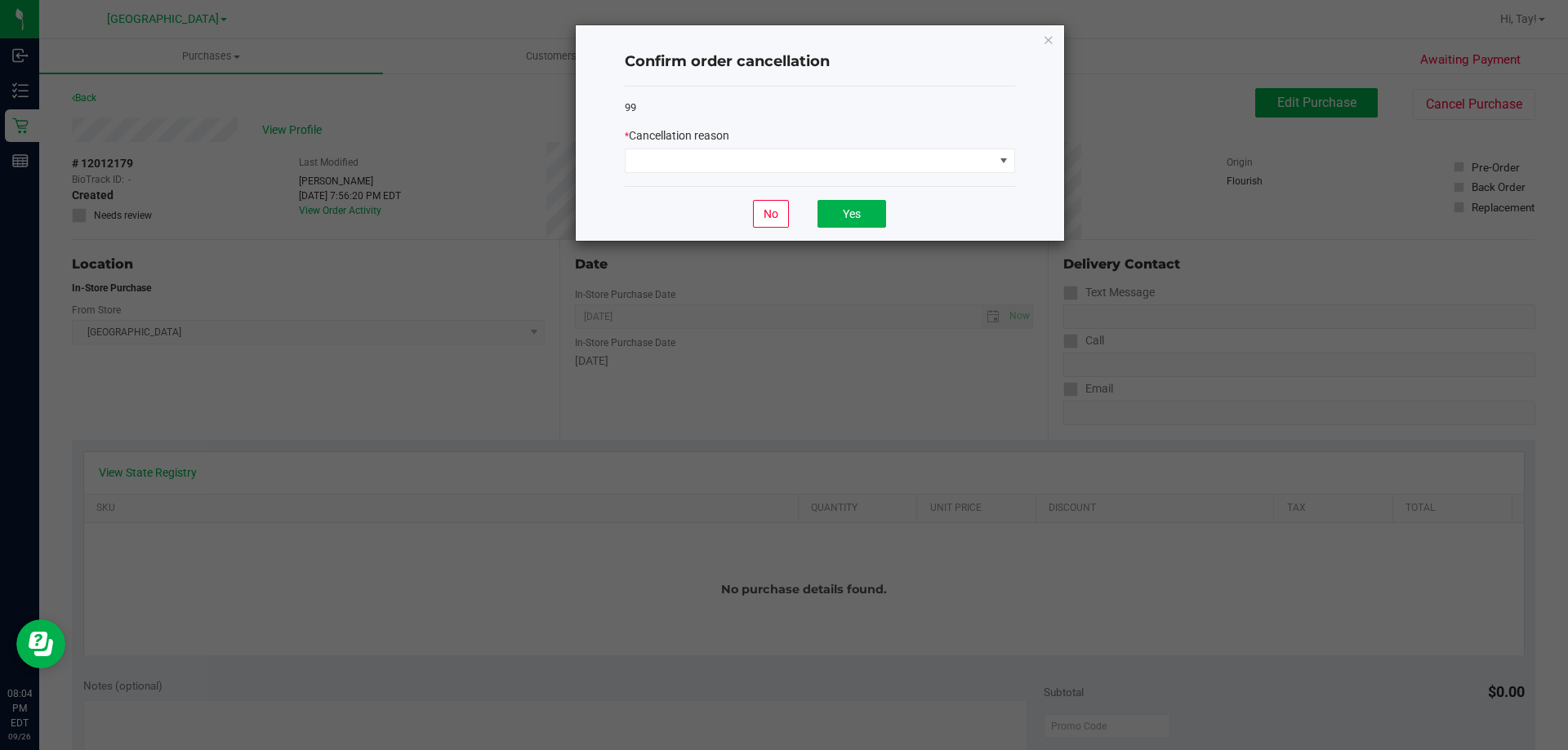
click at [796, 178] on div "99 * Cancellation reason" at bounding box center [819, 137] width 390 height 101
click at [802, 174] on div "99 * Cancellation reason" at bounding box center [819, 137] width 390 height 101
click at [802, 166] on span at bounding box center [810, 160] width 368 height 23
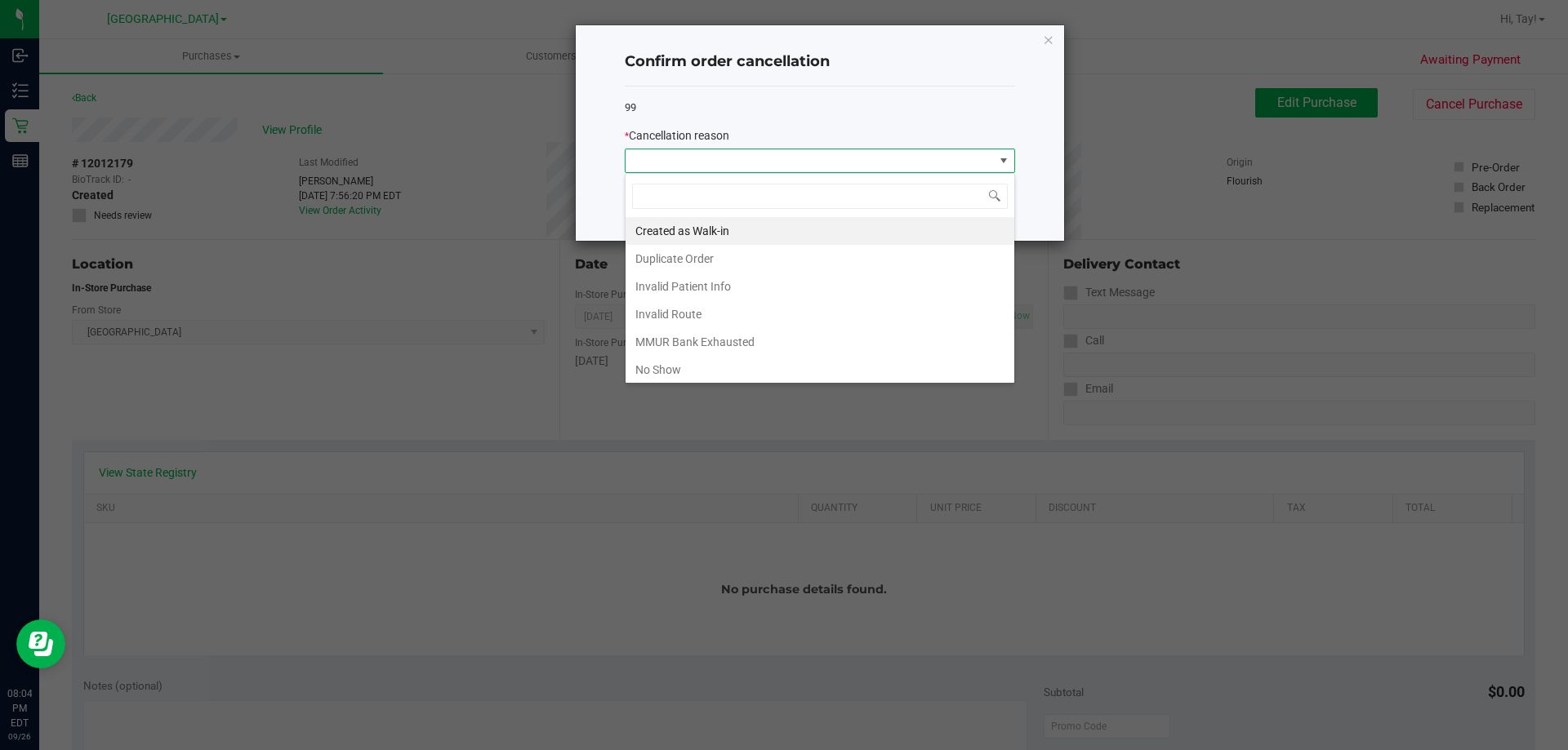
scroll to position [25, 390]
click at [731, 257] on li "Duplicate Order" at bounding box center [819, 258] width 388 height 28
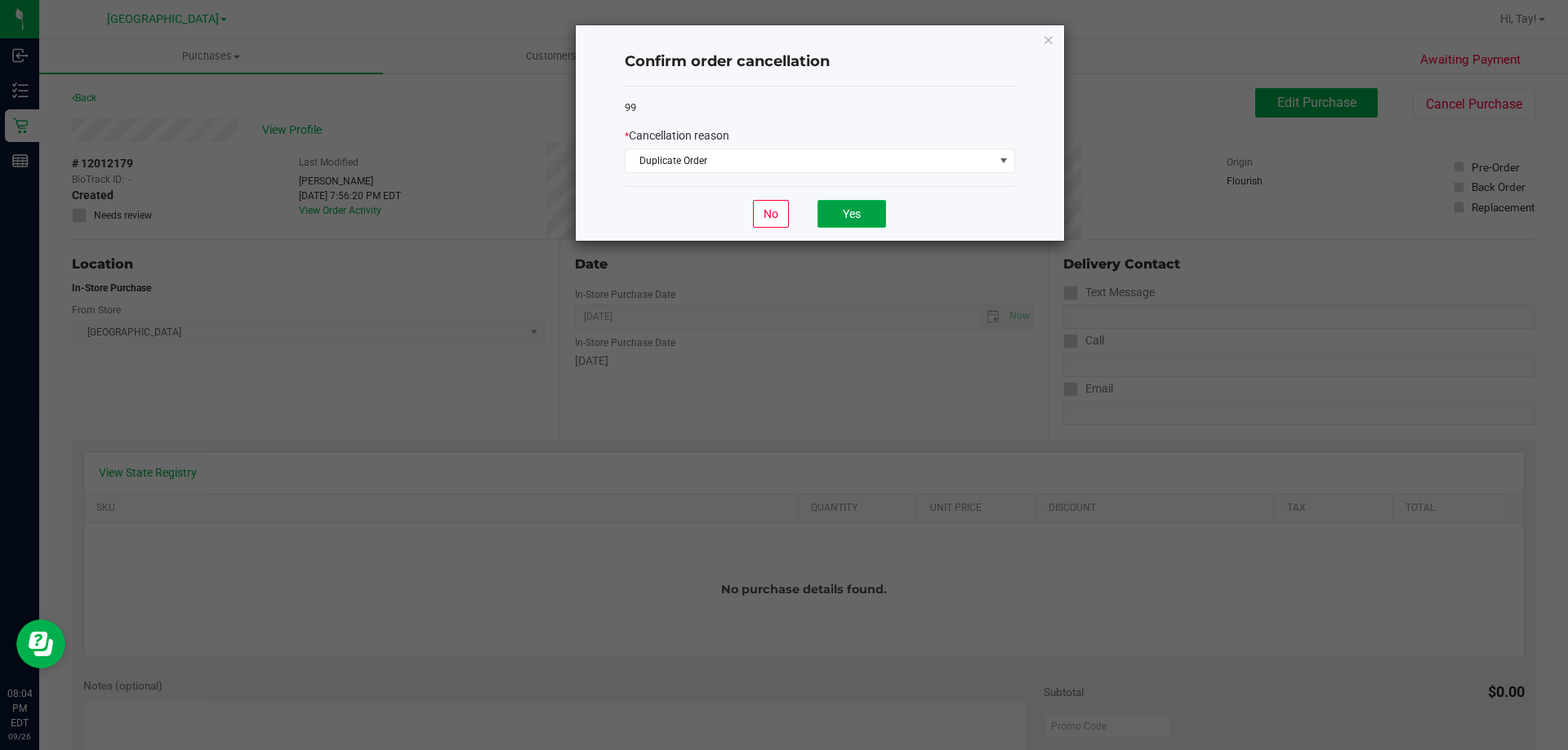
click at [863, 214] on button "Yes" at bounding box center [852, 214] width 68 height 28
